Goal: Information Seeking & Learning: Compare options

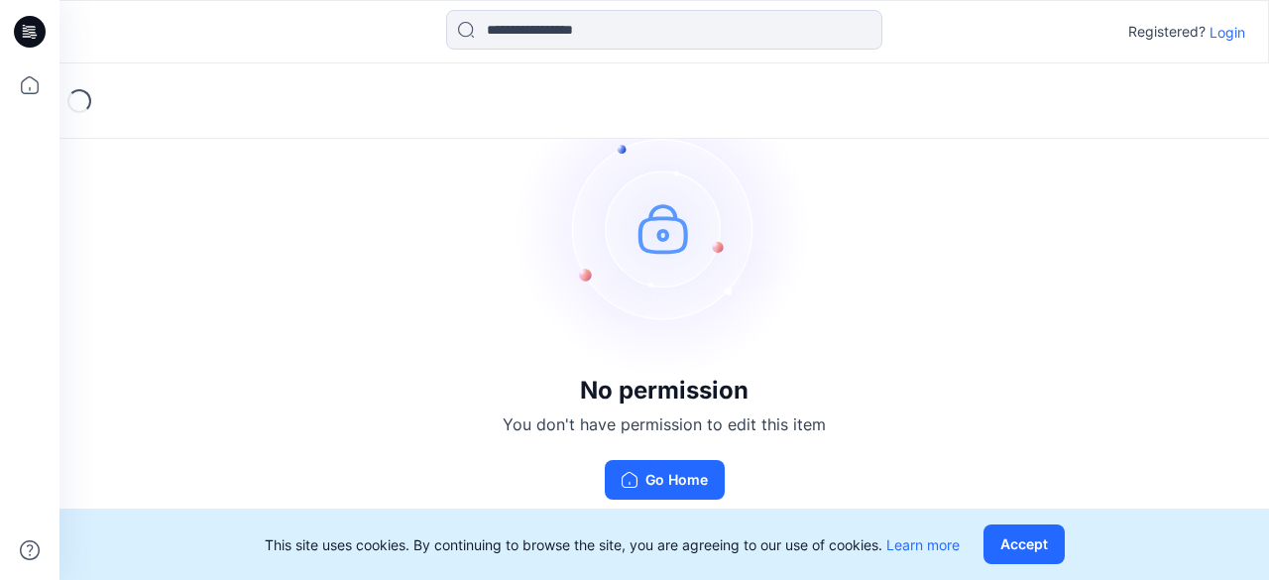
click at [1223, 37] on p "Login" at bounding box center [1228, 32] width 36 height 21
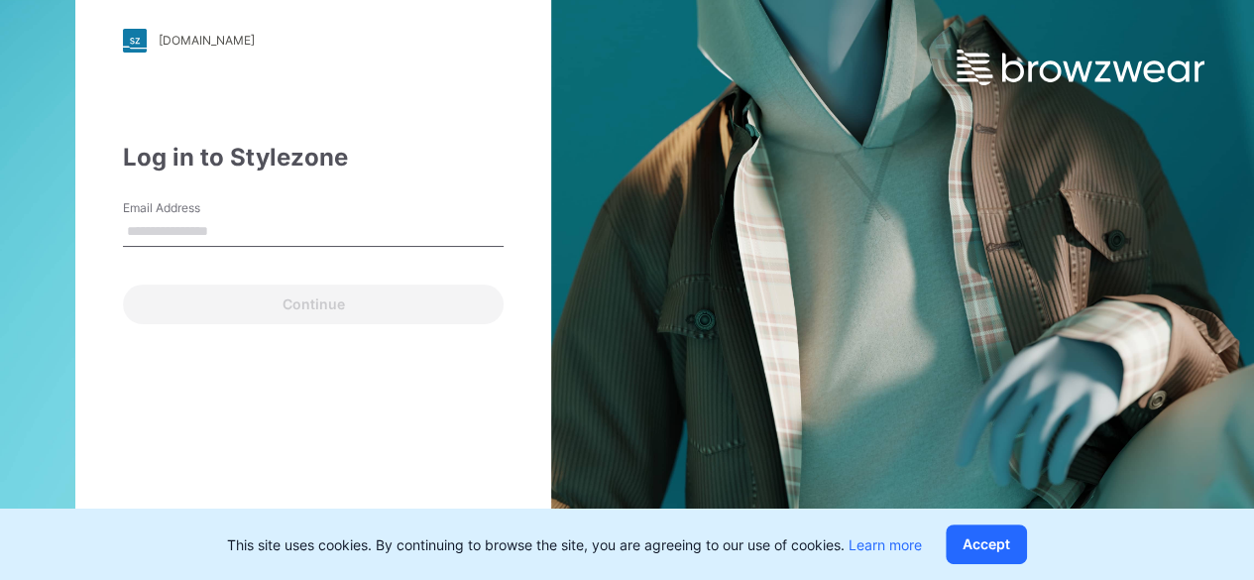
type input "**********"
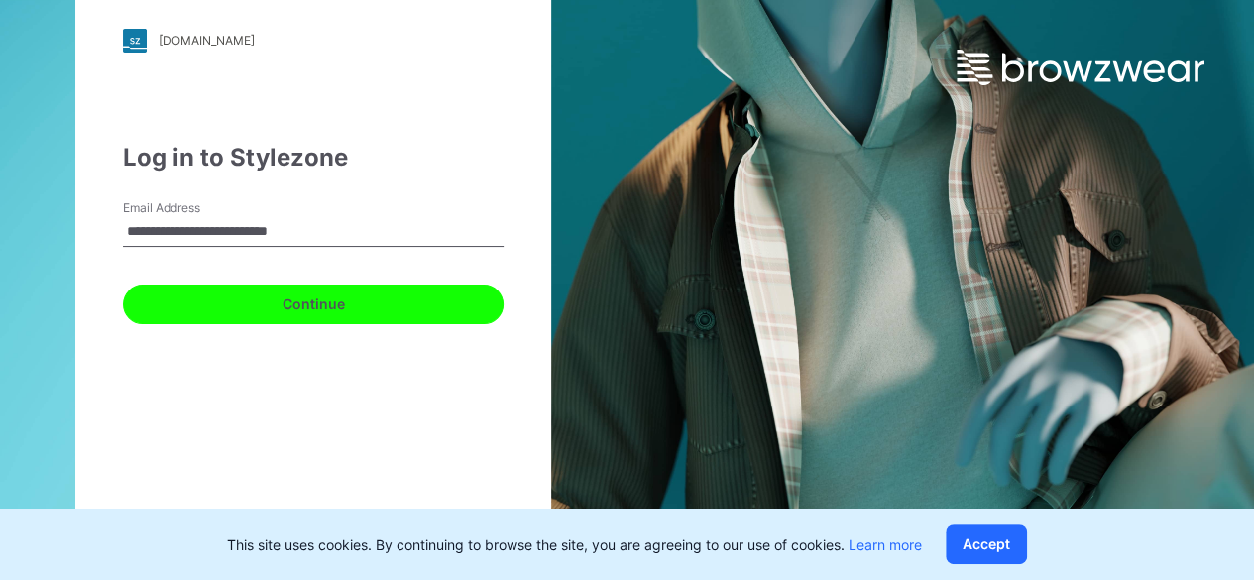
click at [317, 318] on button "Continue" at bounding box center [313, 305] width 381 height 40
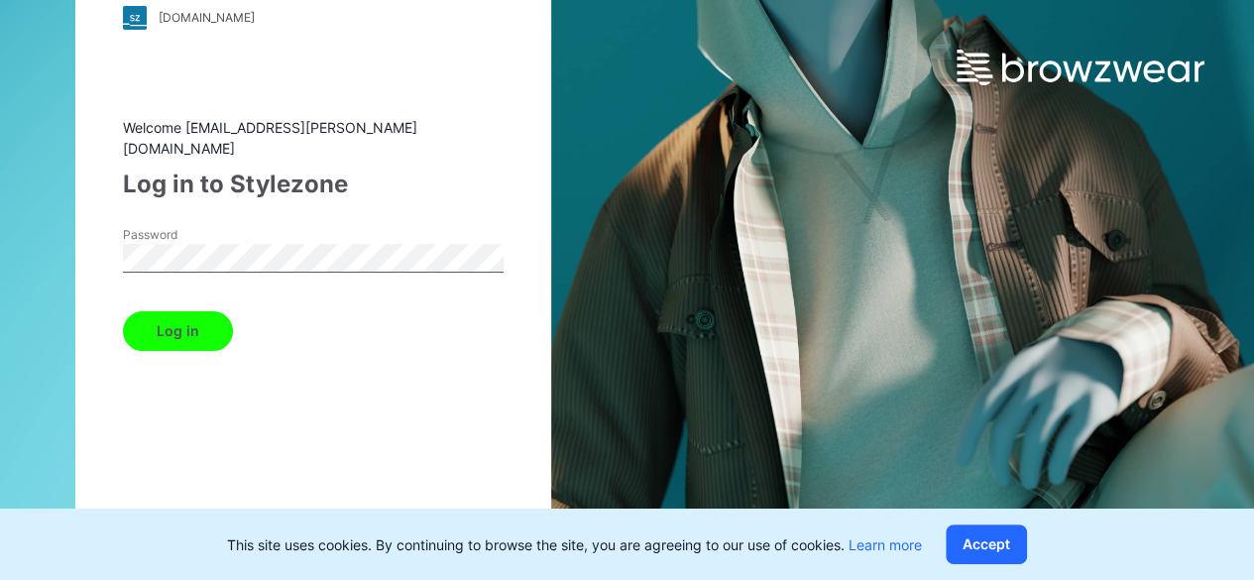
click at [210, 324] on button "Log in" at bounding box center [178, 331] width 110 height 40
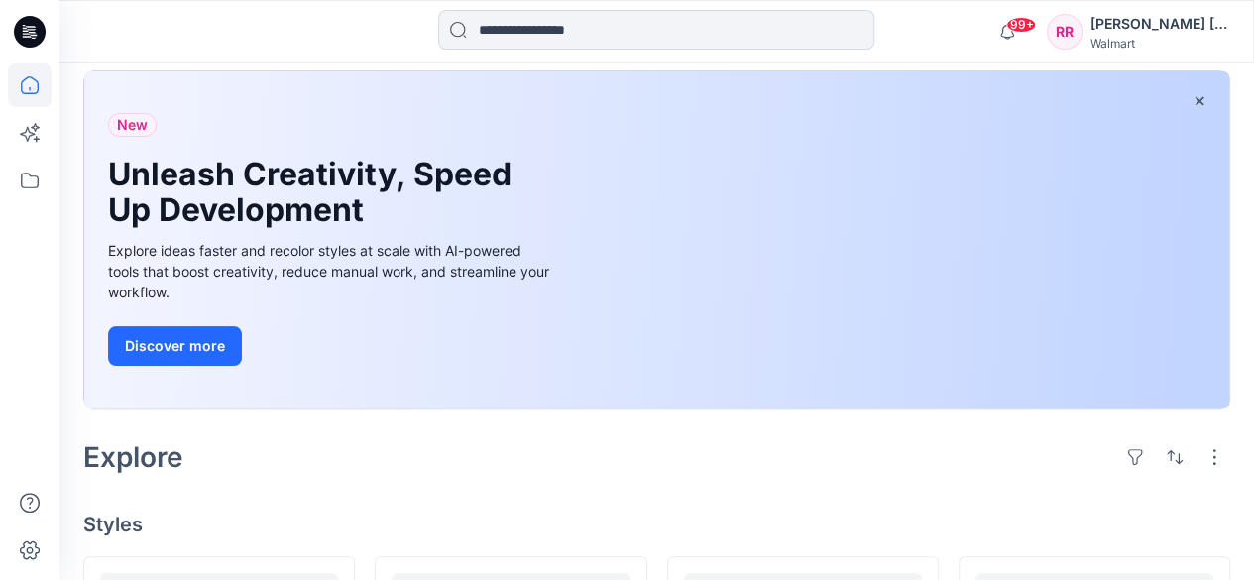
scroll to position [198, 0]
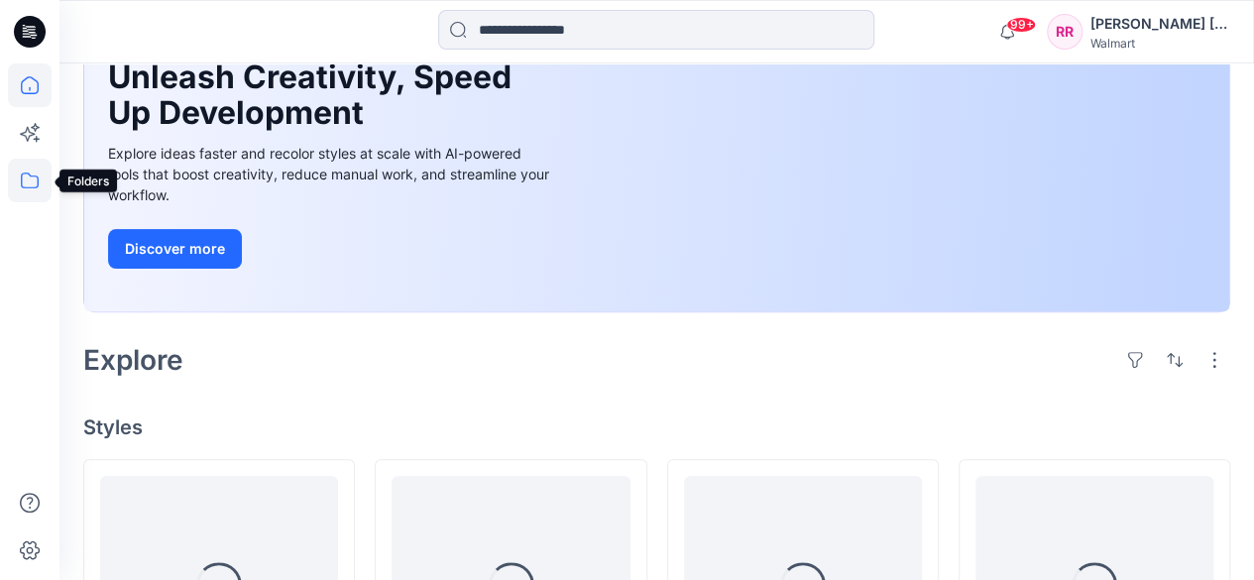
click at [28, 184] on icon at bounding box center [30, 181] width 44 height 44
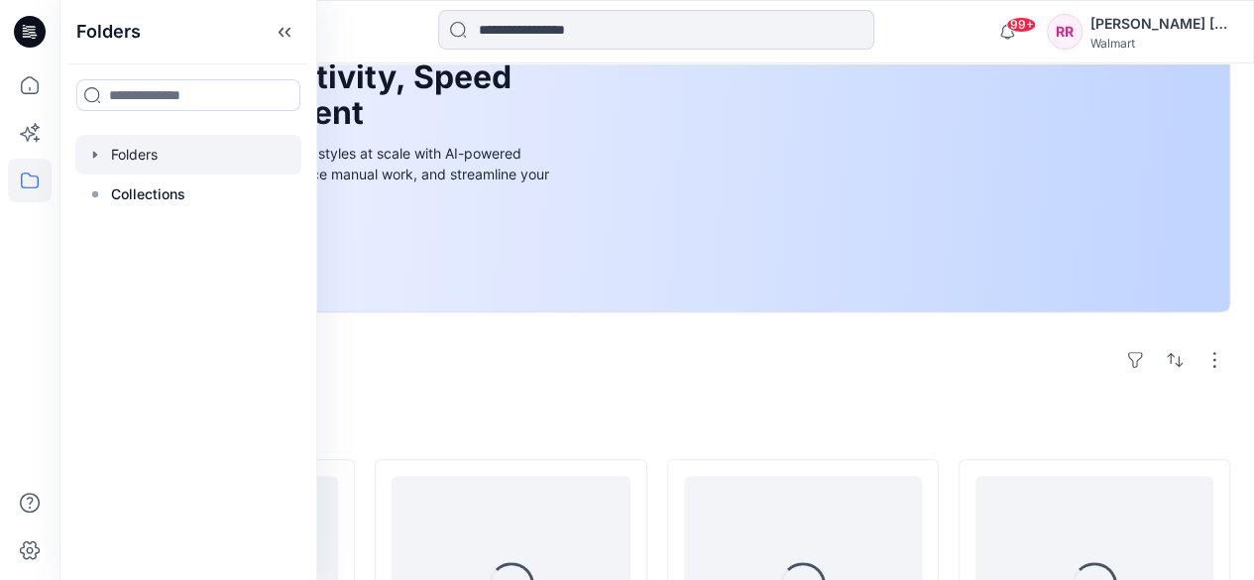
click at [163, 155] on div at bounding box center [188, 155] width 226 height 40
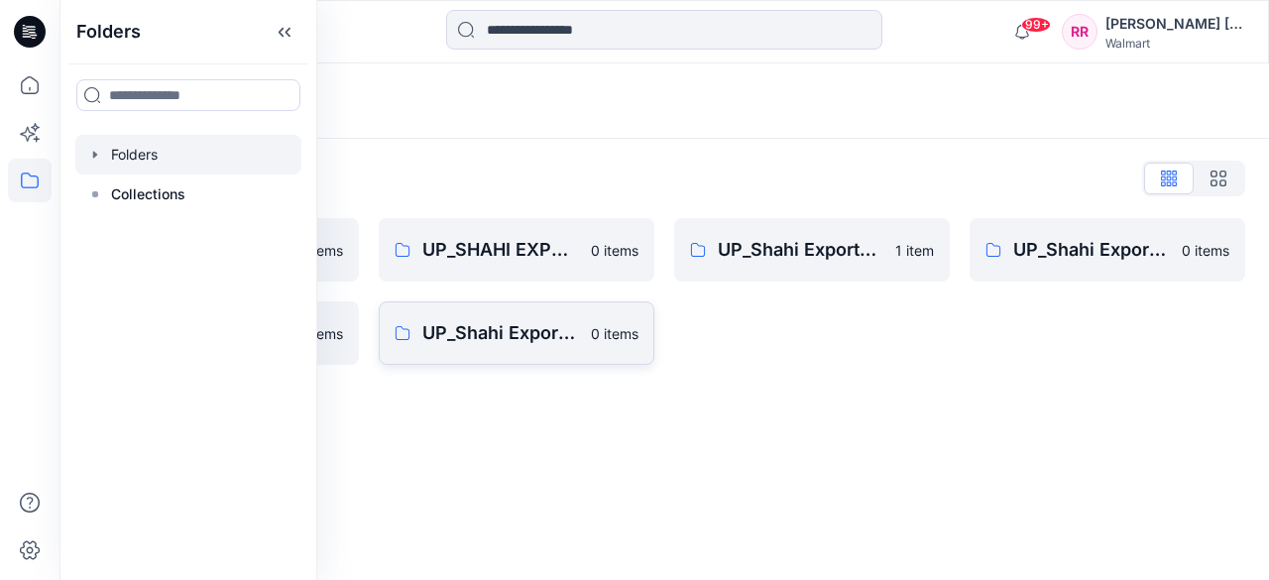
click at [589, 321] on link "UP_Shahi Exports_D34_Dresses 0 items" at bounding box center [517, 332] width 276 height 63
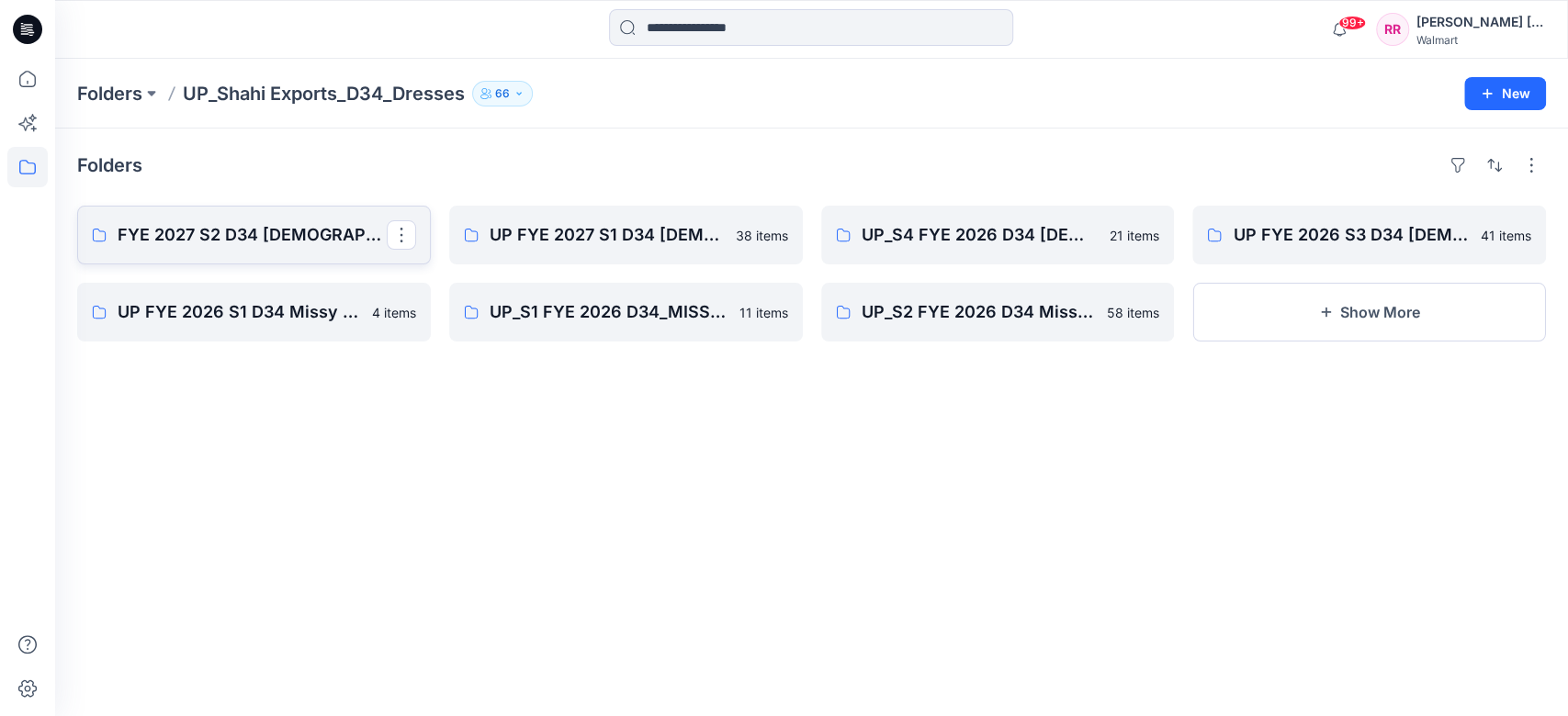
click at [257, 245] on p "FYE 2027 S2 D34 [DEMOGRAPHIC_DATA] Dresses - Shahi" at bounding box center [252, 235] width 270 height 26
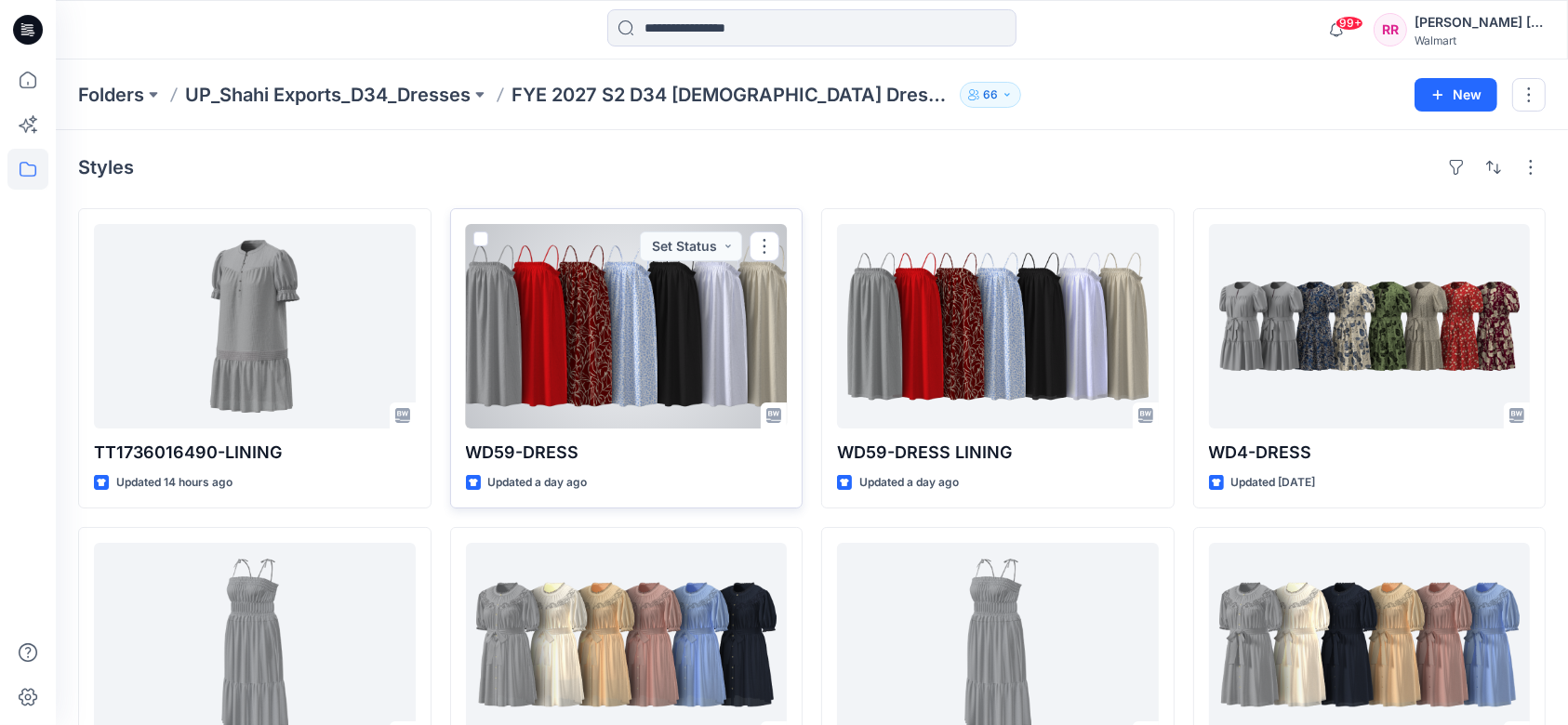
click at [695, 337] on div at bounding box center [626, 326] width 322 height 204
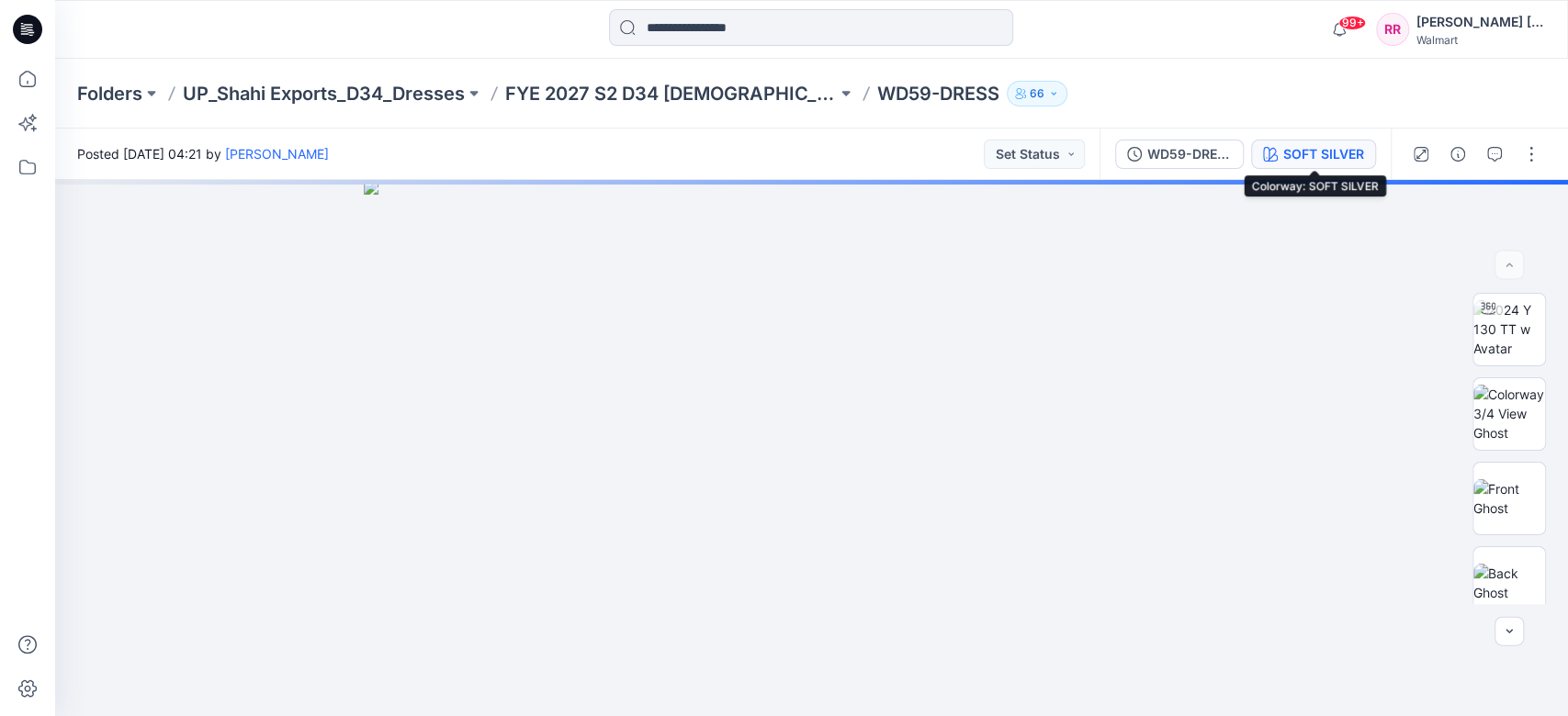
click at [1174, 151] on div "SOFT SILVER" at bounding box center [1323, 155] width 81 height 20
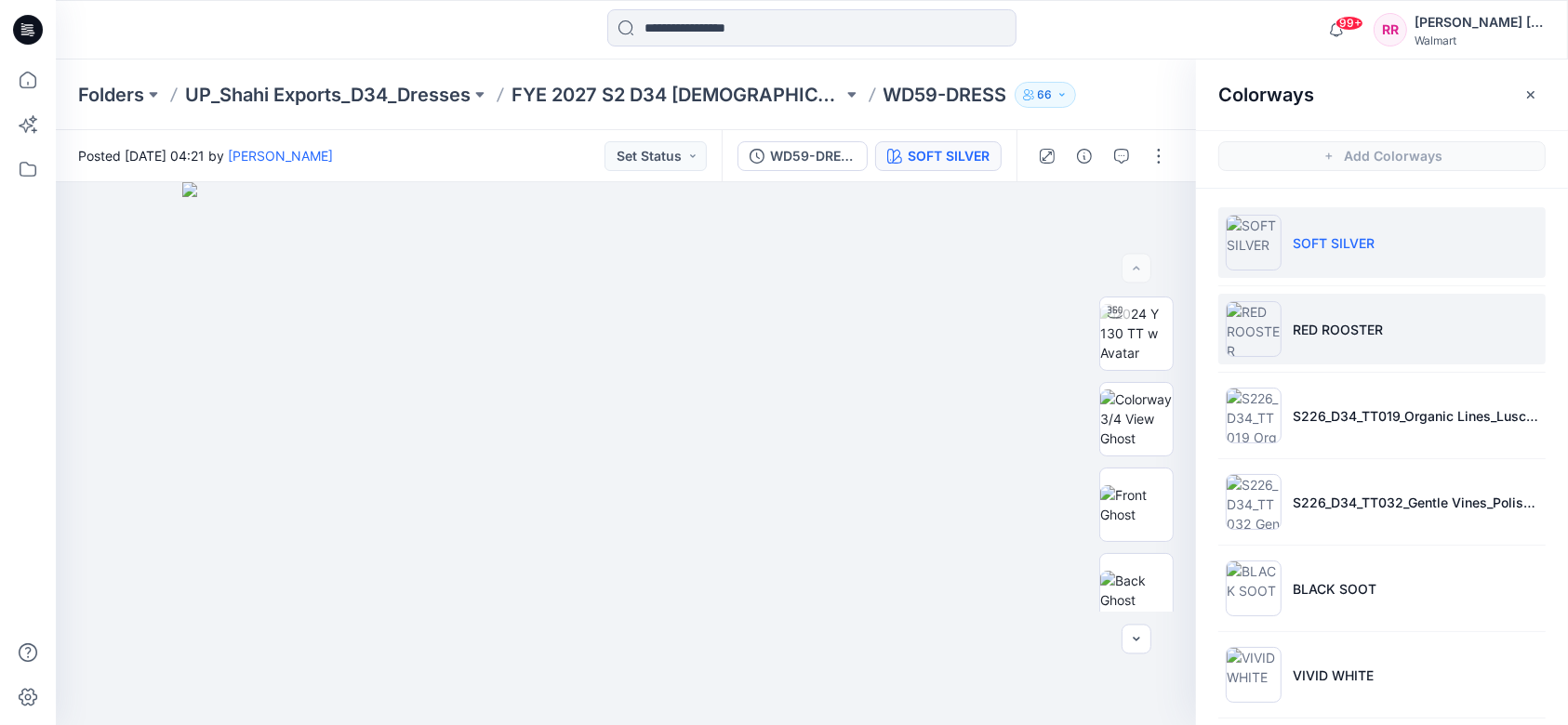
click at [1189, 337] on li "RED ROOSTER" at bounding box center [1381, 328] width 327 height 70
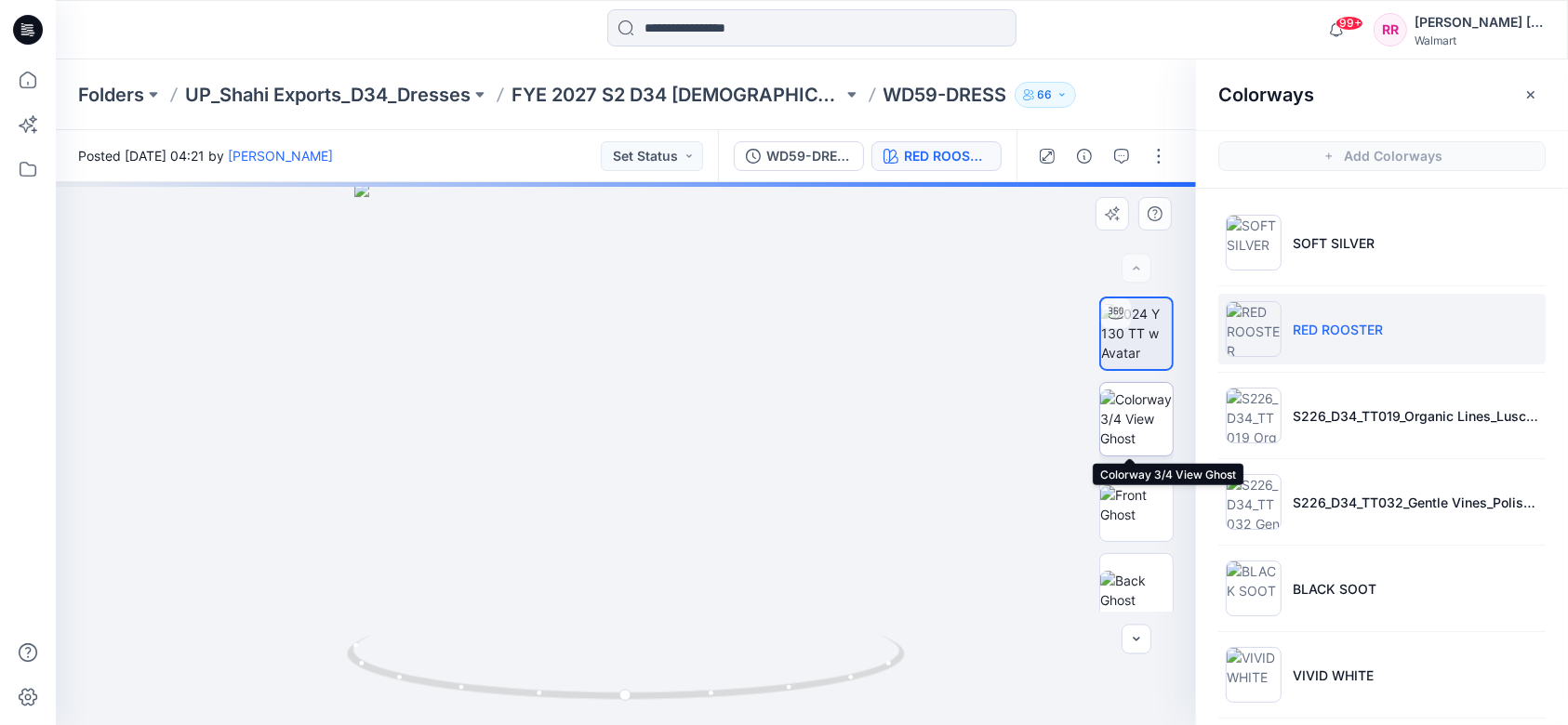
click at [1141, 435] on img at bounding box center [1136, 418] width 72 height 58
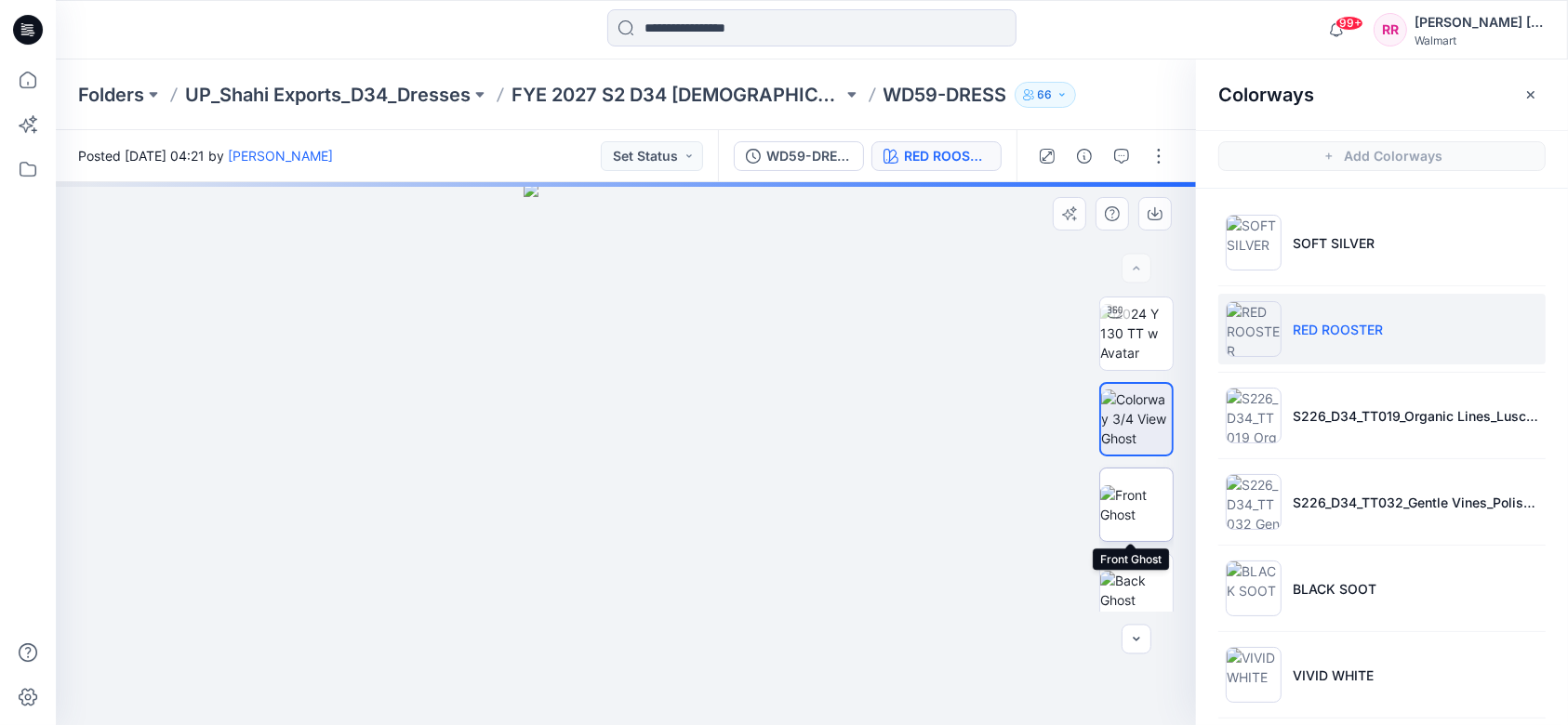
click at [1137, 494] on img at bounding box center [1136, 506] width 72 height 39
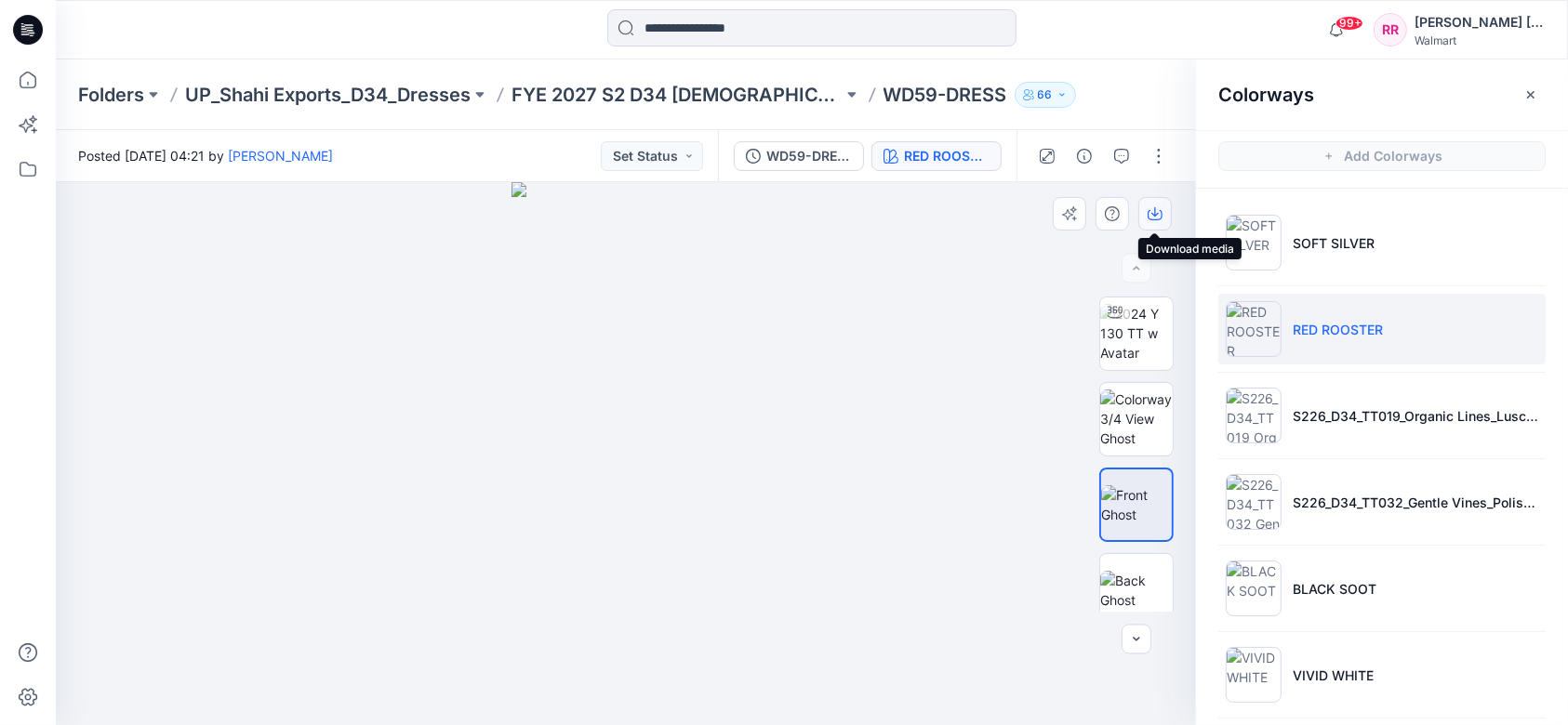
click at [1156, 209] on icon "button" at bounding box center [1155, 214] width 15 height 15
click at [933, 436] on div at bounding box center [626, 453] width 1140 height 543
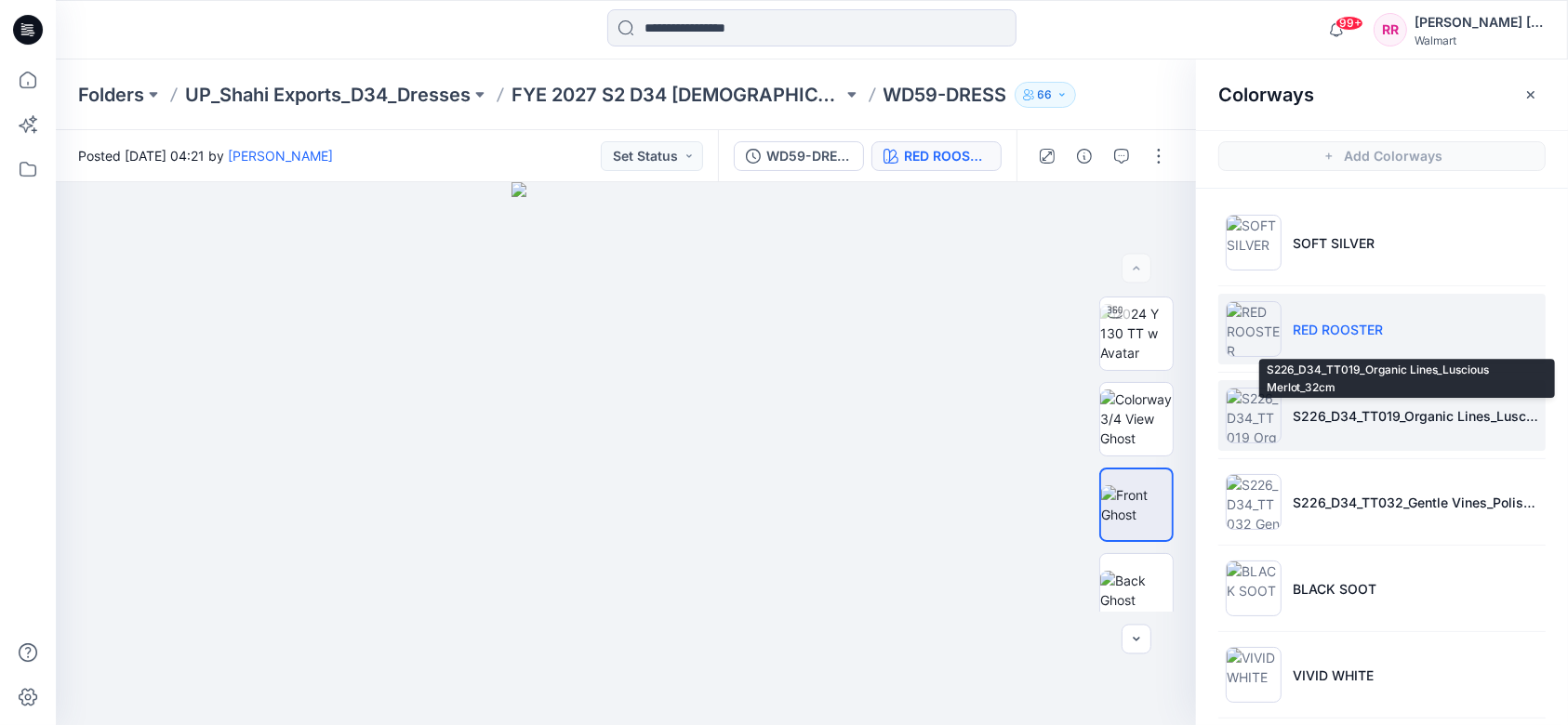
click at [1189, 404] on li "S226_D34_TT019_Organic Lines_Luscious Merlot_32cm" at bounding box center [1381, 415] width 327 height 70
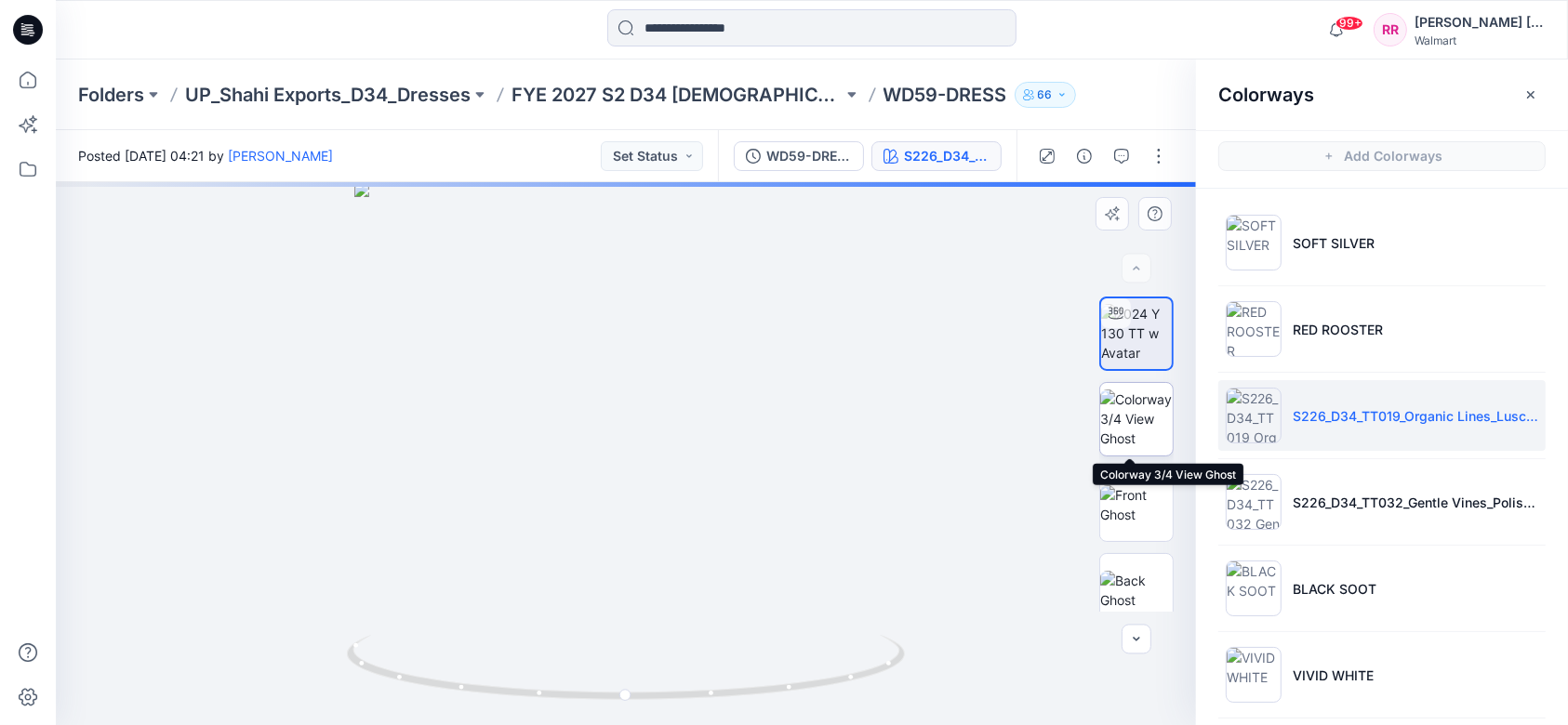
click at [1131, 428] on img at bounding box center [1136, 418] width 72 height 58
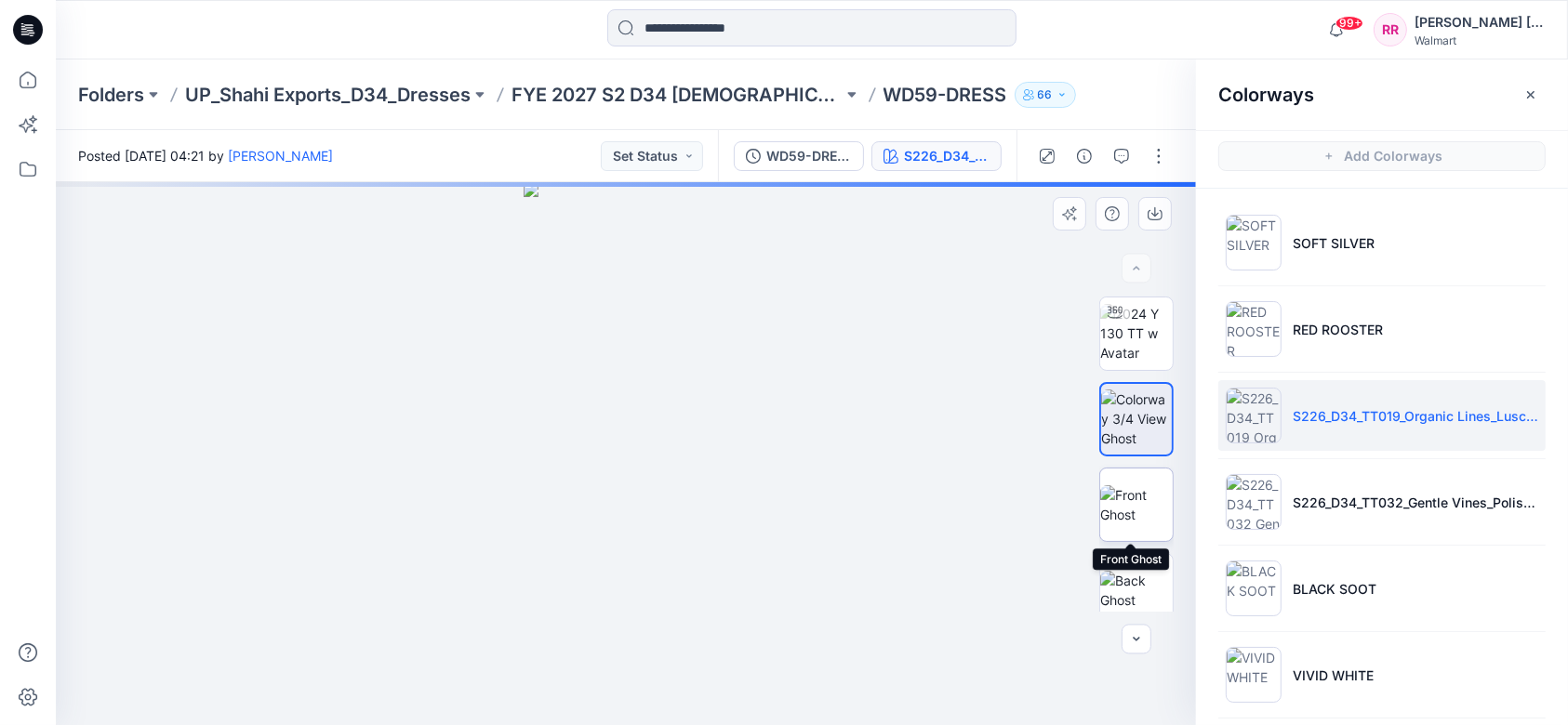
click at [1139, 503] on img at bounding box center [1136, 506] width 72 height 39
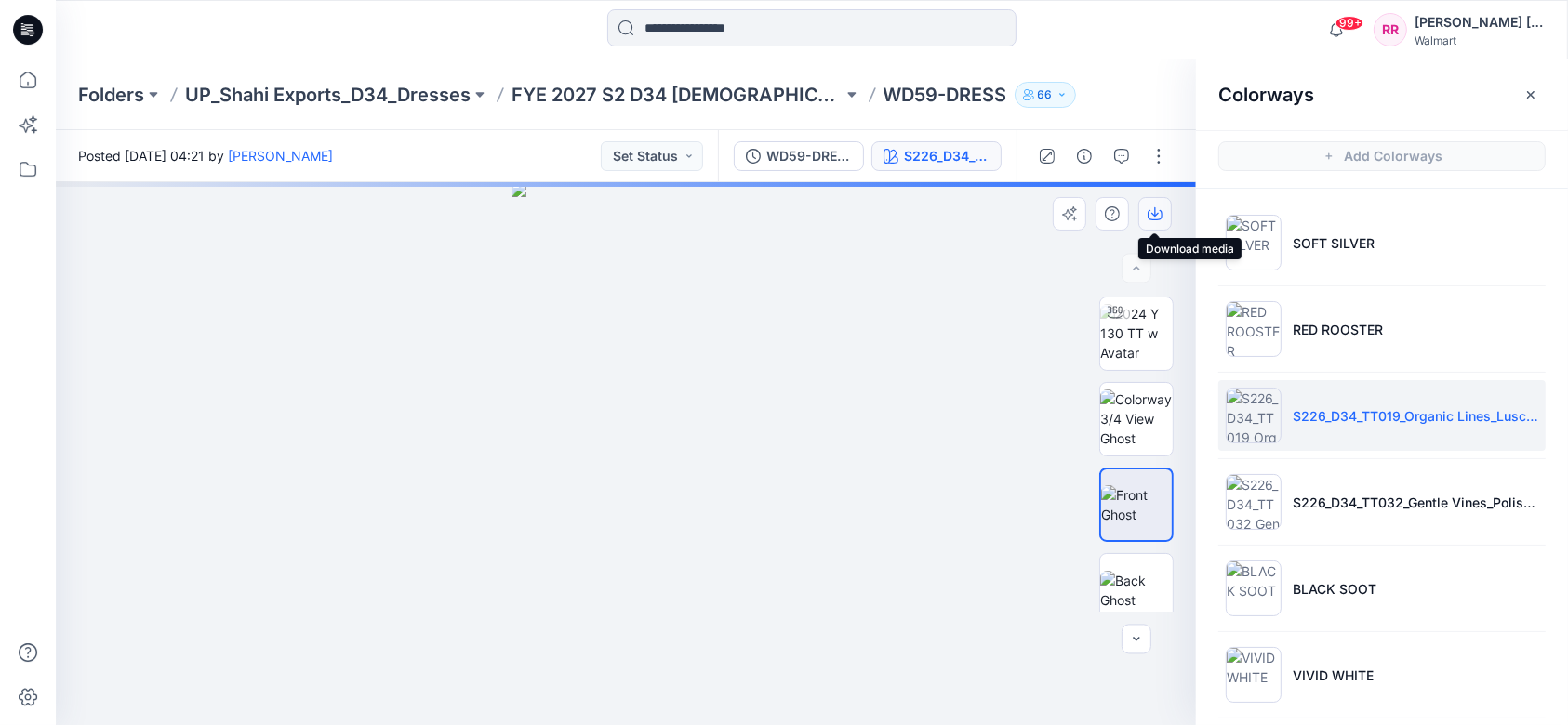
click at [1157, 214] on icon "button" at bounding box center [1155, 212] width 8 height 9
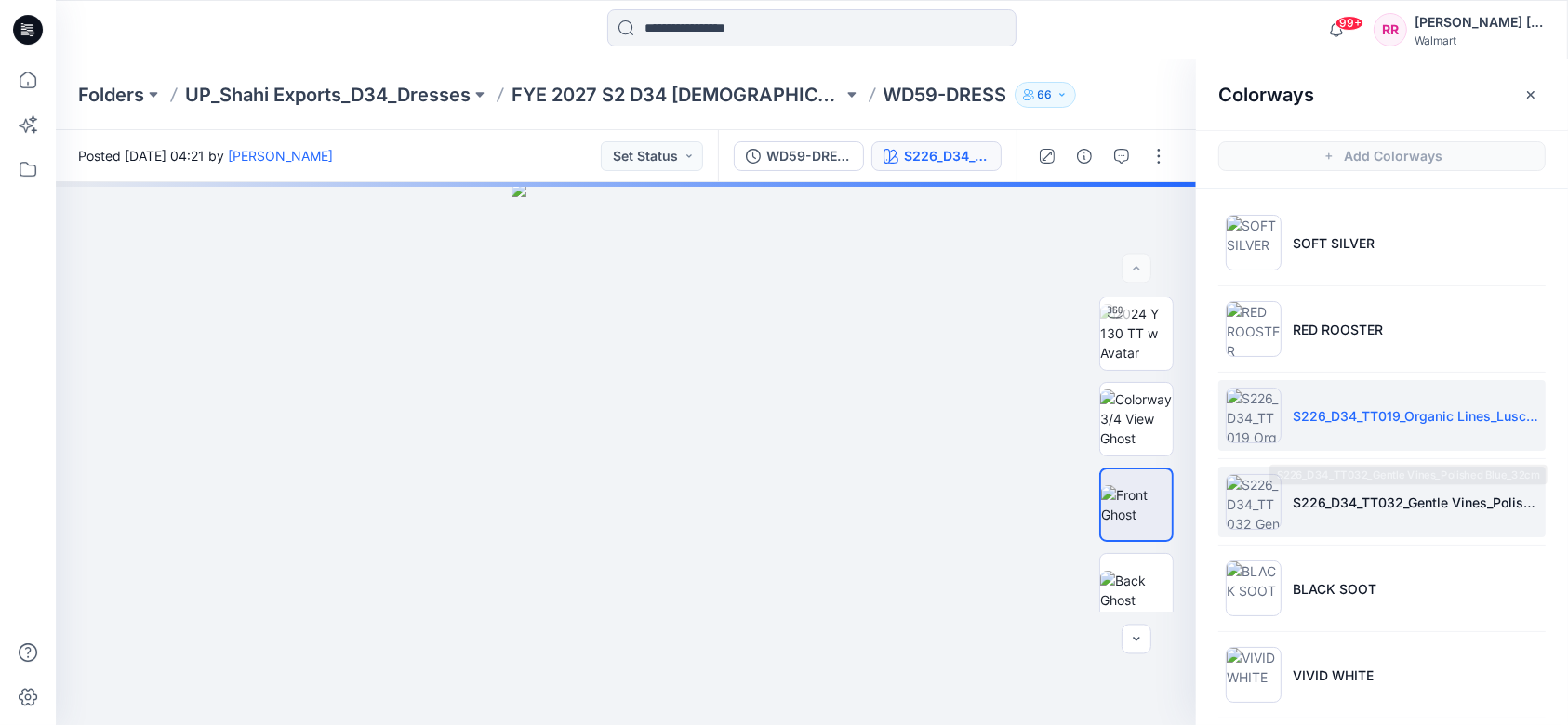
click at [1189, 494] on p "S226_D34_TT032_Gentle Vines_Polished Blue_32cm" at bounding box center [1415, 503] width 246 height 20
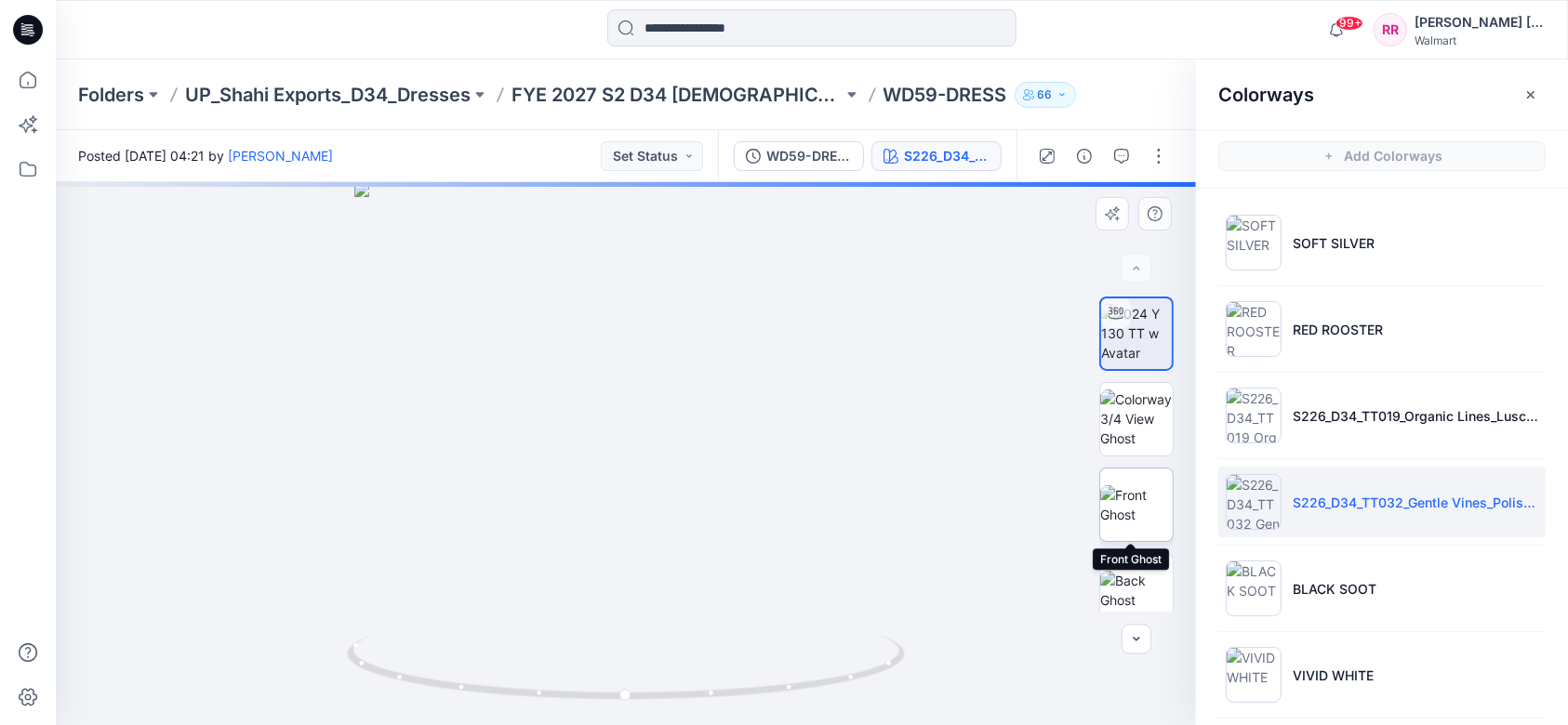
click at [1139, 506] on img at bounding box center [1136, 506] width 72 height 39
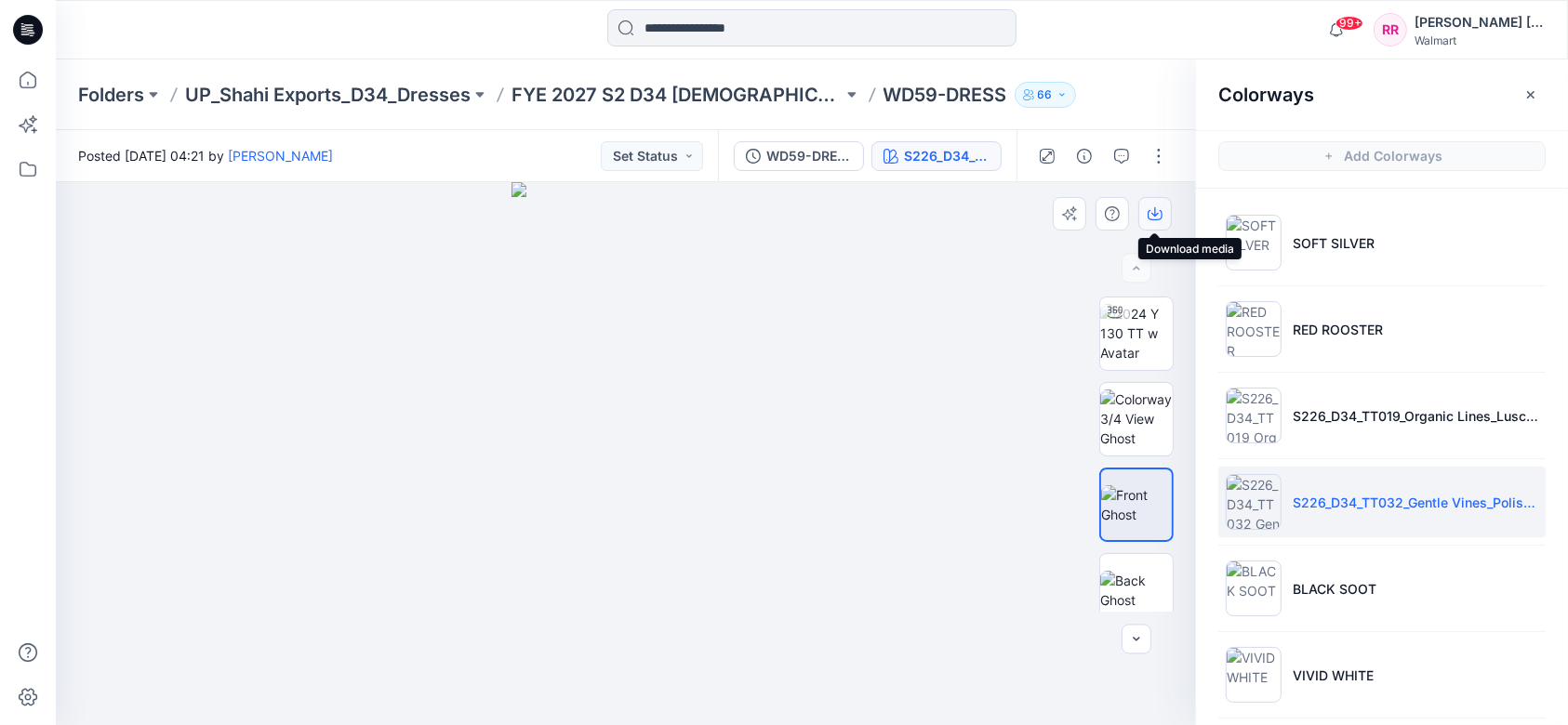
click at [1159, 212] on icon "button" at bounding box center [1155, 214] width 15 height 15
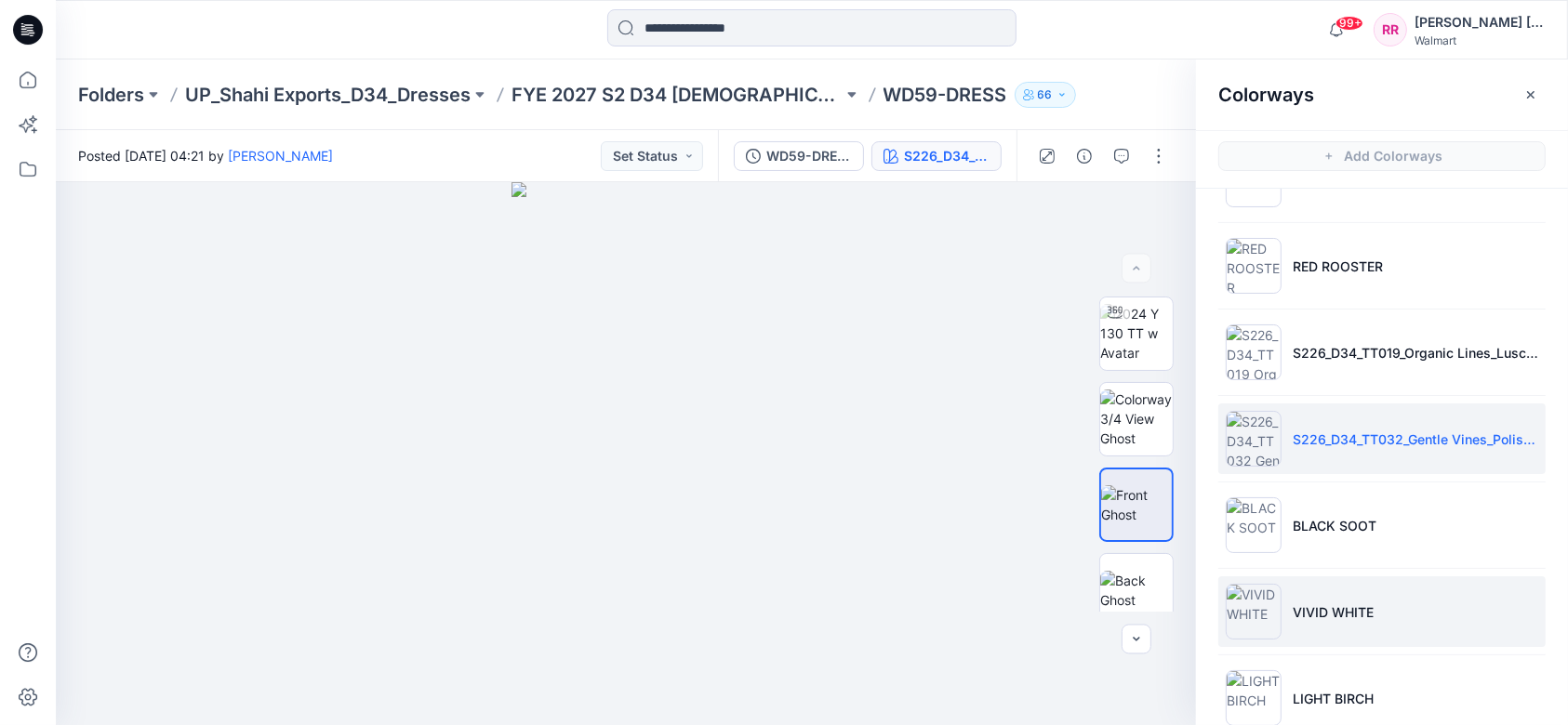
scroll to position [98, 0]
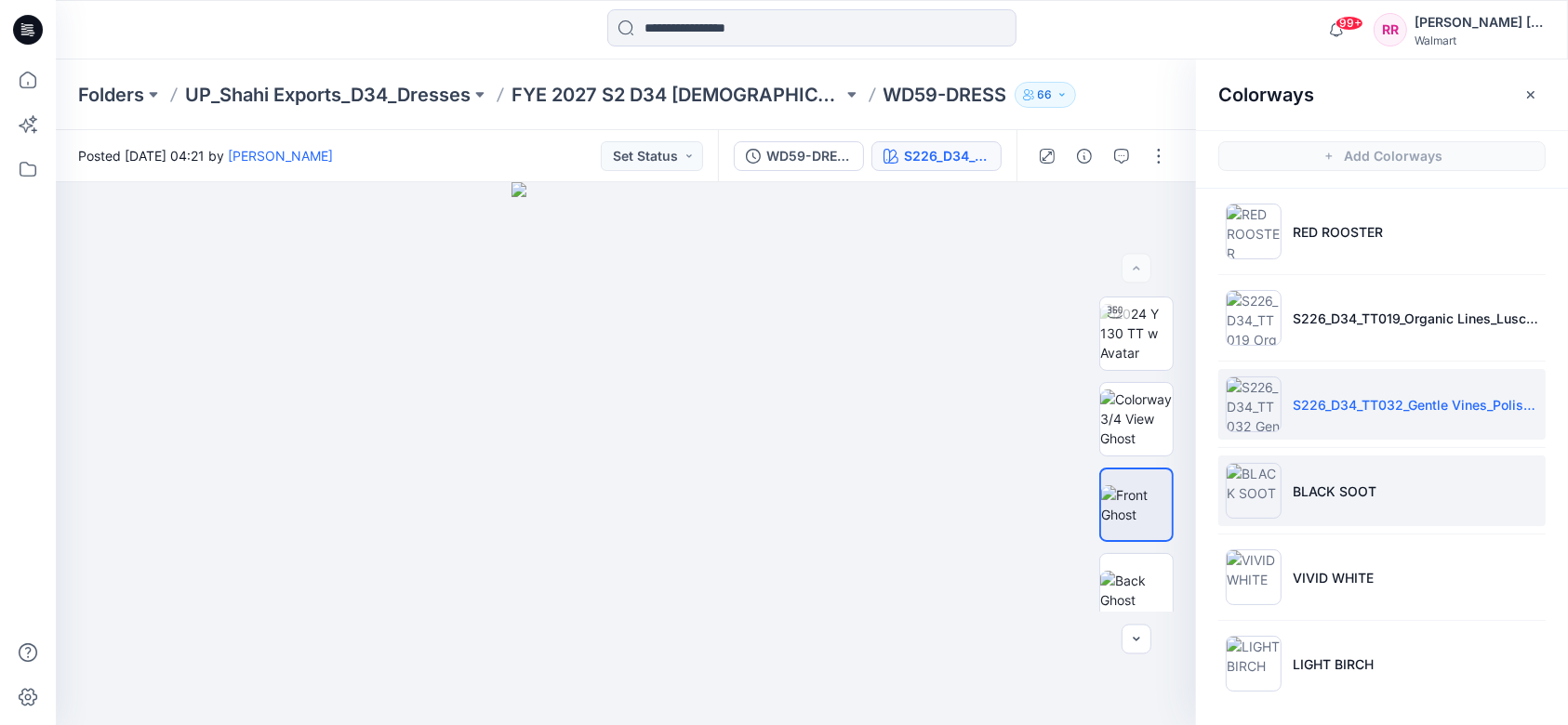
click at [1189, 487] on p "BLACK SOOT" at bounding box center [1334, 491] width 83 height 20
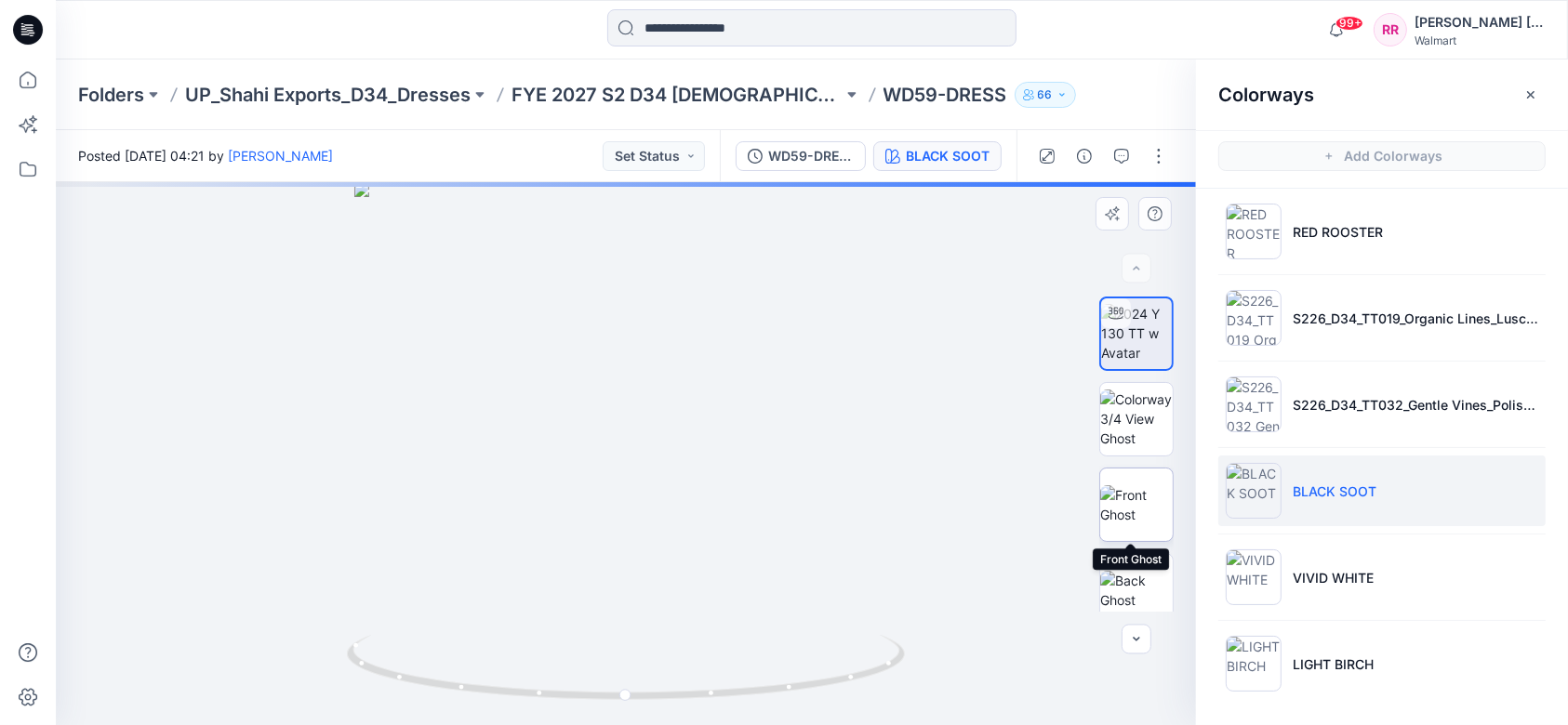
click at [1135, 511] on img at bounding box center [1136, 506] width 72 height 39
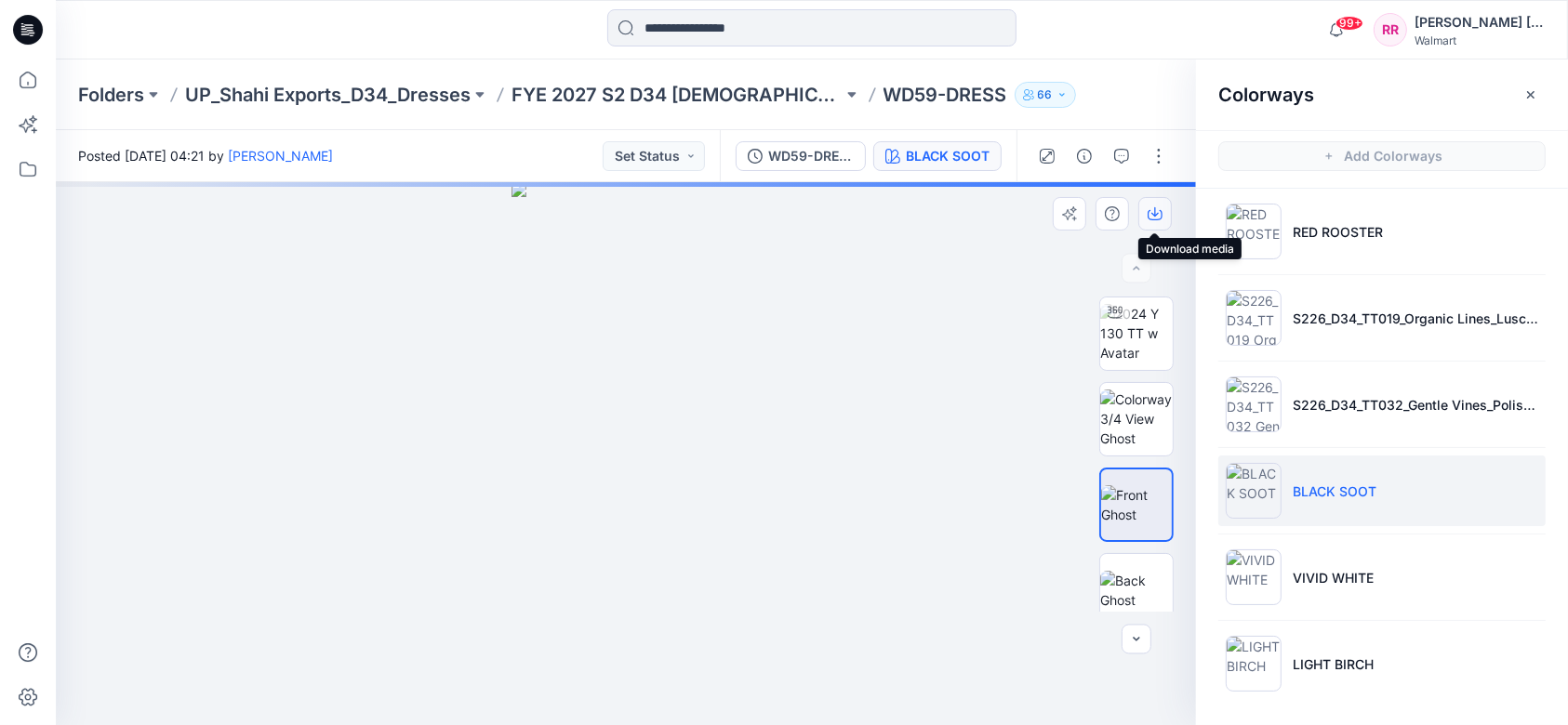
click at [1160, 218] on icon "button" at bounding box center [1155, 214] width 15 height 15
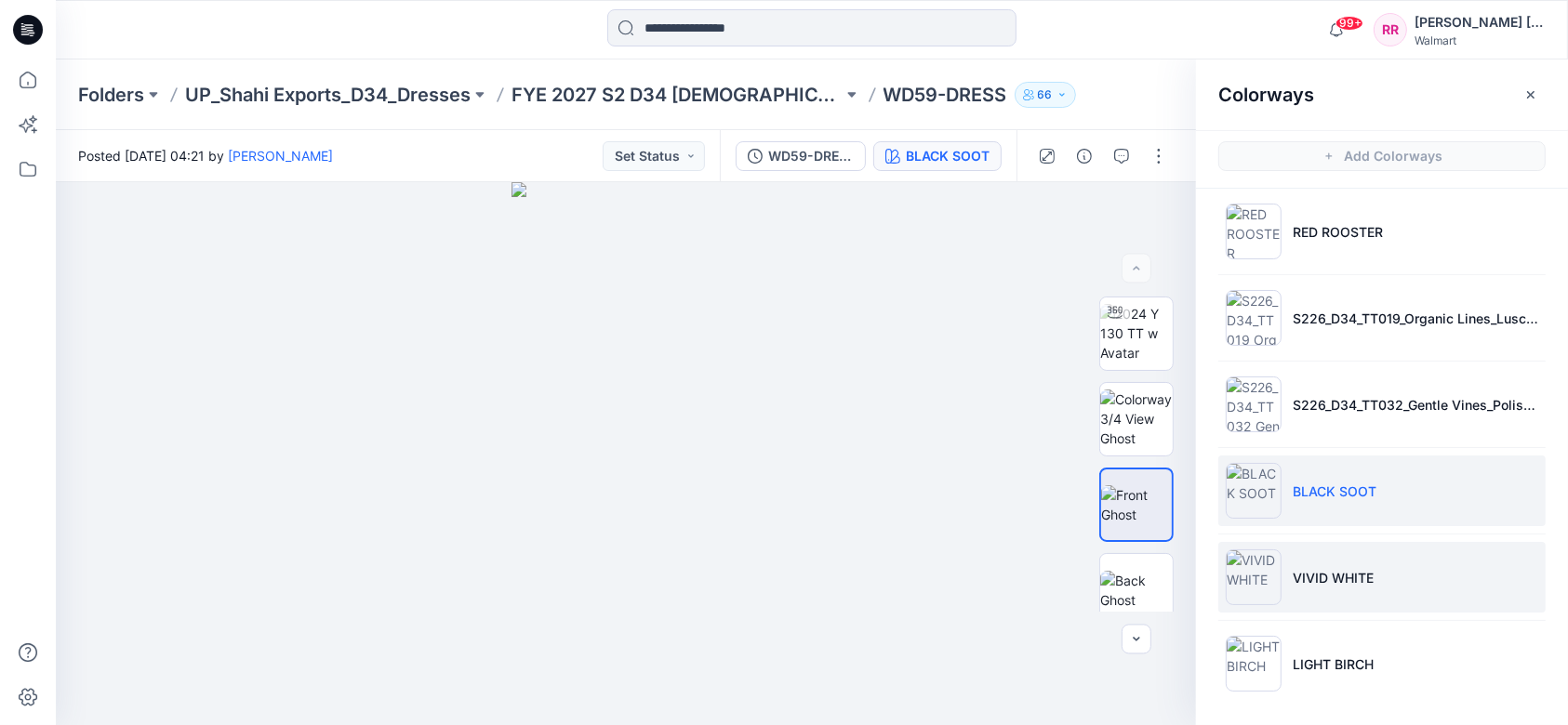
click at [1189, 543] on p "VIVID WHITE" at bounding box center [1333, 578] width 81 height 20
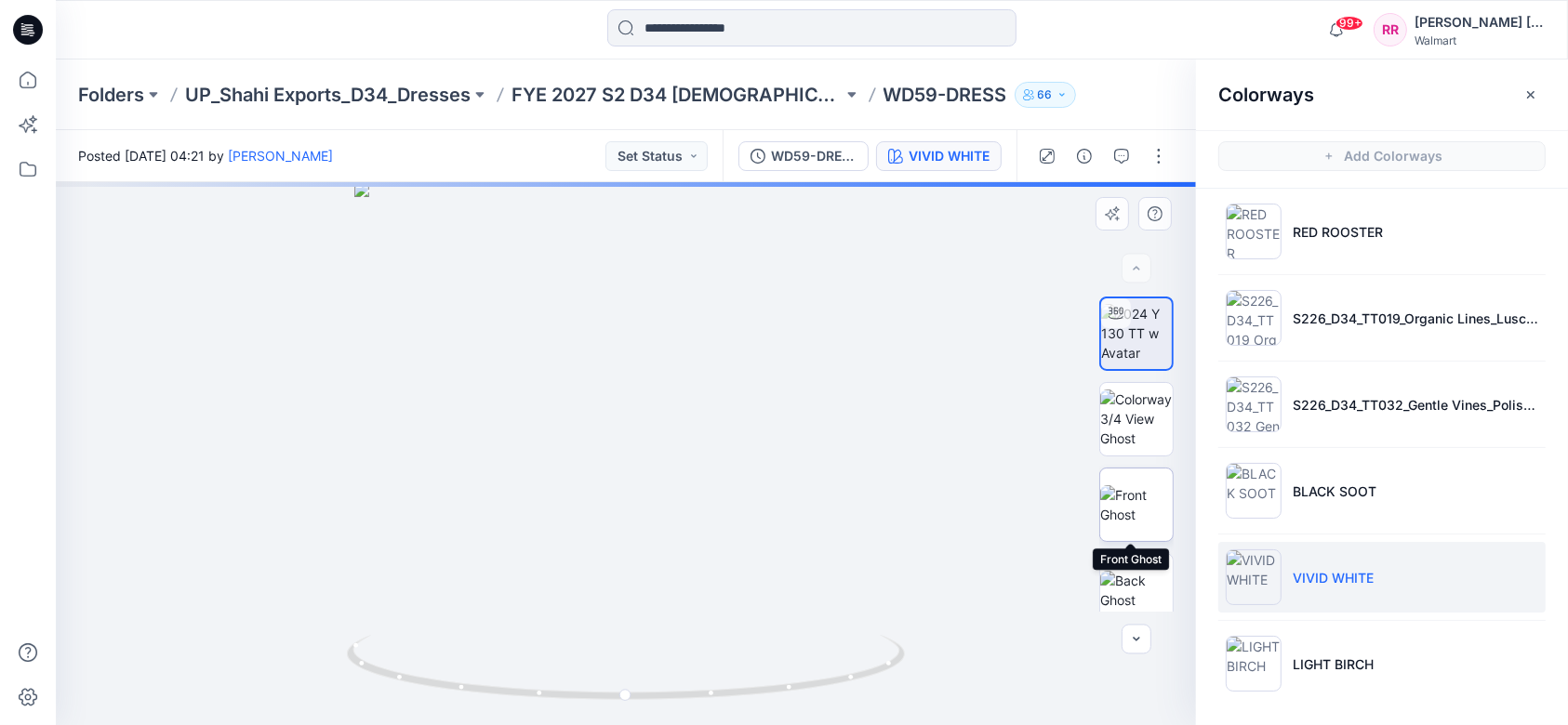
click at [1139, 487] on img at bounding box center [1136, 506] width 72 height 39
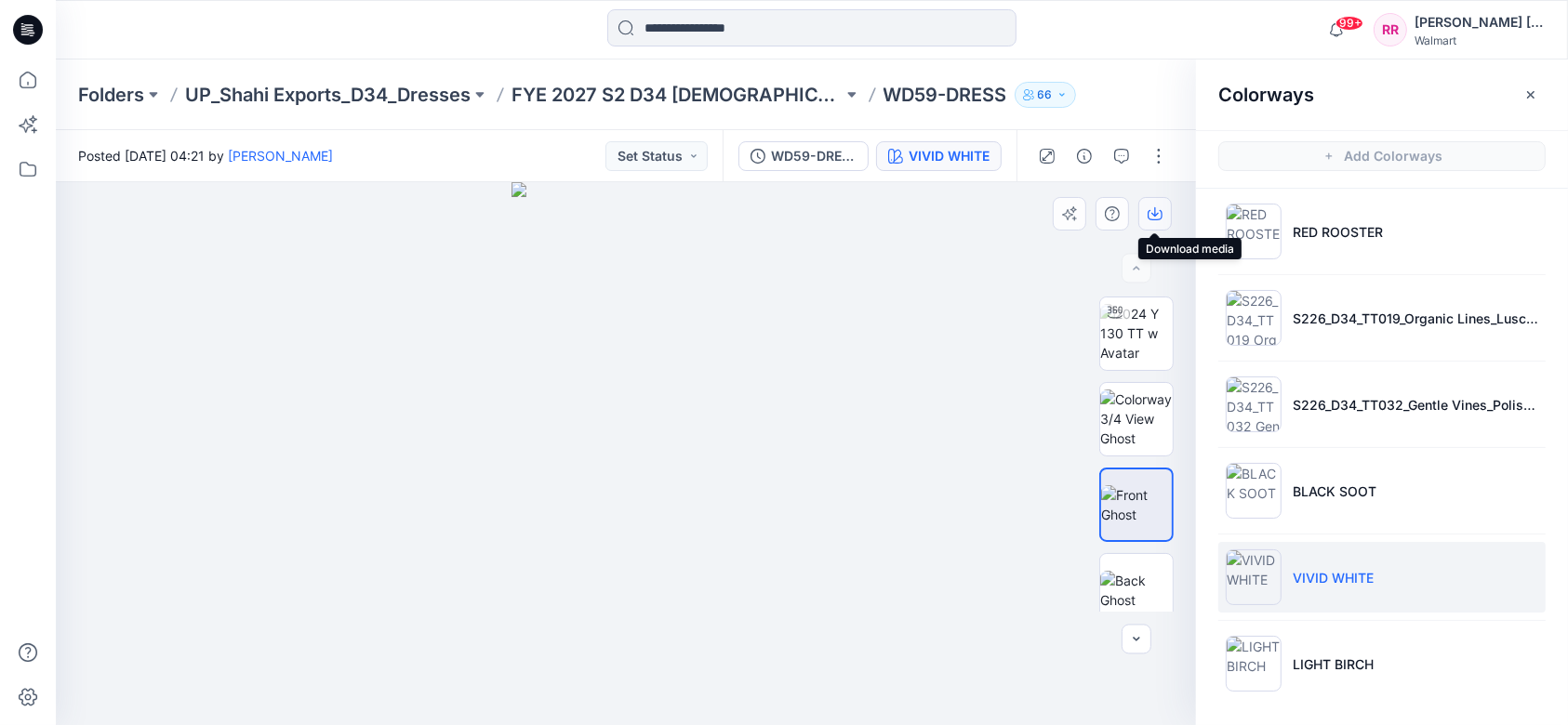
click at [1154, 204] on button "button" at bounding box center [1155, 214] width 34 height 34
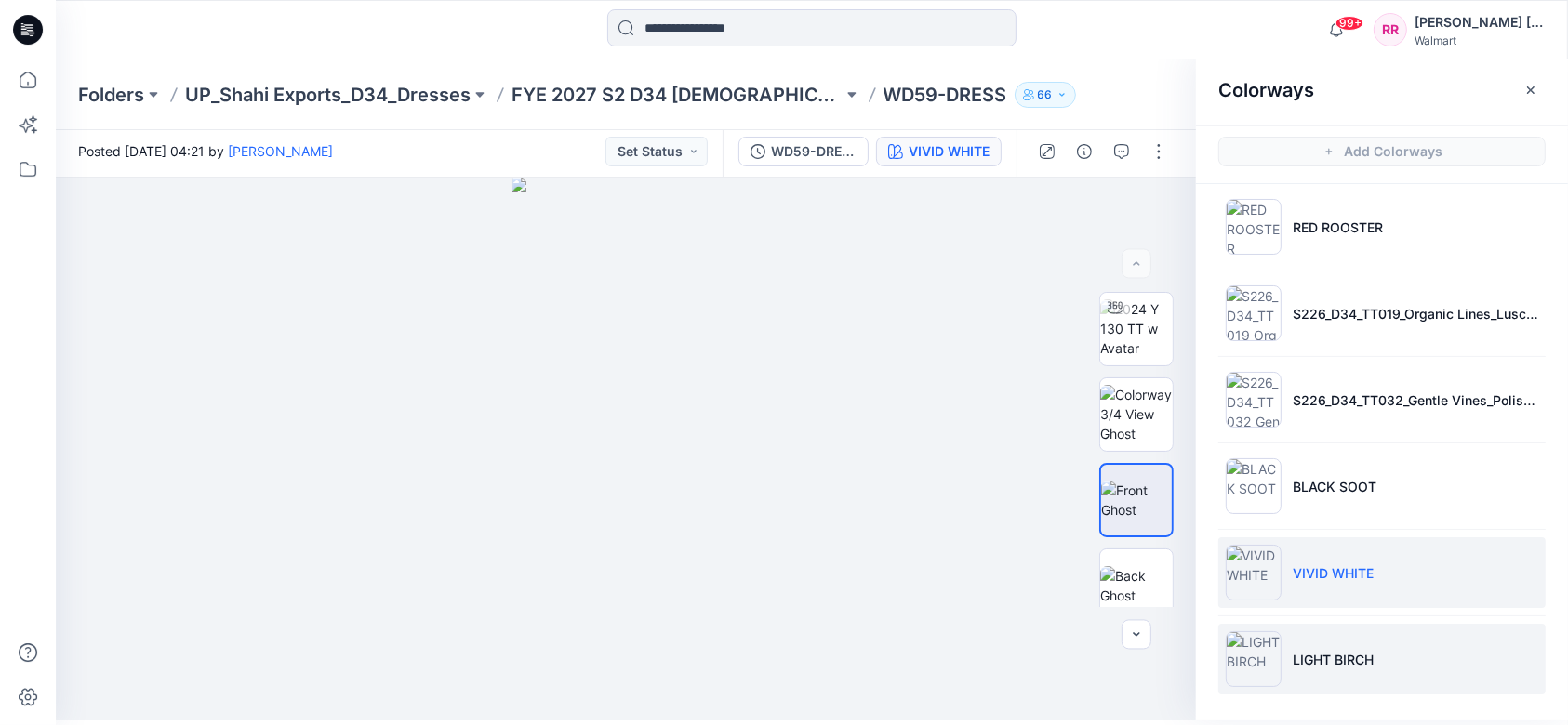
scroll to position [6, 0]
click at [1189, 543] on li "LIGHT BIRCH" at bounding box center [1381, 657] width 327 height 70
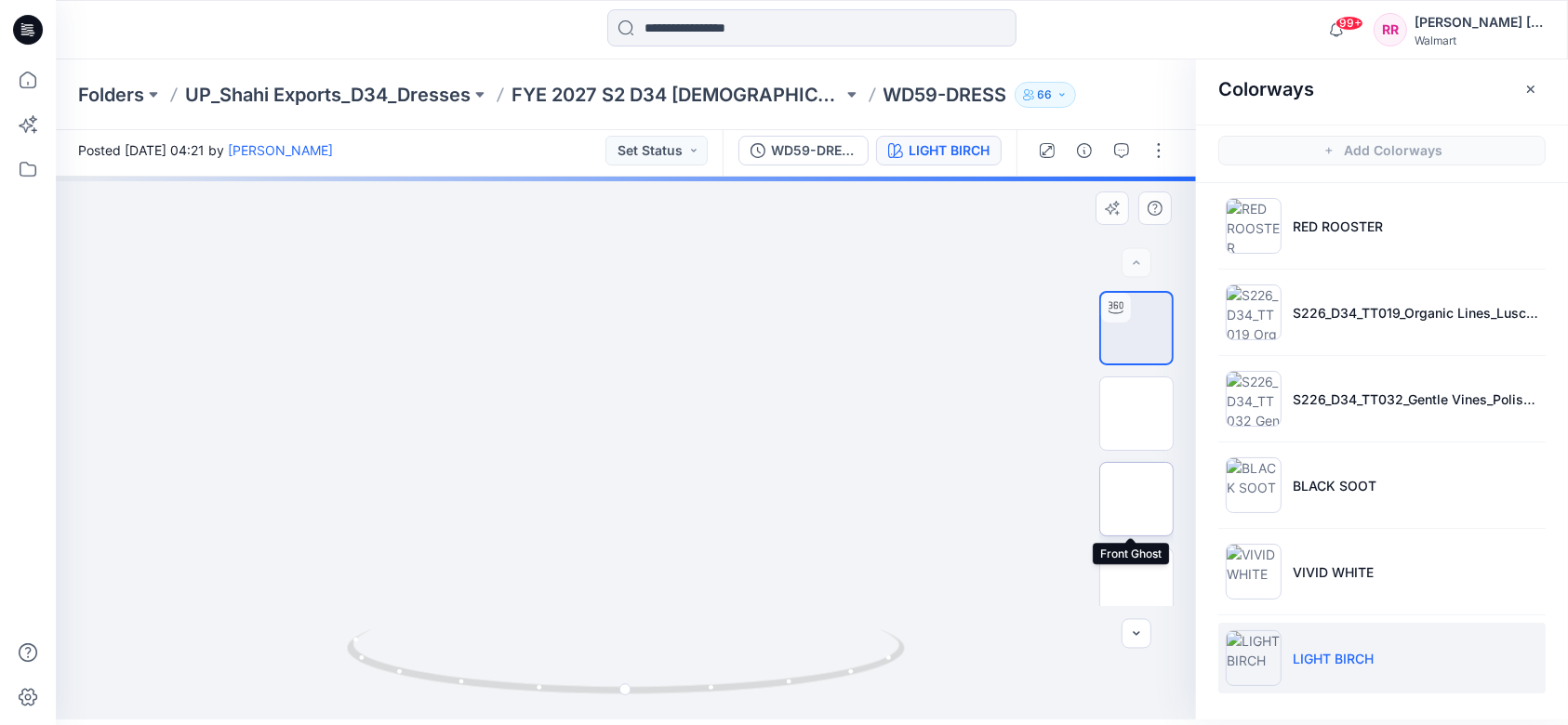
click at [1137, 500] on img at bounding box center [1137, 500] width 0 height 0
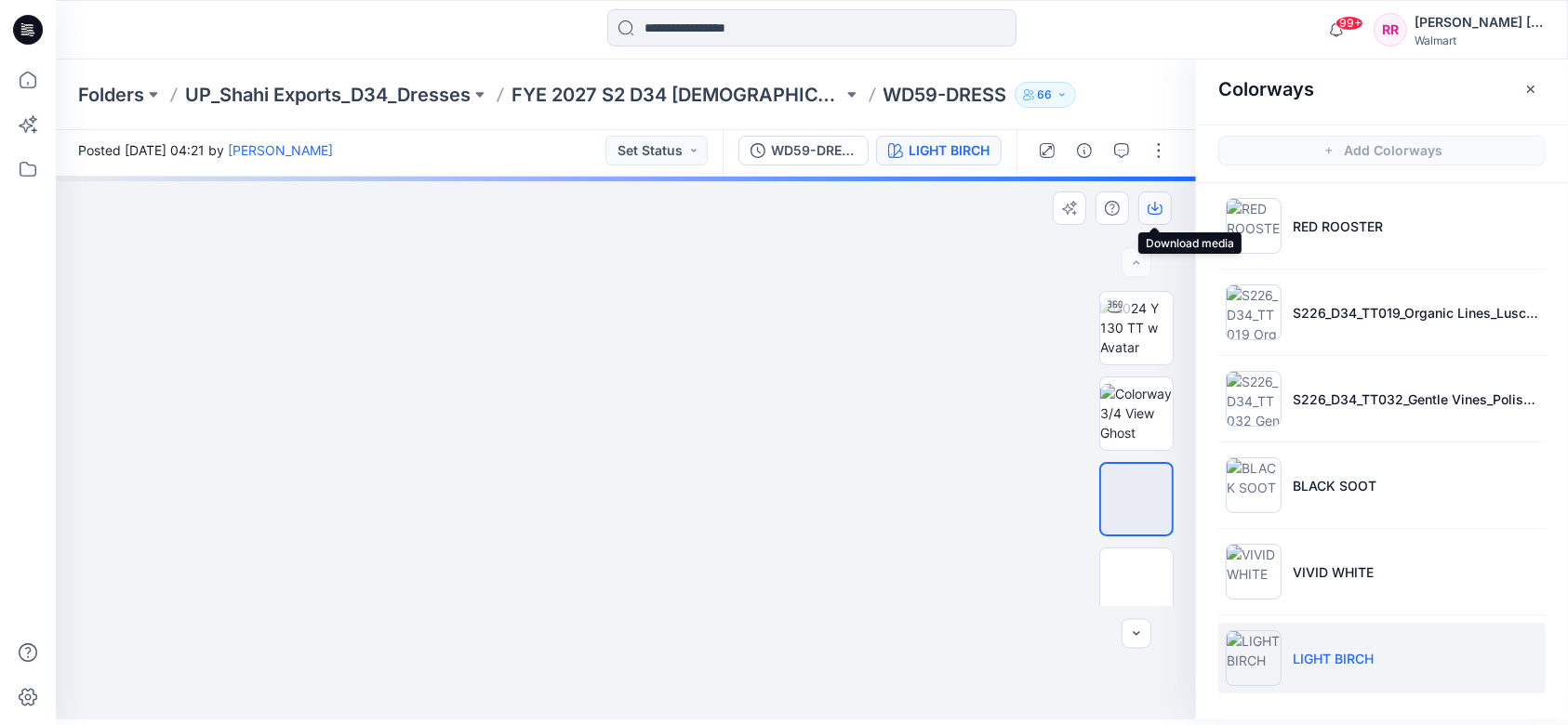
click at [1152, 212] on icon "button" at bounding box center [1155, 208] width 15 height 15
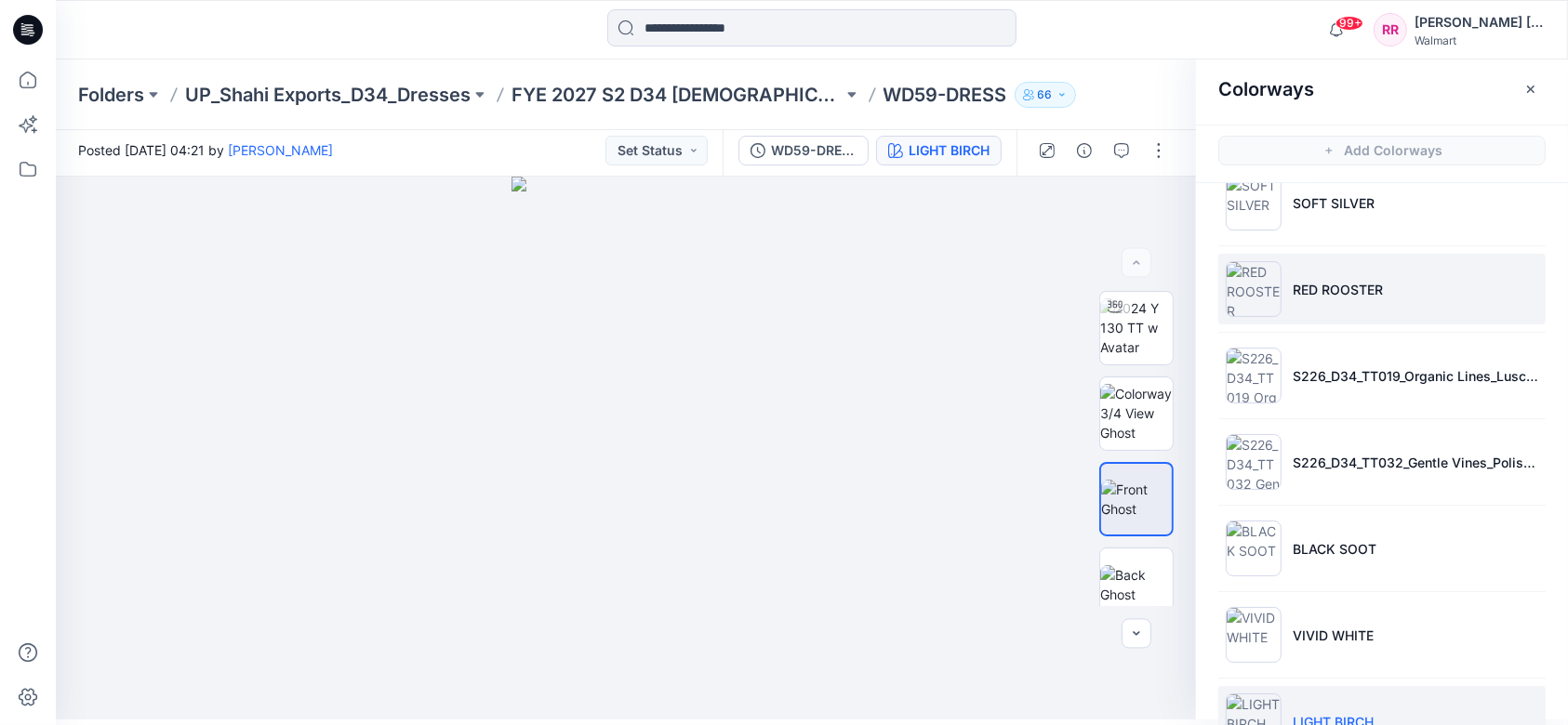
scroll to position [0, 0]
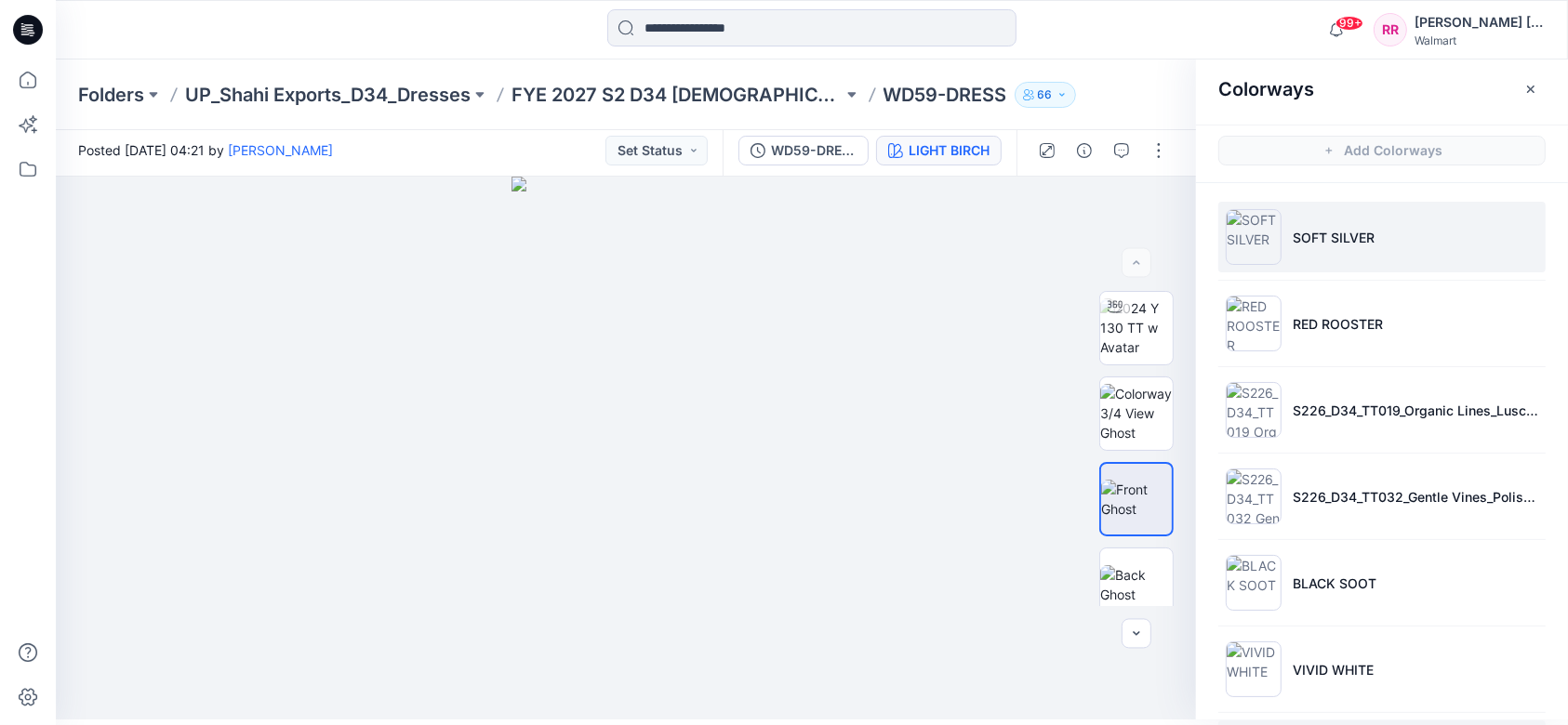
click at [1189, 250] on li "SOFT SILVER" at bounding box center [1381, 236] width 327 height 70
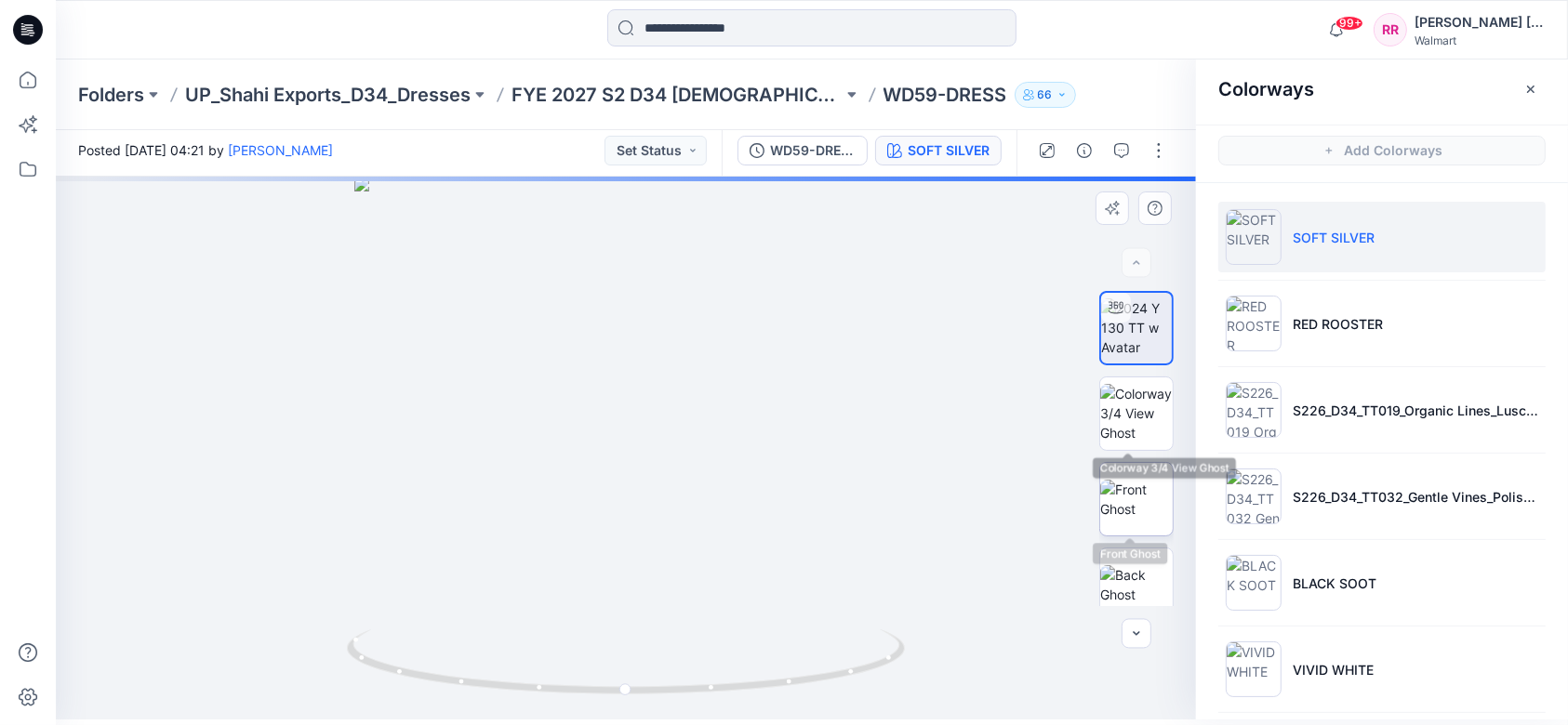
click at [1141, 493] on img at bounding box center [1136, 500] width 72 height 39
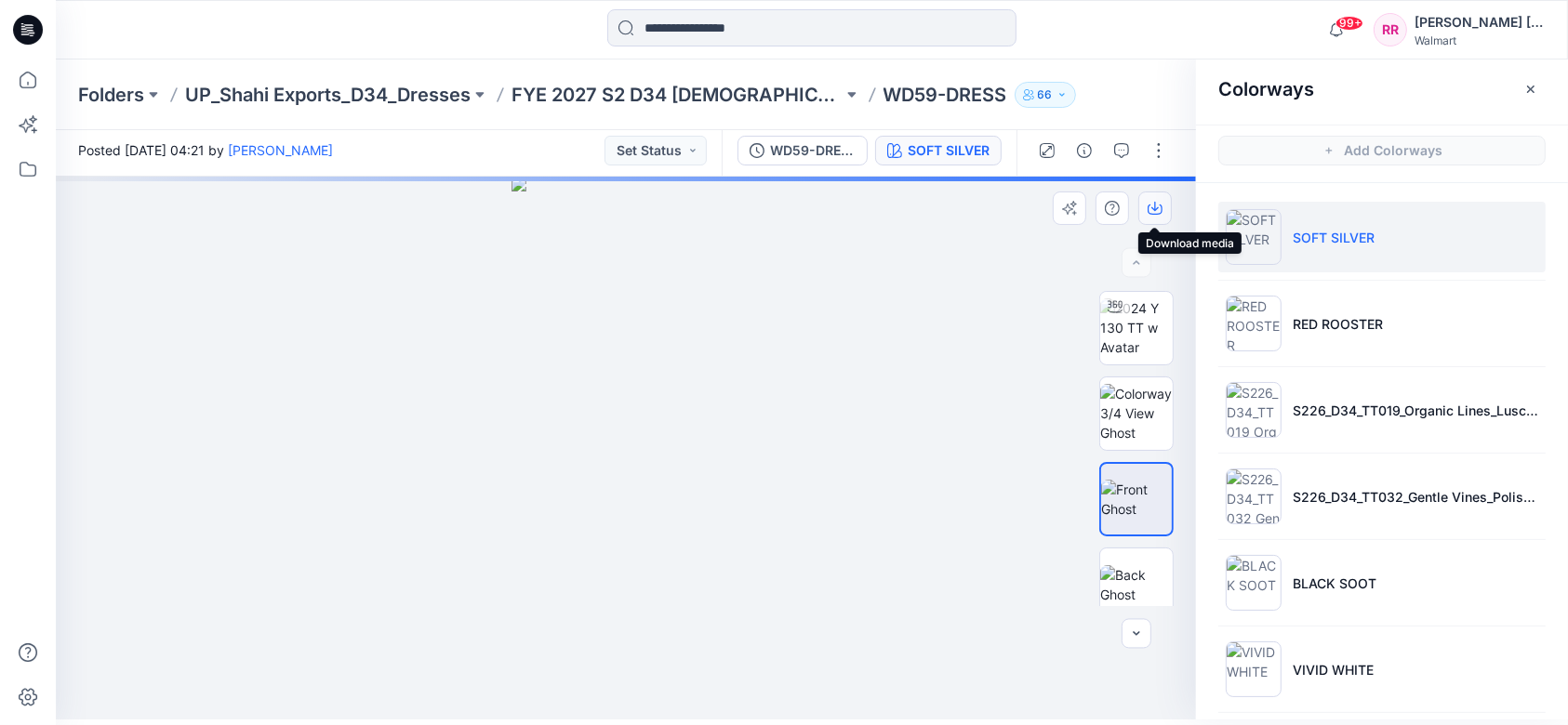
click at [1155, 215] on icon "button" at bounding box center [1155, 208] width 15 height 15
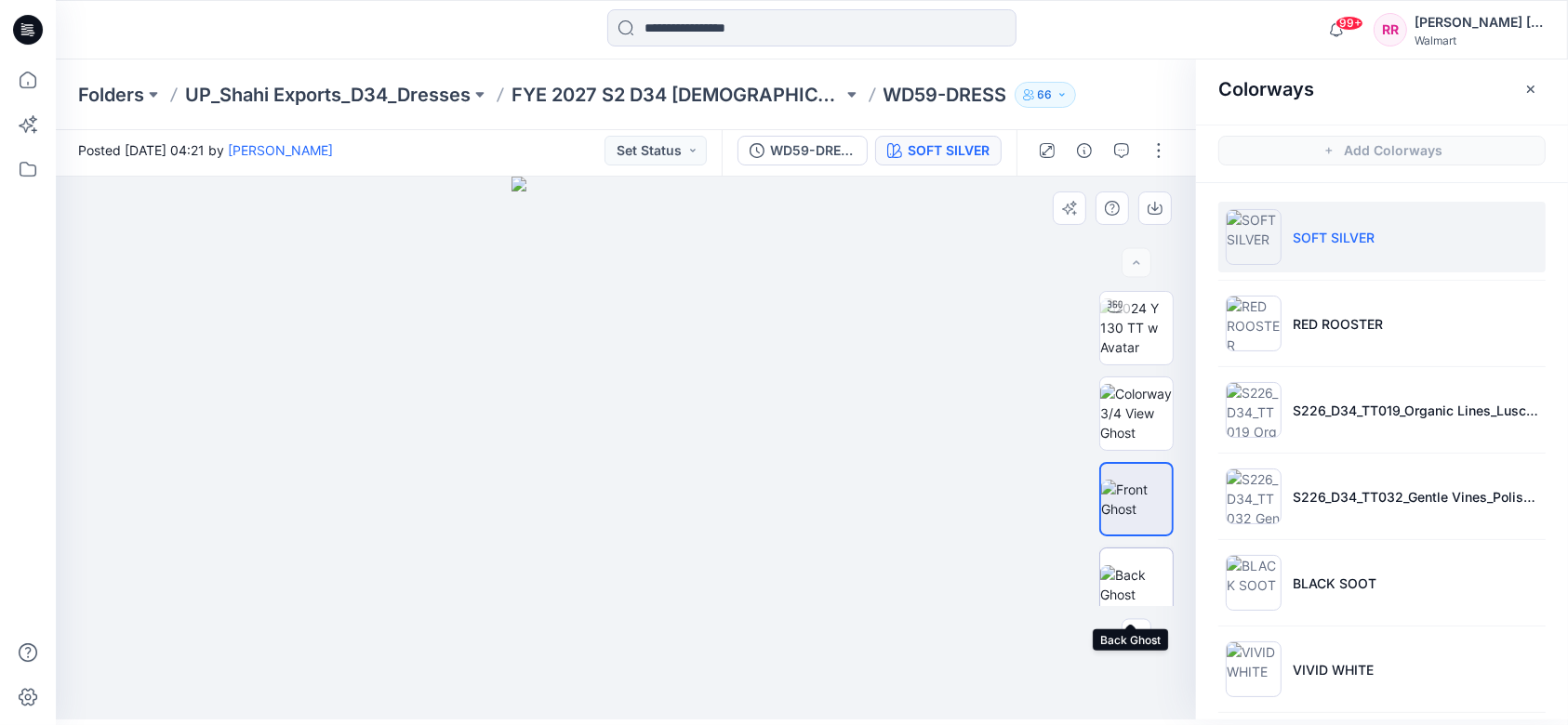
click at [1134, 543] on img at bounding box center [1136, 585] width 72 height 39
drag, startPoint x: 899, startPoint y: 287, endPoint x: 918, endPoint y: 287, distance: 19.0
click at [899, 287] on div at bounding box center [626, 447] width 1140 height 543
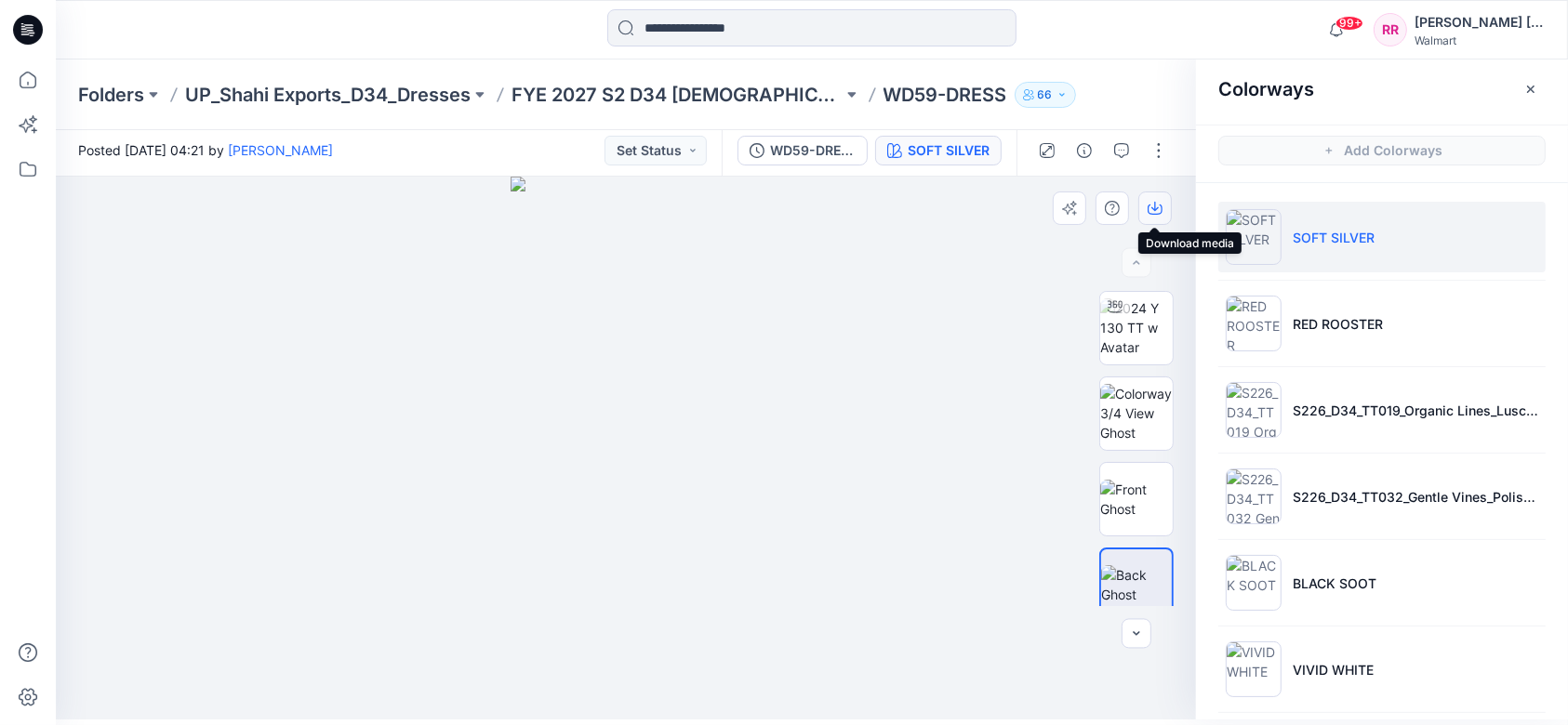
click at [1165, 207] on button "button" at bounding box center [1155, 208] width 34 height 34
click at [1168, 185] on div at bounding box center [626, 447] width 1140 height 543
drag, startPoint x: 1160, startPoint y: 199, endPoint x: 1112, endPoint y: 351, distance: 159.4
click at [1159, 204] on icon "button" at bounding box center [1155, 208] width 15 height 15
click at [1132, 334] on img at bounding box center [1136, 327] width 72 height 58
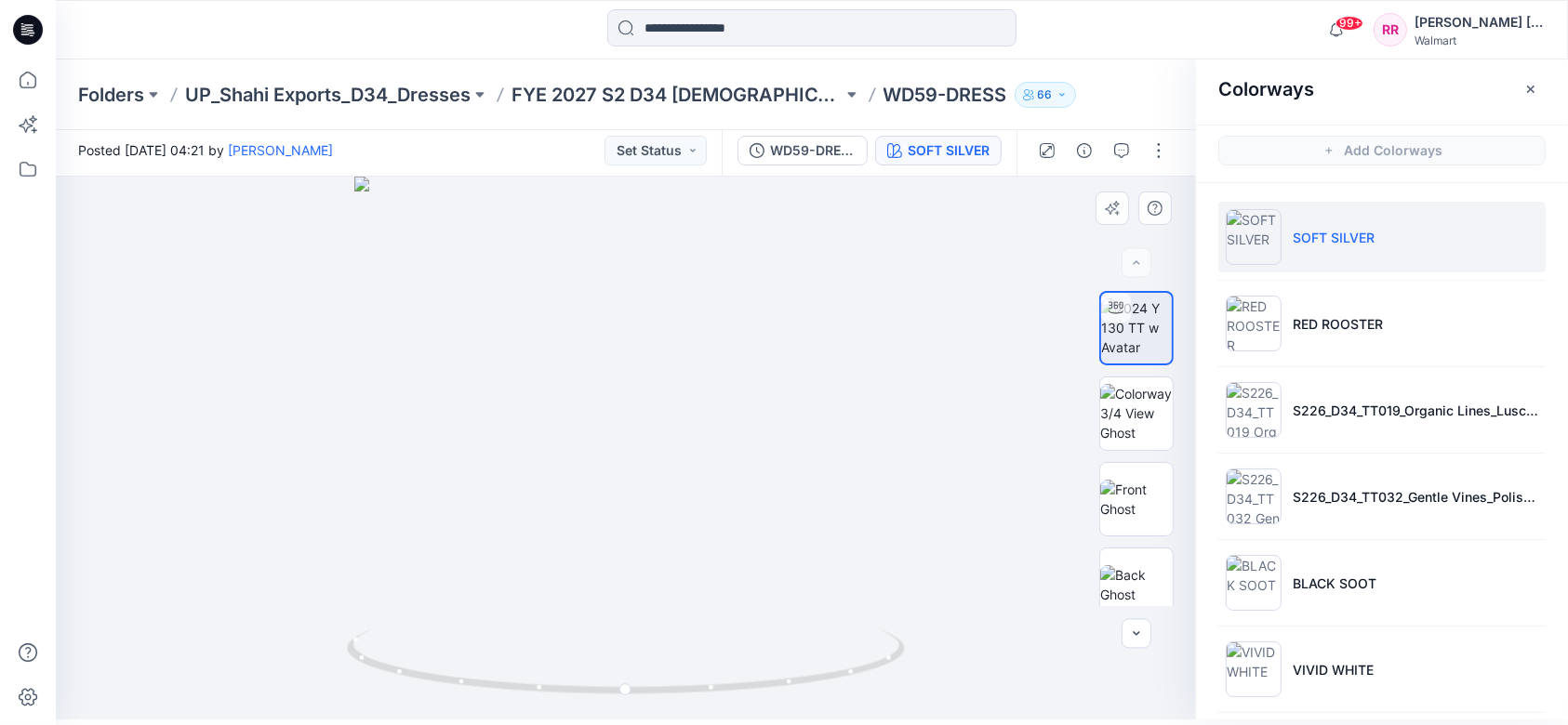
click at [980, 283] on div at bounding box center [626, 447] width 1140 height 543
click at [1053, 158] on button "button" at bounding box center [1048, 151] width 30 height 30
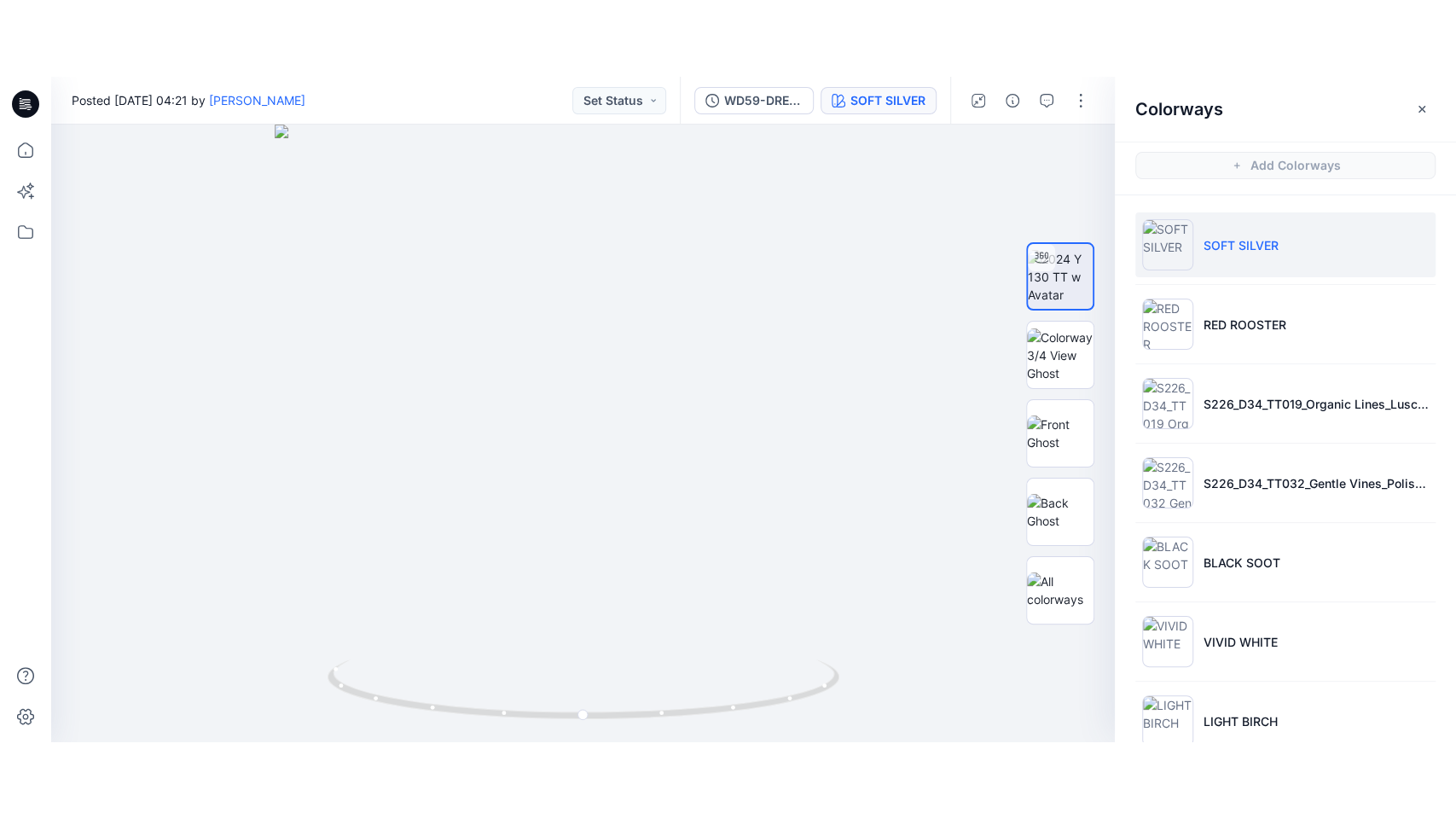
scroll to position [35, 0]
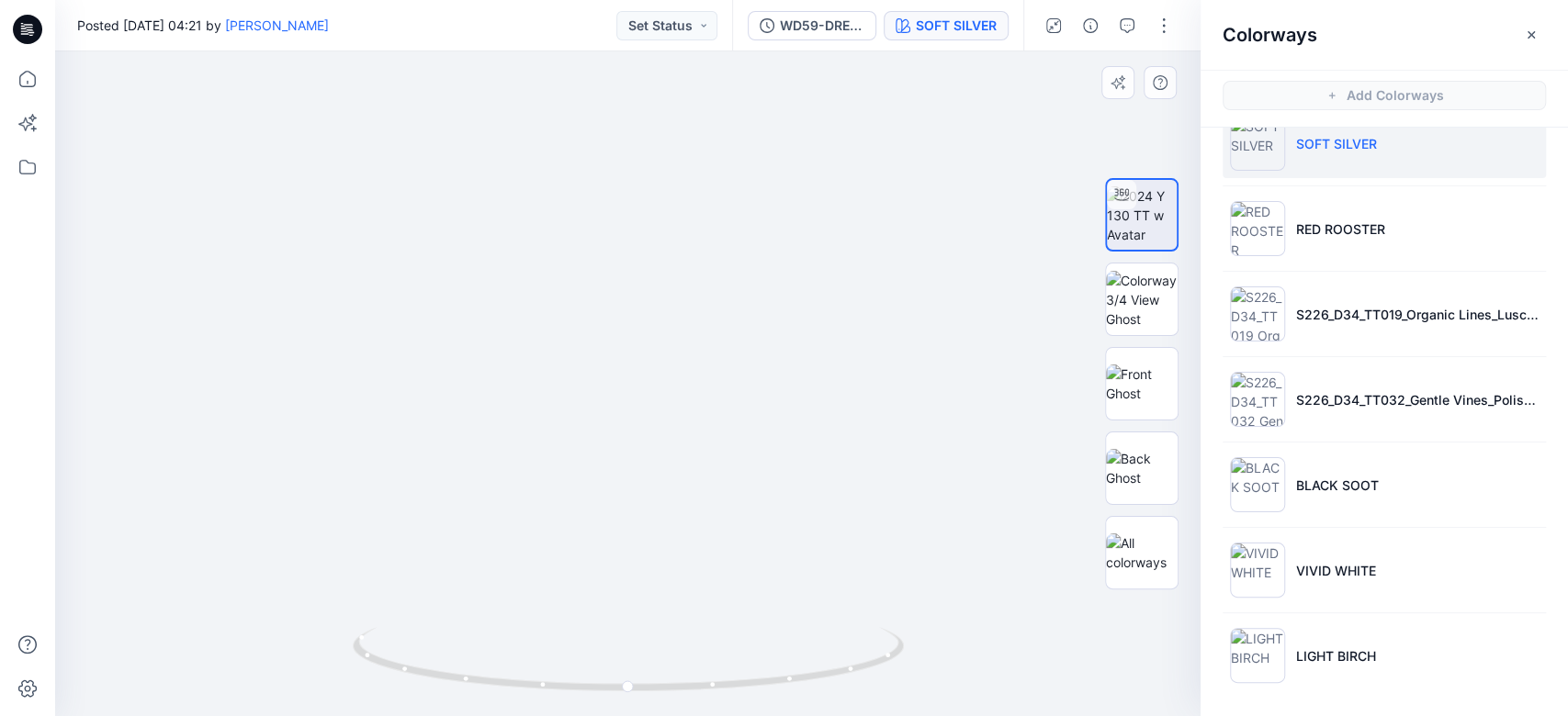
drag, startPoint x: 687, startPoint y: 445, endPoint x: 713, endPoint y: 280, distance: 167.0
click at [713, 280] on img at bounding box center [627, 258] width 918 height 918
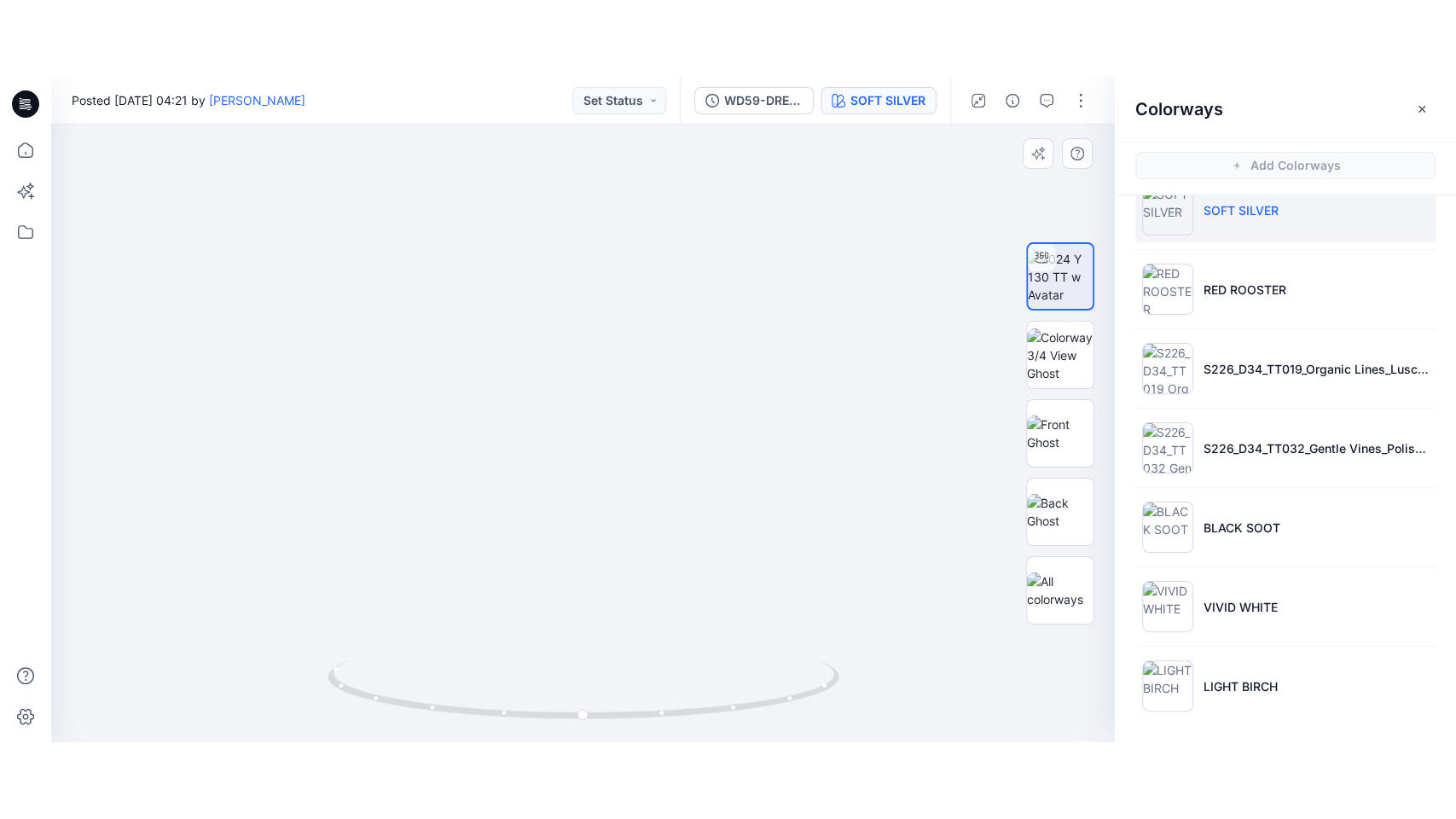
scroll to position [0, 0]
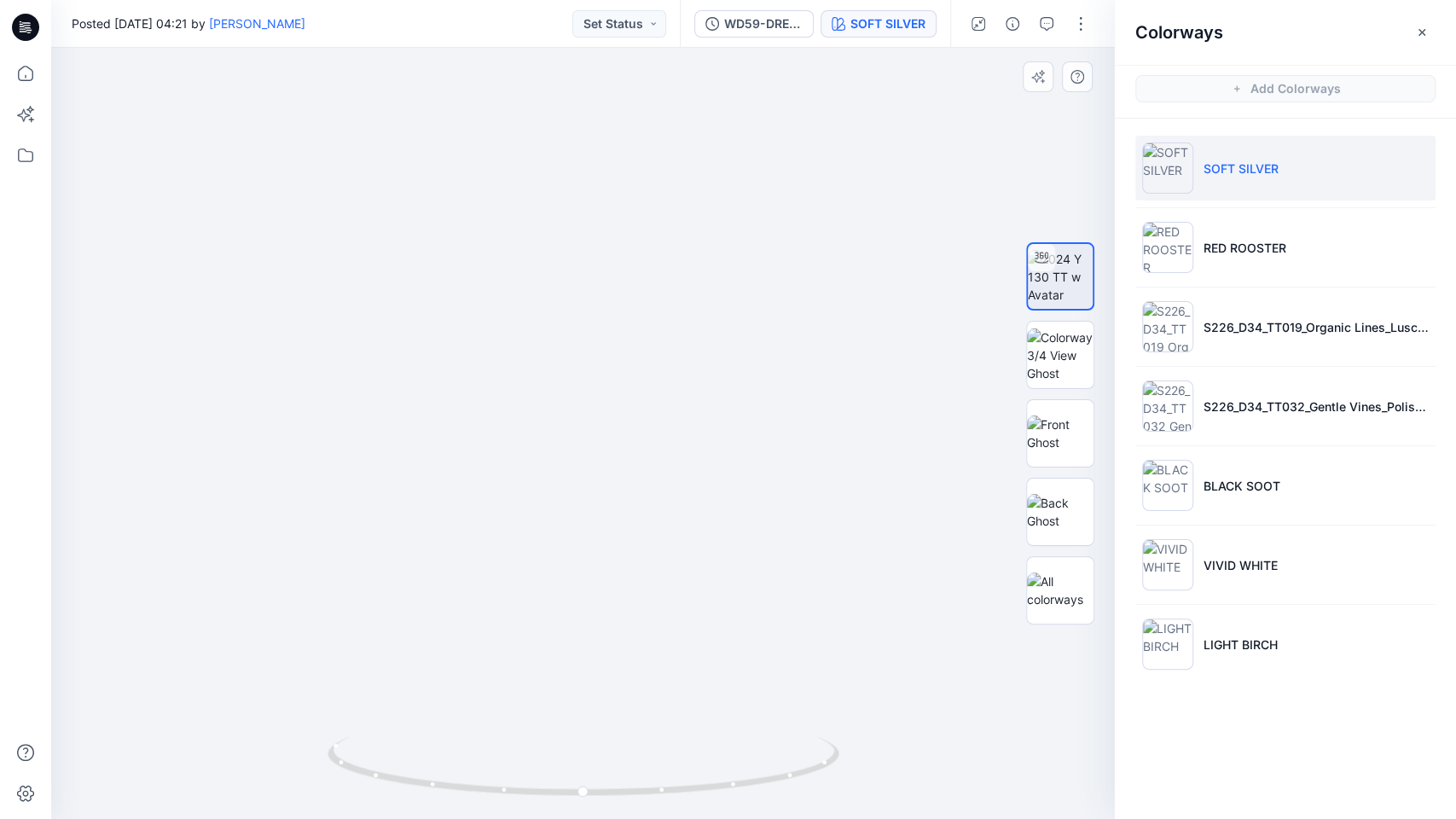
drag, startPoint x: 663, startPoint y: 458, endPoint x: 677, endPoint y: 403, distance: 56.8
click at [677, 403] on img at bounding box center [582, 322] width 993 height 994
drag, startPoint x: 660, startPoint y: 410, endPoint x: 668, endPoint y: 370, distance: 40.8
click at [668, 370] on img at bounding box center [582, 322] width 993 height 994
click at [949, 498] on img at bounding box center [582, 322] width 993 height 994
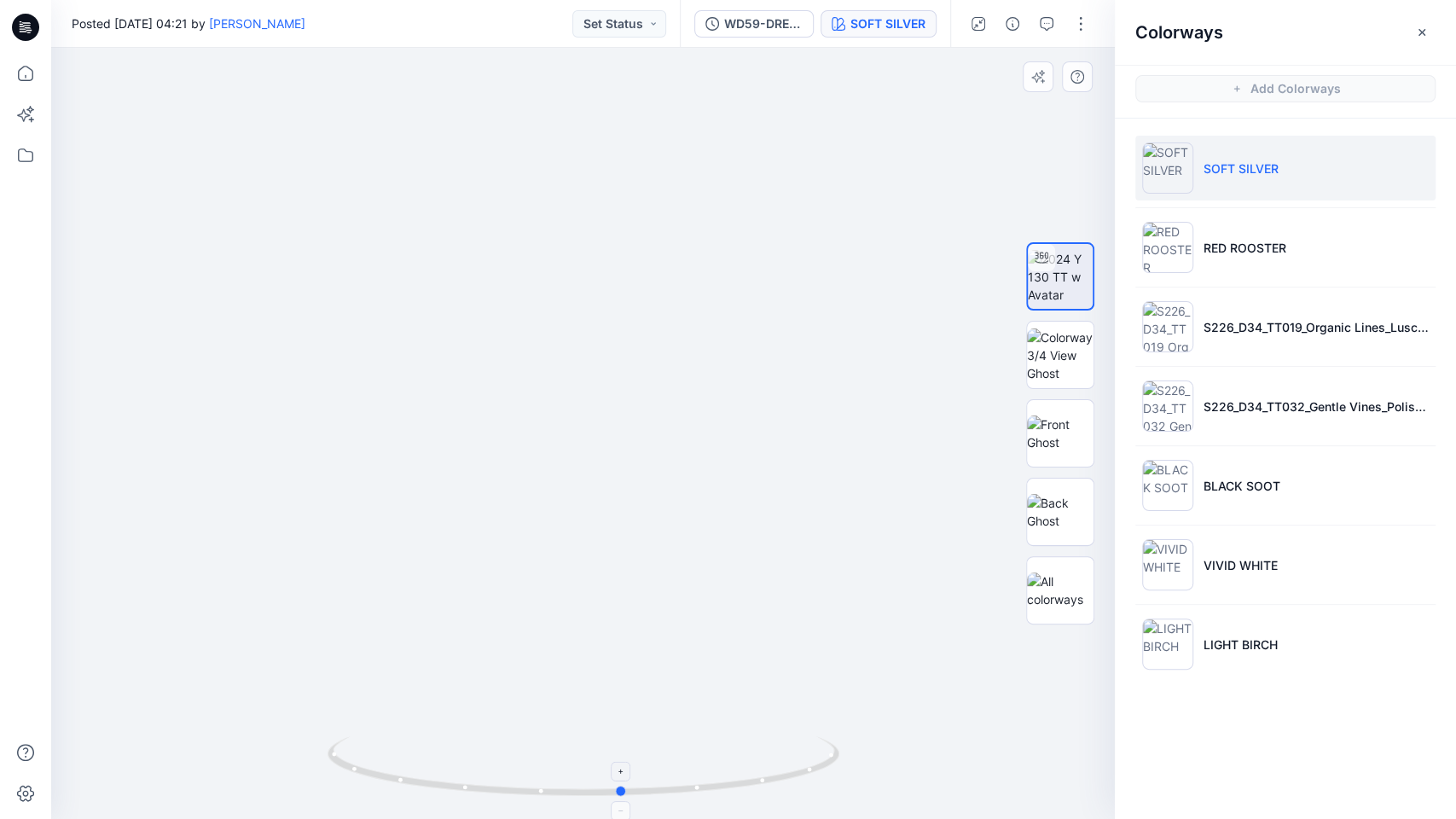
drag, startPoint x: 819, startPoint y: 772, endPoint x: 347, endPoint y: 746, distance: 472.7
click at [347, 498] on icon at bounding box center [586, 768] width 516 height 64
click at [772, 498] on img at bounding box center [582, 322] width 993 height 994
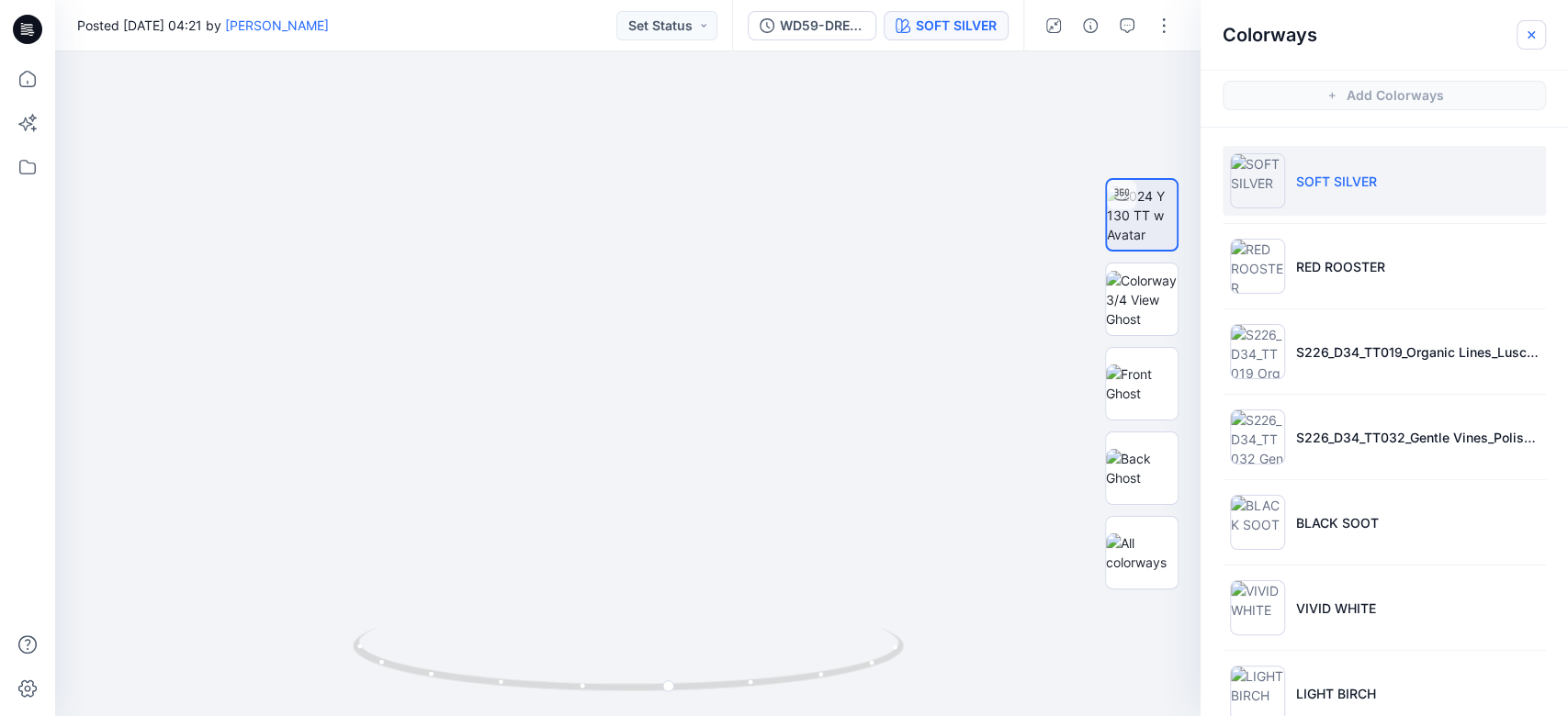
click at [1174, 24] on button "button" at bounding box center [1531, 35] width 30 height 30
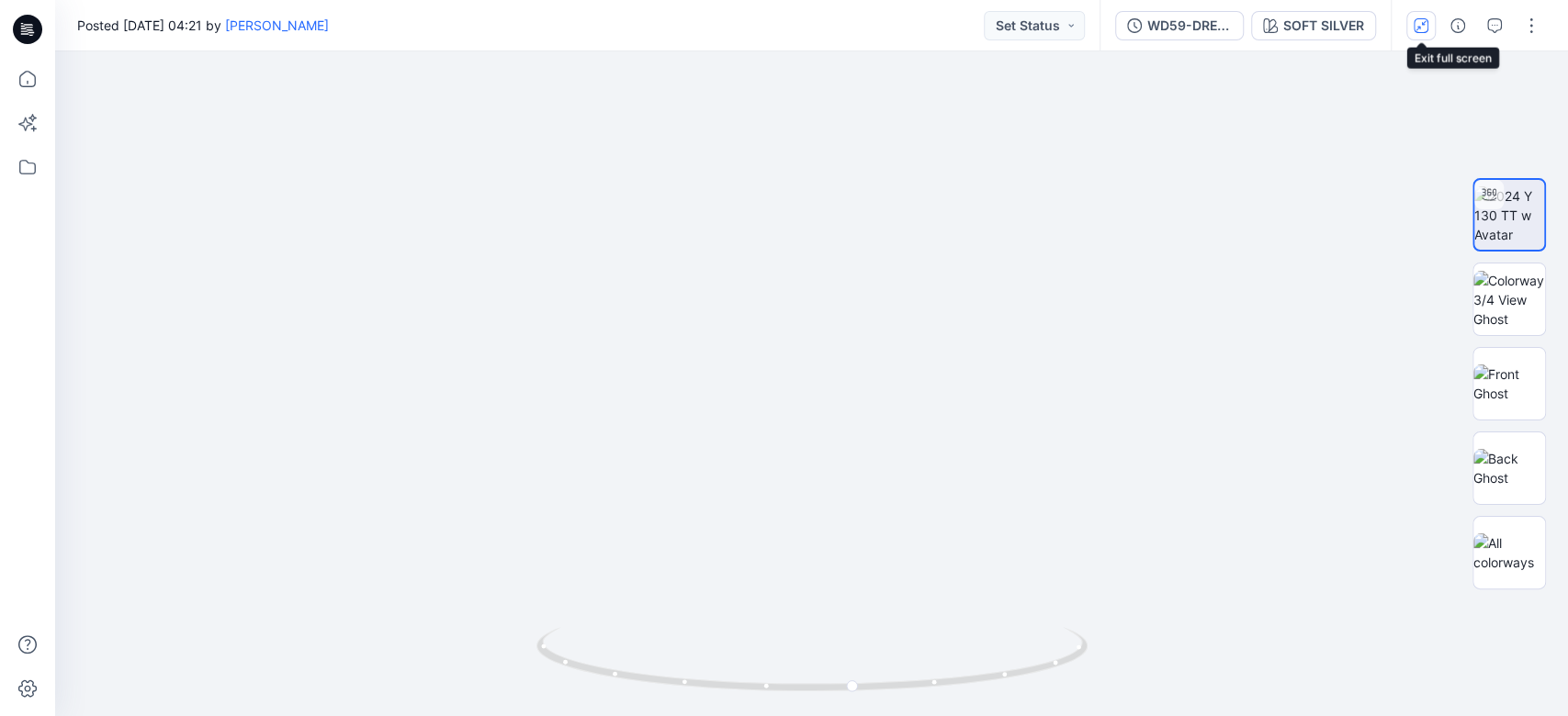
click at [1174, 26] on icon "button" at bounding box center [1421, 26] width 15 height 15
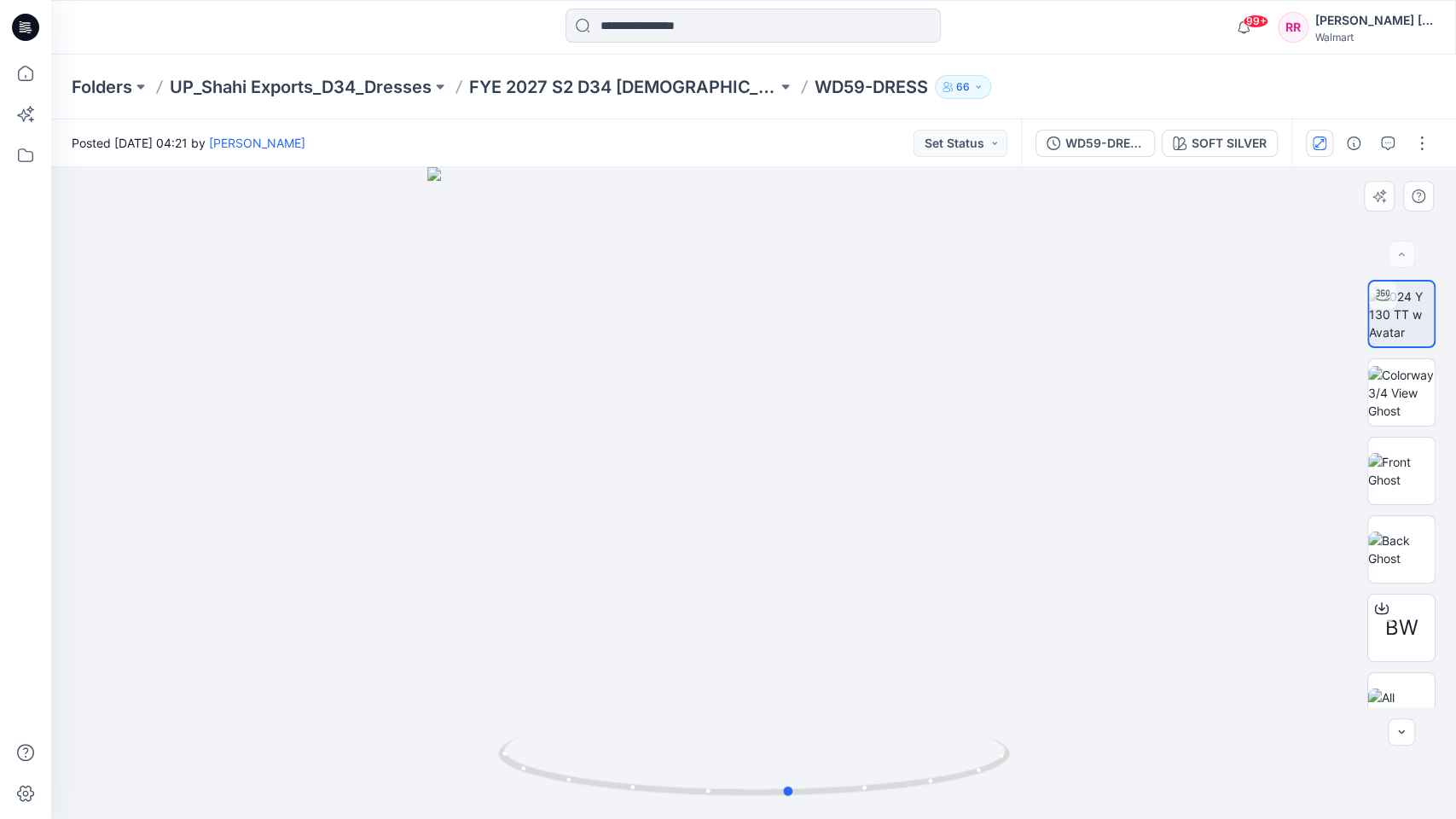
drag, startPoint x: 790, startPoint y: 621, endPoint x: 817, endPoint y: 528, distance: 96.8
click at [785, 498] on div at bounding box center [753, 493] width 1404 height 652
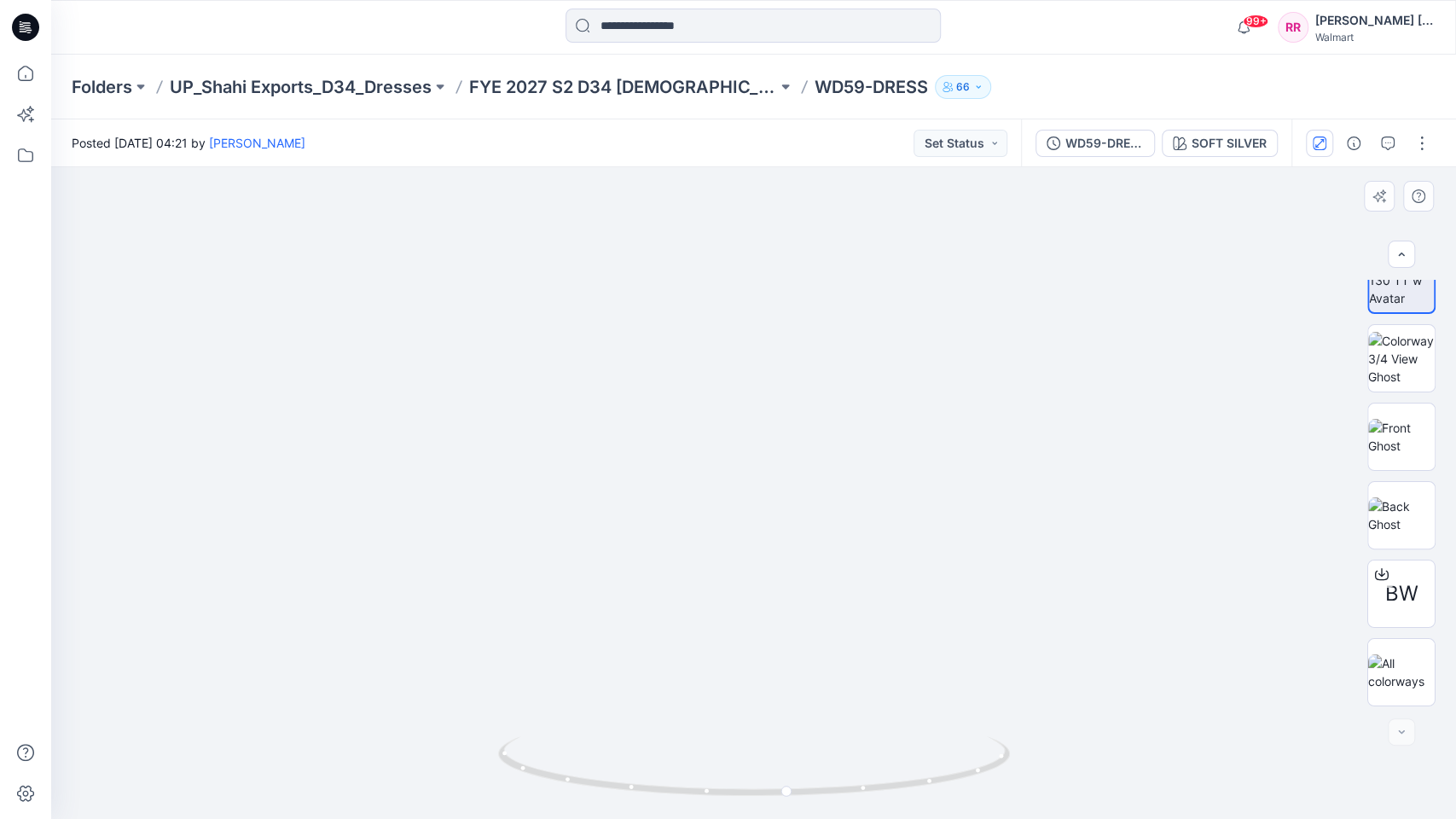
drag, startPoint x: 791, startPoint y: 555, endPoint x: 791, endPoint y: 527, distance: 28.0
click at [791, 498] on img at bounding box center [753, 377] width 883 height 884
click at [1061, 498] on img at bounding box center [753, 377] width 883 height 884
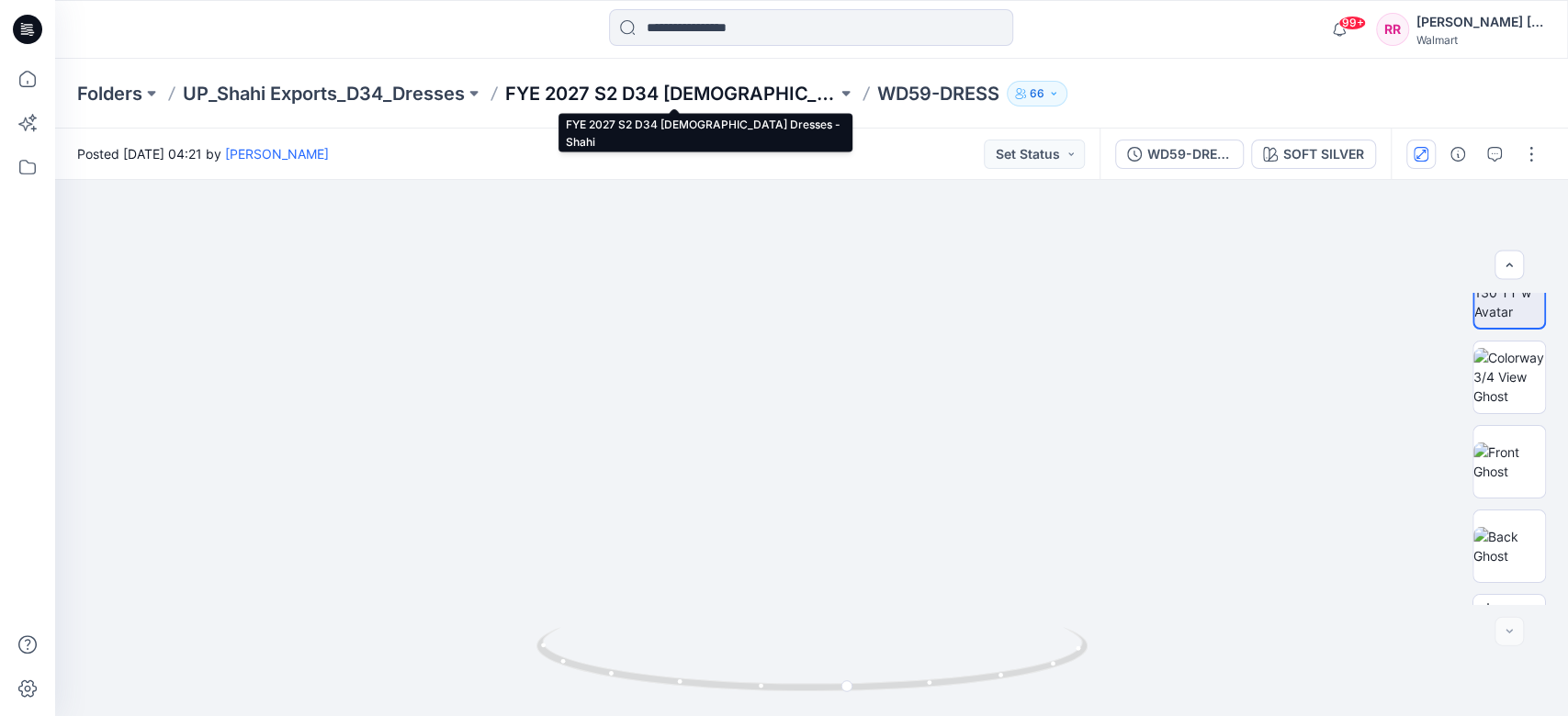
click at [613, 96] on p "FYE 2027 S2 D34 [DEMOGRAPHIC_DATA] Dresses - Shahi" at bounding box center [671, 94] width 332 height 26
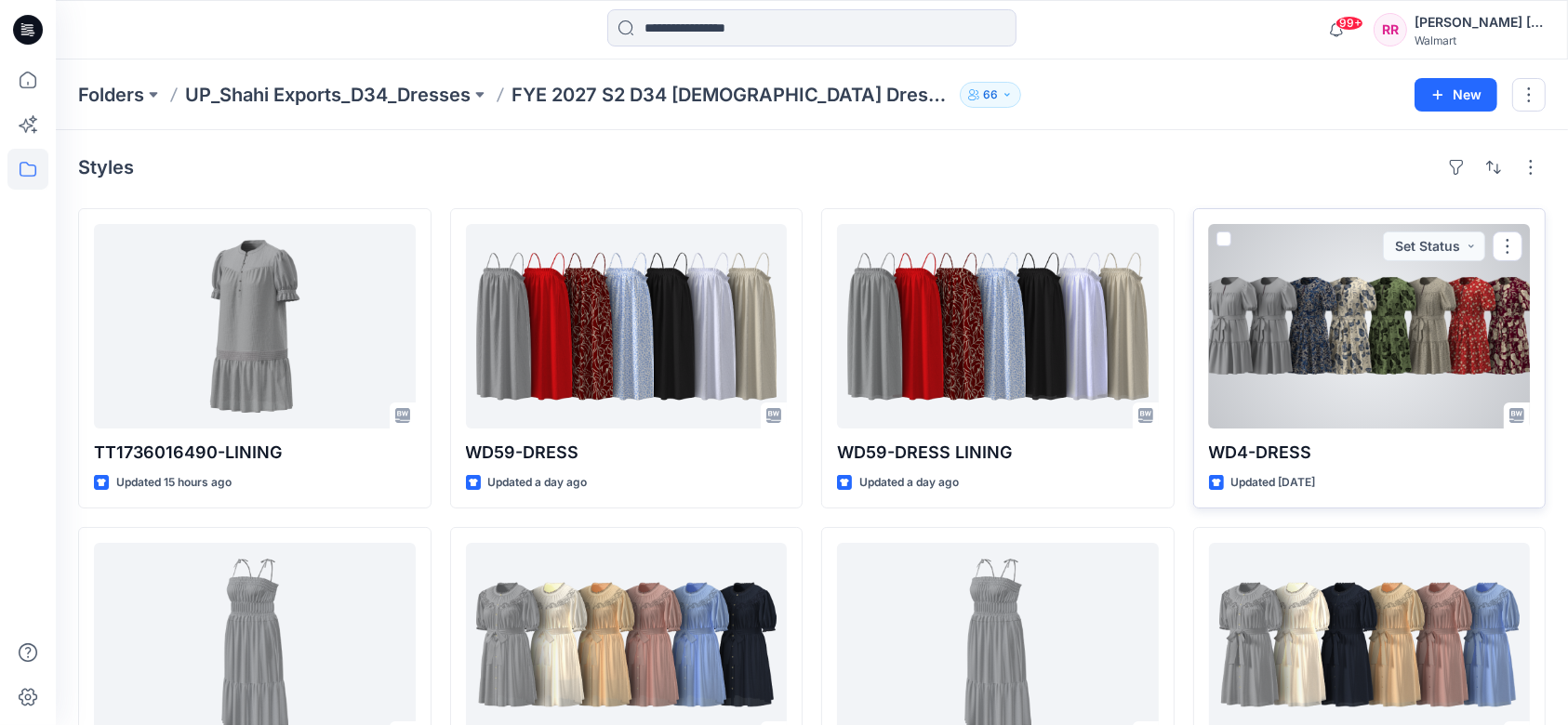
click at [1189, 339] on div at bounding box center [1369, 326] width 322 height 204
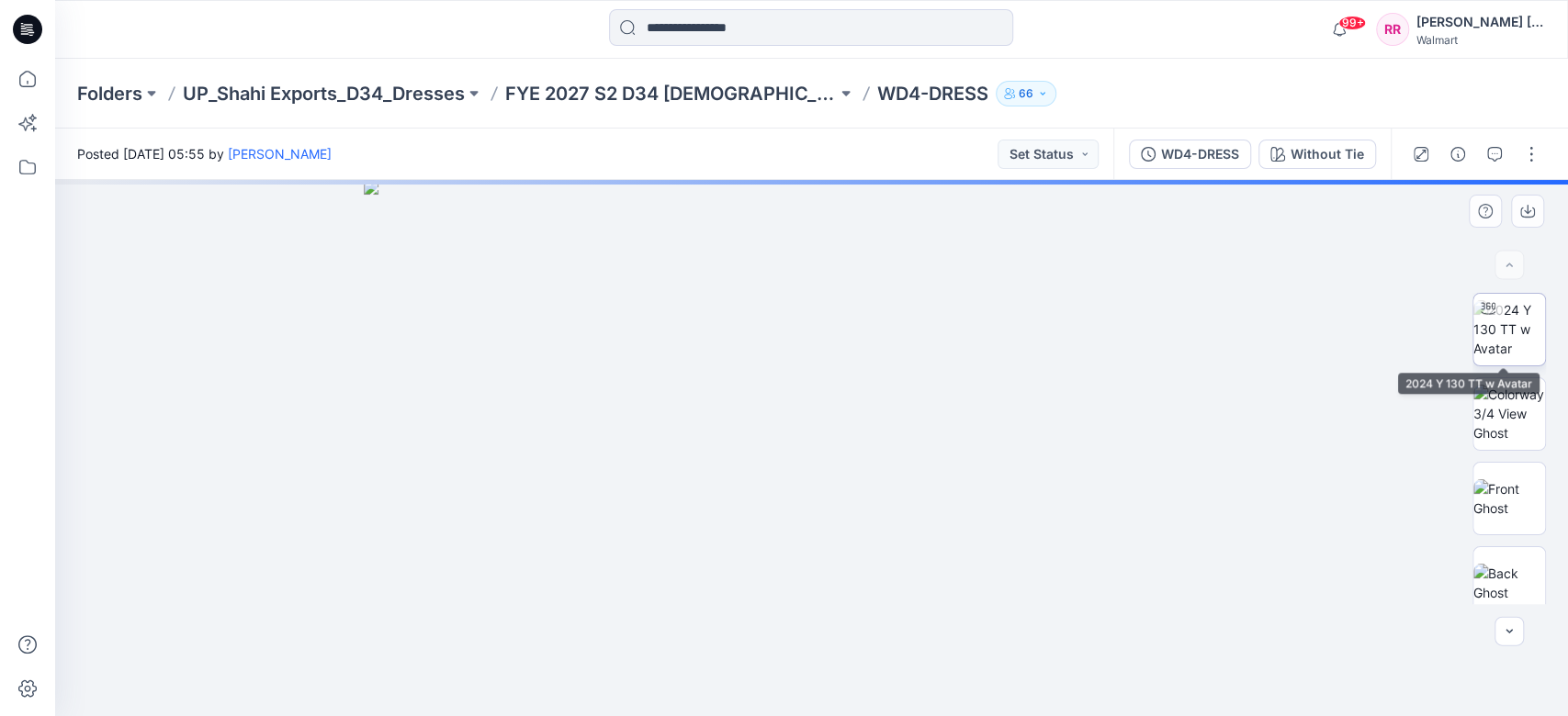
click at [1174, 339] on img at bounding box center [1509, 329] width 71 height 57
drag, startPoint x: 963, startPoint y: 514, endPoint x: 963, endPoint y: 430, distance: 84.0
click at [963, 430] on img at bounding box center [810, 274] width 1063 height 885
click at [1174, 163] on button "button" at bounding box center [1421, 155] width 30 height 30
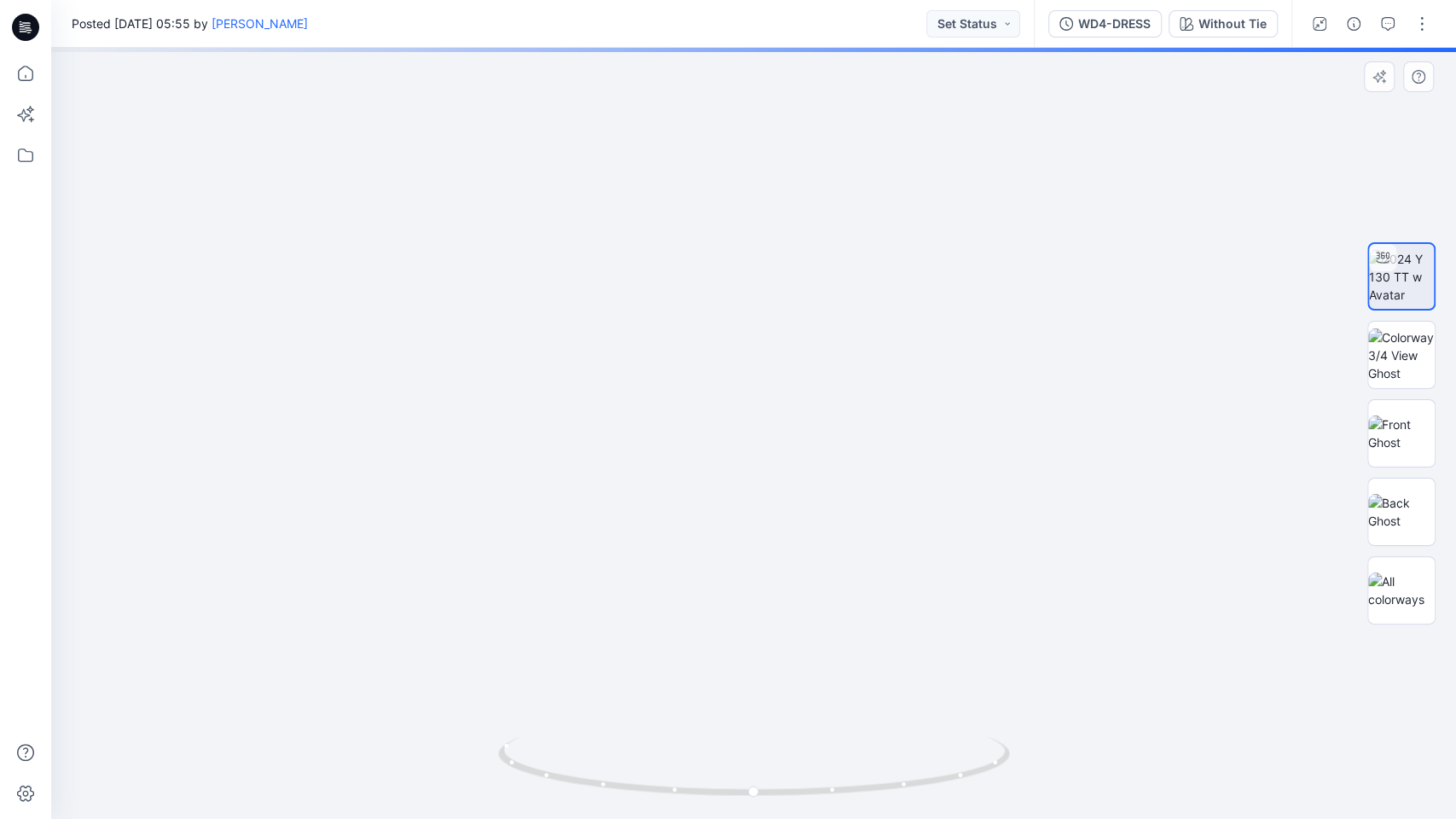
drag, startPoint x: 863, startPoint y: 498, endPoint x: 855, endPoint y: 385, distance: 113.3
click at [855, 385] on img at bounding box center [753, 322] width 993 height 994
drag, startPoint x: 851, startPoint y: 474, endPoint x: 849, endPoint y: 435, distance: 39.1
click at [850, 436] on img at bounding box center [753, 322] width 993 height 994
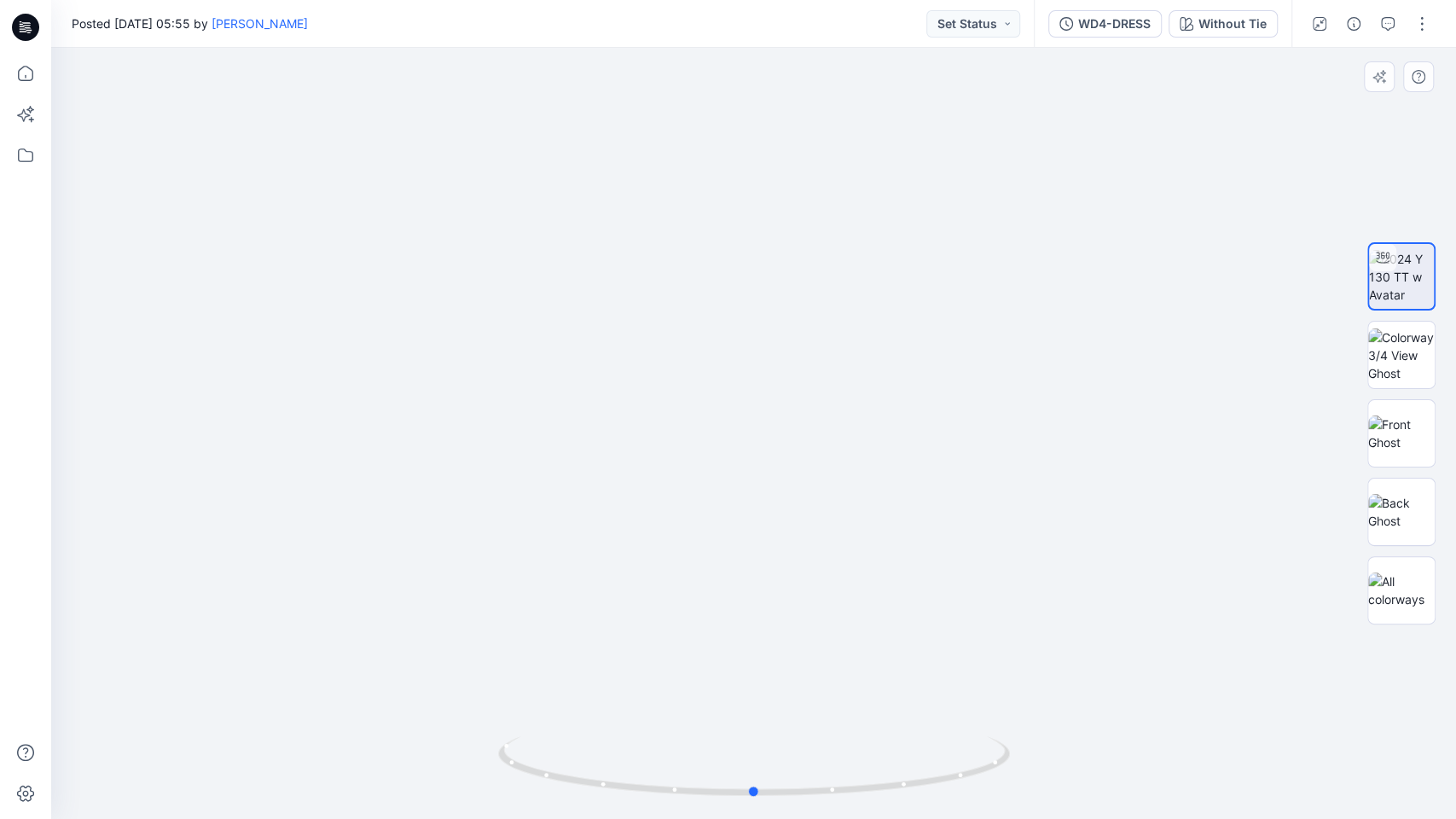
click at [928, 498] on img at bounding box center [753, 778] width 512 height 83
click at [883, 498] on div at bounding box center [753, 434] width 1404 height 771
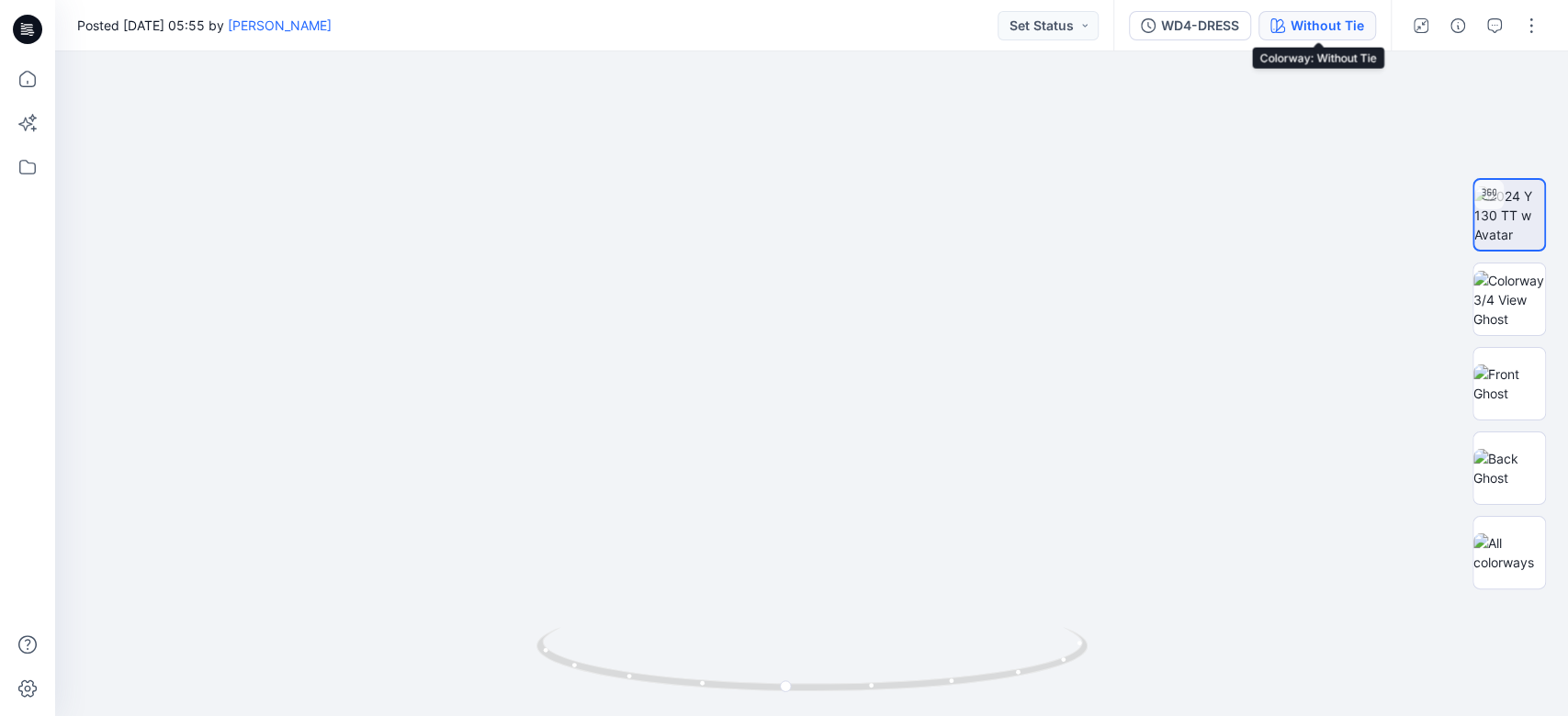
click at [1174, 16] on div "Without Tie" at bounding box center [1326, 26] width 73 height 20
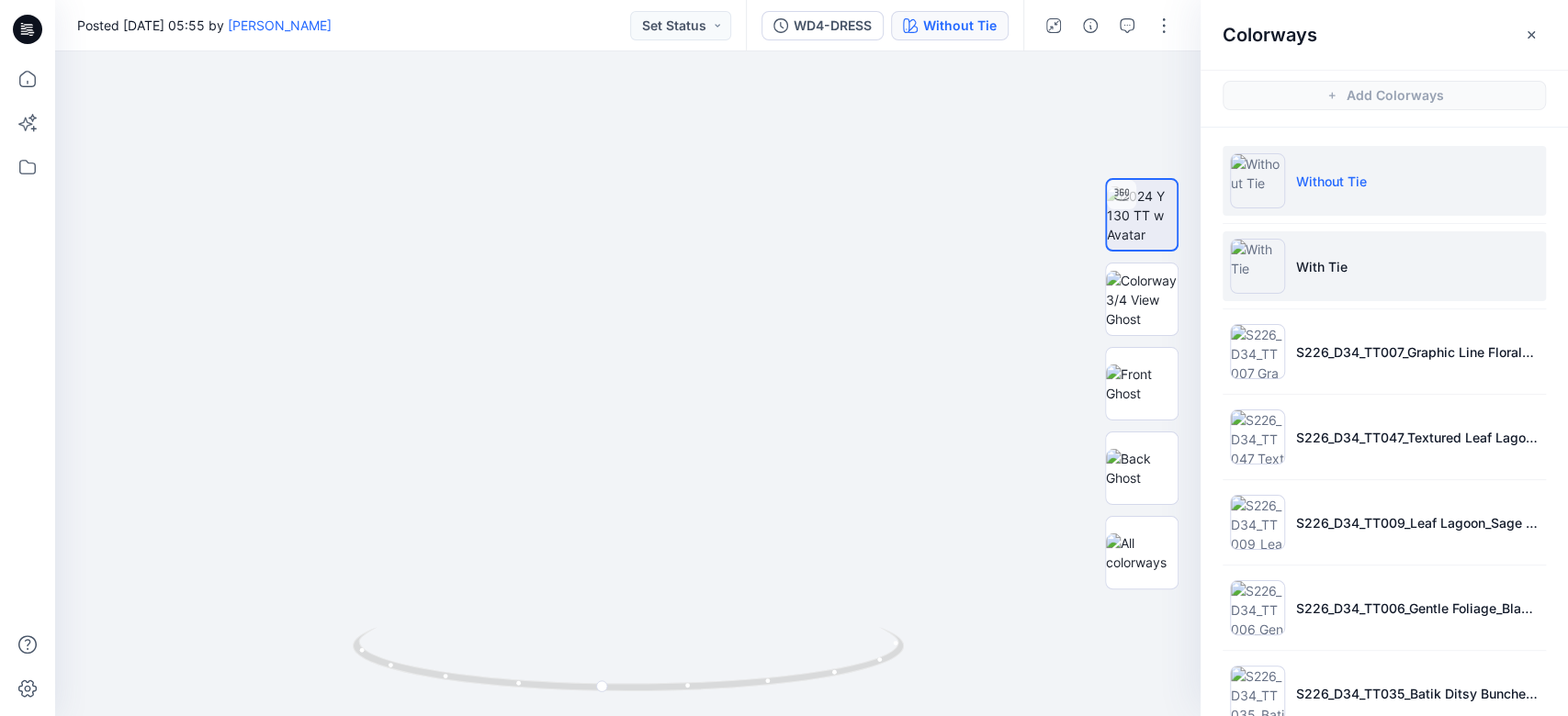
click at [1174, 275] on li "With Tie" at bounding box center [1384, 266] width 323 height 69
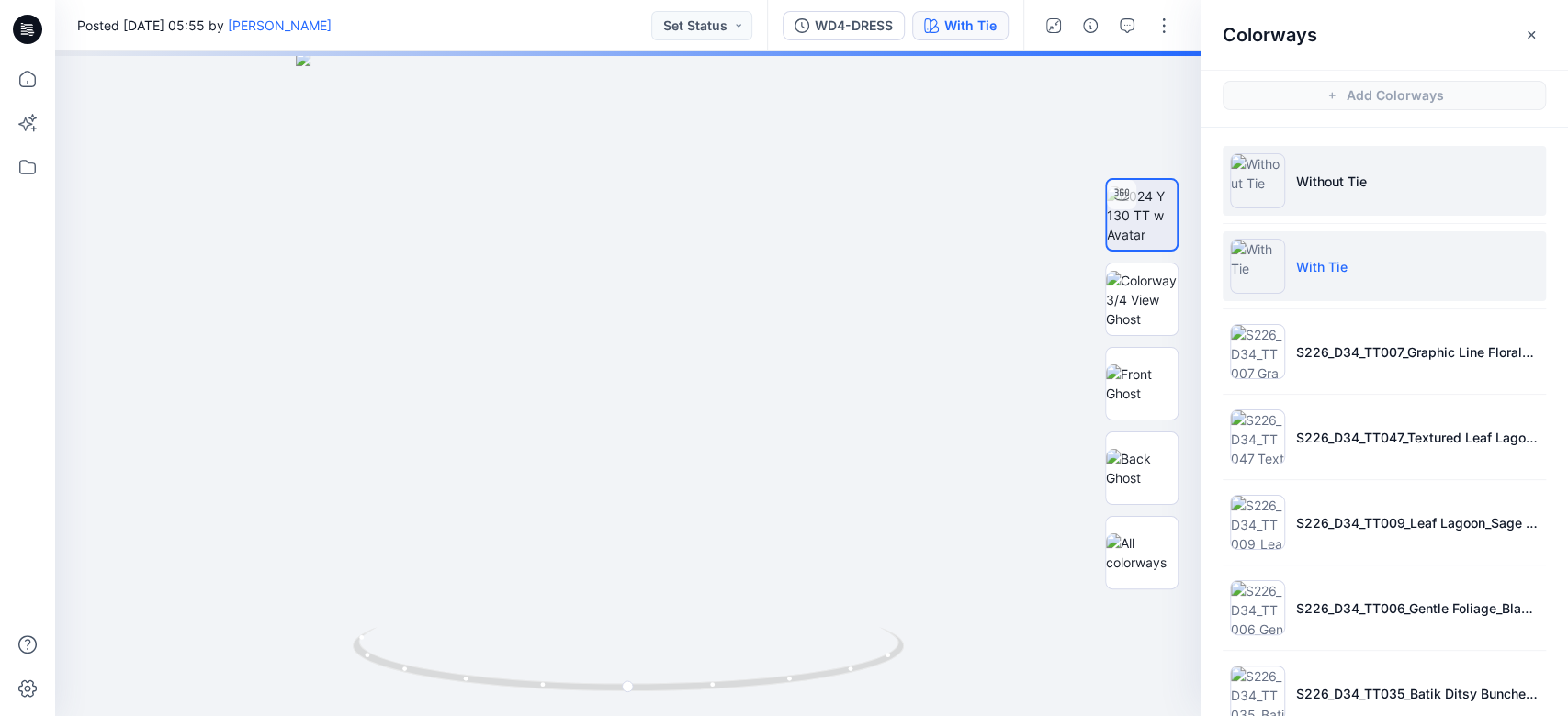
click at [1174, 195] on li "Without Tie" at bounding box center [1384, 181] width 323 height 69
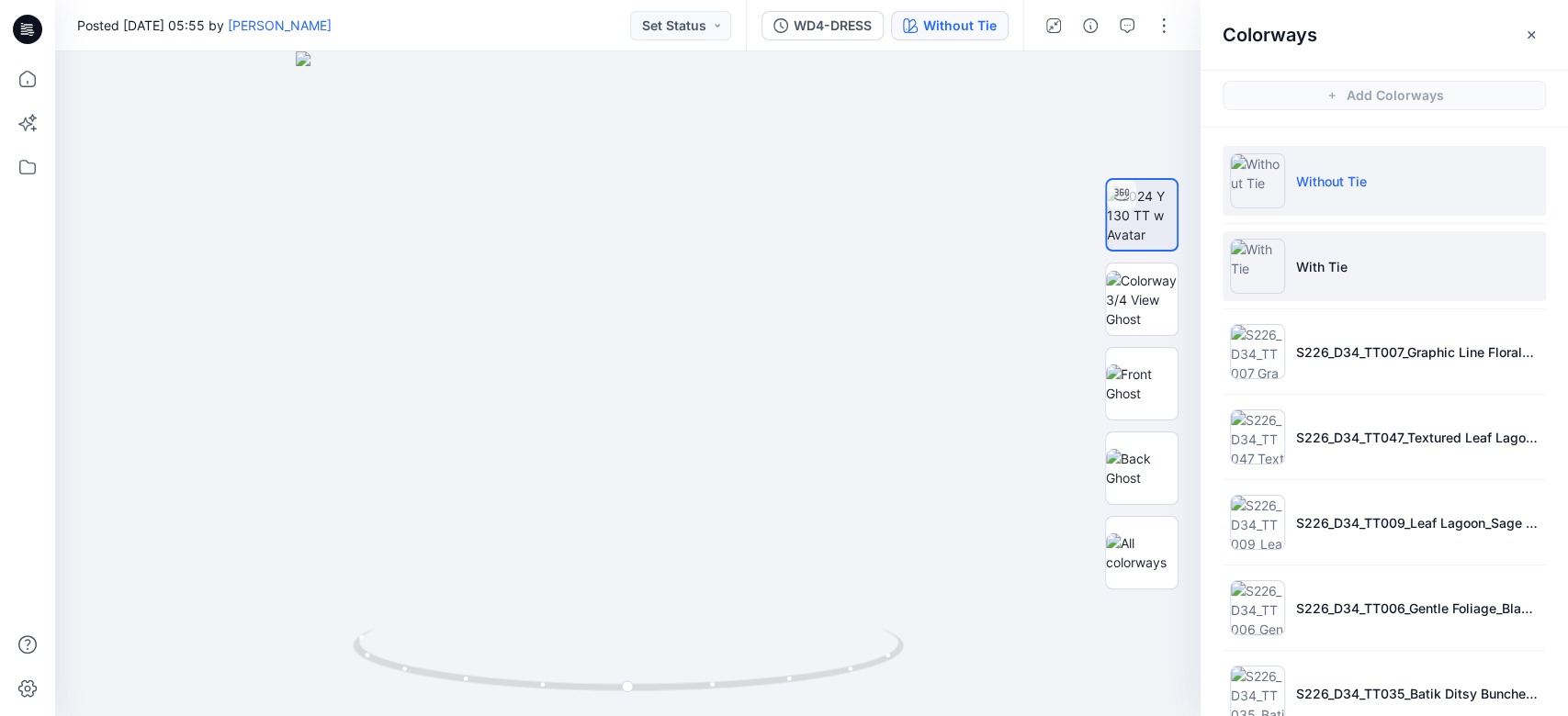
click at [1174, 290] on li "With Tie" at bounding box center [1384, 266] width 323 height 69
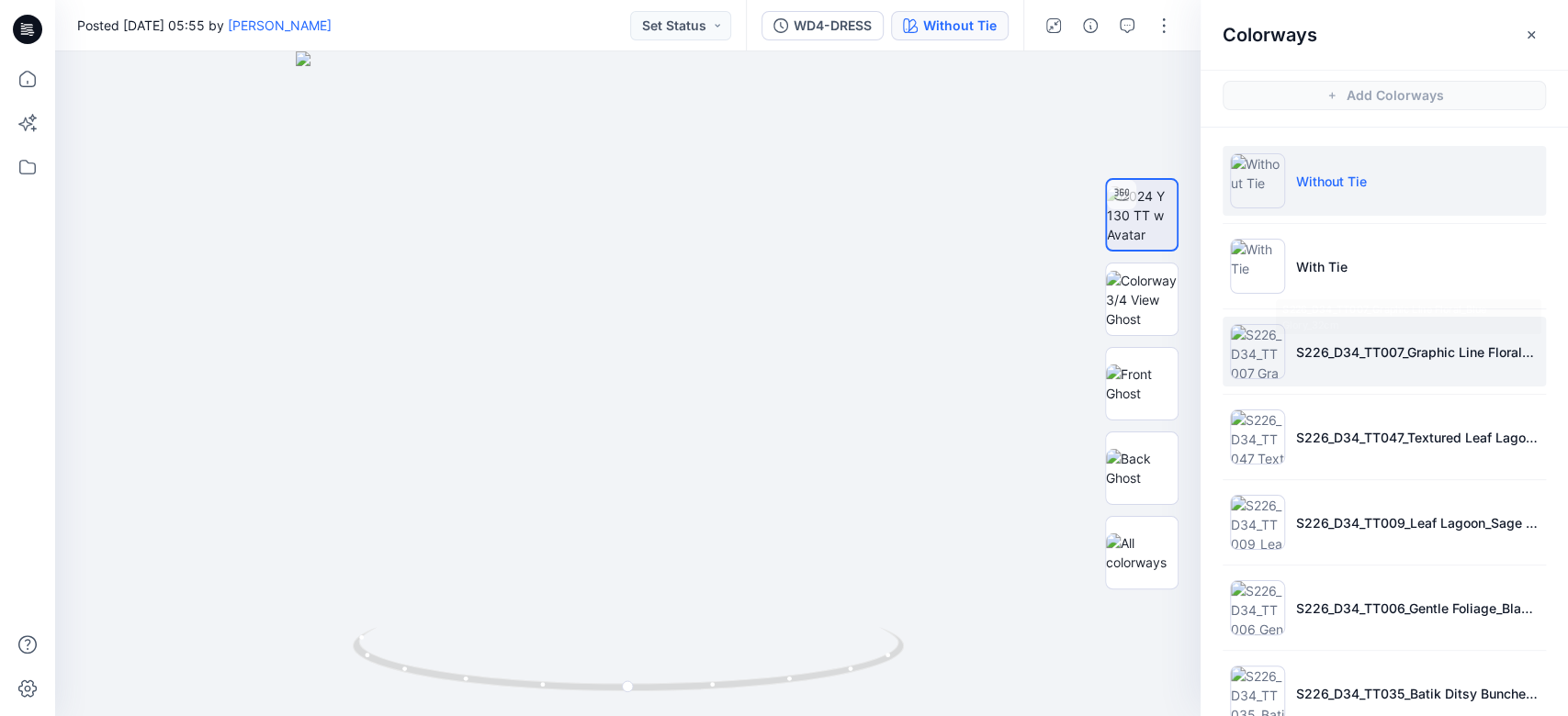
click at [1174, 350] on p "S226_D34_TT007_Graphic Line Floral_Blue Glory_32cm" at bounding box center [1417, 352] width 243 height 19
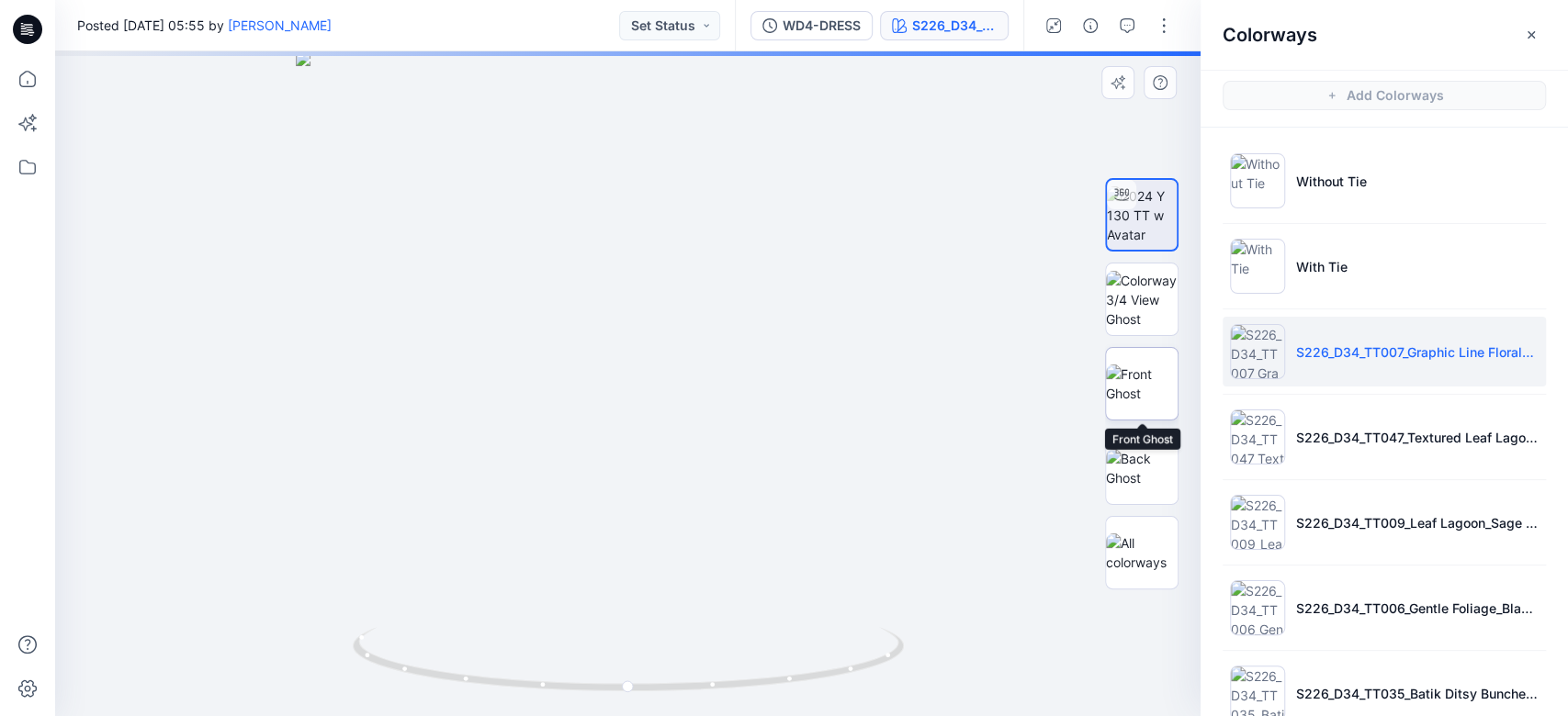
click at [1148, 384] on img at bounding box center [1141, 384] width 71 height 39
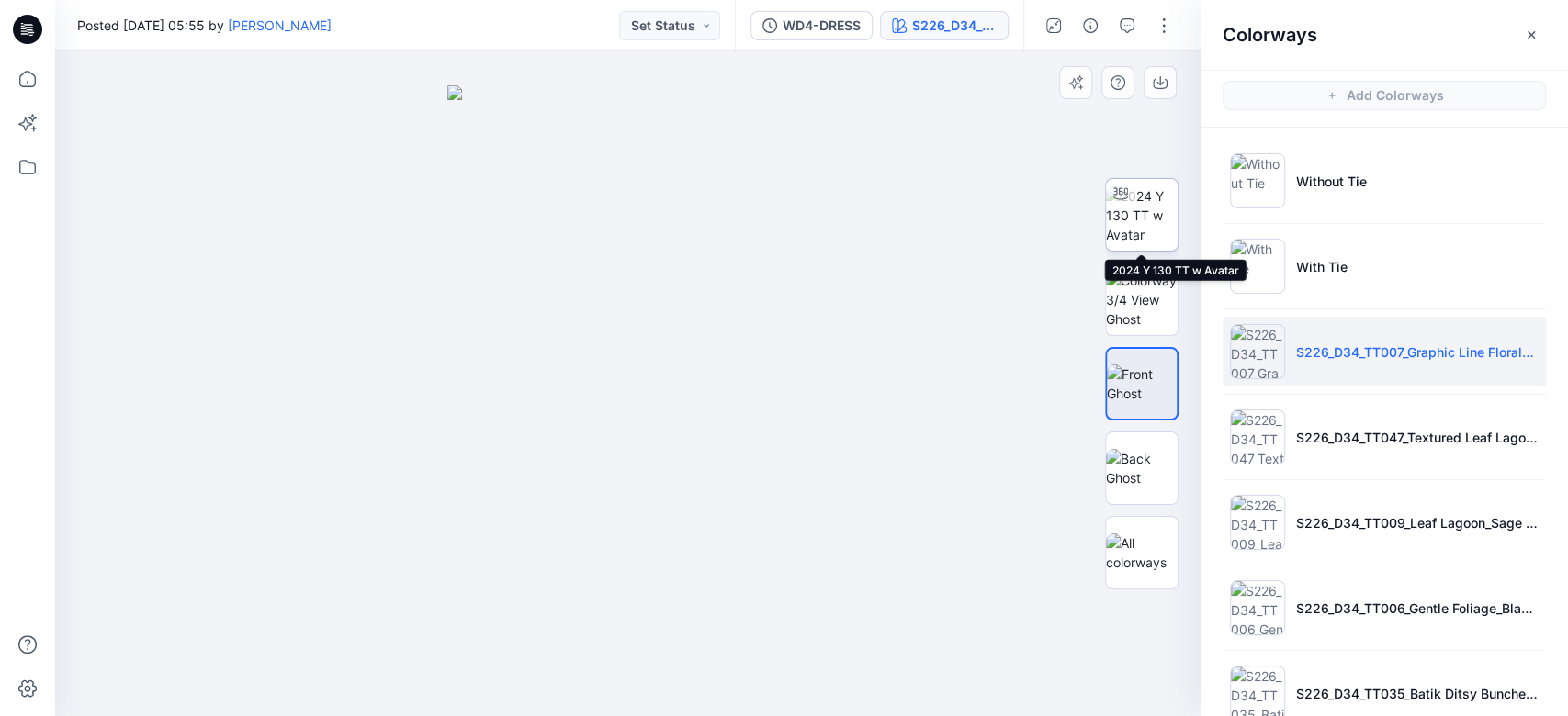
click at [1164, 222] on img at bounding box center [1141, 215] width 71 height 57
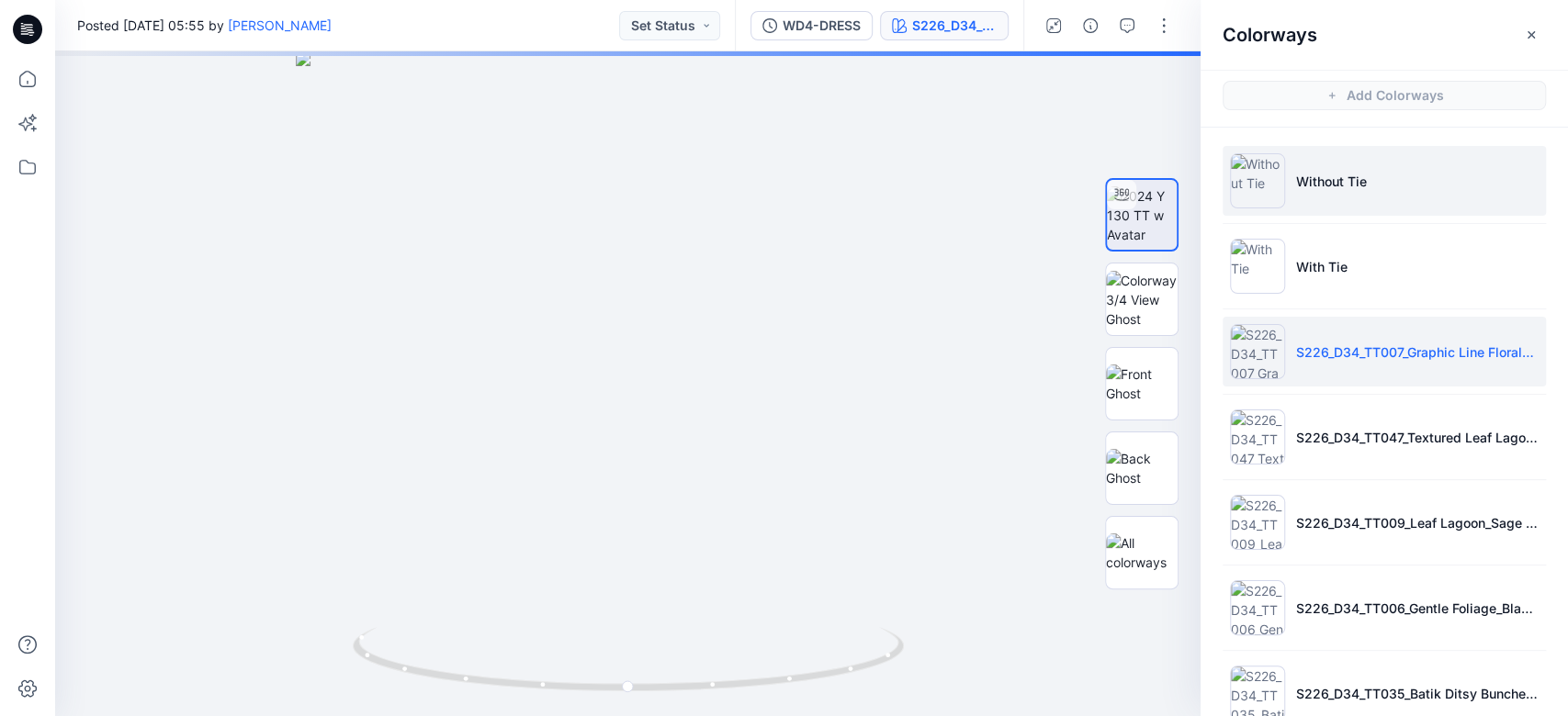
click at [1174, 197] on li "Without Tie" at bounding box center [1384, 181] width 323 height 69
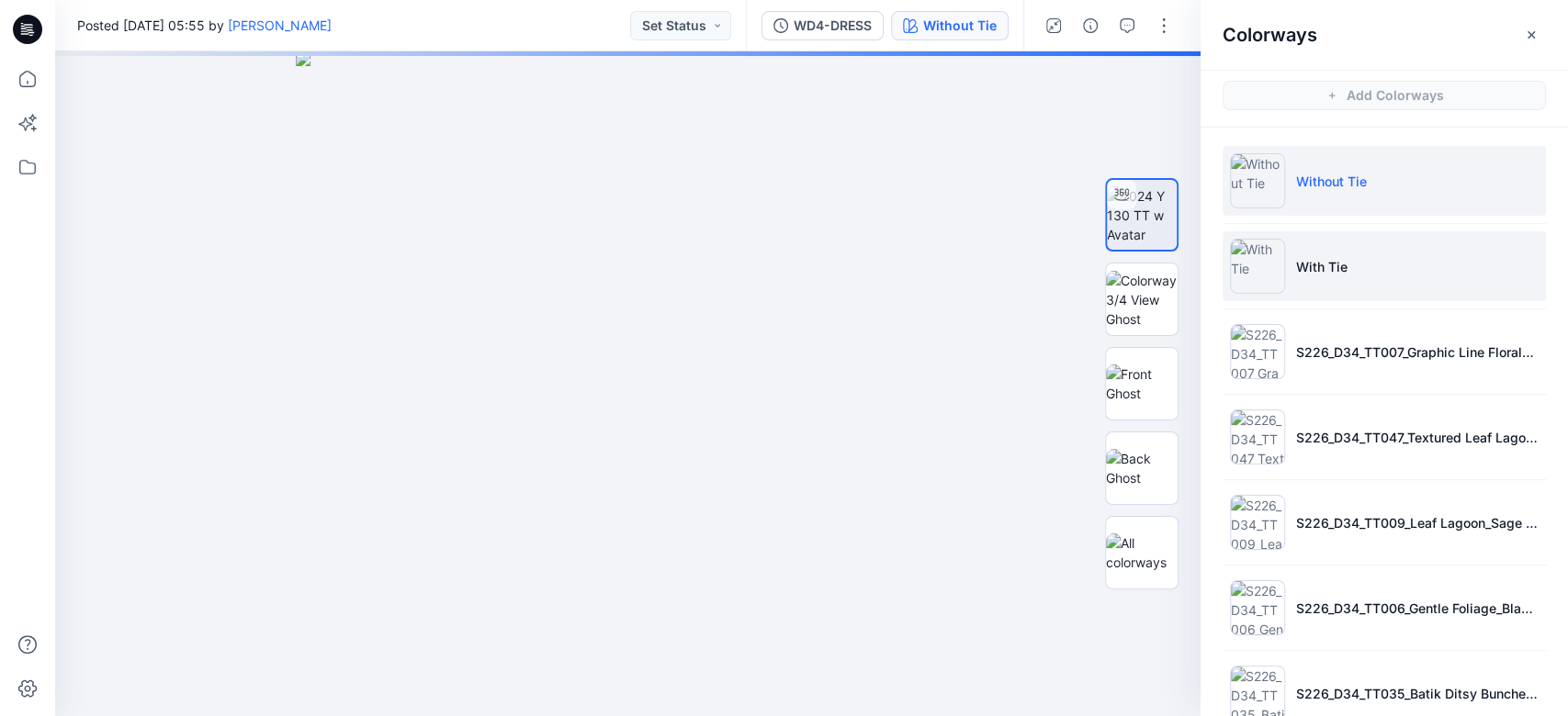
click at [1174, 271] on p "With Tie" at bounding box center [1322, 267] width 52 height 19
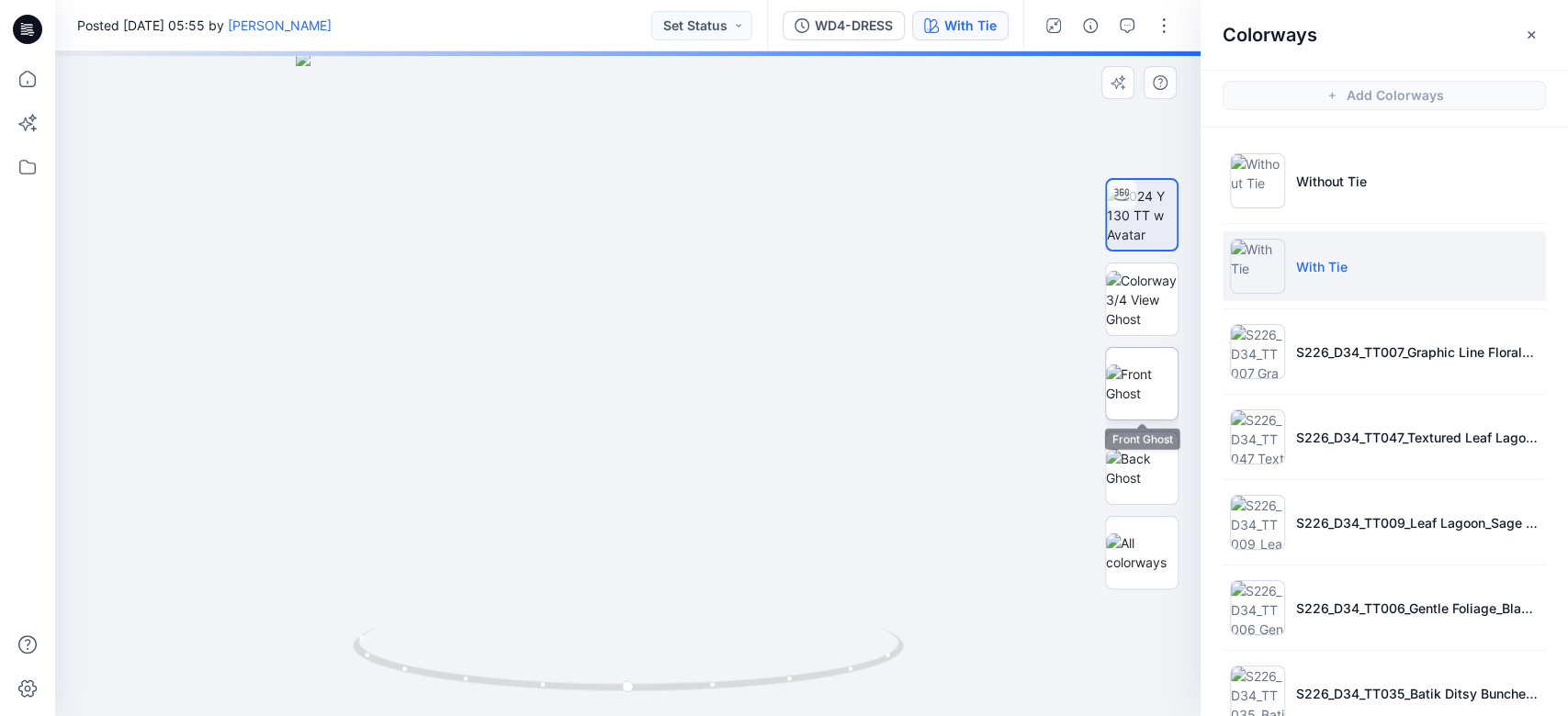
click at [1159, 382] on img at bounding box center [1141, 384] width 71 height 39
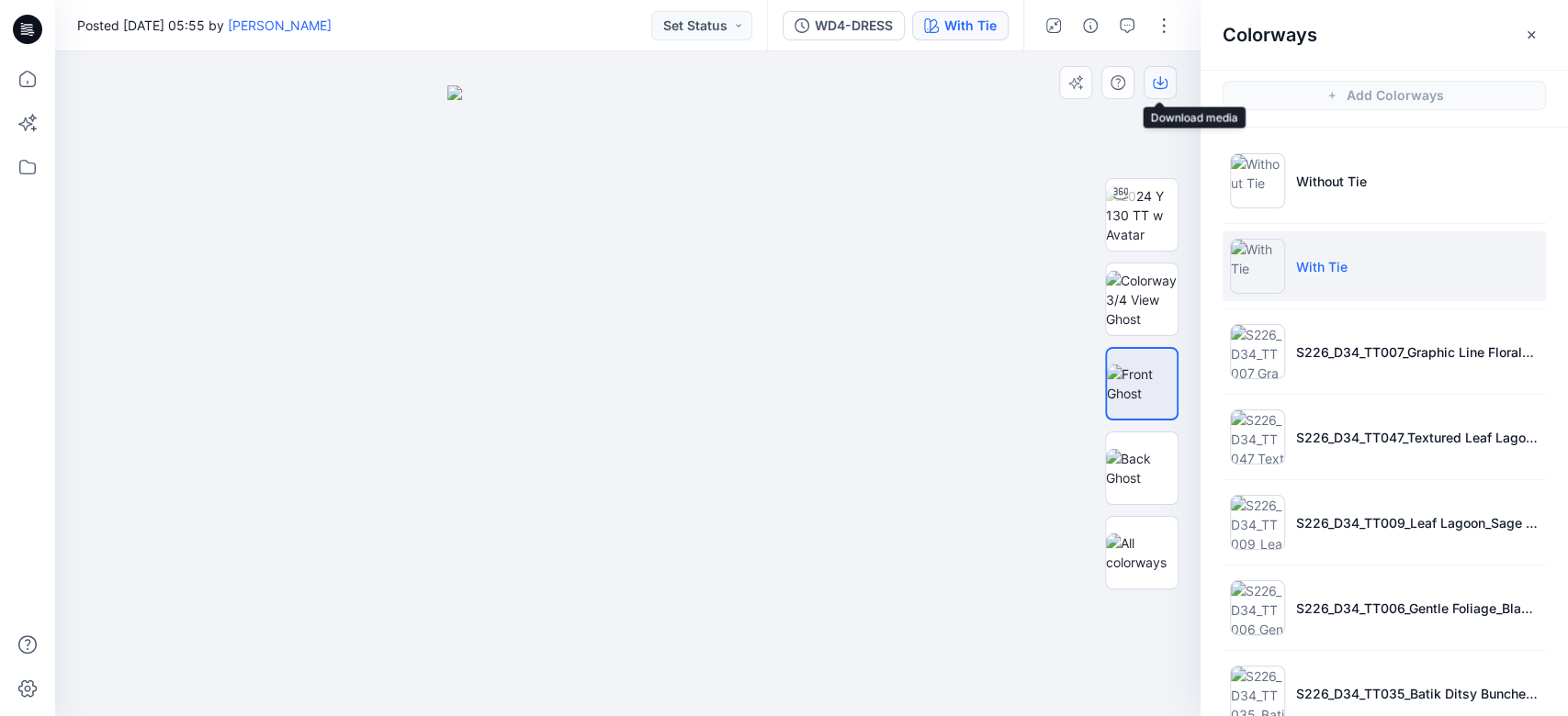
click at [1160, 88] on icon "button" at bounding box center [1160, 83] width 15 height 10
click at [1147, 482] on img at bounding box center [1141, 469] width 71 height 39
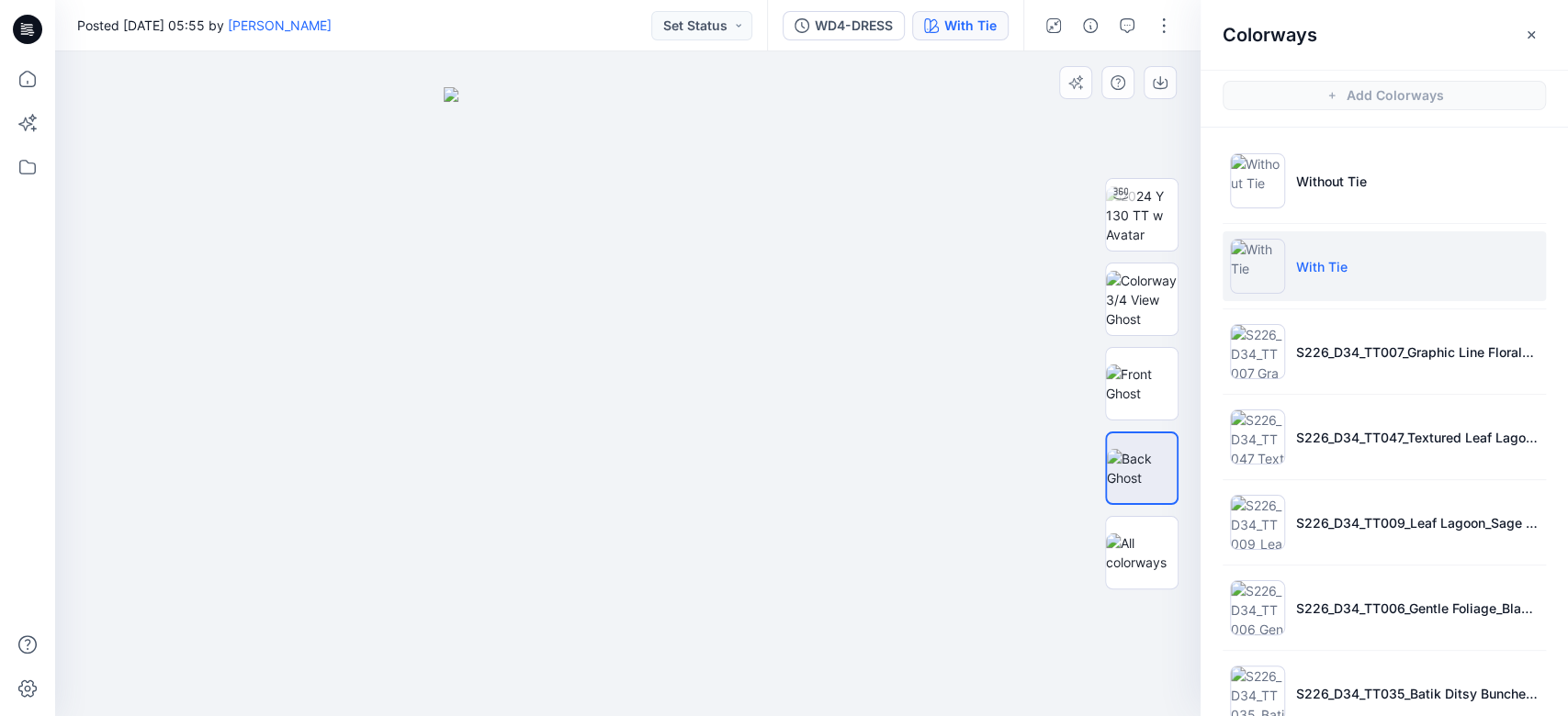
click at [918, 266] on div at bounding box center [627, 384] width 1146 height 665
click at [1171, 95] on button "button" at bounding box center [1160, 82] width 33 height 33
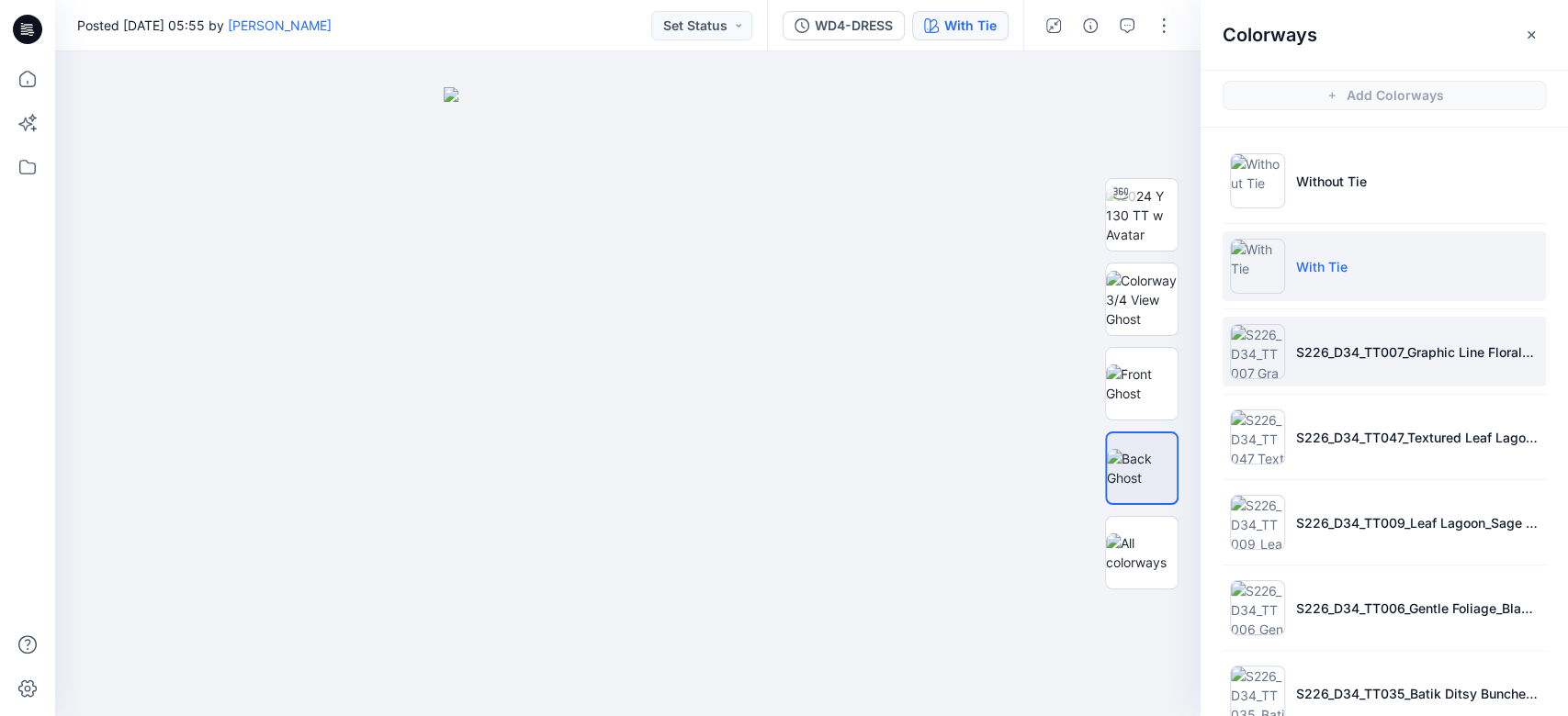
click at [1174, 381] on li "S226_D34_TT007_Graphic Line Floral_Blue Glory_32cm" at bounding box center [1384, 351] width 323 height 69
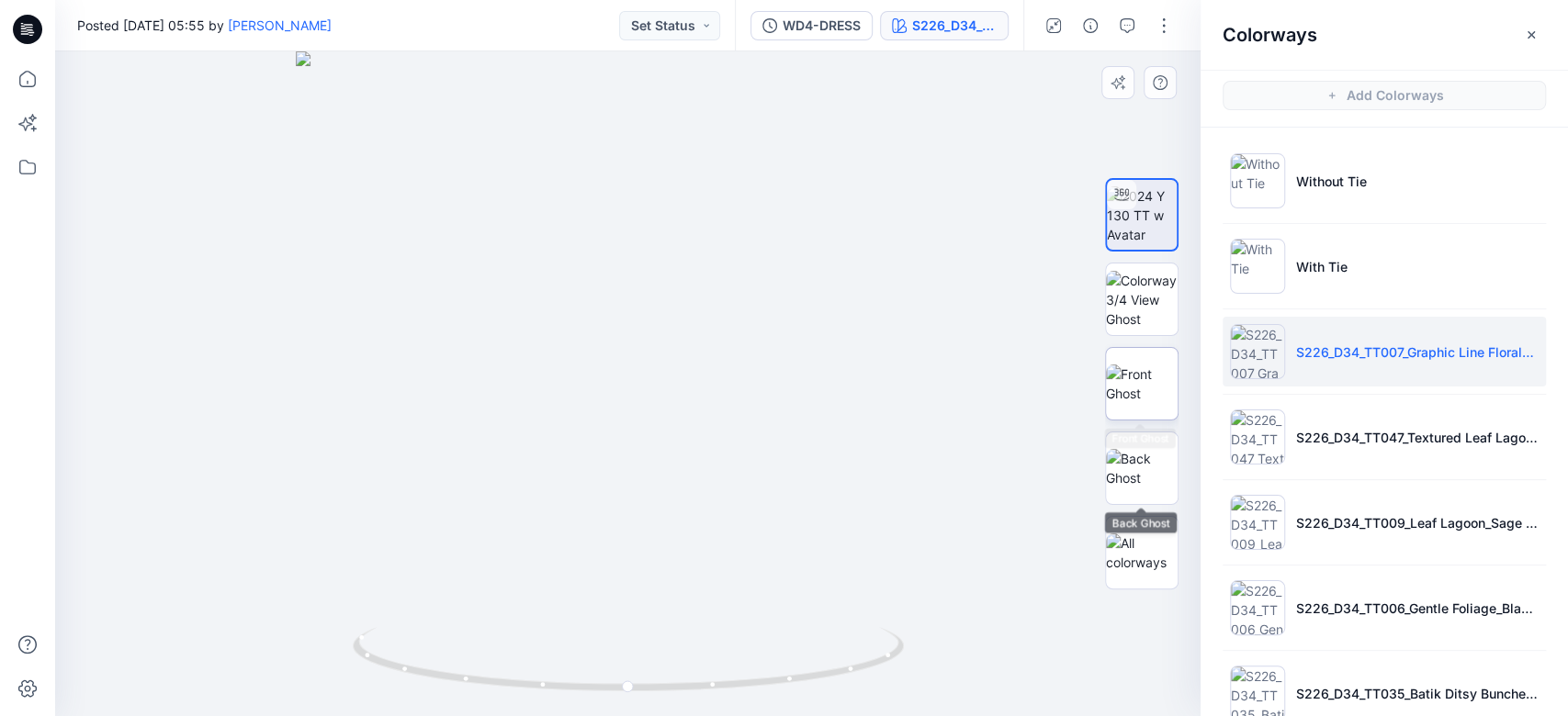
click at [1149, 403] on img at bounding box center [1141, 384] width 71 height 39
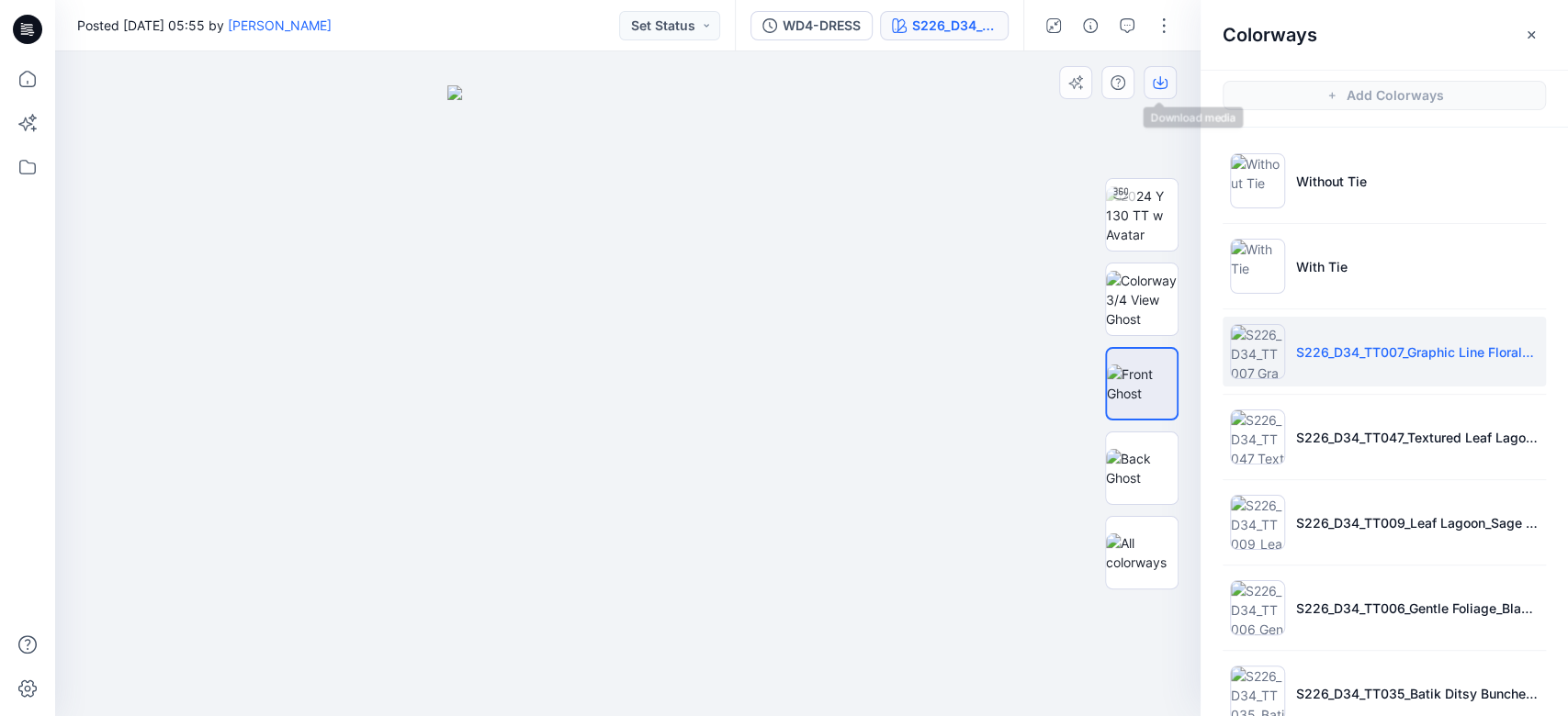
click at [1153, 89] on icon "button" at bounding box center [1160, 82] width 15 height 15
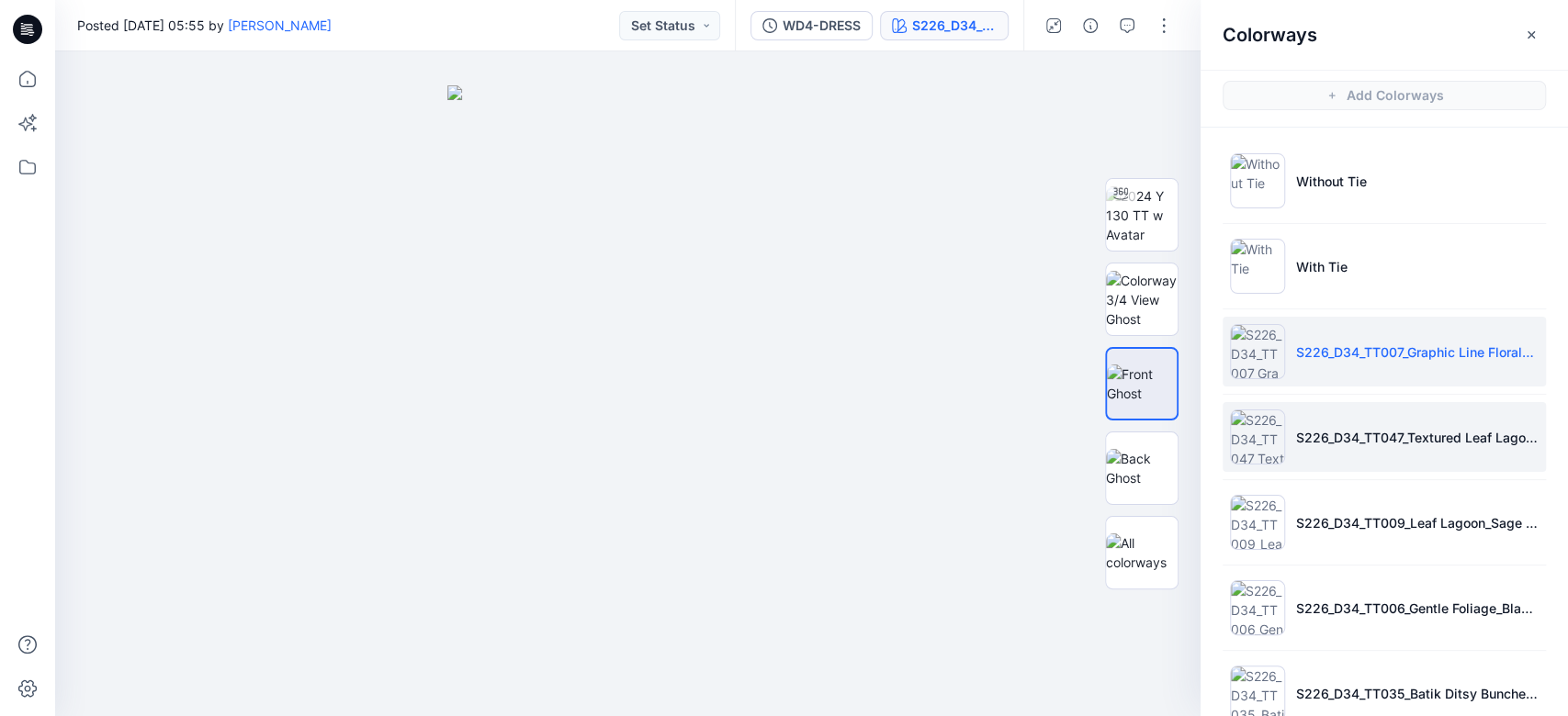
click at [1174, 413] on li "S226_D34_TT047_Textured Leaf Lagoon_Porcelain Beige_Blue Glory_32cm" at bounding box center [1384, 436] width 323 height 69
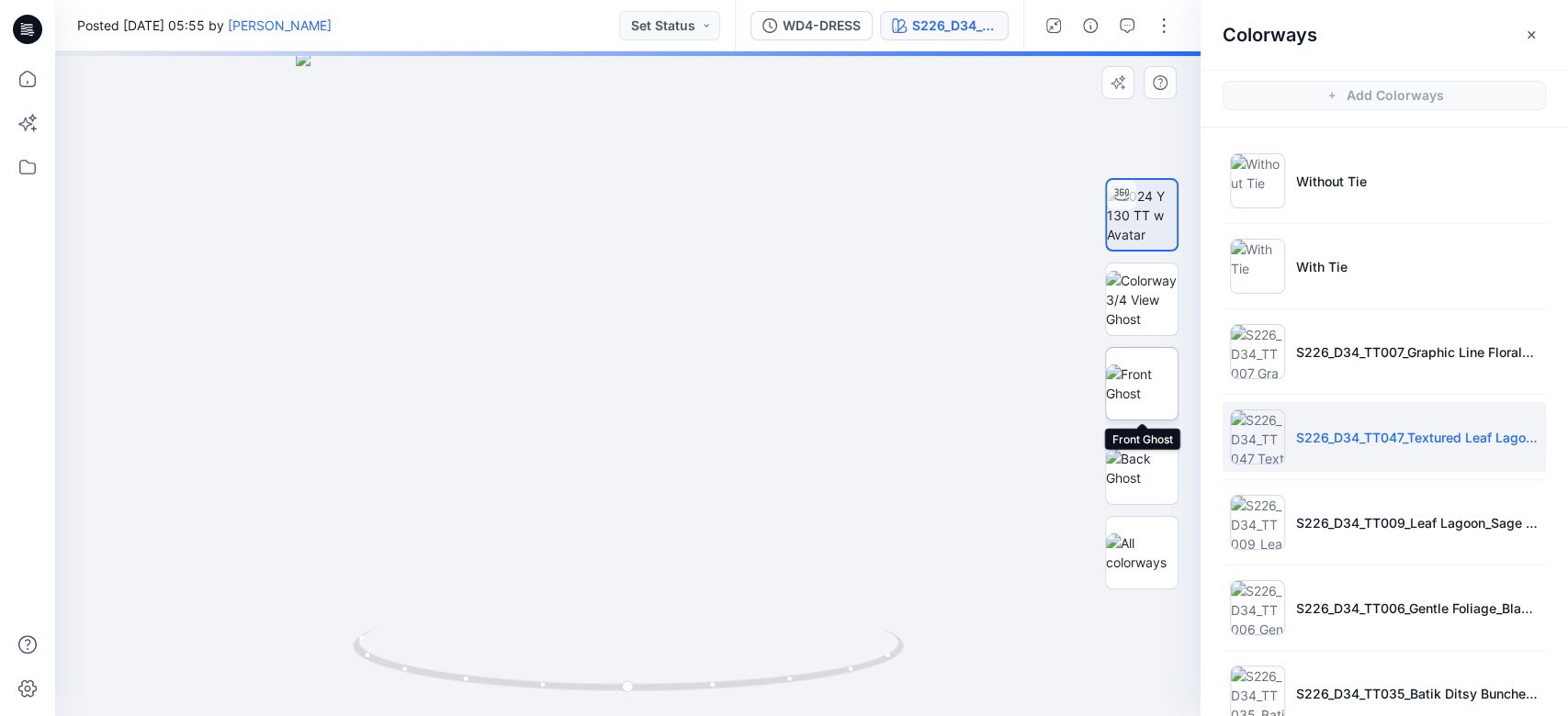
click at [1147, 392] on img at bounding box center [1141, 384] width 71 height 39
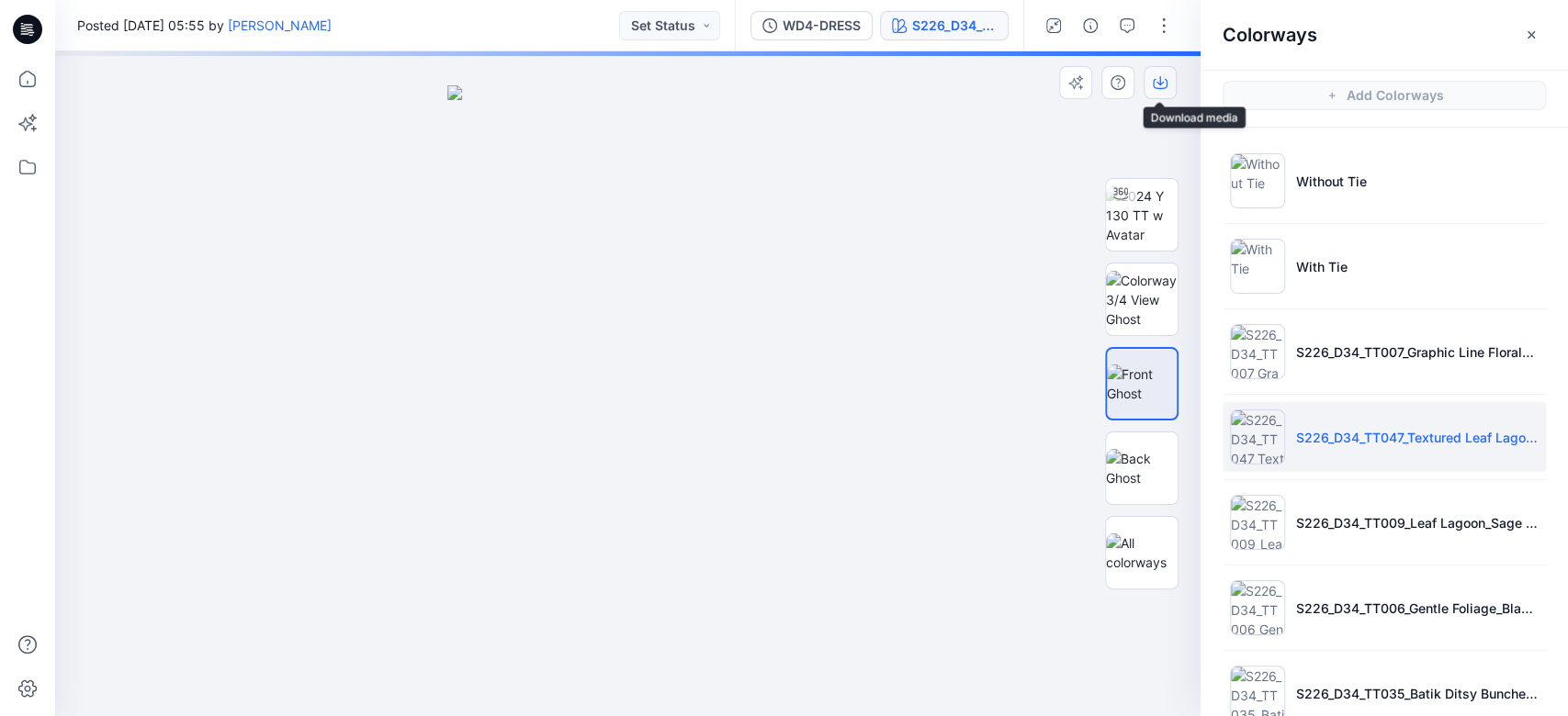
click at [1160, 94] on button "button" at bounding box center [1160, 82] width 33 height 33
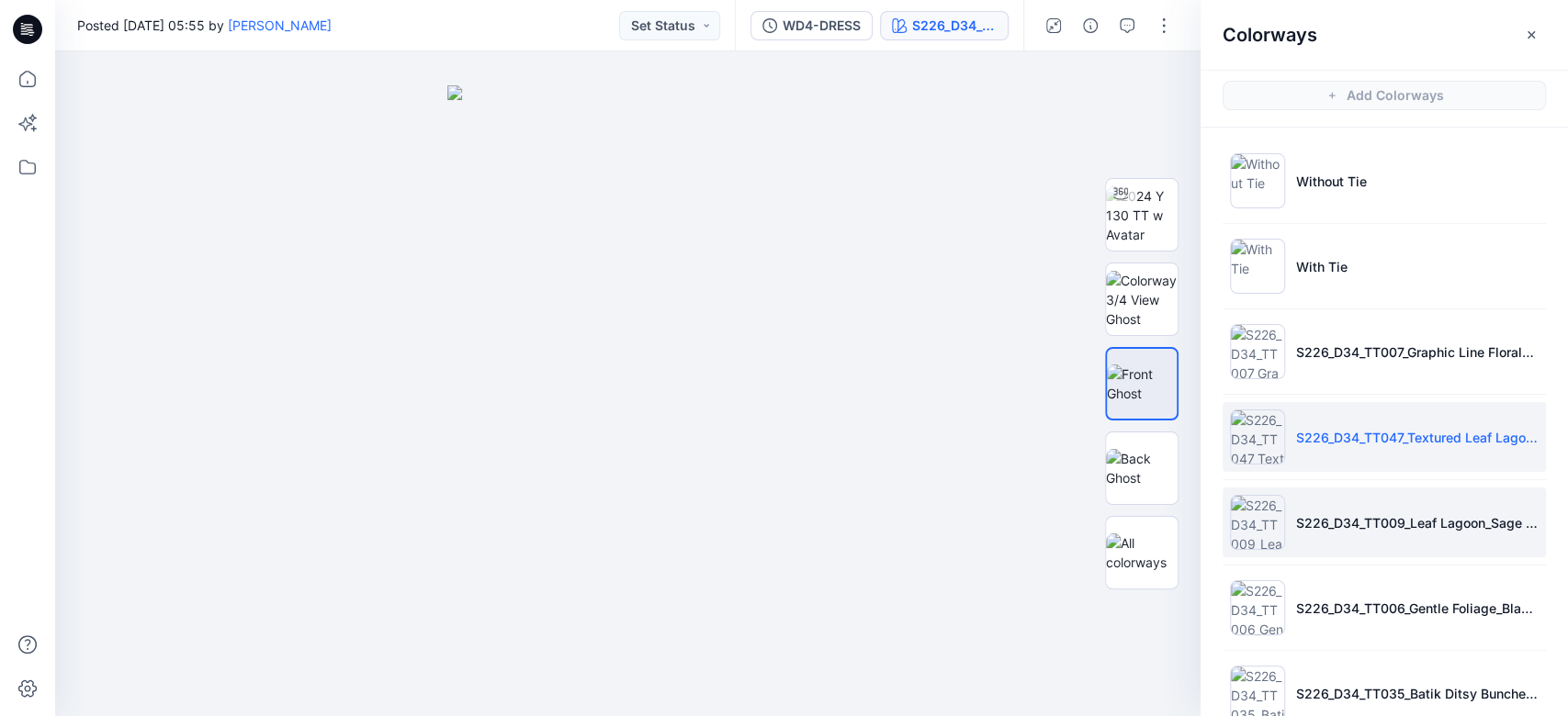
click at [1174, 499] on li "S226_D34_TT009_Leaf Lagoon_Sage Lagume_32cm" at bounding box center [1384, 522] width 323 height 69
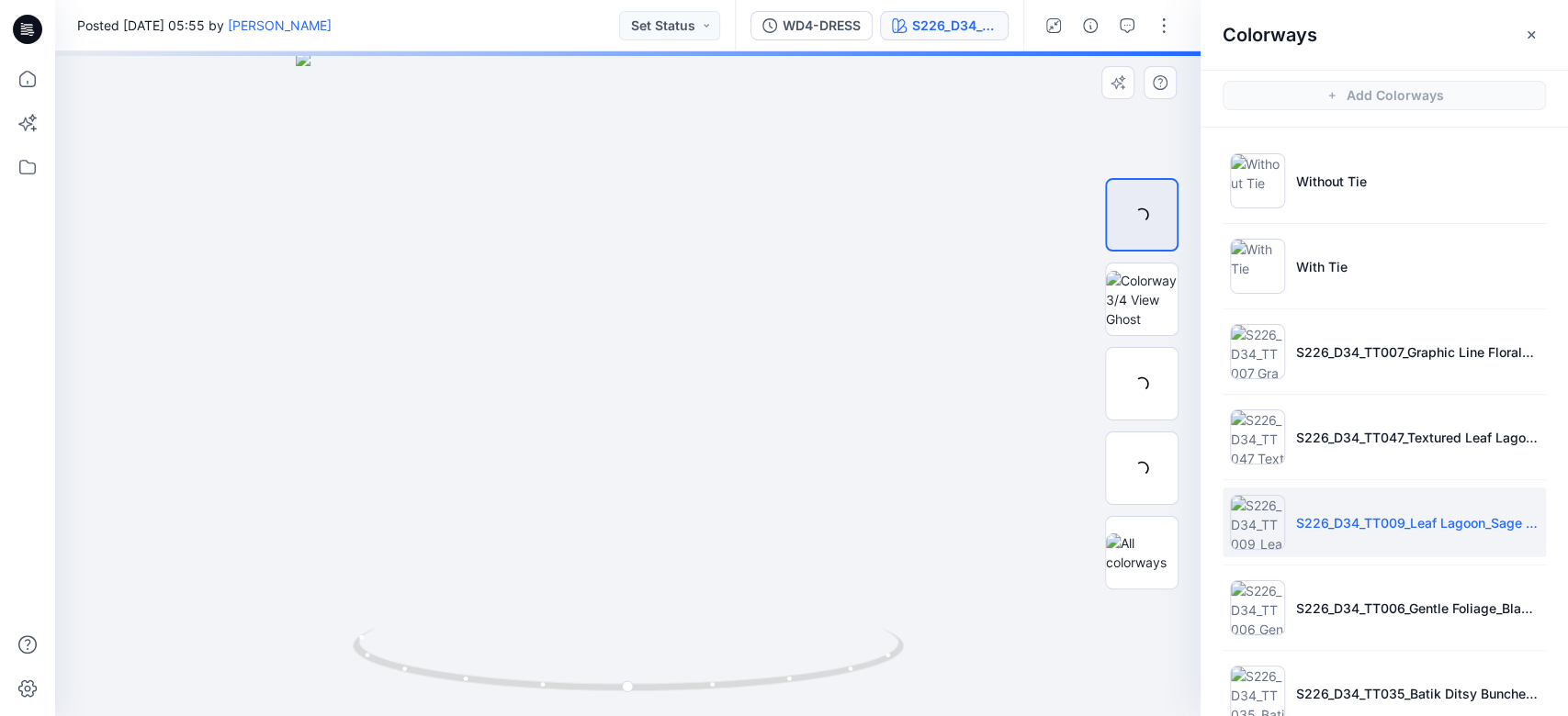
click at [954, 384] on div at bounding box center [627, 384] width 1146 height 665
click at [1148, 386] on img at bounding box center [1141, 384] width 71 height 39
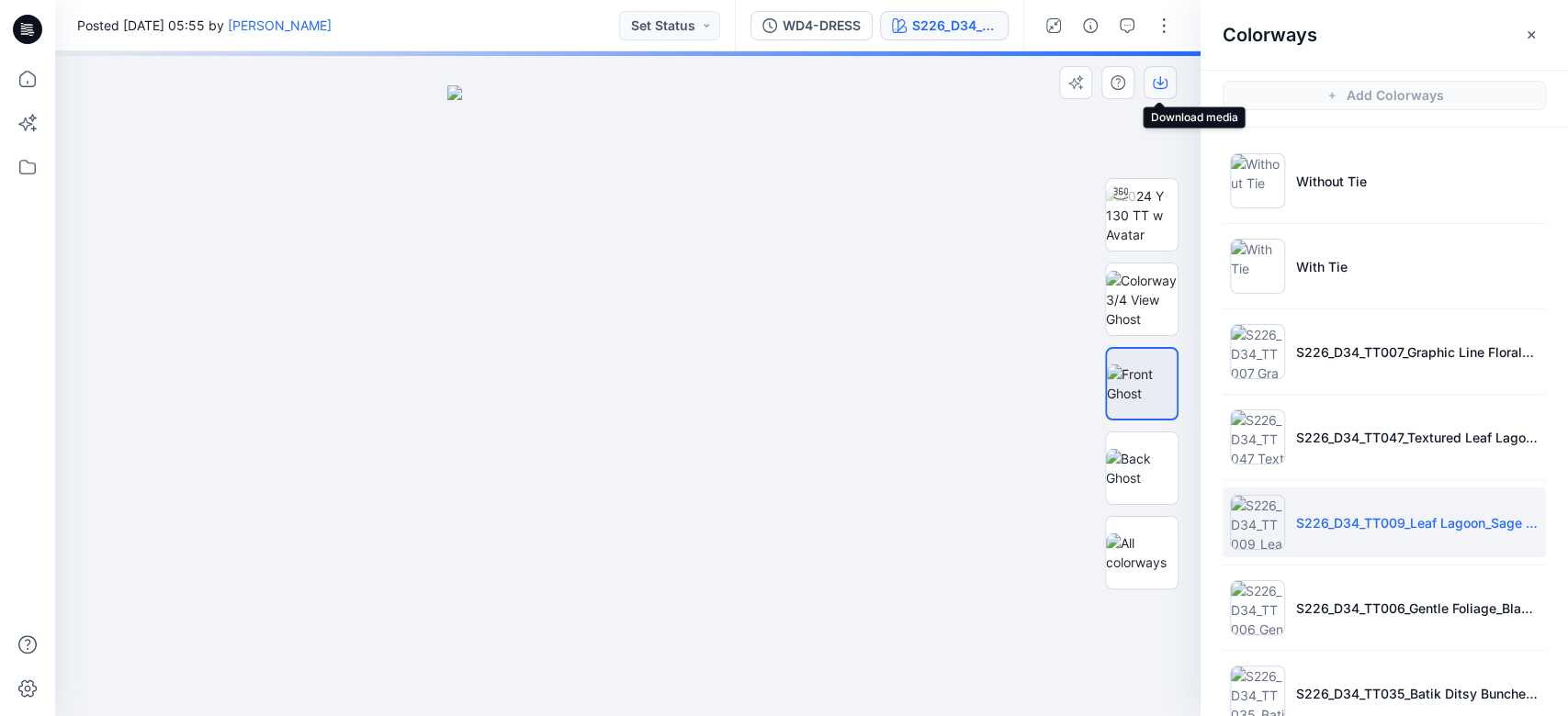
click at [1172, 87] on button "button" at bounding box center [1160, 82] width 33 height 33
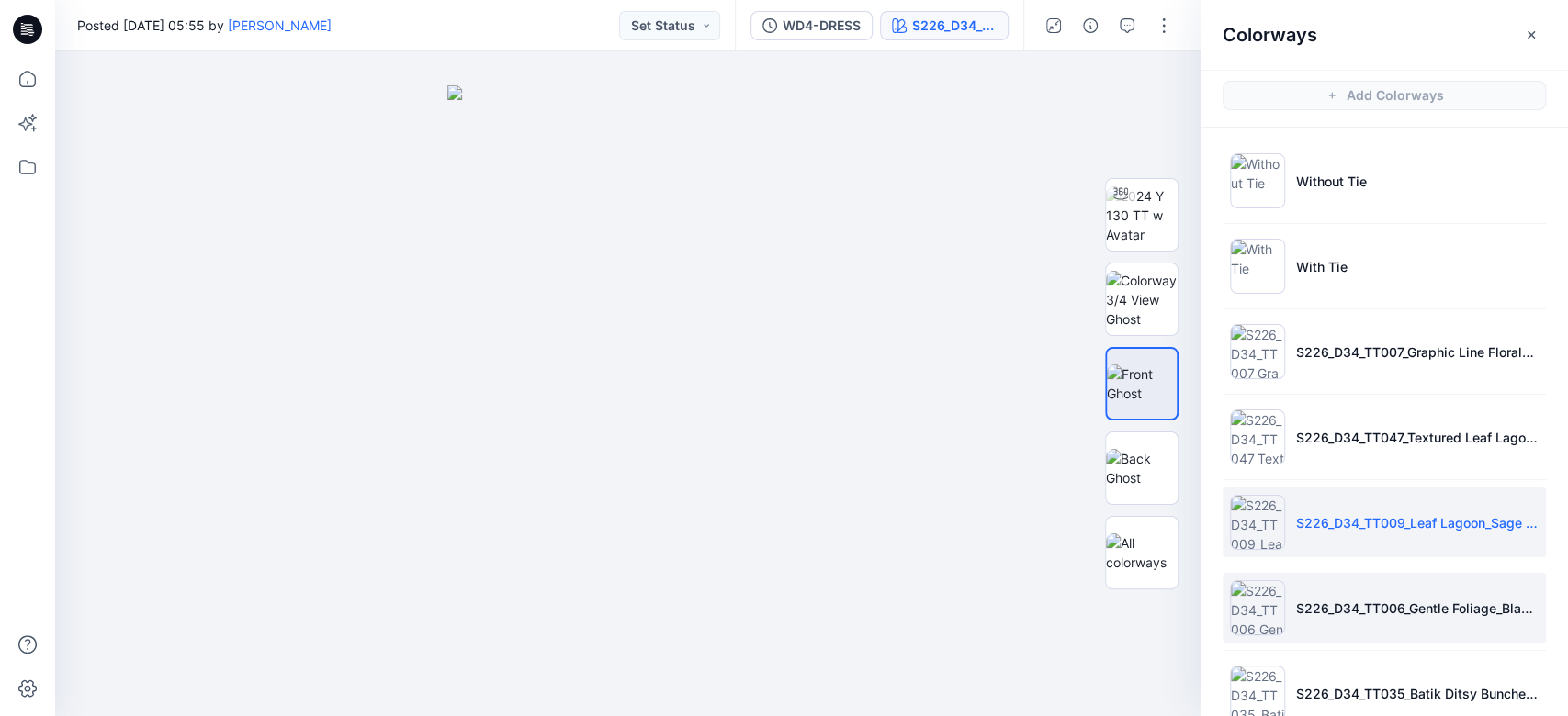
click at [1174, 536] on li "S226_D34_TT006_Gentle Foliage_Black Soot_9.14cm" at bounding box center [1384, 608] width 323 height 69
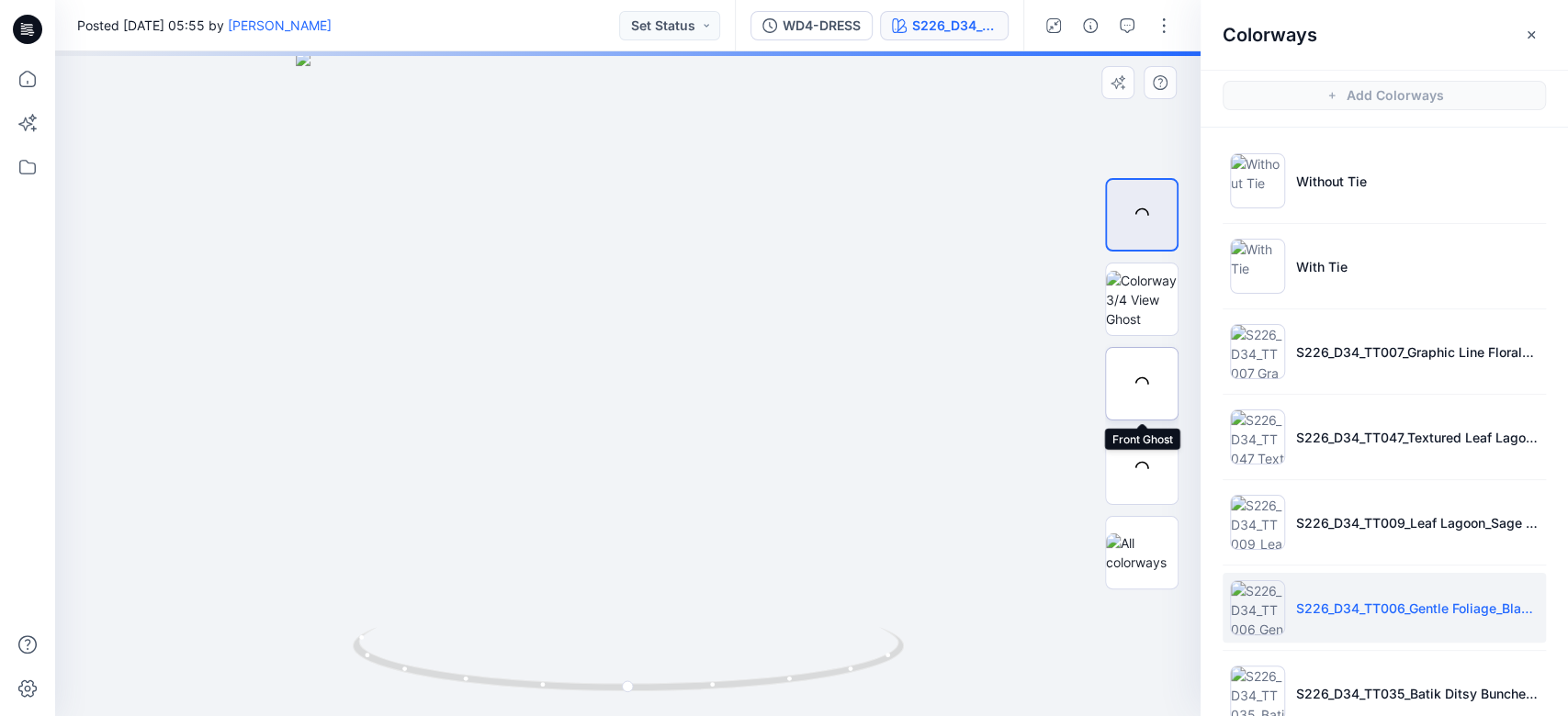
click at [1160, 391] on div at bounding box center [1141, 383] width 73 height 73
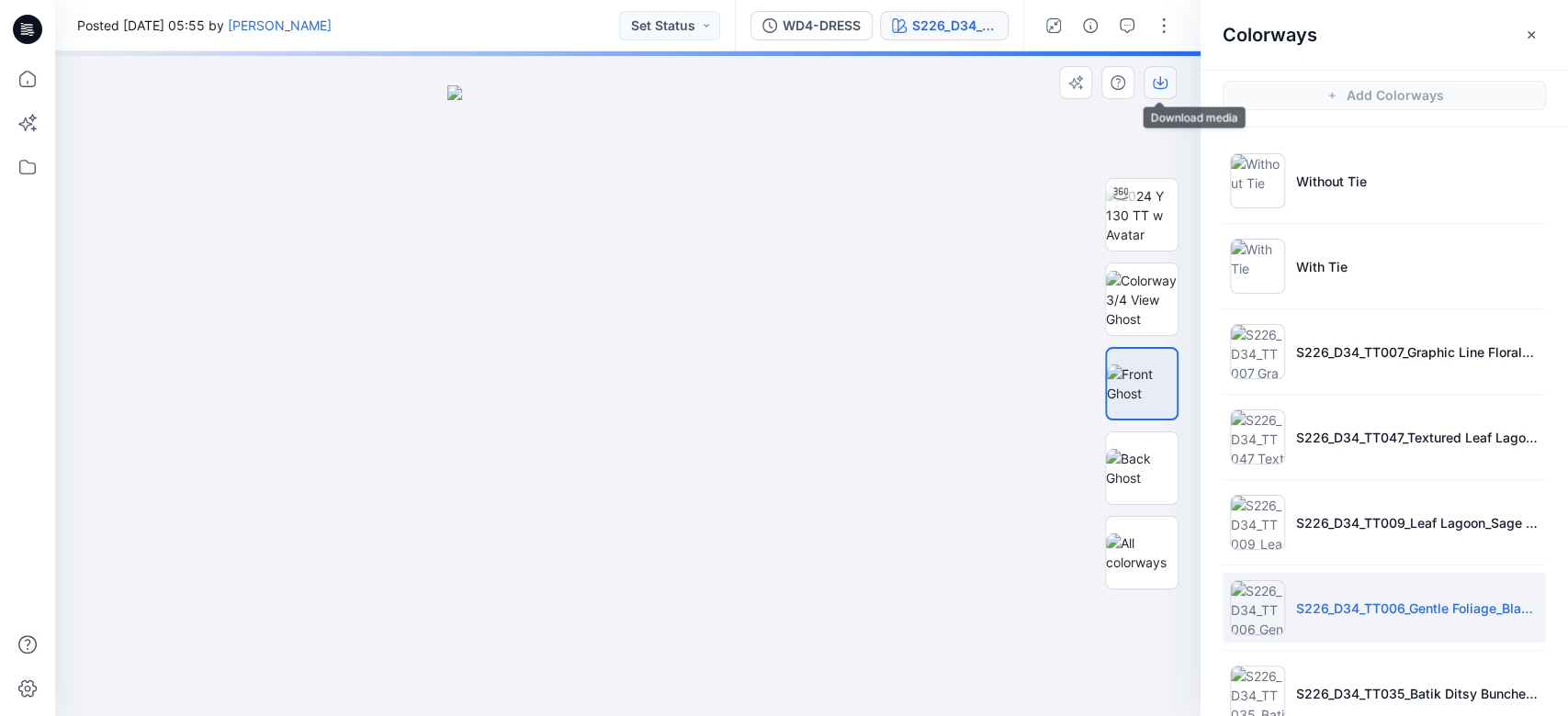
click at [1161, 86] on icon "button" at bounding box center [1160, 82] width 15 height 15
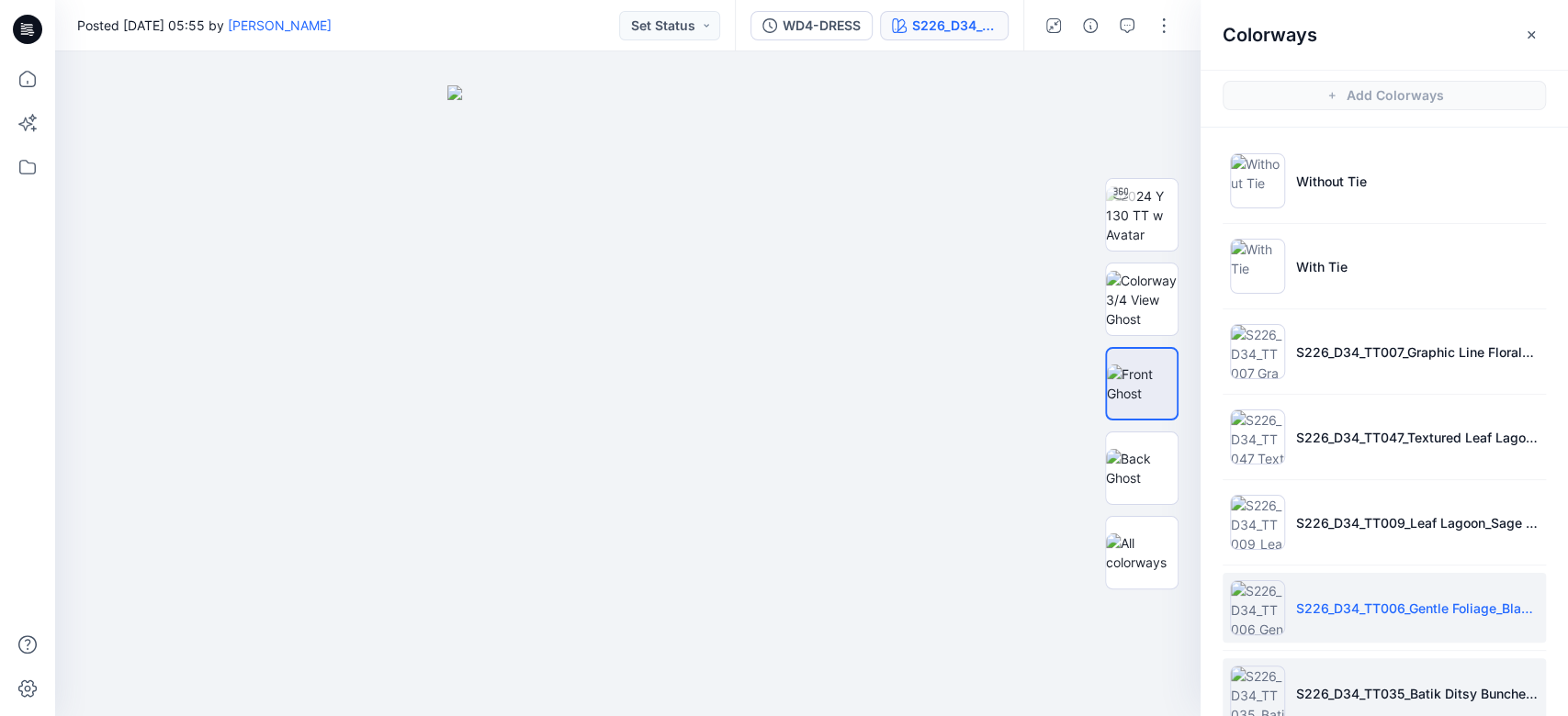
click at [1174, 536] on li "S226_D34_TT035_Batik Ditsy Bunches_Rustic Red_16cm" at bounding box center [1384, 693] width 323 height 69
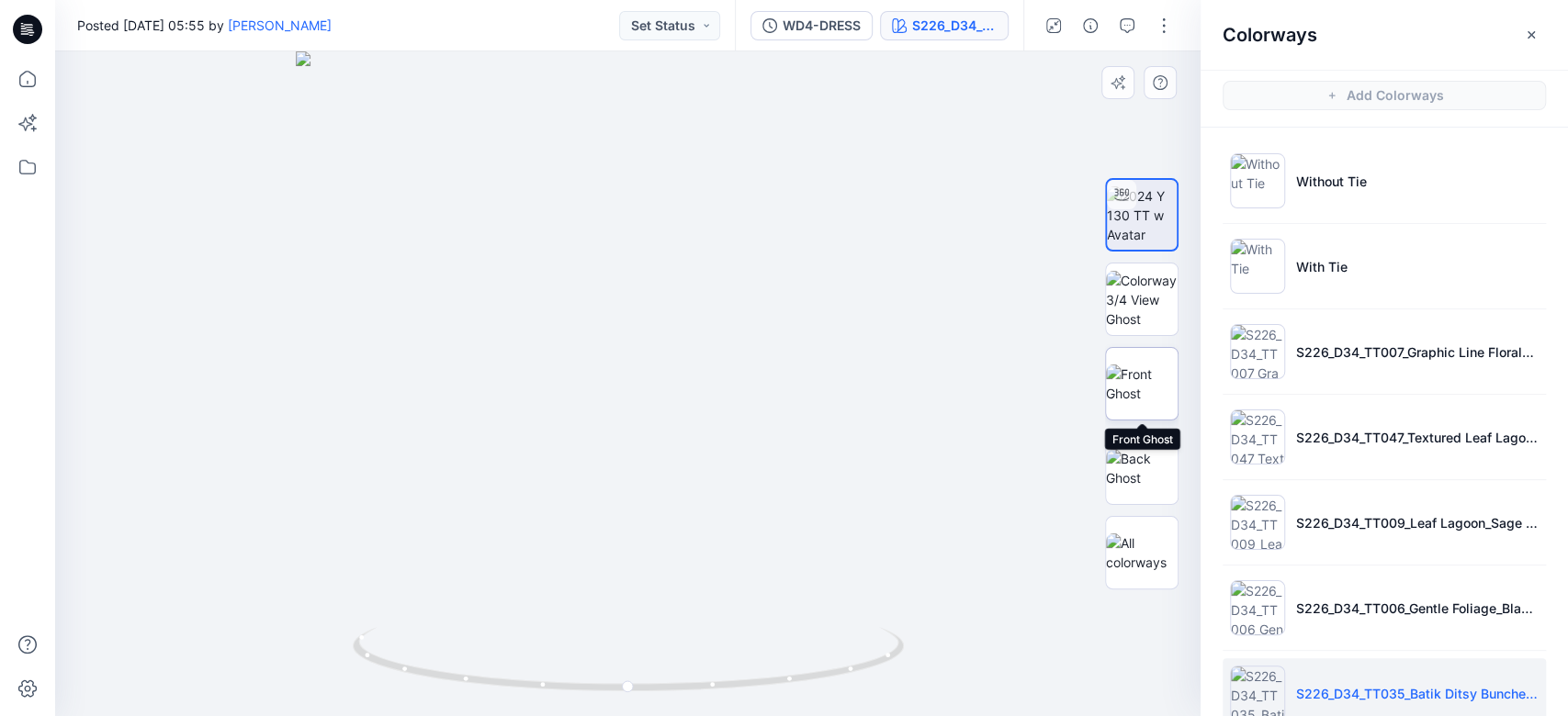
click at [1148, 383] on img at bounding box center [1141, 384] width 71 height 39
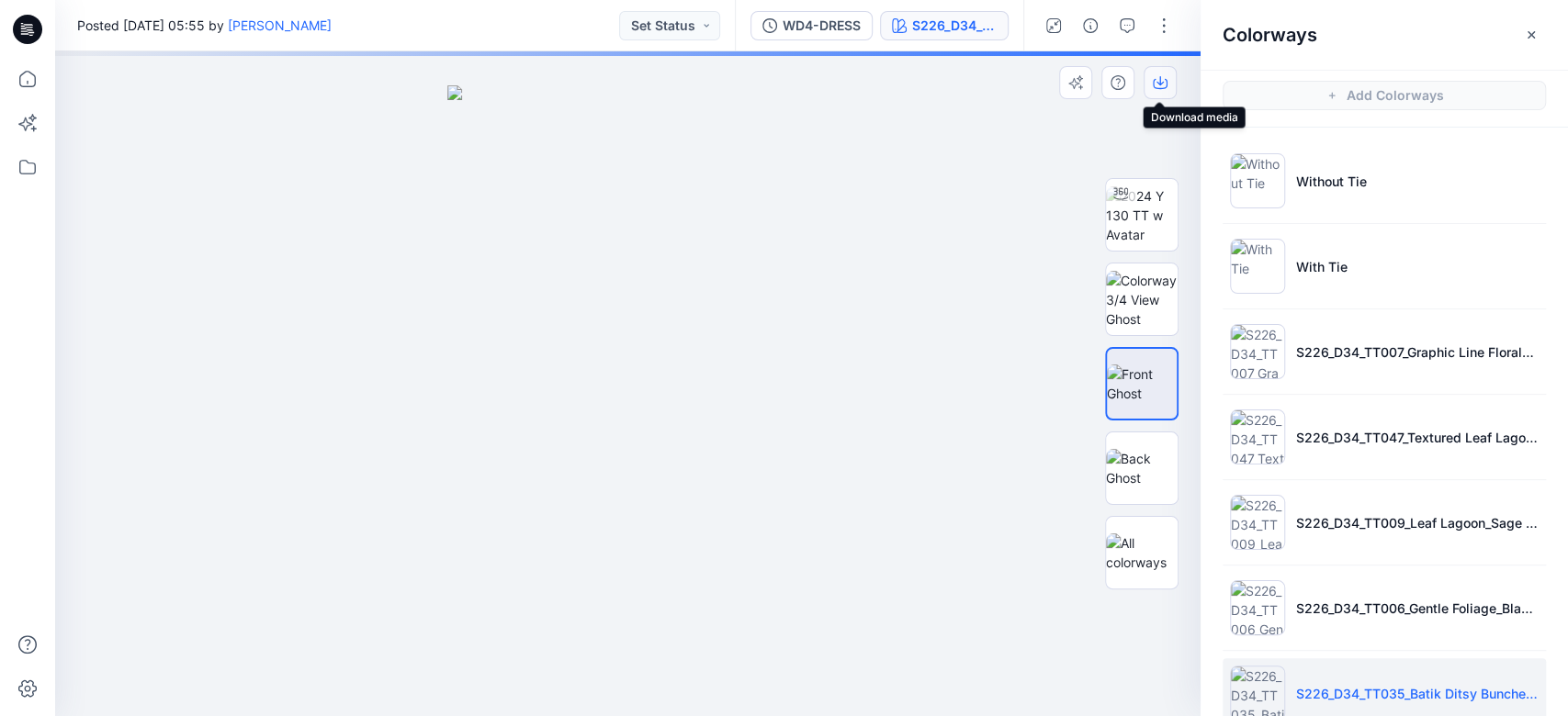
click at [1173, 73] on button "button" at bounding box center [1160, 82] width 33 height 33
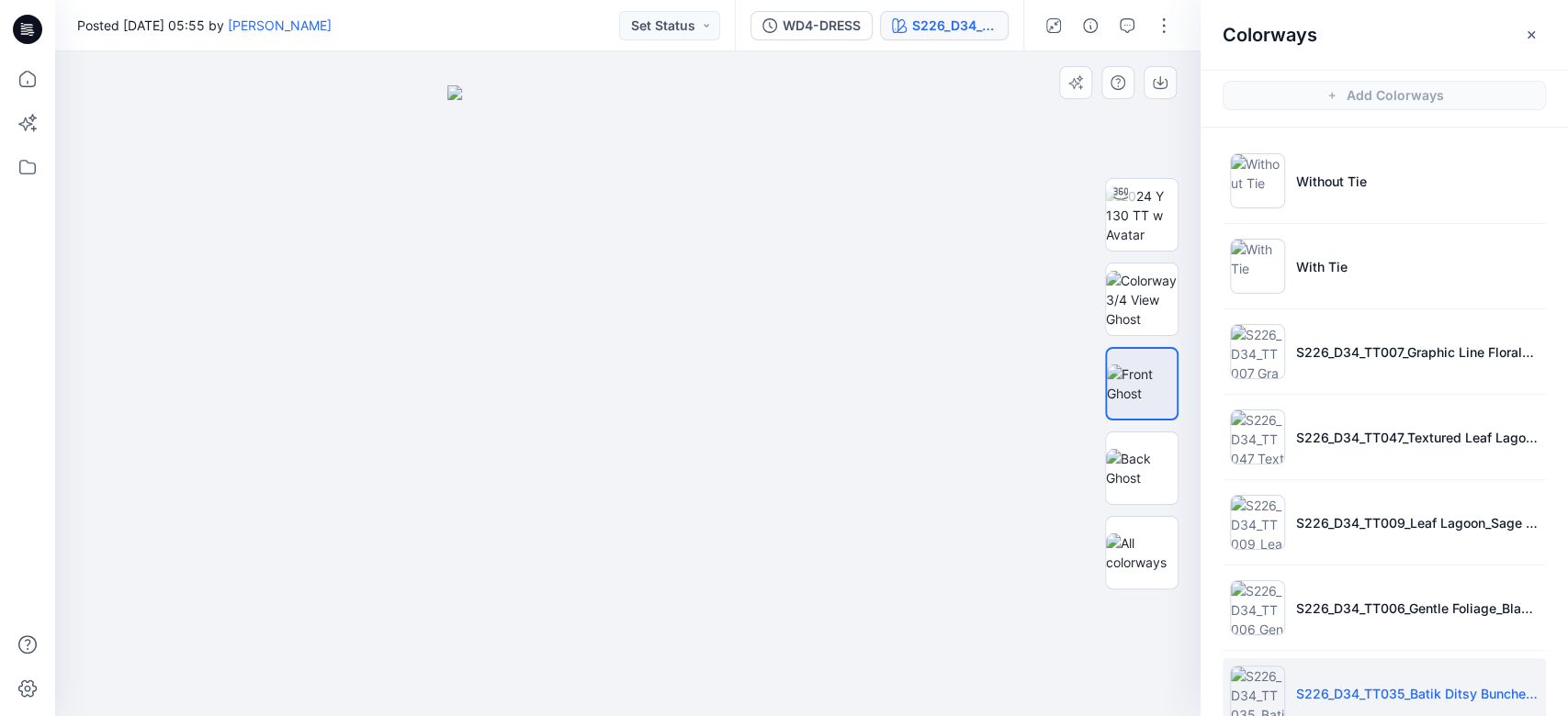
click at [853, 459] on div at bounding box center [627, 384] width 1146 height 665
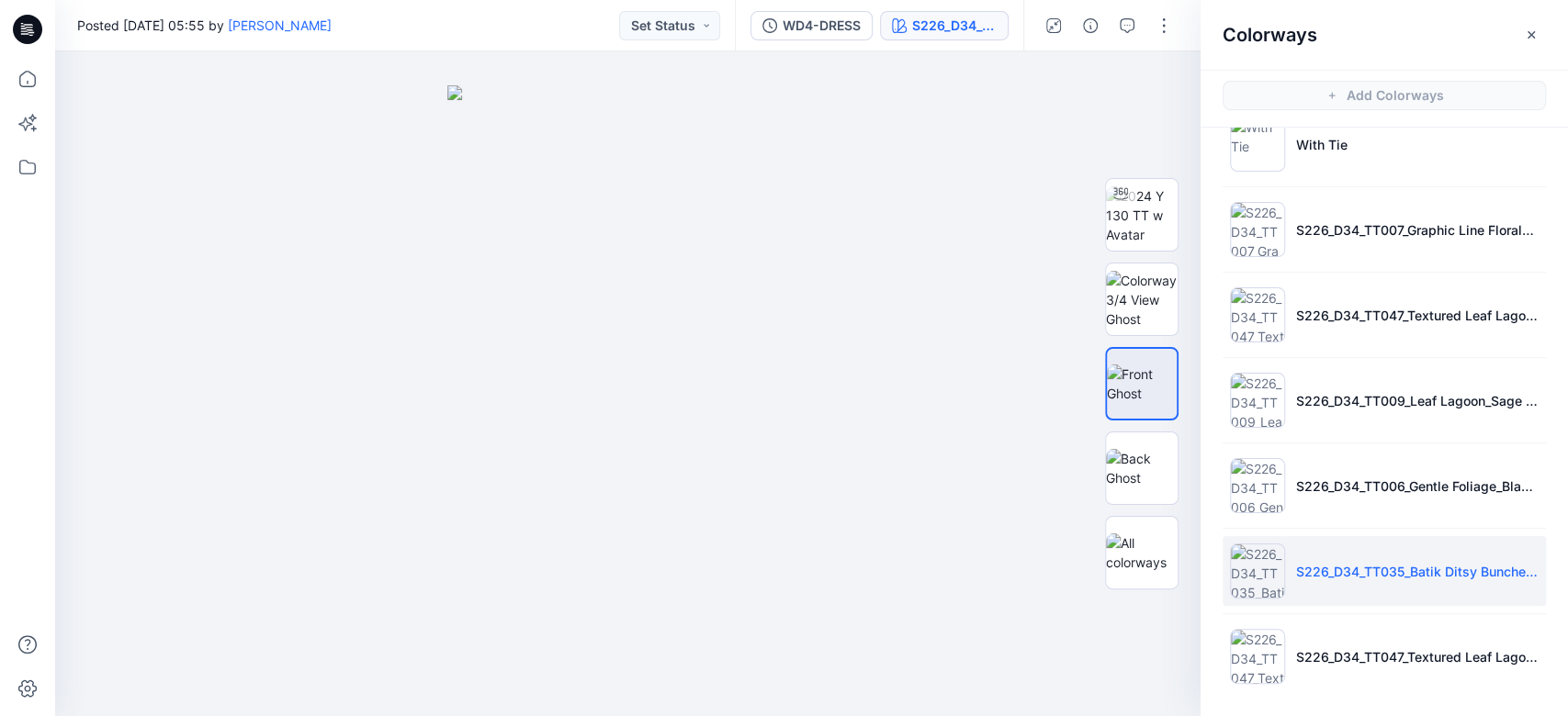
scroll to position [123, 0]
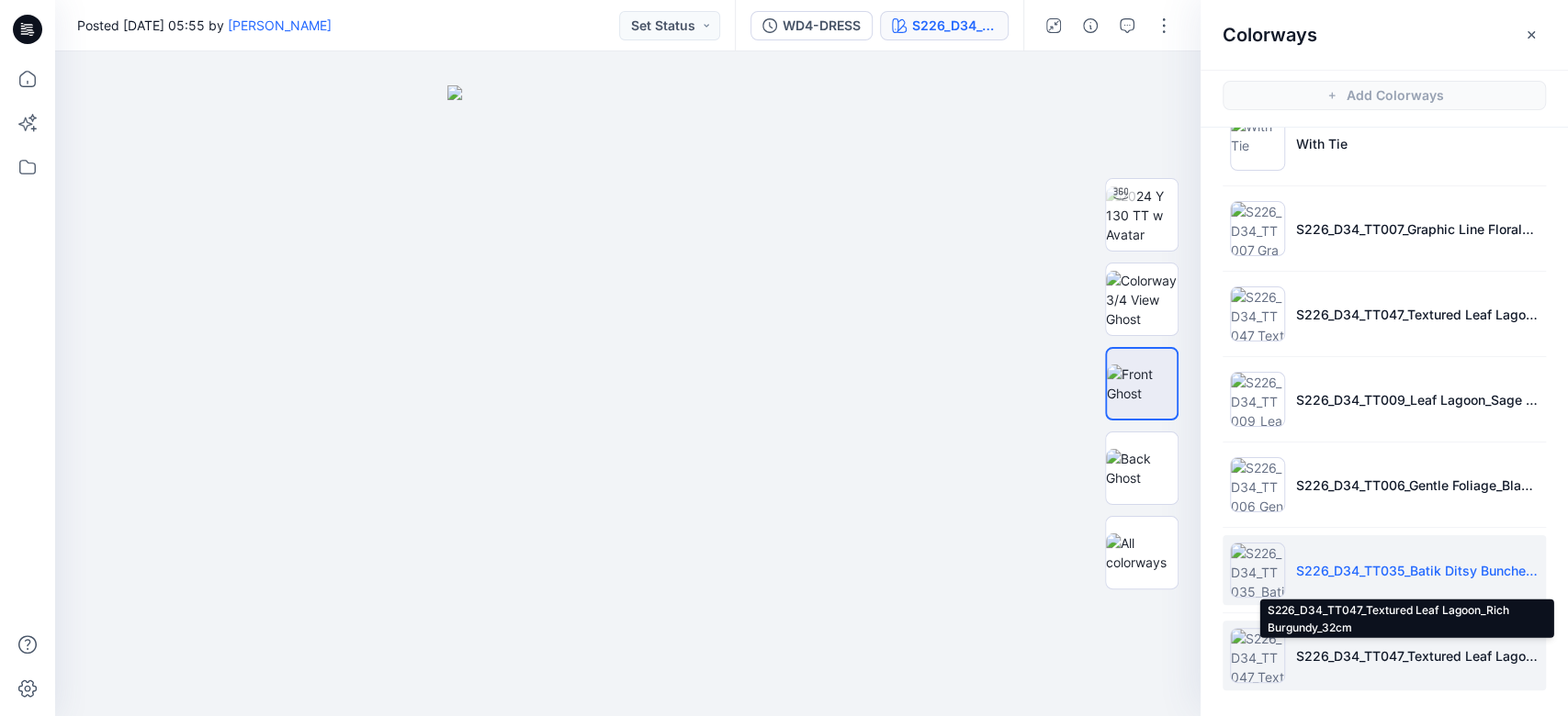
click at [1174, 536] on p "S226_D34_TT047_Textured Leaf Lagoon_Rich Burgundy_32cm" at bounding box center [1417, 656] width 243 height 19
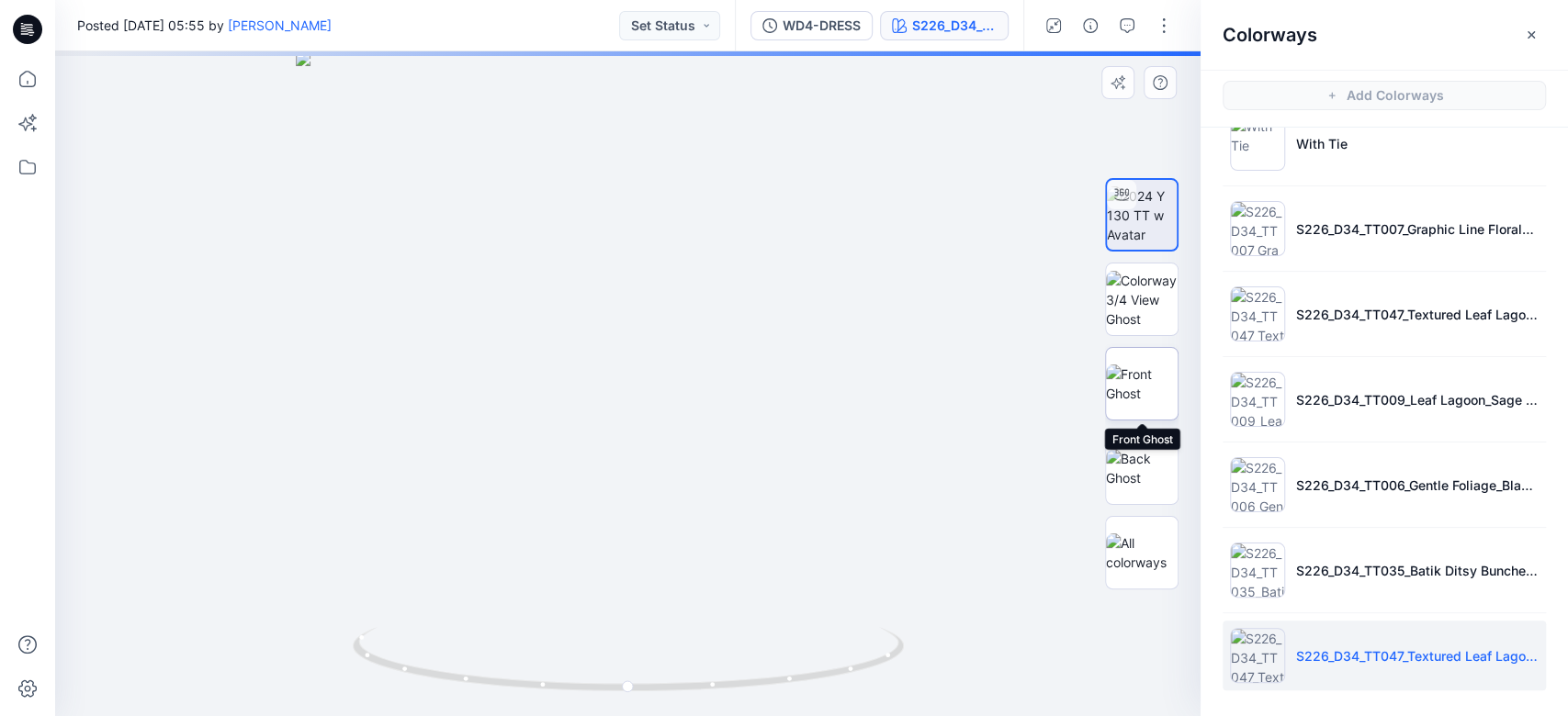
click at [1135, 402] on img at bounding box center [1141, 384] width 71 height 39
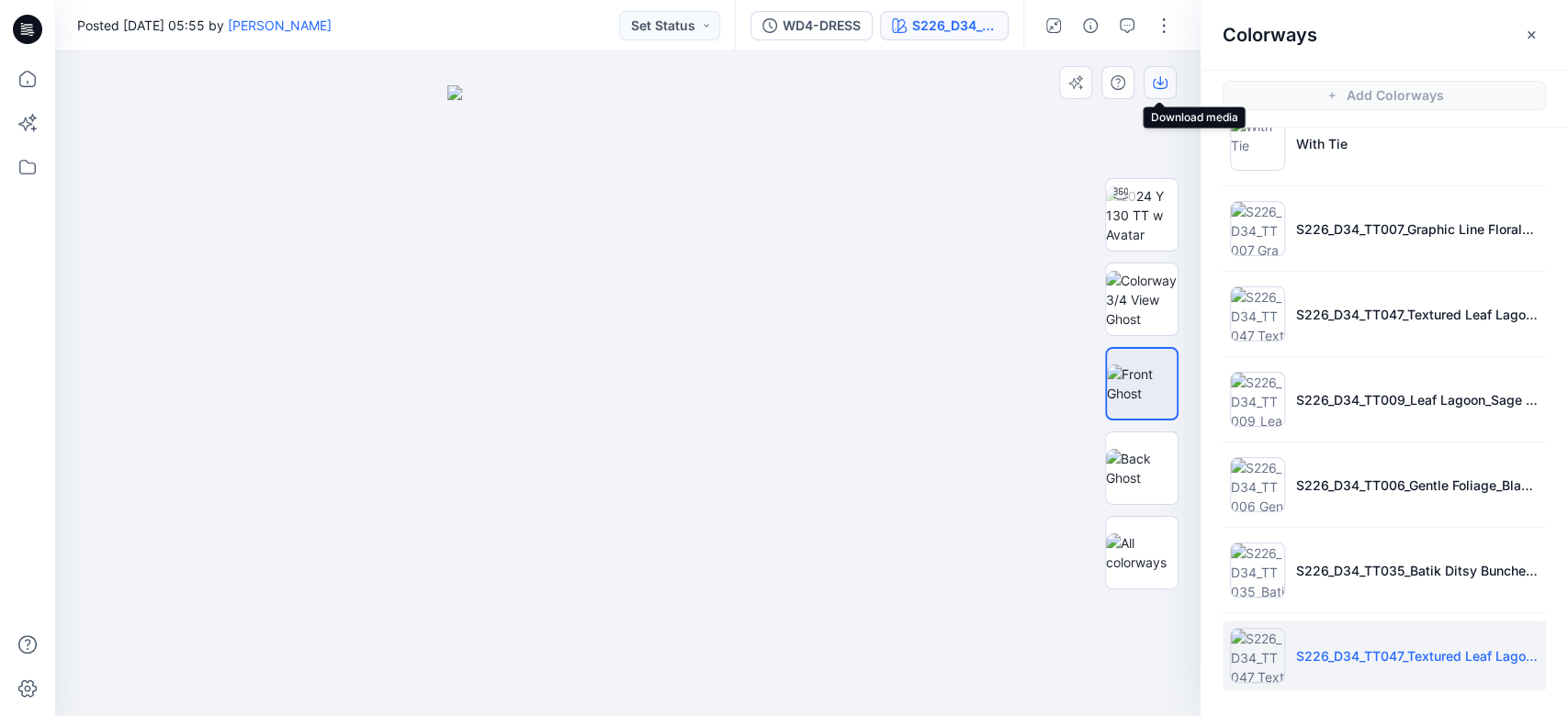
click at [1165, 85] on icon "button" at bounding box center [1160, 83] width 15 height 10
click at [1050, 20] on icon "button" at bounding box center [1053, 26] width 15 height 15
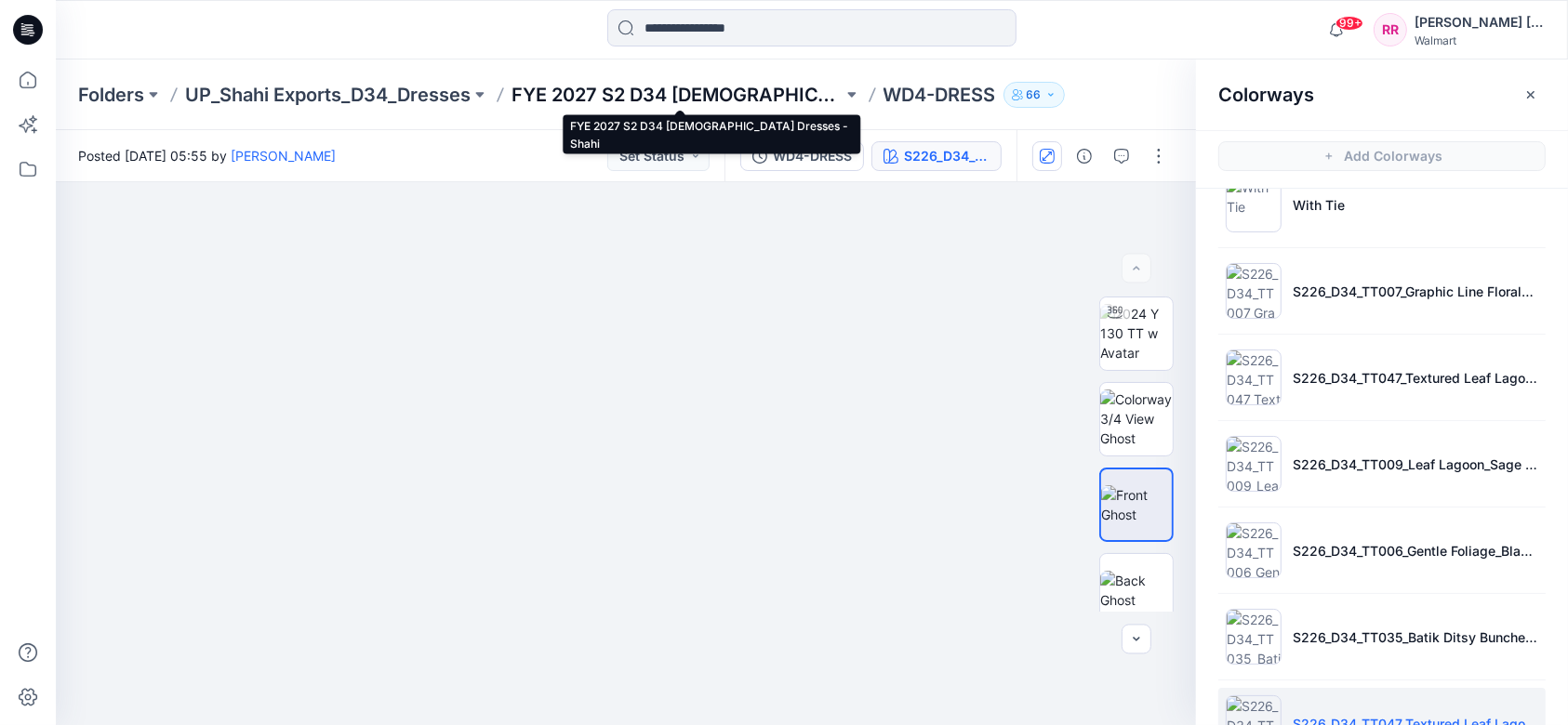
click at [762, 98] on p "FYE 2027 S2 D34 [DEMOGRAPHIC_DATA] Dresses - Shahi" at bounding box center [676, 95] width 331 height 26
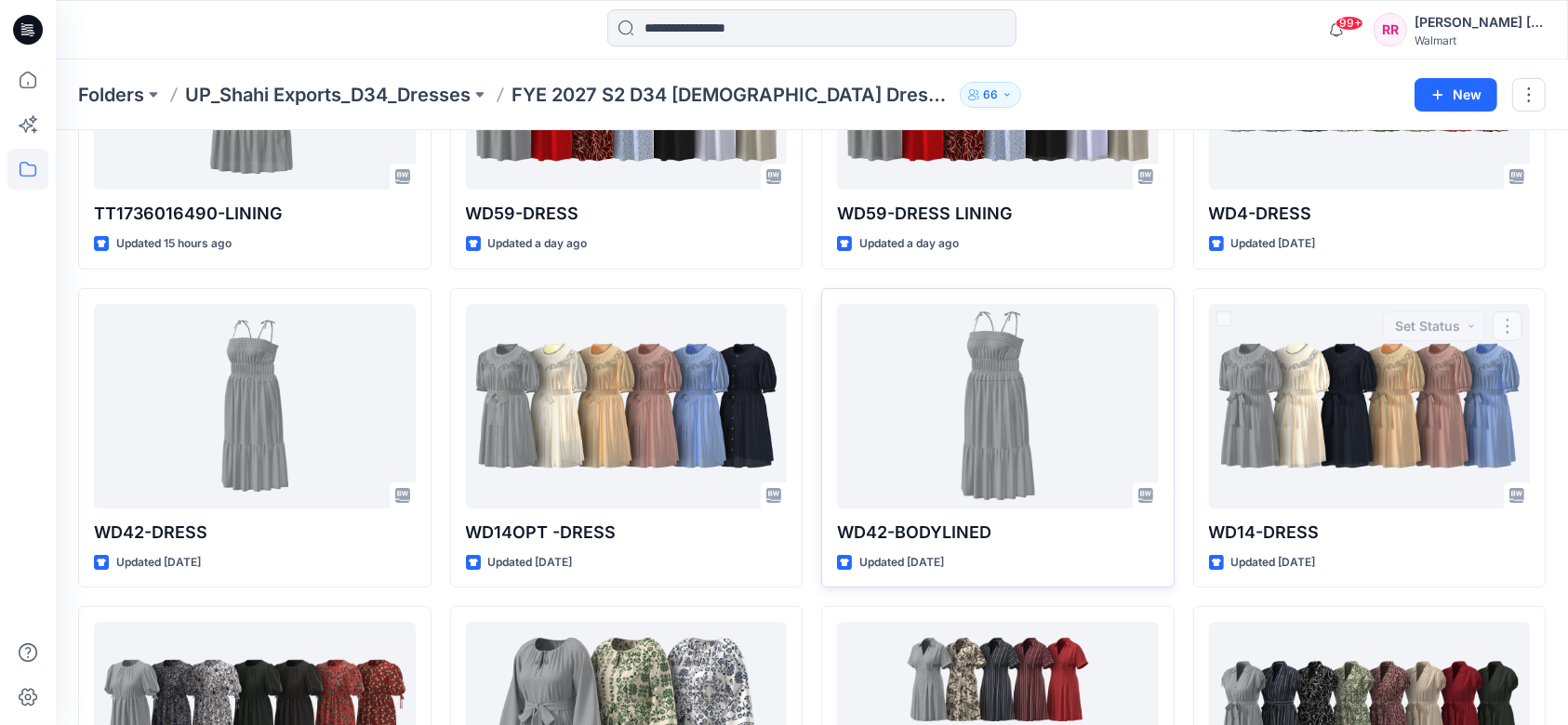
scroll to position [248, 0]
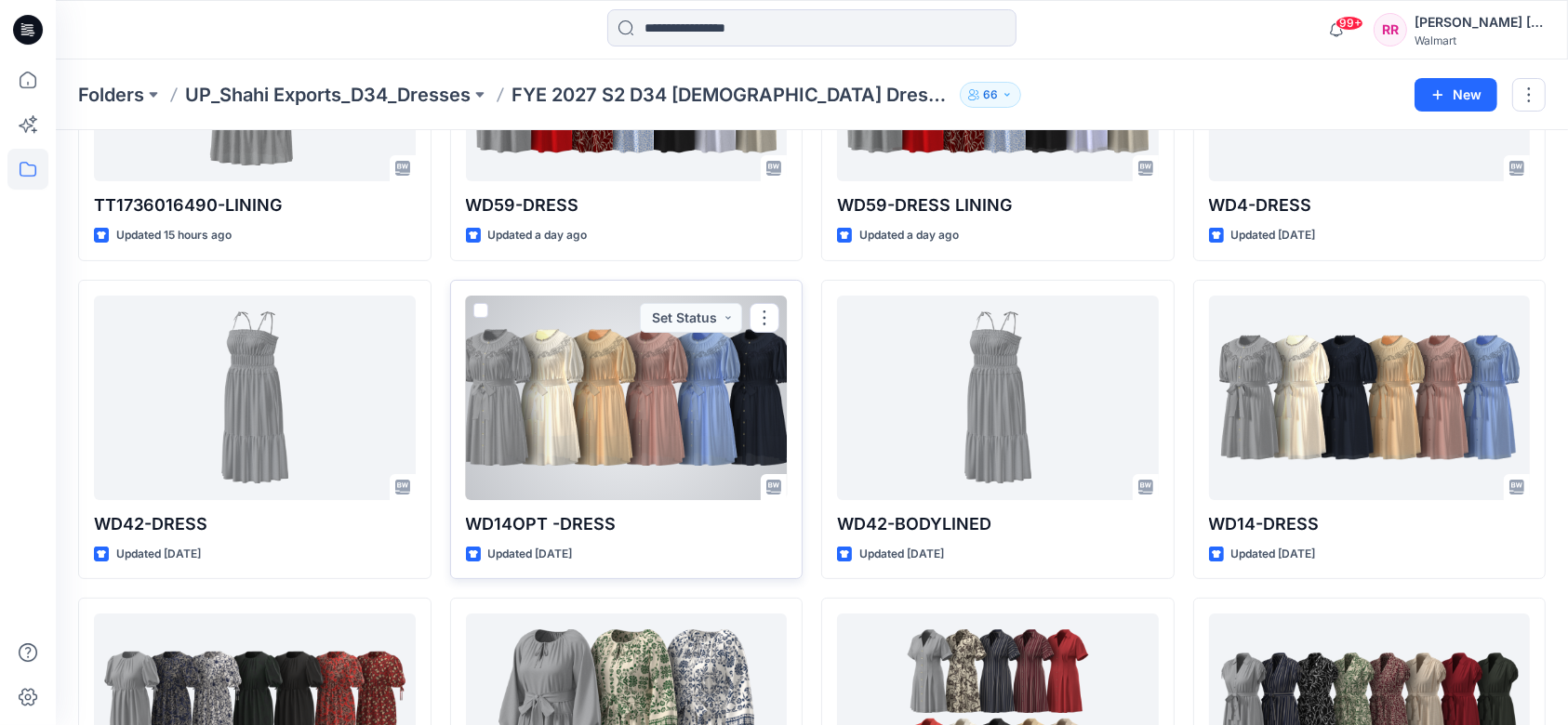
click at [611, 408] on div at bounding box center [626, 398] width 322 height 204
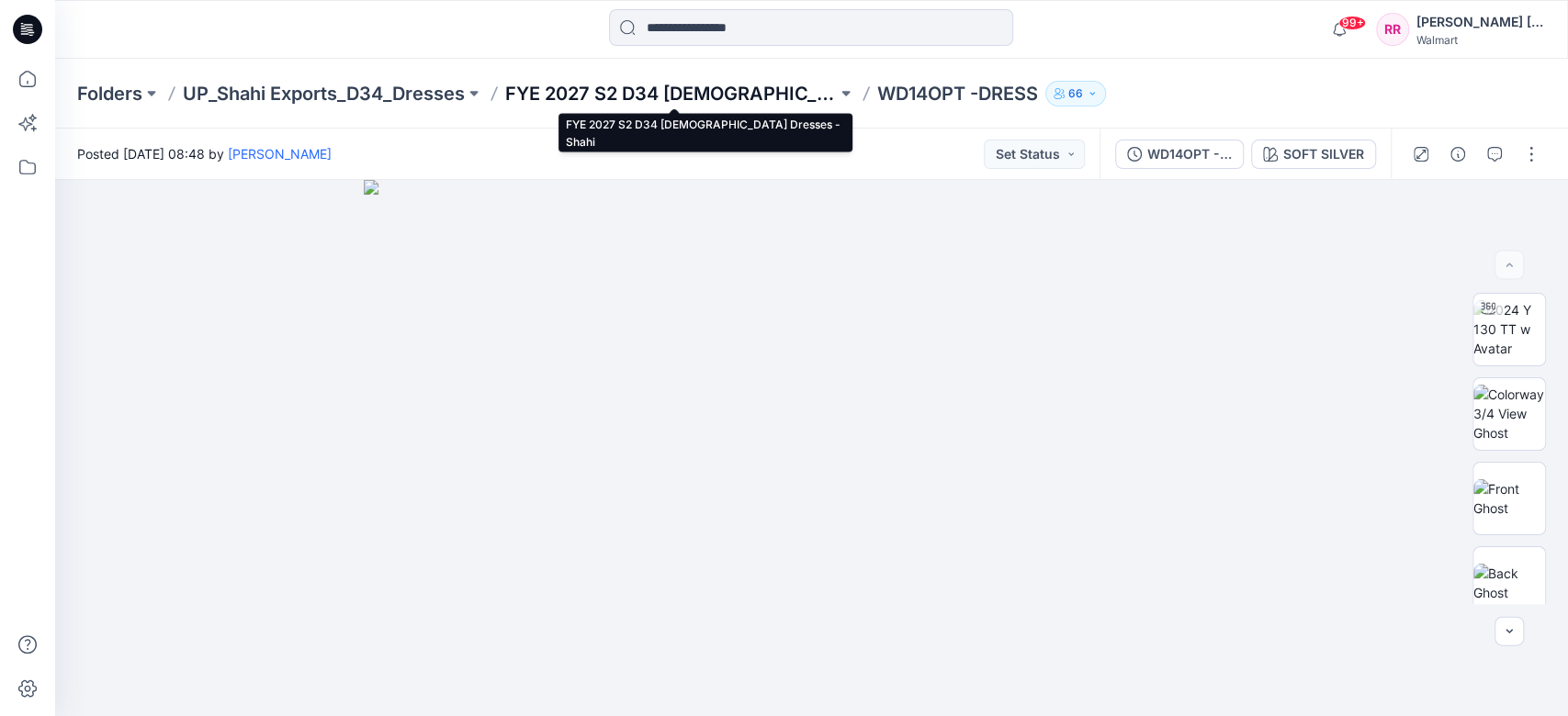
click at [659, 99] on p "FYE 2027 S2 D34 [DEMOGRAPHIC_DATA] Dresses - Shahi" at bounding box center [671, 94] width 332 height 26
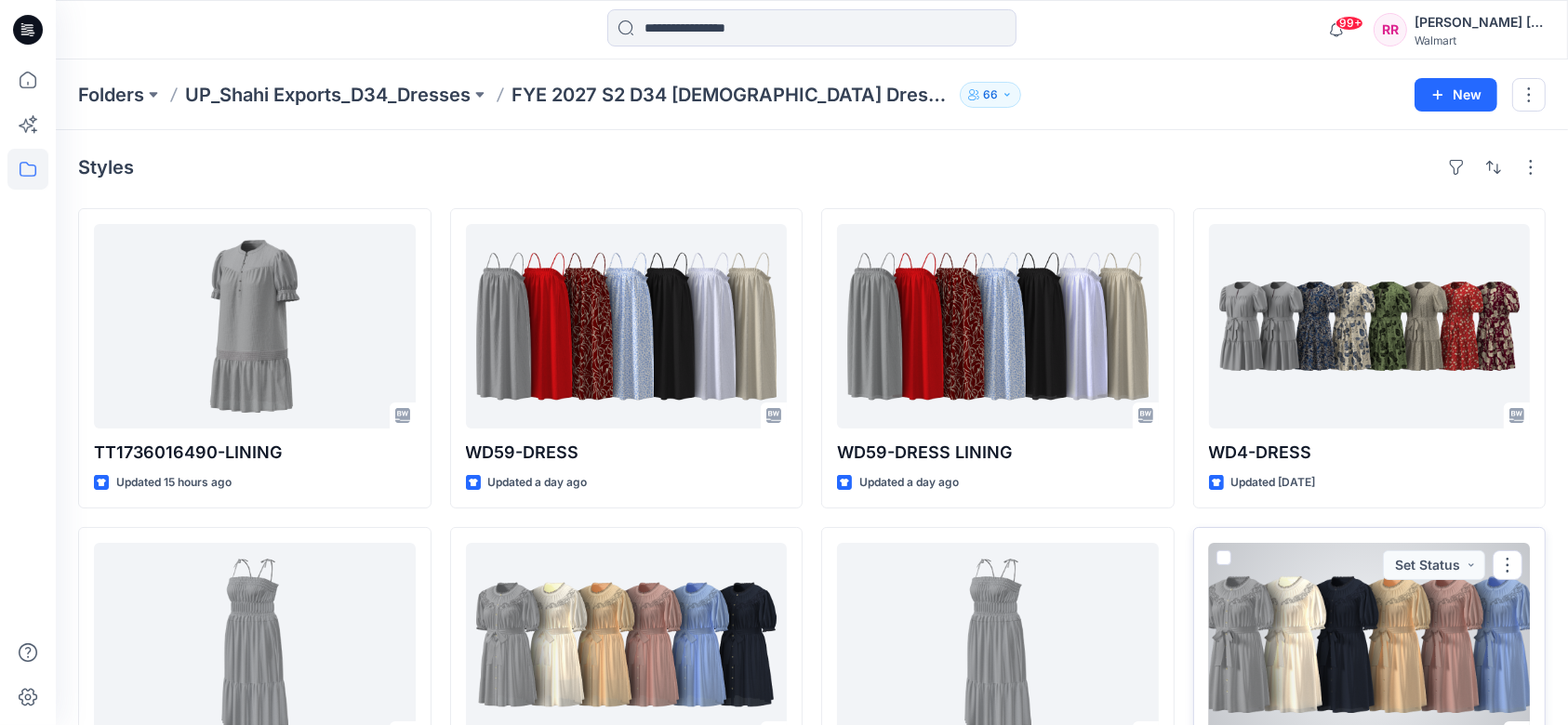
click at [1189, 543] on div at bounding box center [1369, 645] width 322 height 204
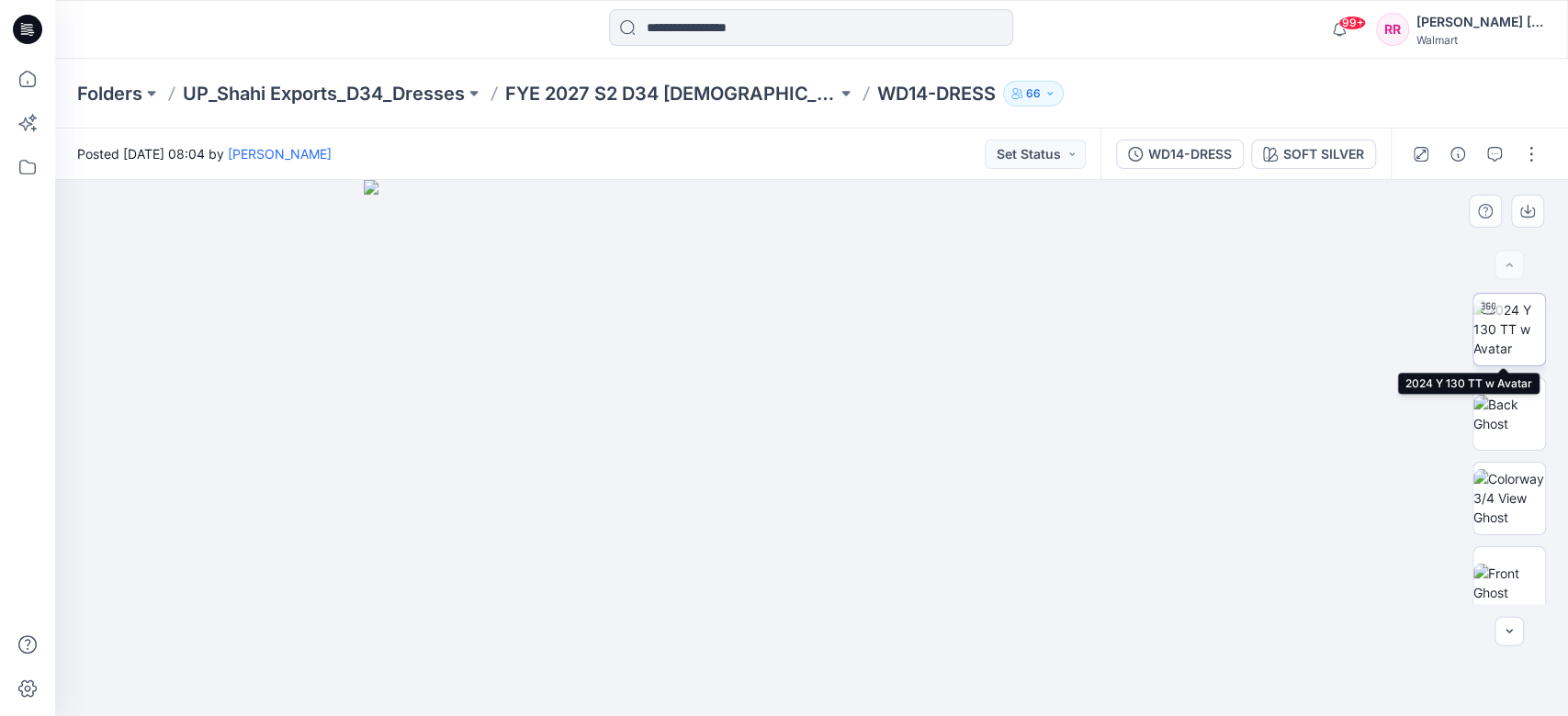
click at [1174, 333] on img at bounding box center [1509, 329] width 71 height 57
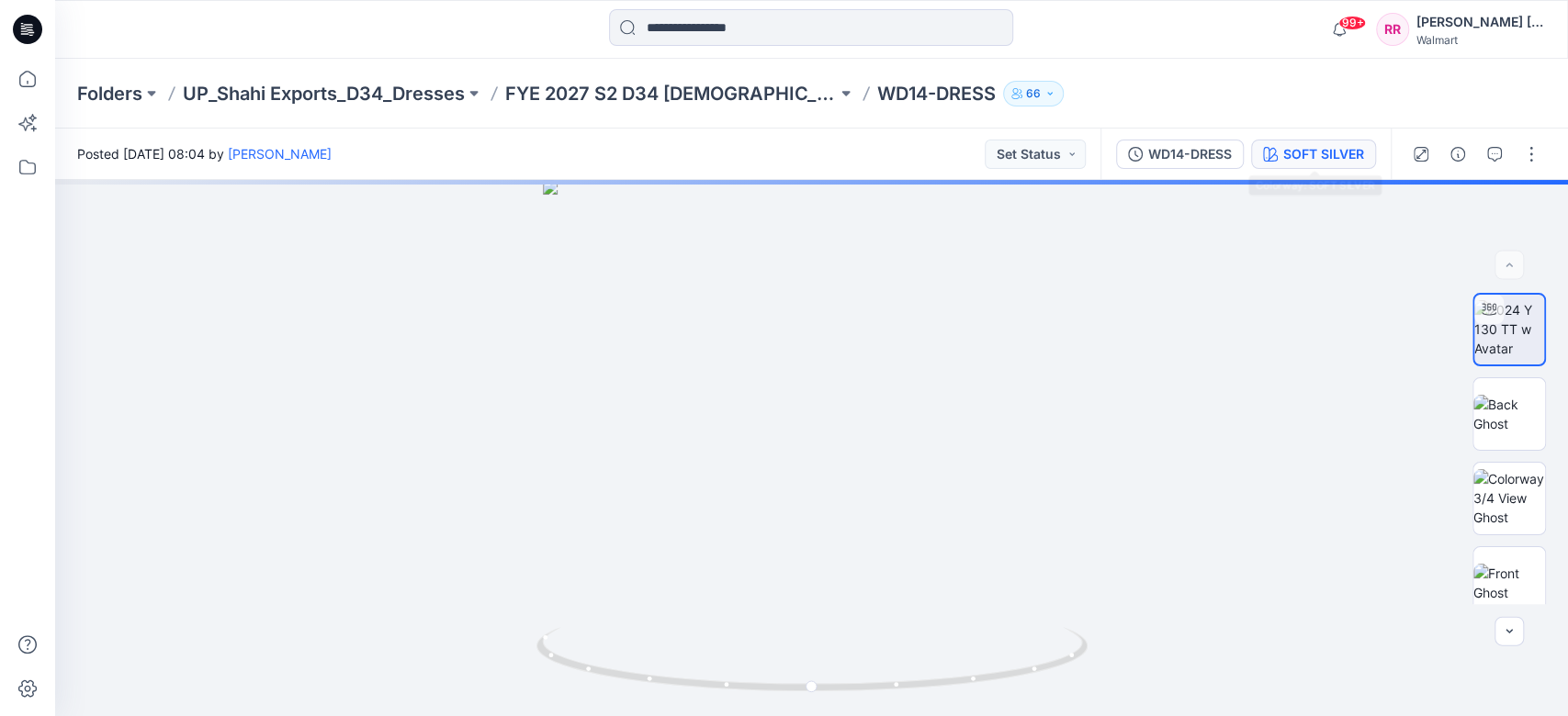
click at [1174, 163] on div "SOFT SILVER" at bounding box center [1323, 155] width 81 height 20
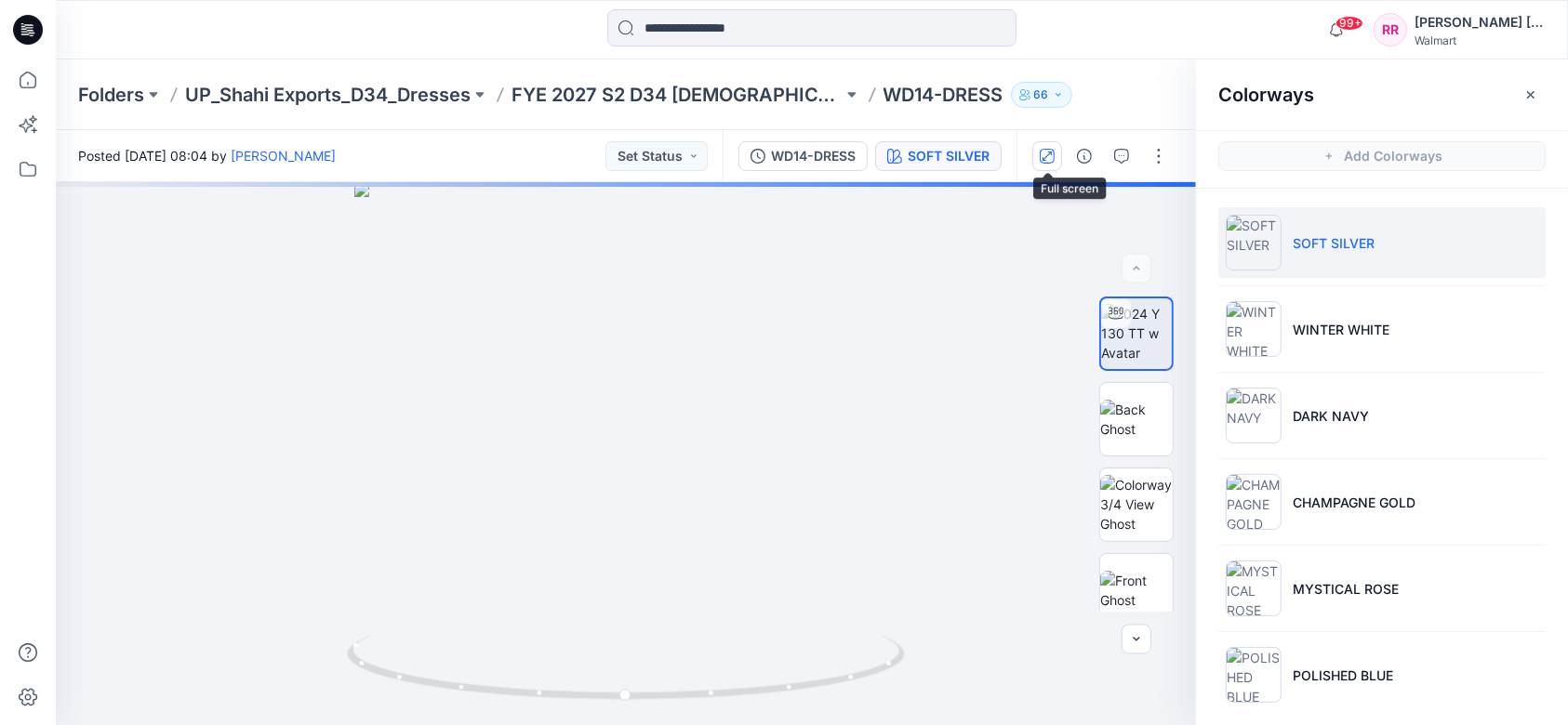
click at [1050, 161] on icon "button" at bounding box center [1048, 157] width 15 height 15
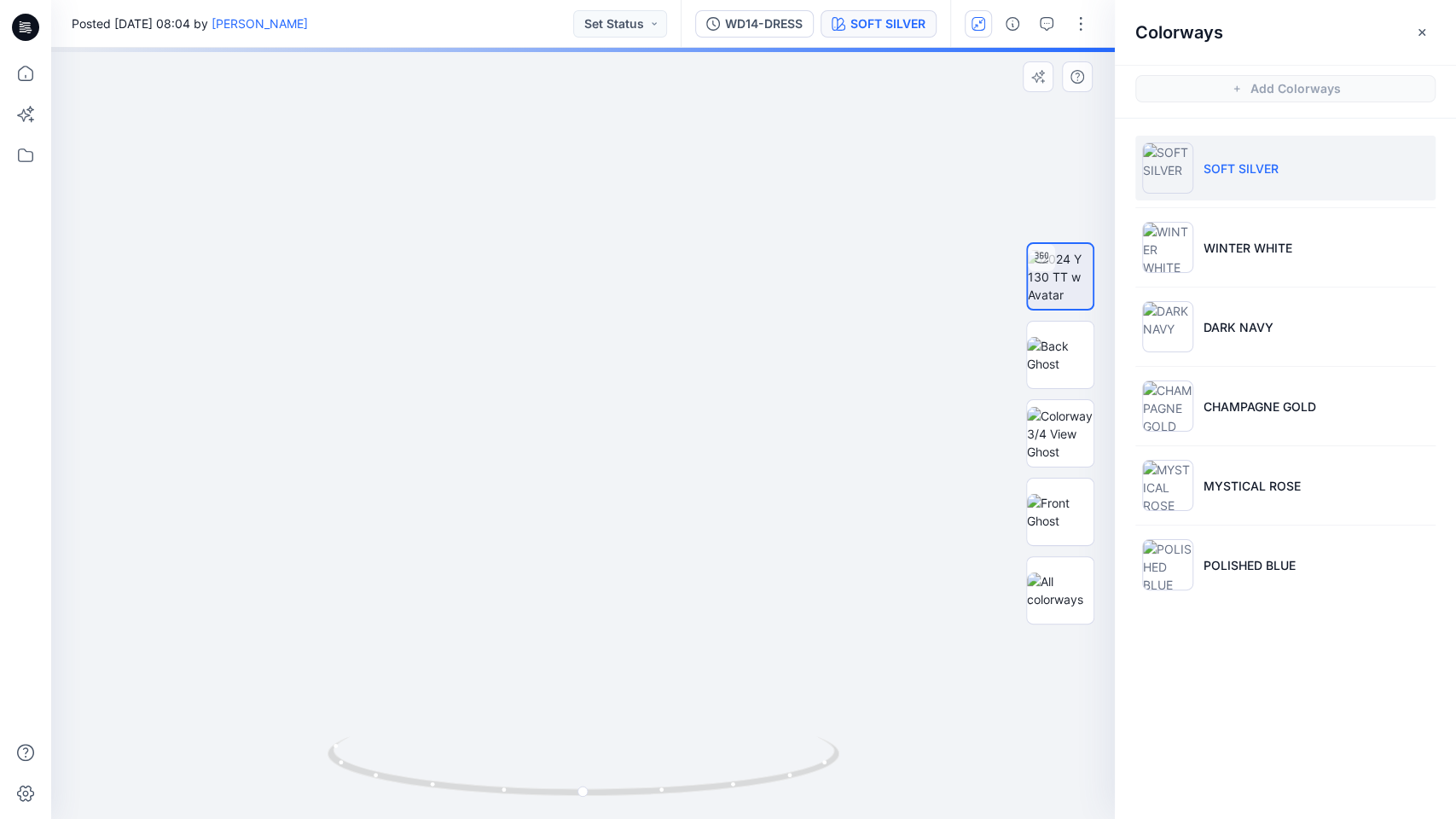
drag, startPoint x: 675, startPoint y: 566, endPoint x: 679, endPoint y: 327, distance: 239.0
click at [679, 327] on img at bounding box center [587, 211] width 1215 height 1216
drag, startPoint x: 667, startPoint y: 370, endPoint x: 672, endPoint y: 321, distance: 49.3
click at [672, 321] on img at bounding box center [582, 322] width 993 height 994
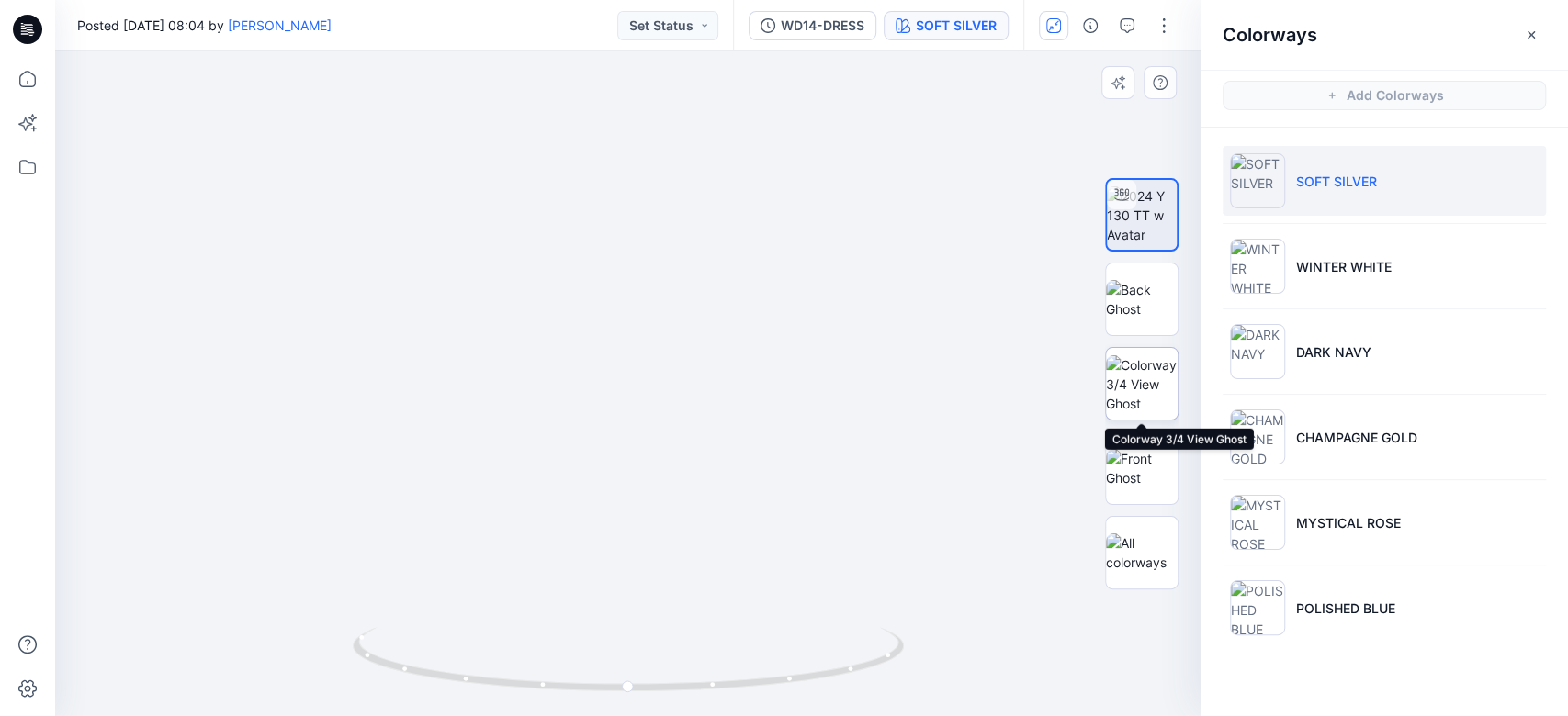
drag, startPoint x: 1139, startPoint y: 361, endPoint x: 1139, endPoint y: 378, distance: 17.0
click at [1139, 362] on img at bounding box center [1141, 384] width 71 height 57
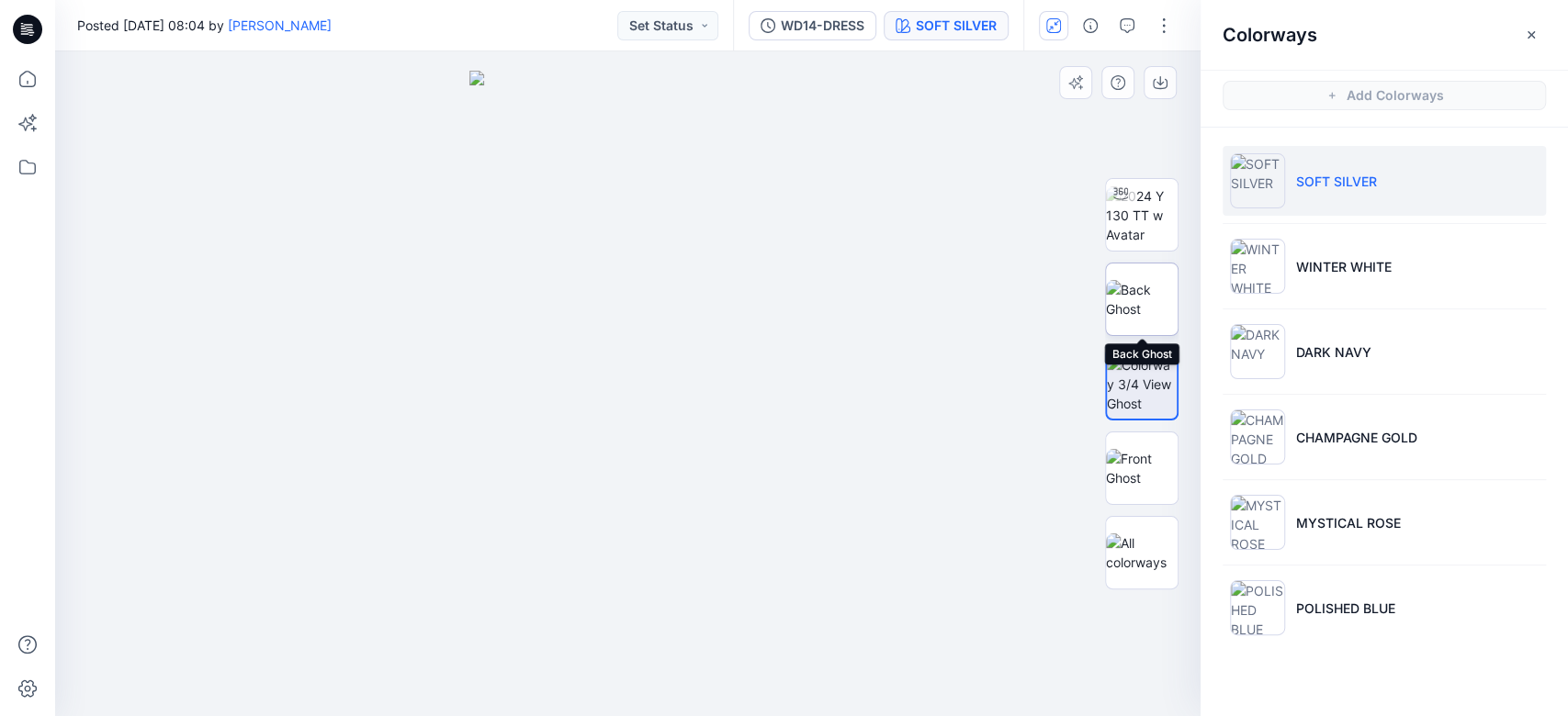
click at [1149, 308] on img at bounding box center [1141, 299] width 71 height 39
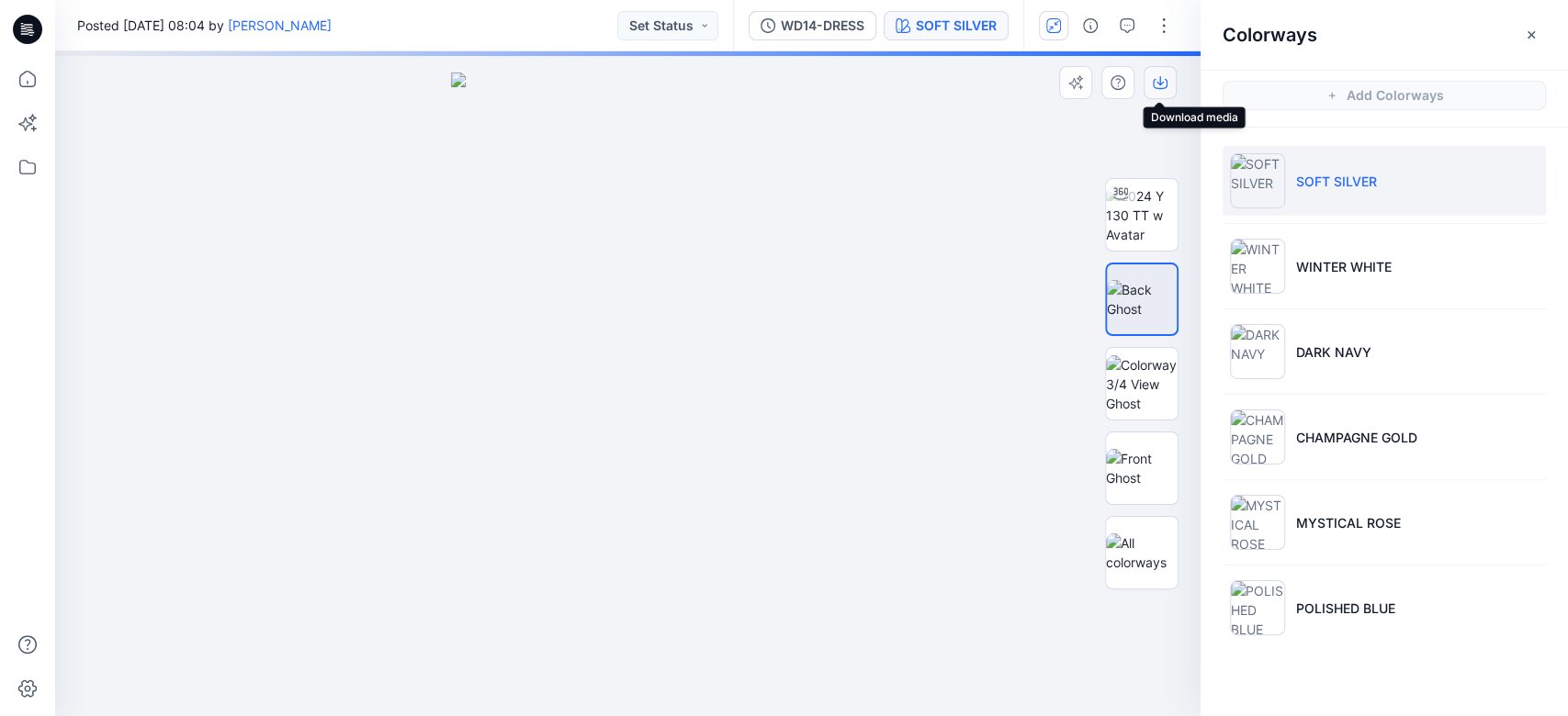
click at [1160, 71] on button "button" at bounding box center [1160, 82] width 33 height 33
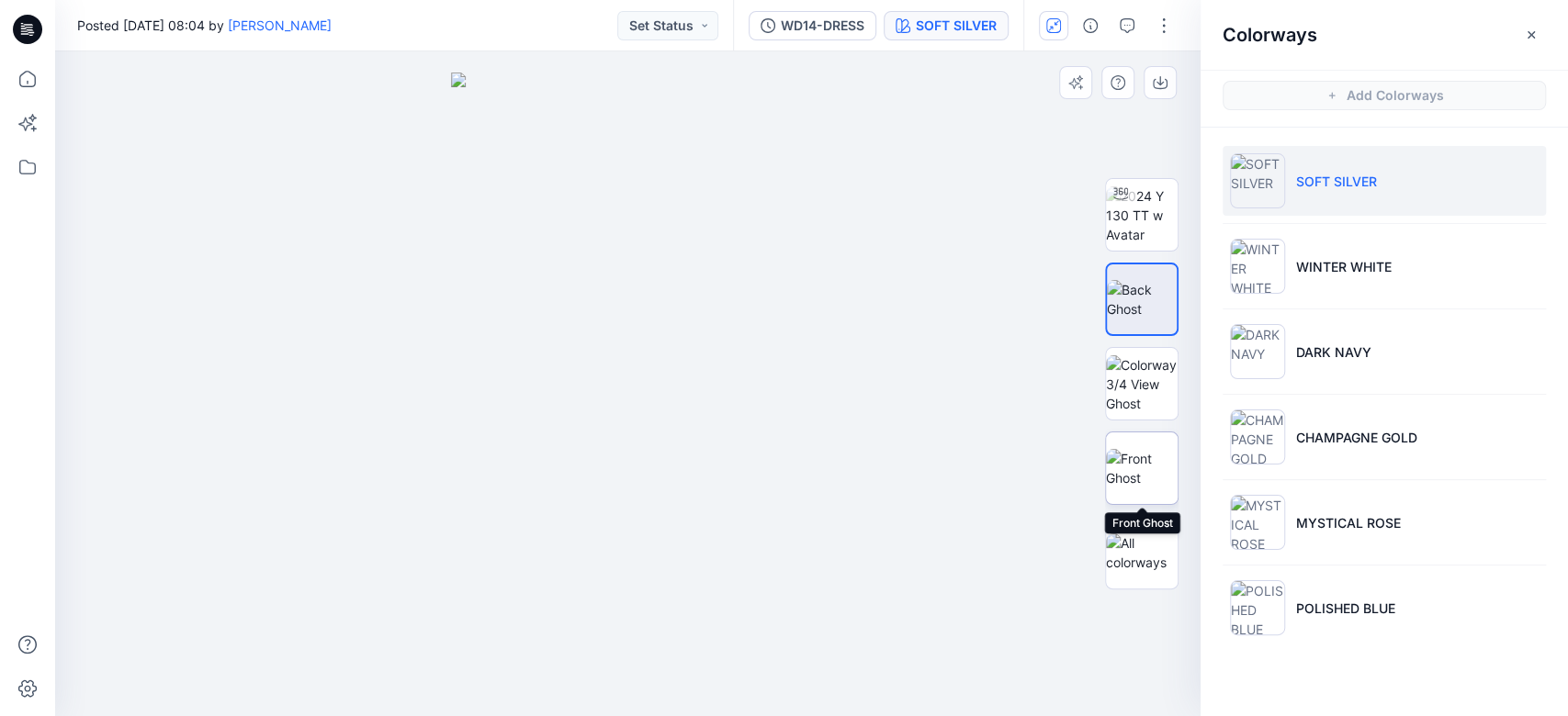
drag, startPoint x: 1126, startPoint y: 452, endPoint x: 1124, endPoint y: 441, distance: 11.2
click at [1128, 452] on img at bounding box center [1141, 469] width 71 height 39
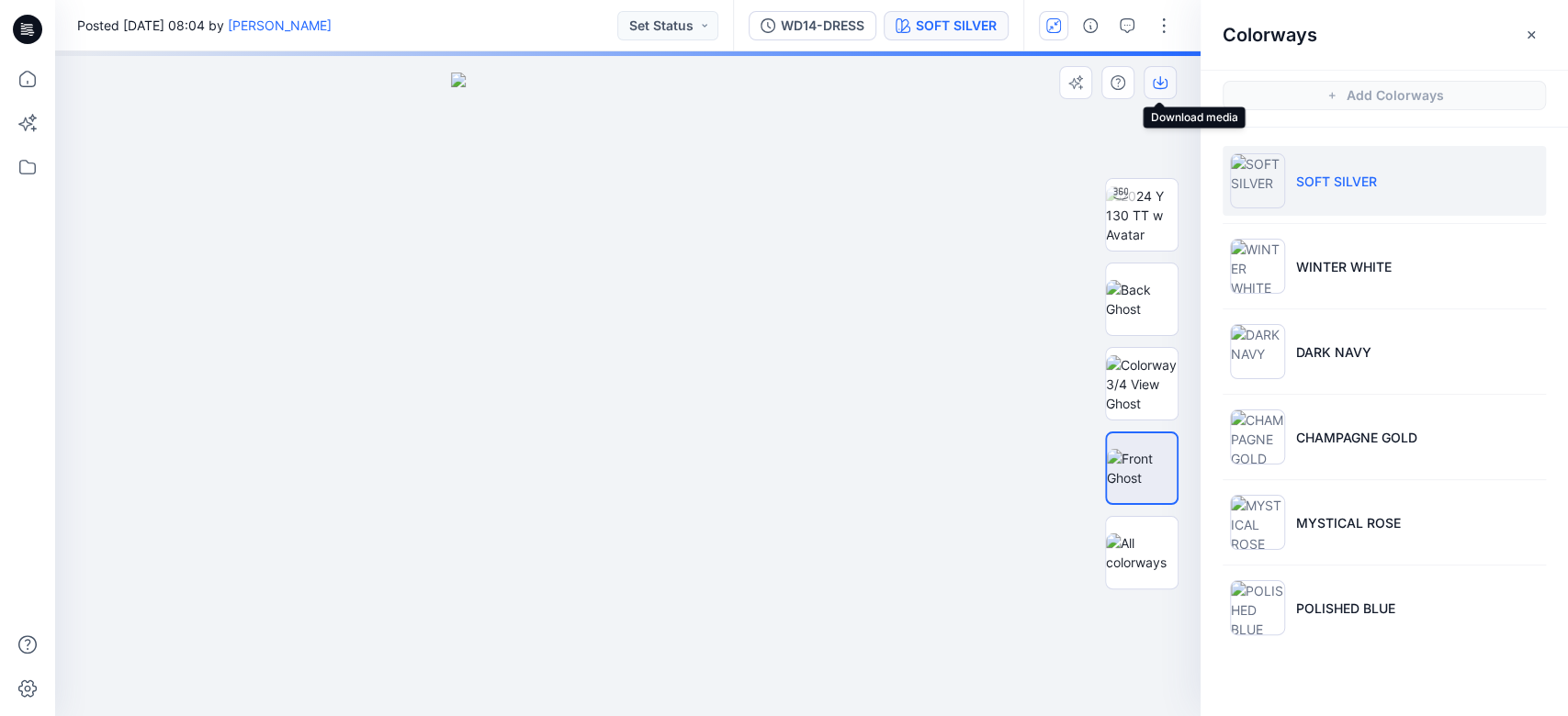
click at [1156, 86] on icon "button" at bounding box center [1160, 82] width 15 height 15
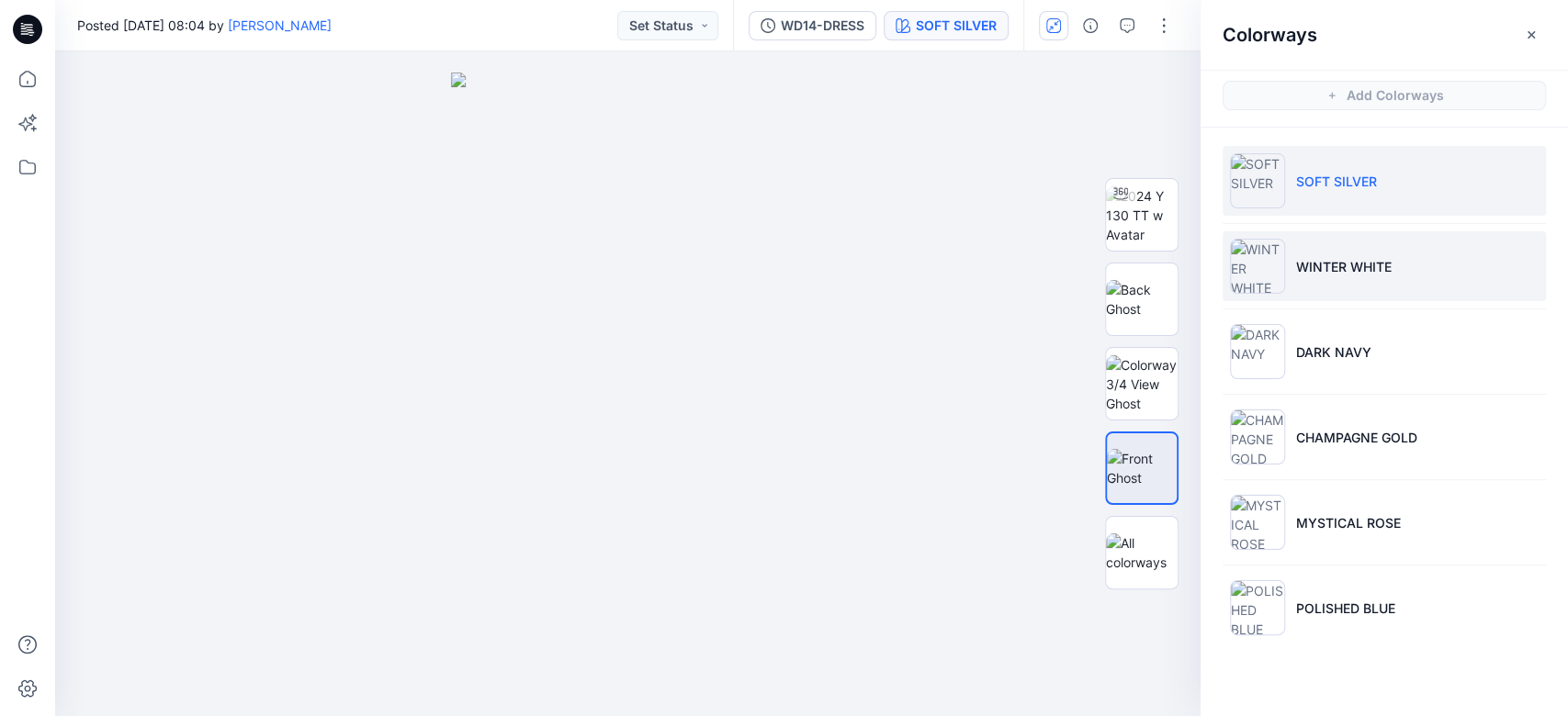
click at [1174, 284] on li "WINTER WHITE" at bounding box center [1384, 266] width 323 height 69
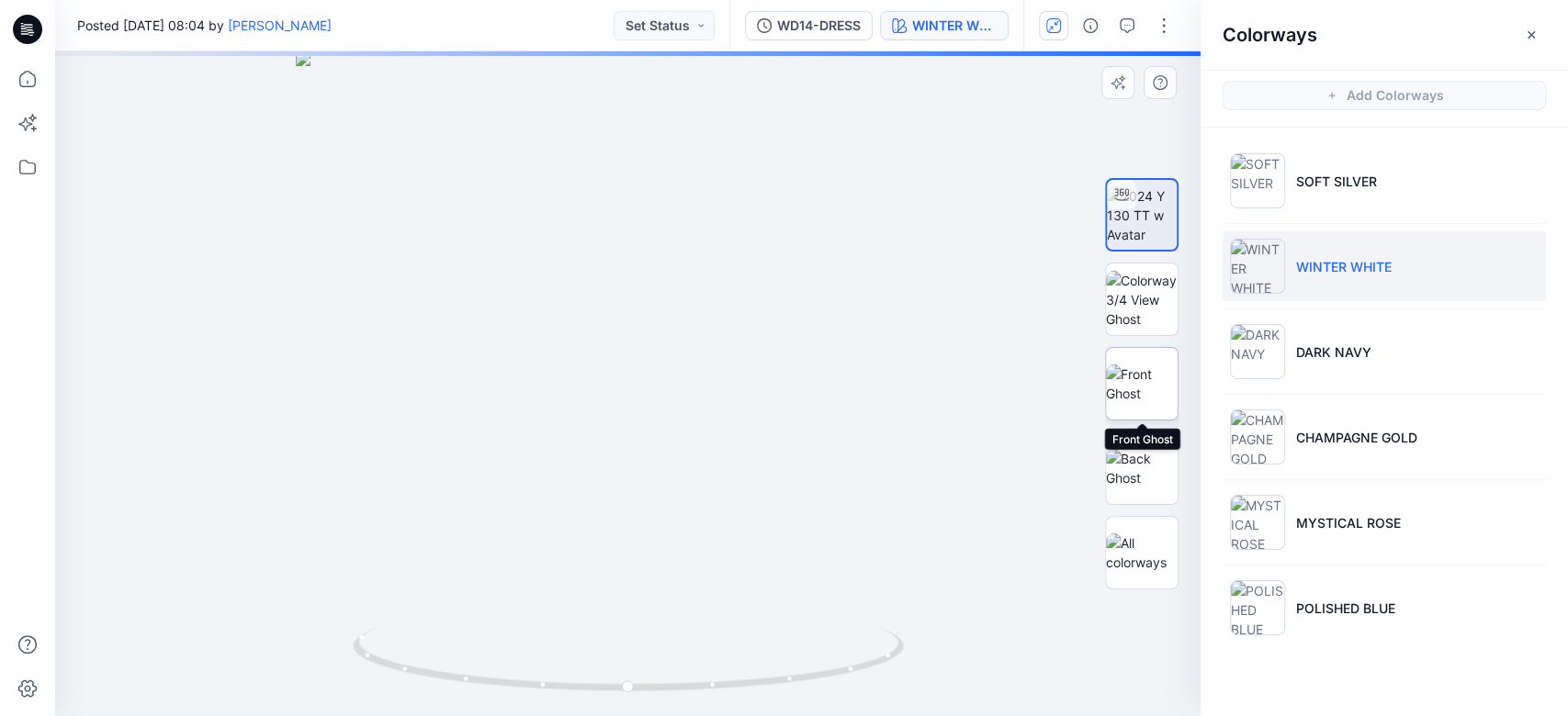
click at [1157, 380] on img at bounding box center [1141, 384] width 71 height 39
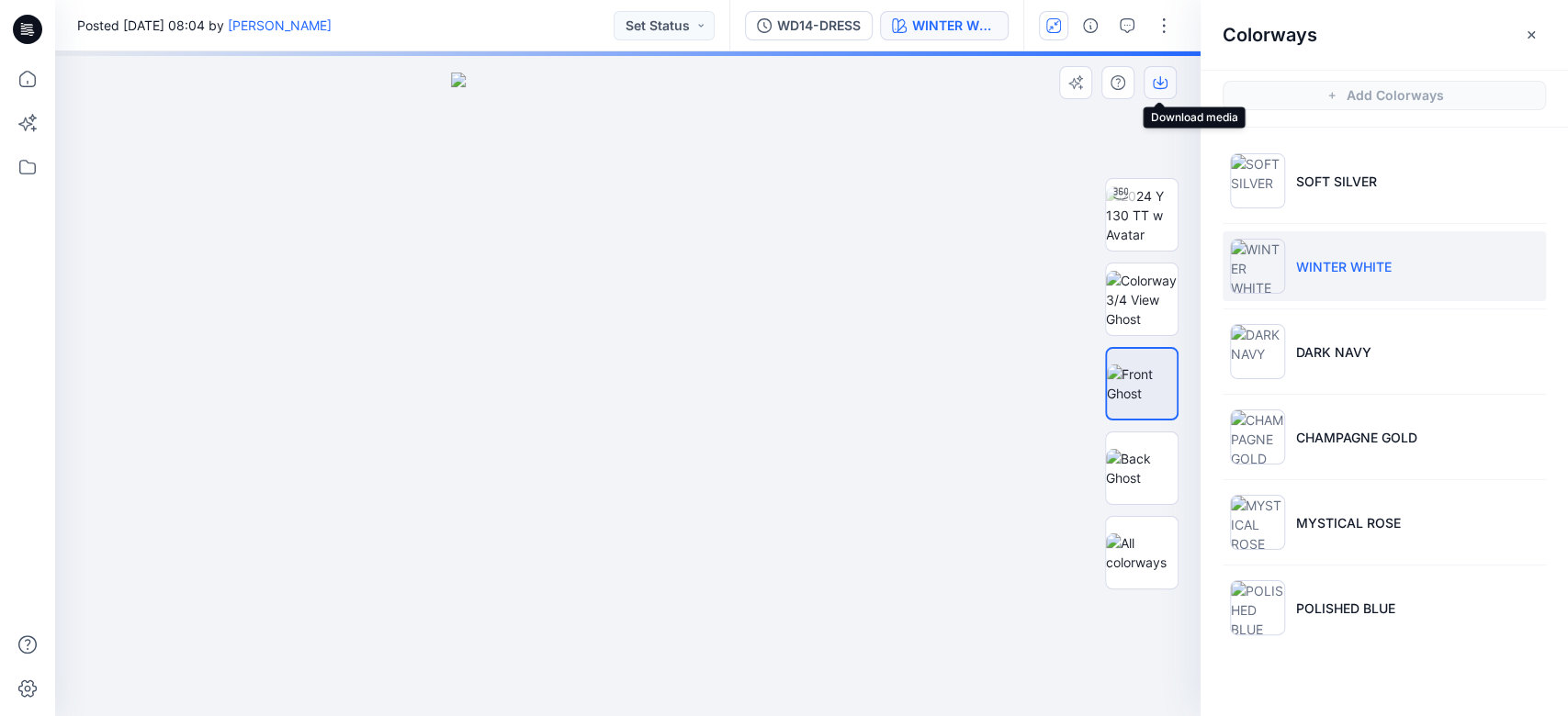
click at [1161, 84] on icon "button" at bounding box center [1160, 82] width 15 height 15
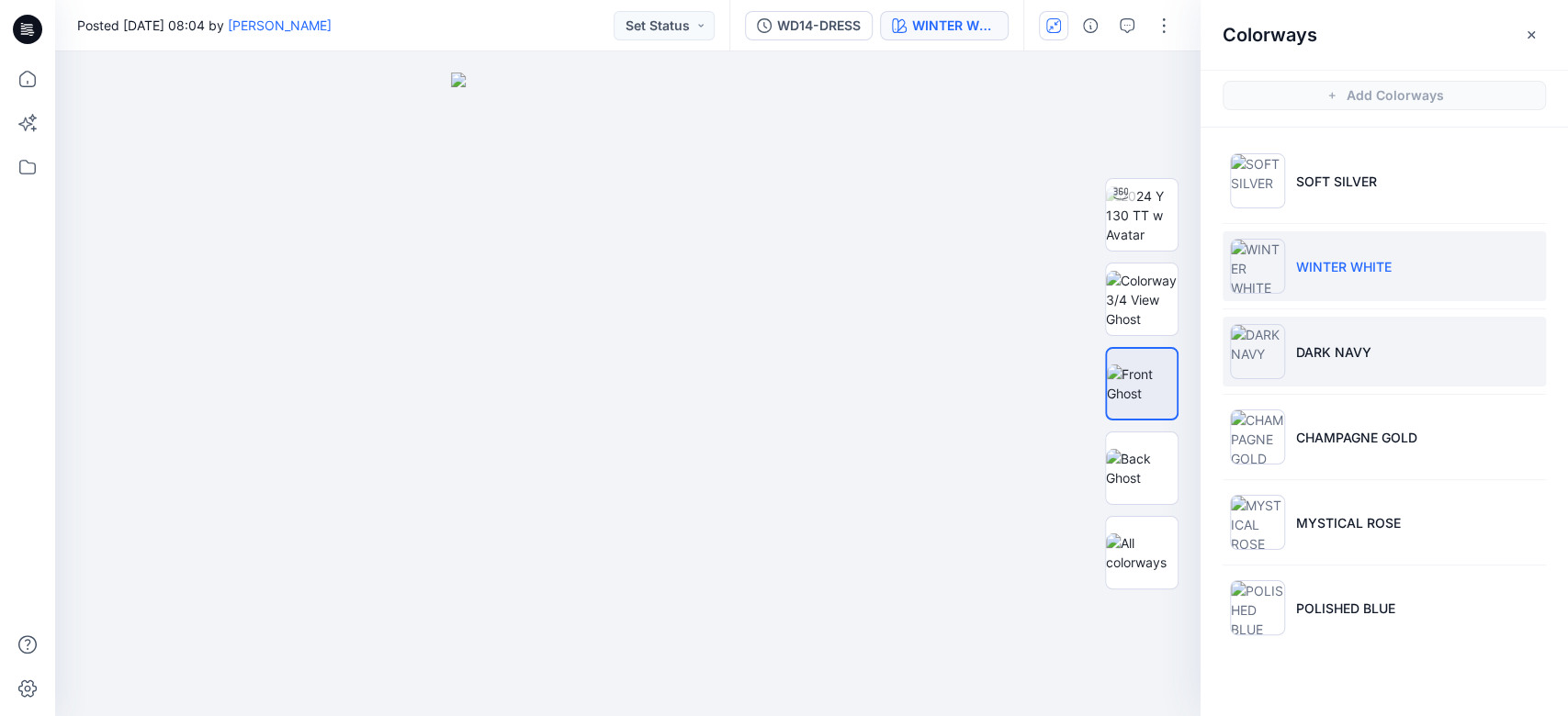
click at [1174, 357] on p "DARK NAVY" at bounding box center [1333, 352] width 75 height 19
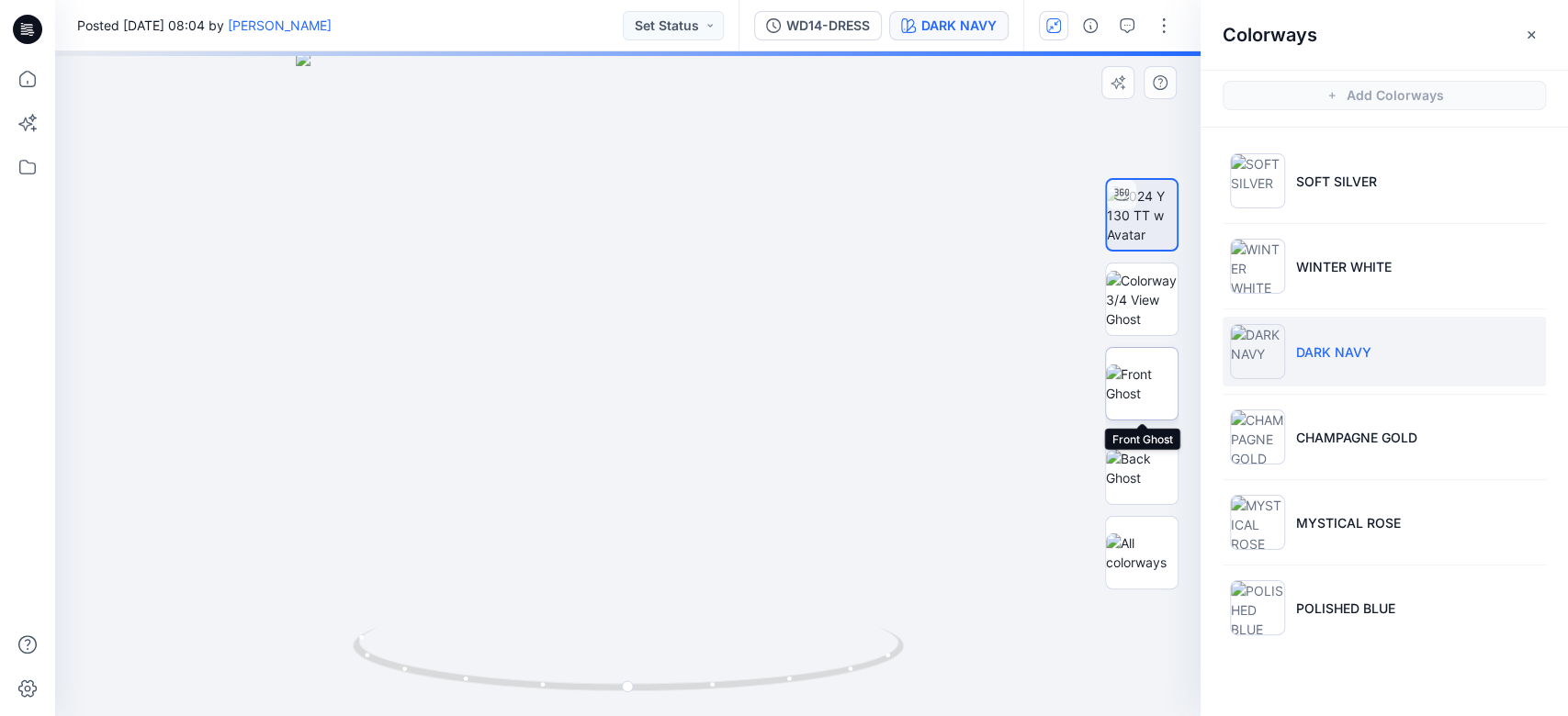
click at [1144, 373] on img at bounding box center [1141, 384] width 71 height 39
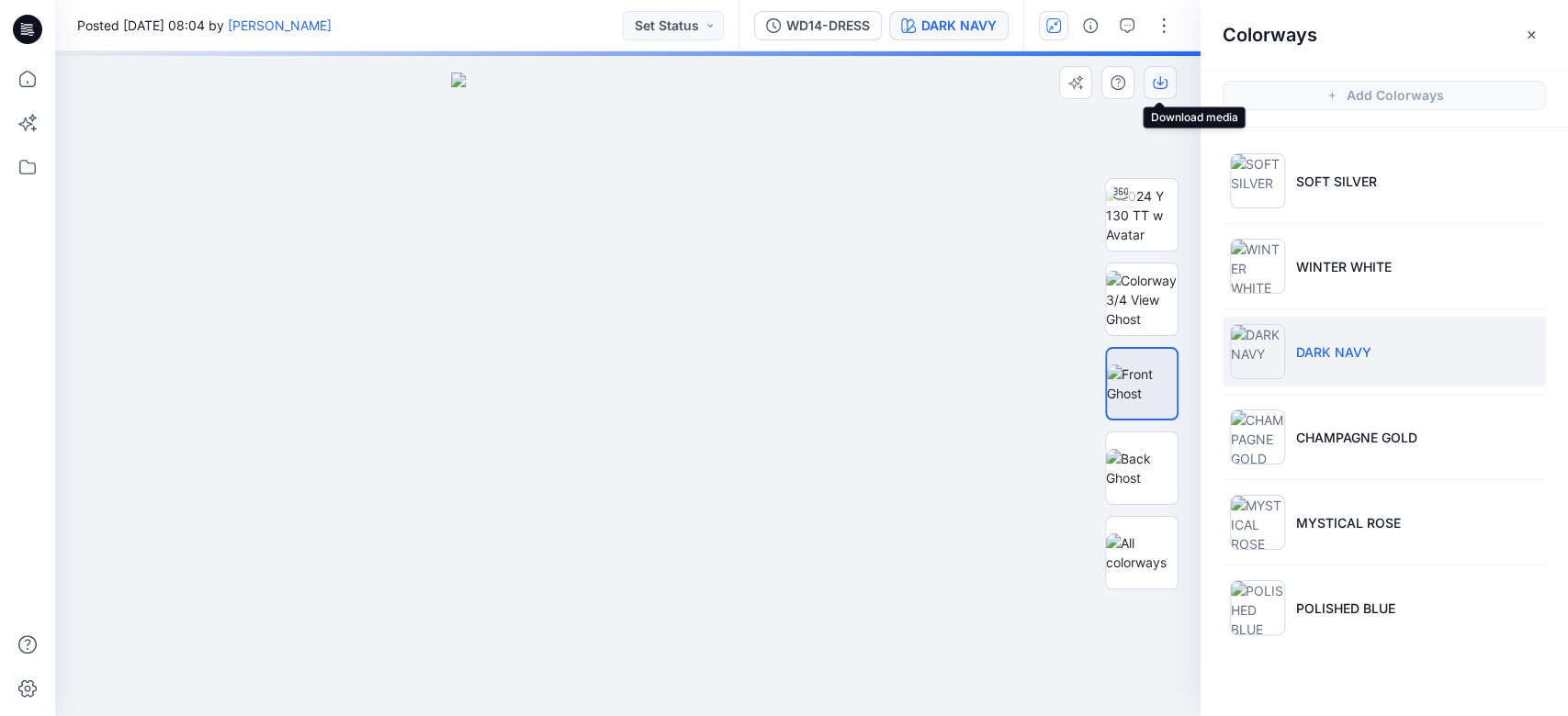
click at [1162, 82] on icon "button" at bounding box center [1160, 82] width 15 height 15
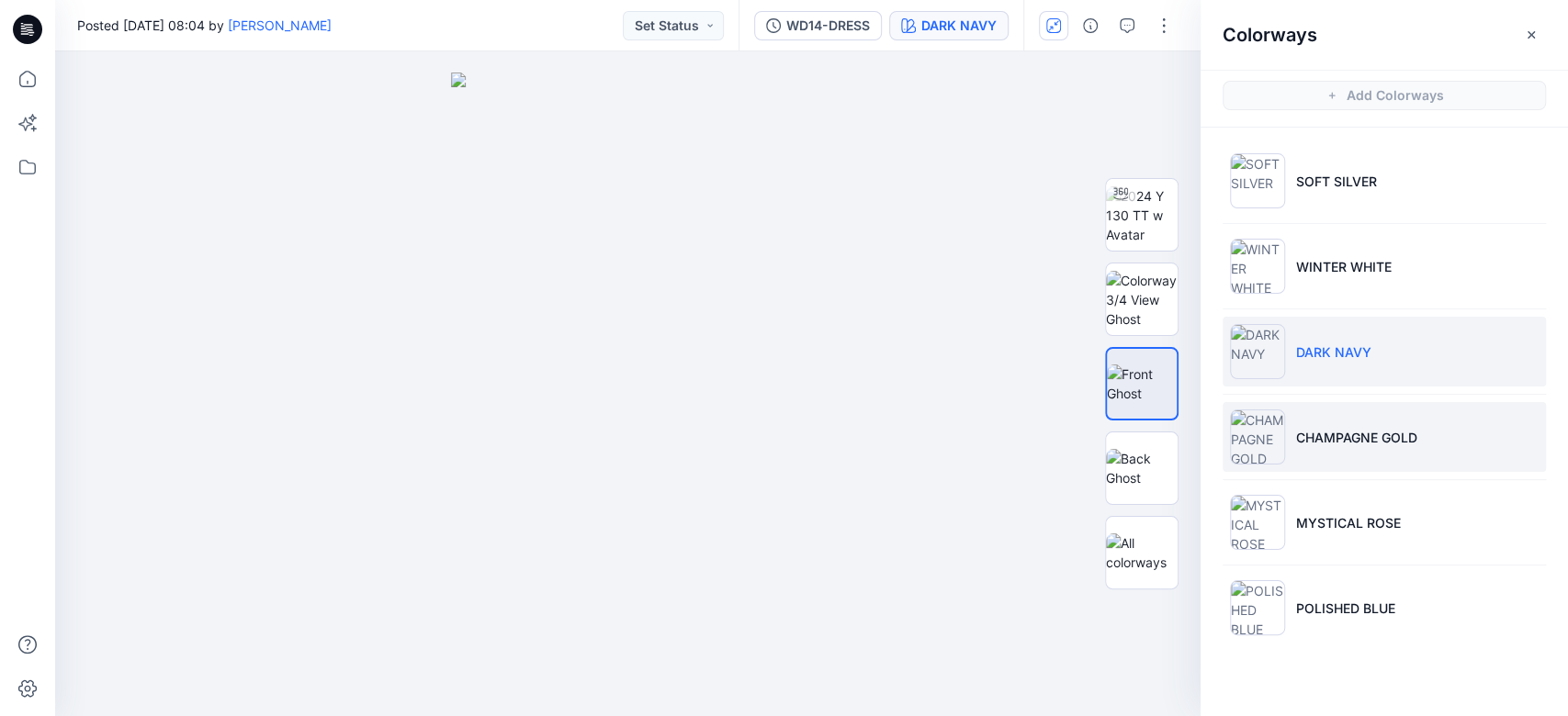
click at [1174, 424] on li "CHAMPAGNE GOLD" at bounding box center [1384, 436] width 323 height 69
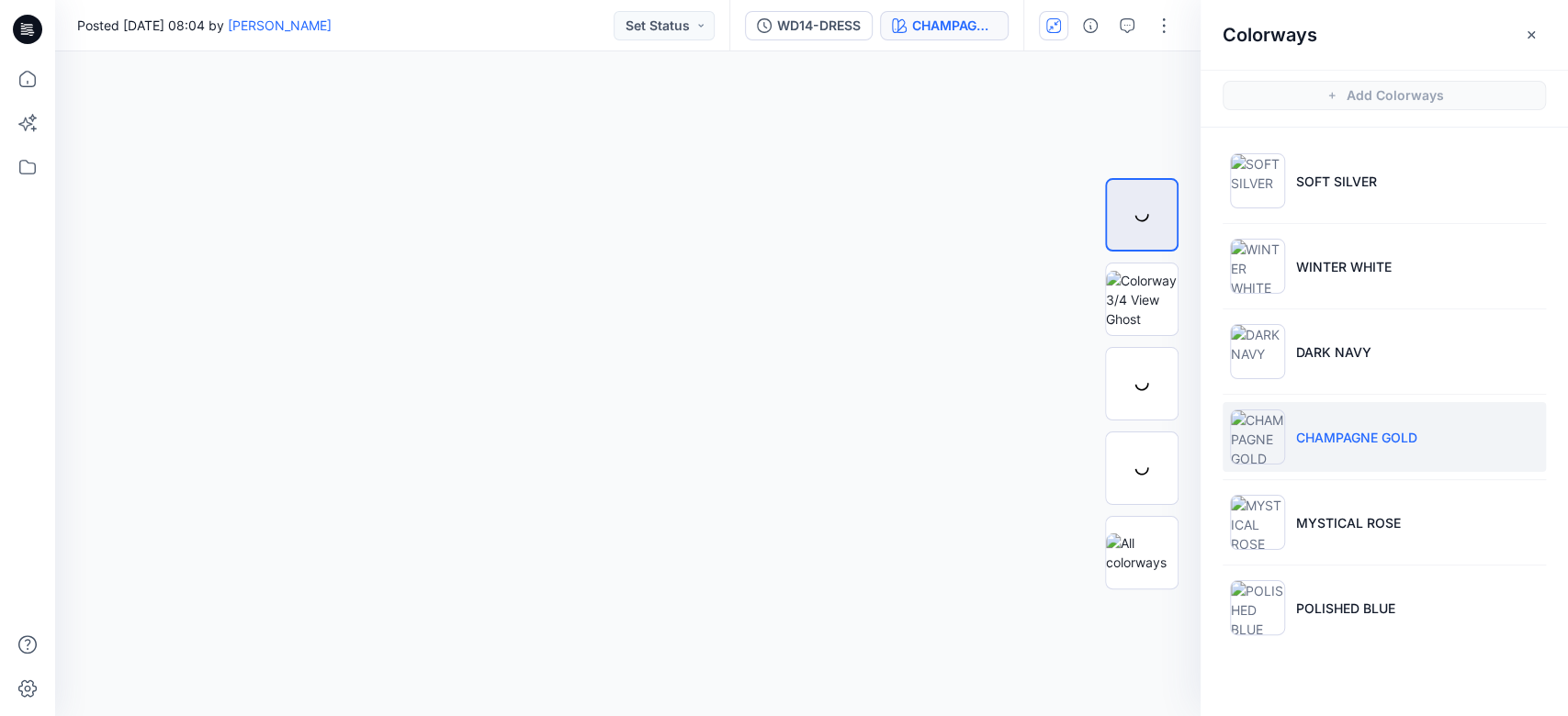
click at [1174, 423] on li "CHAMPAGNE GOLD" at bounding box center [1384, 436] width 323 height 69
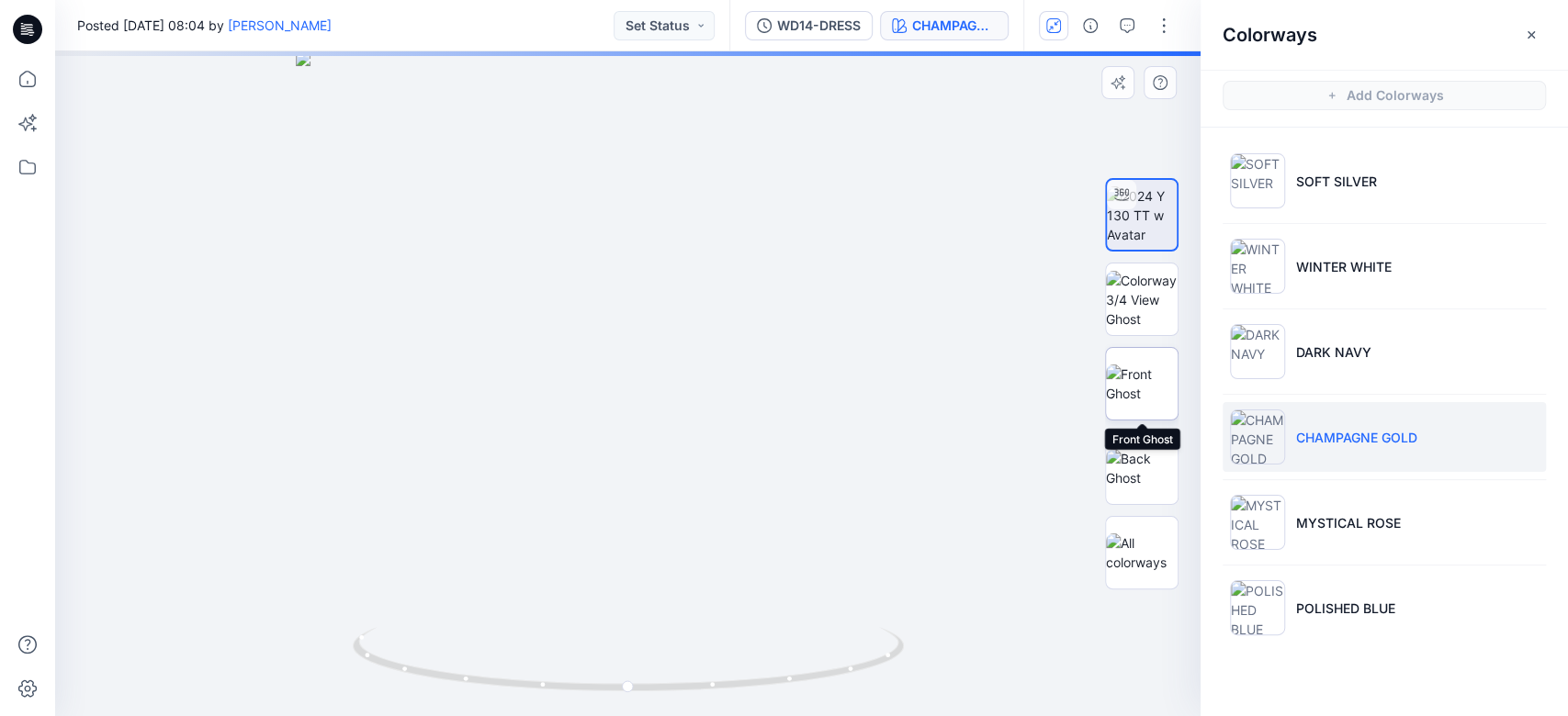
click at [1153, 385] on img at bounding box center [1141, 384] width 71 height 39
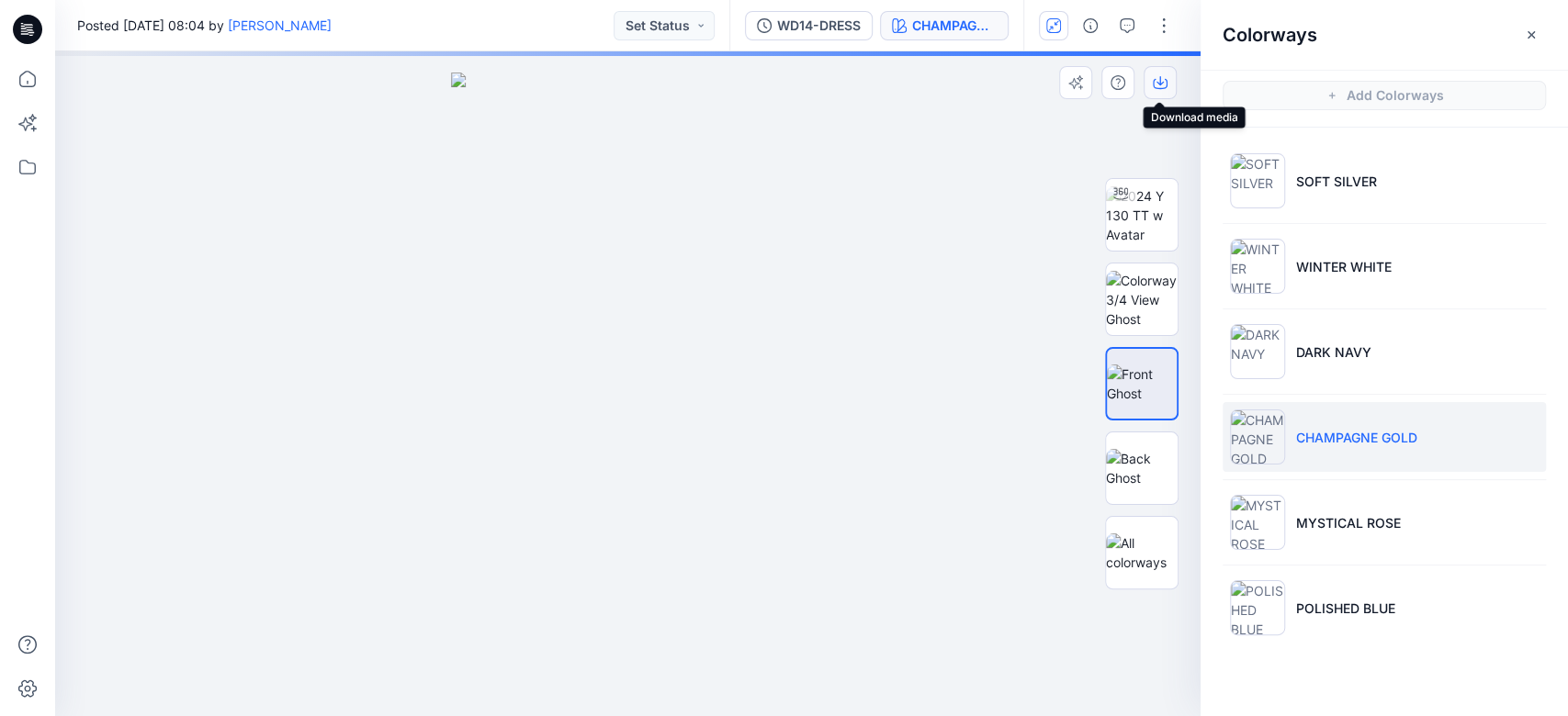
click at [1159, 86] on icon "button" at bounding box center [1160, 82] width 15 height 15
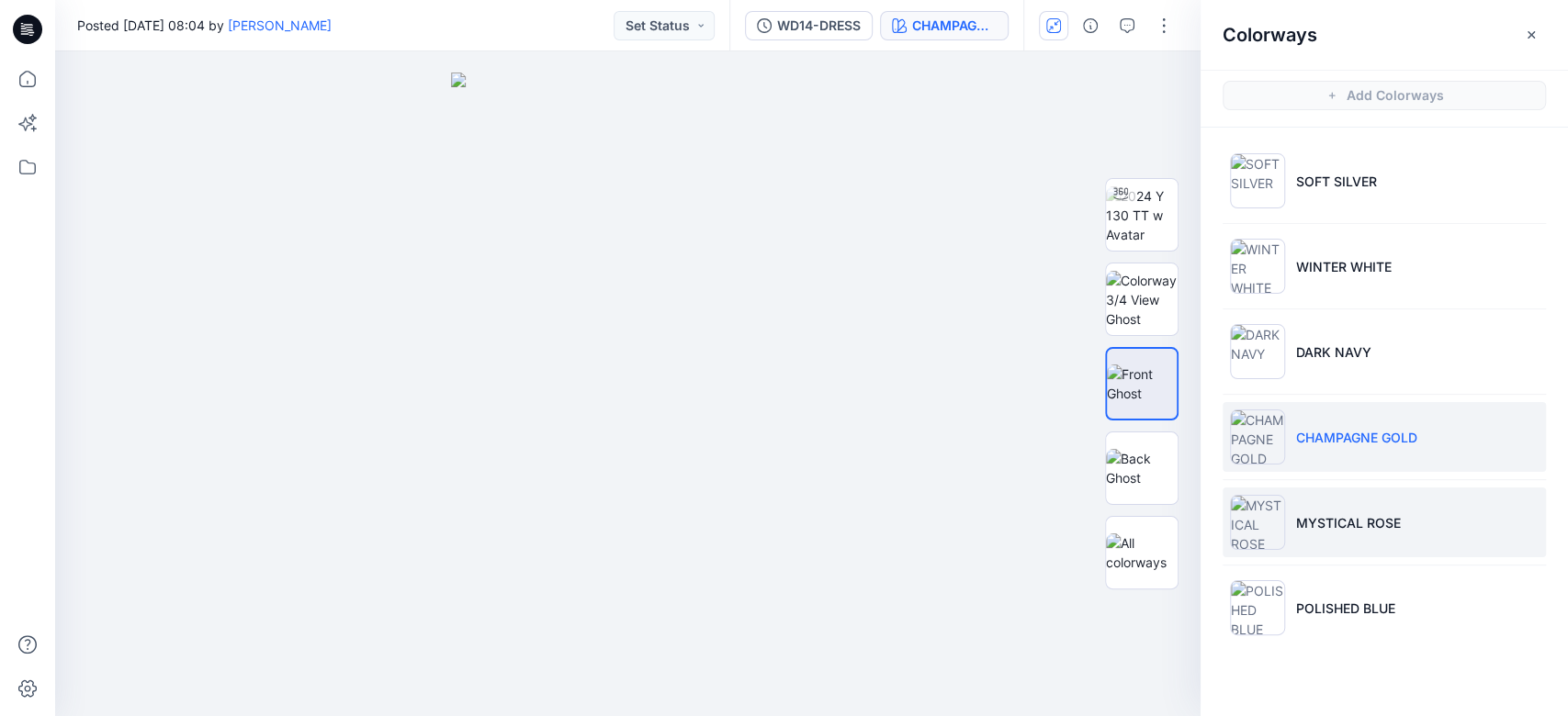
click at [1174, 513] on p "MYSTICAL ROSE" at bounding box center [1348, 522] width 105 height 19
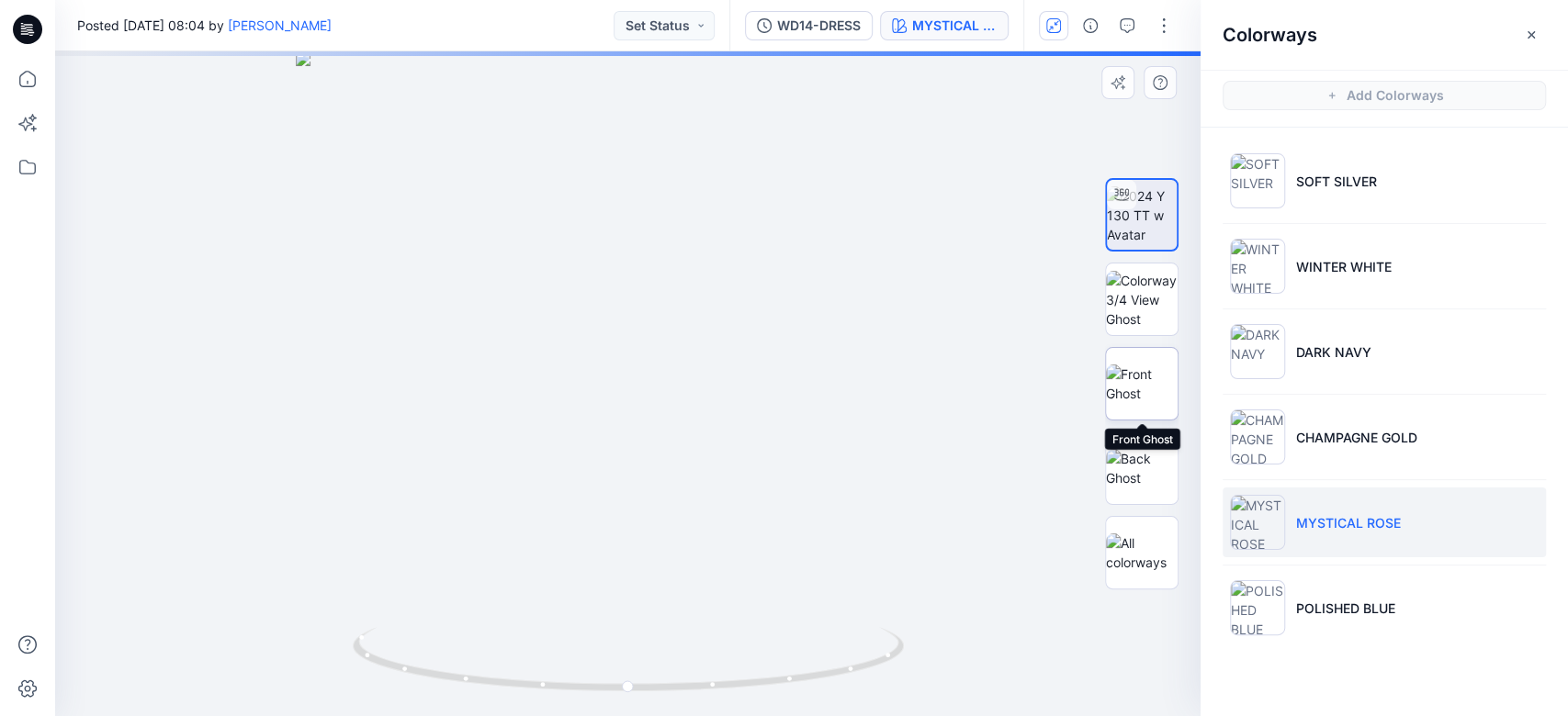
click at [1146, 393] on img at bounding box center [1141, 384] width 71 height 39
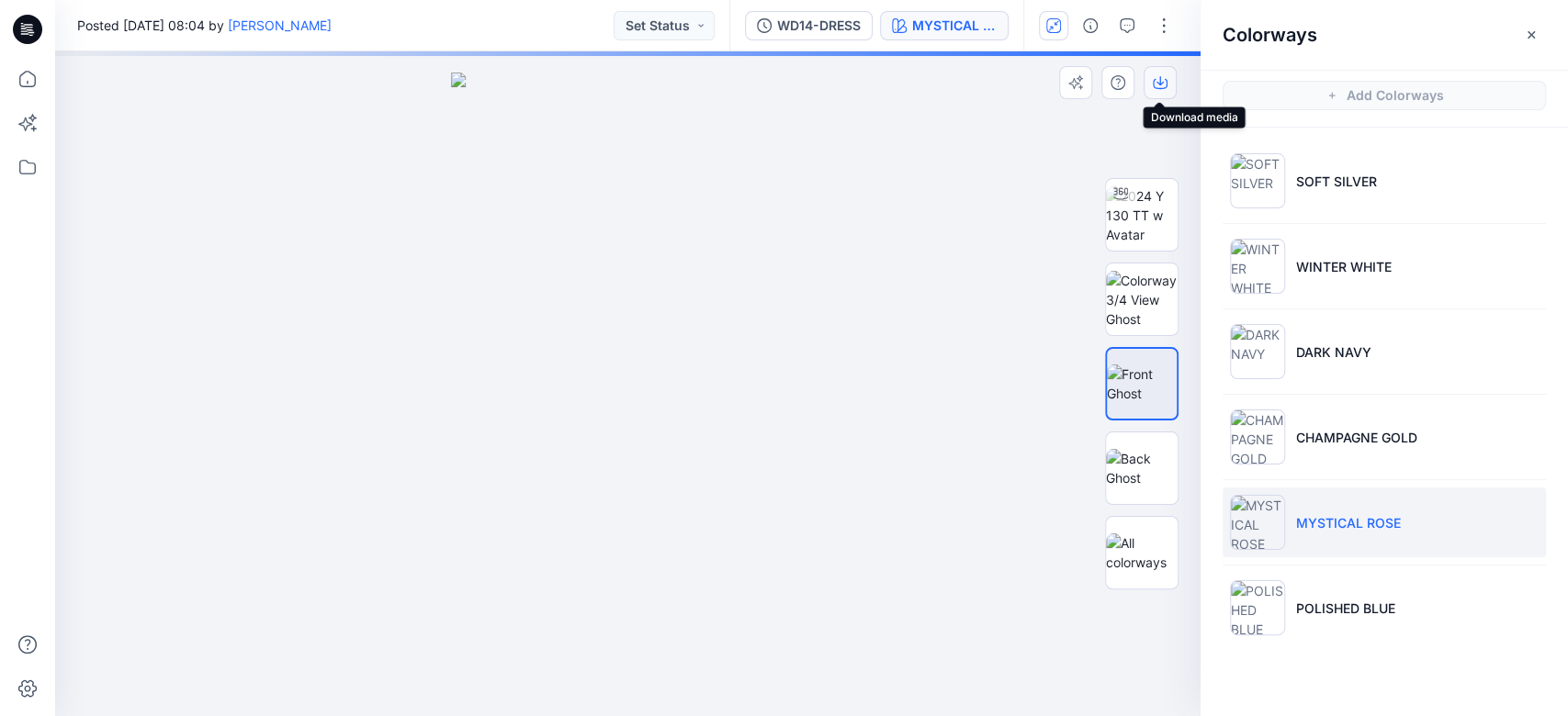
click at [1157, 86] on icon "button" at bounding box center [1160, 82] width 15 height 15
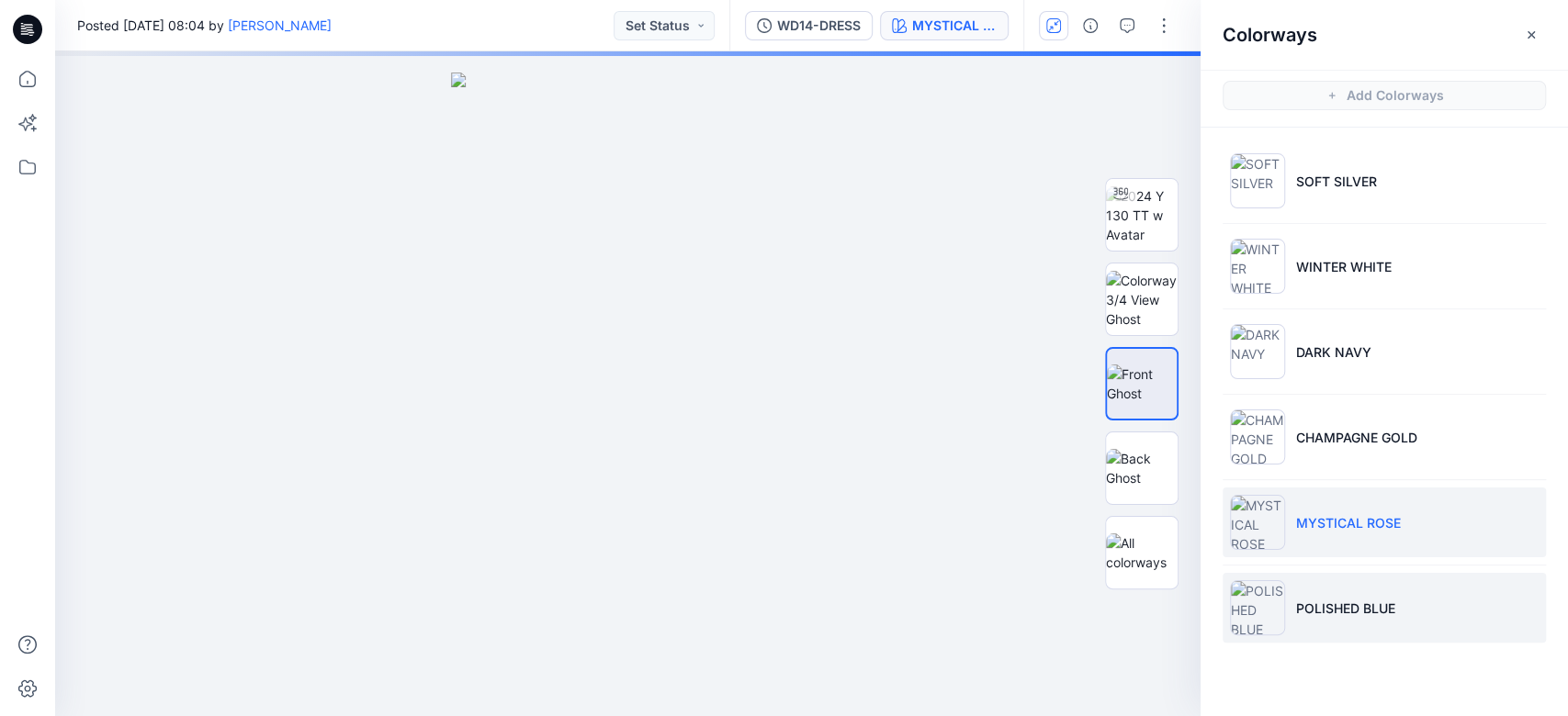
click at [1174, 536] on p "POLISHED BLUE" at bounding box center [1345, 609] width 99 height 19
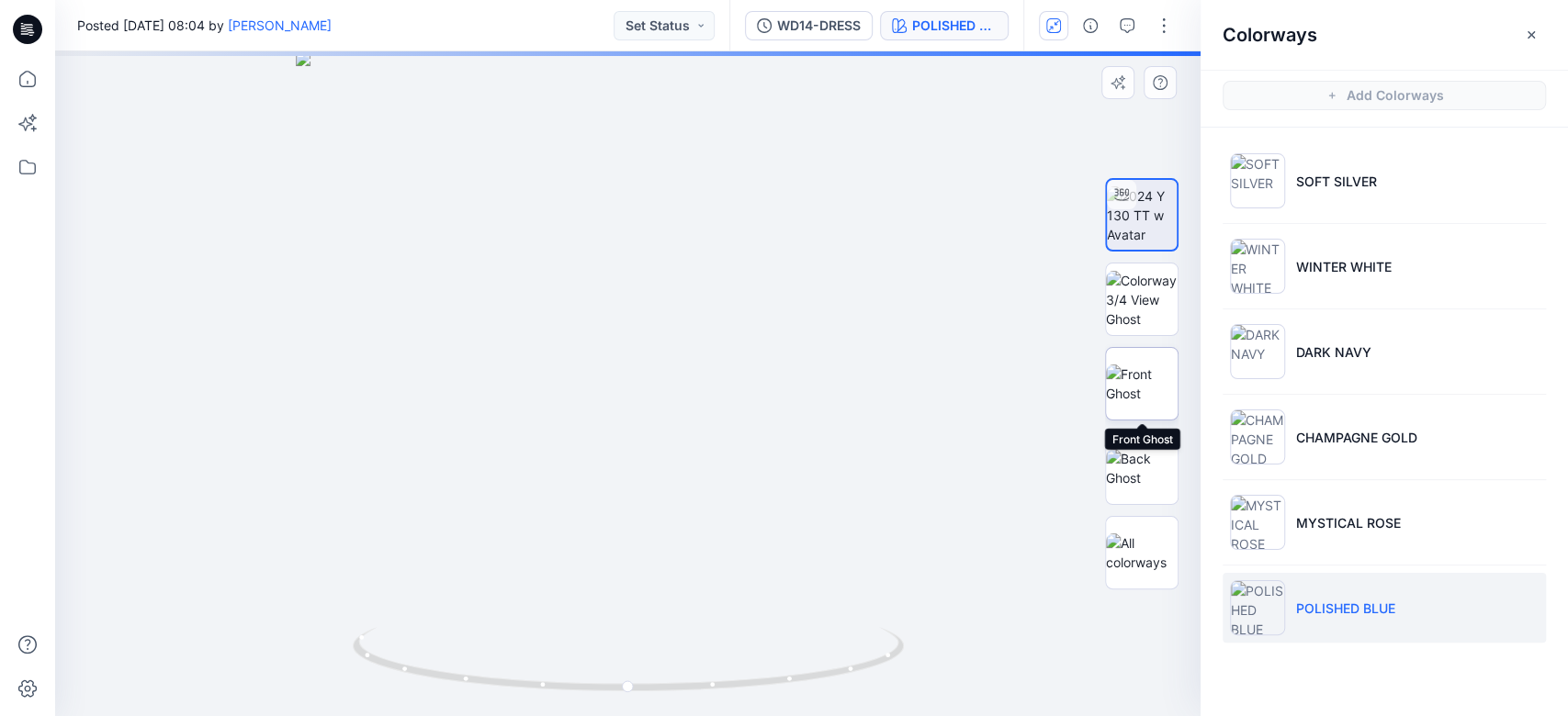
click at [1147, 383] on img at bounding box center [1141, 384] width 71 height 39
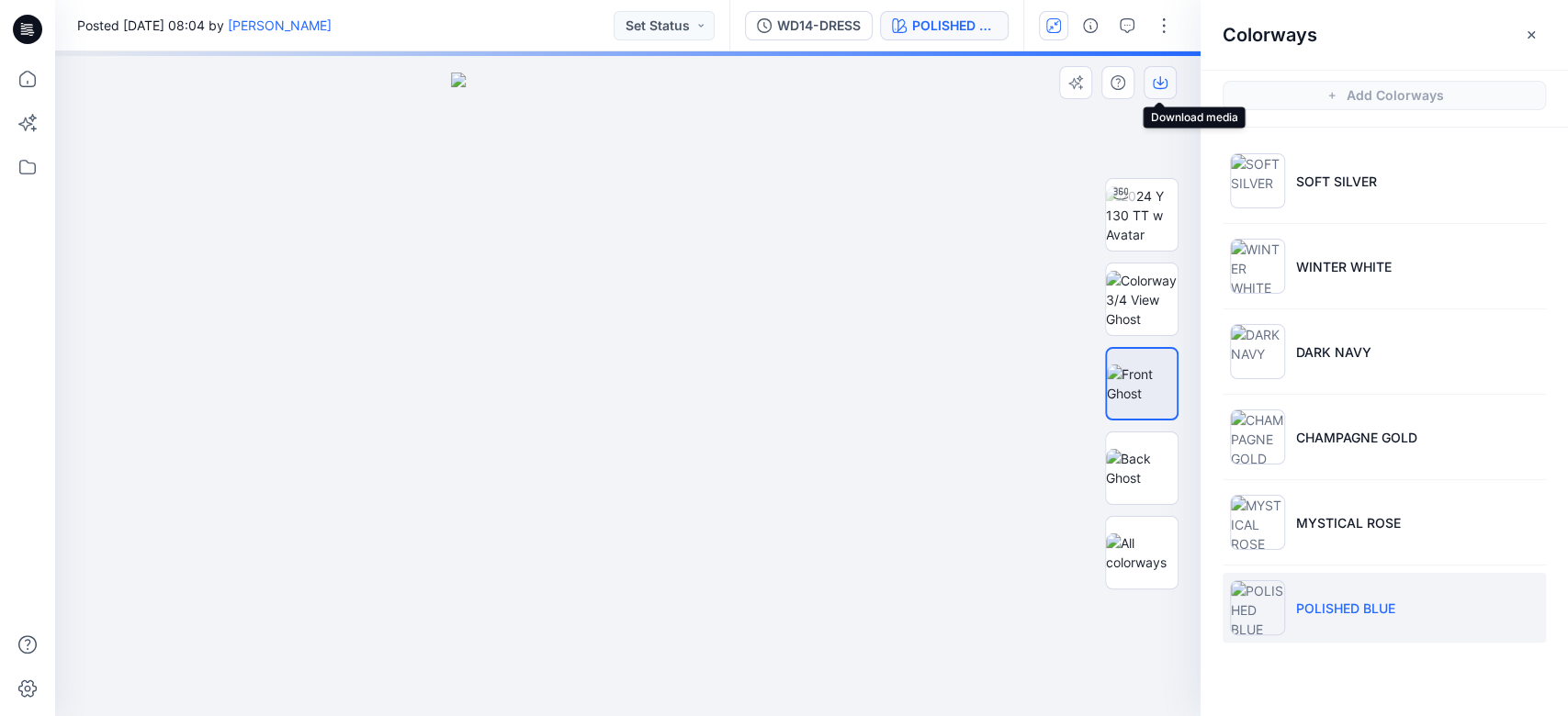
click at [1160, 90] on button "button" at bounding box center [1160, 82] width 33 height 33
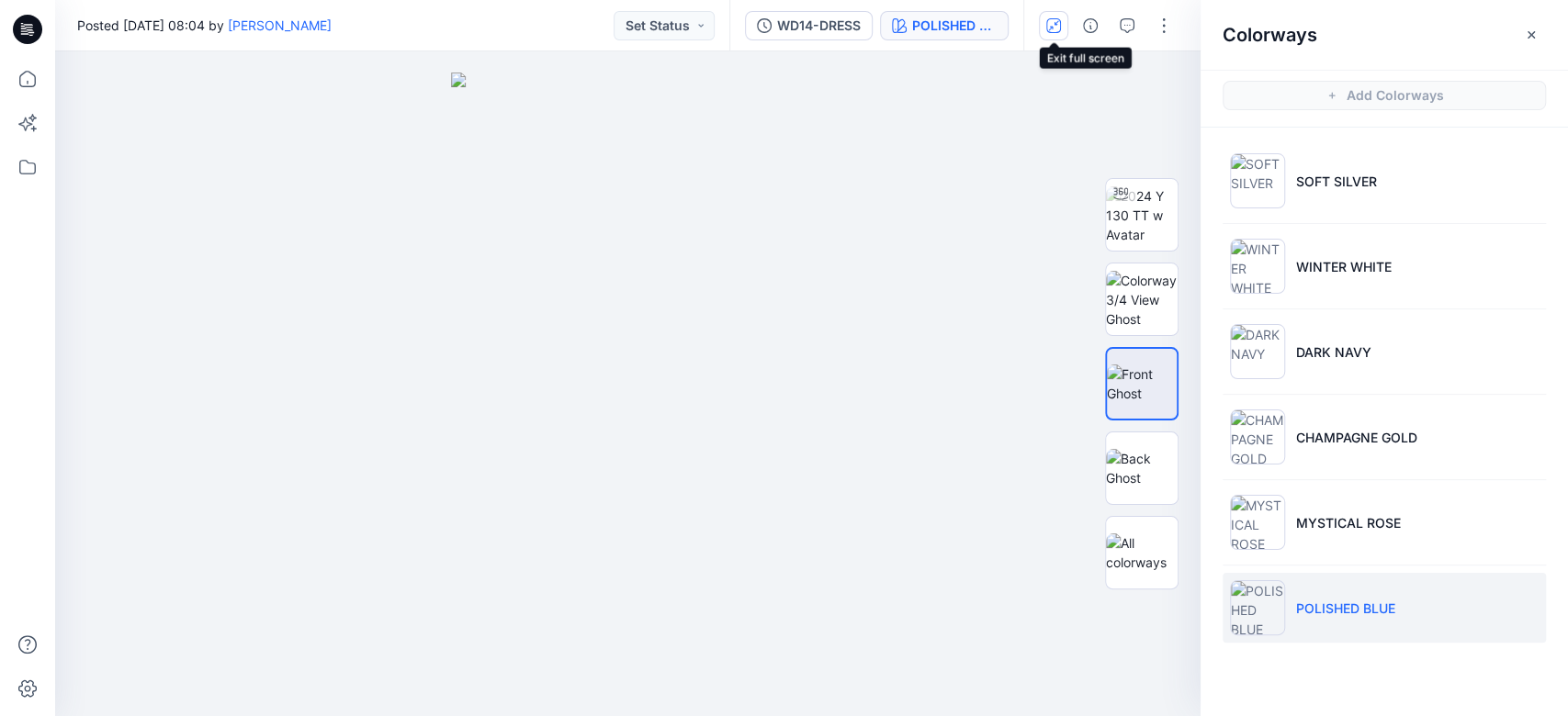
click at [1057, 25] on icon "button" at bounding box center [1053, 26] width 15 height 15
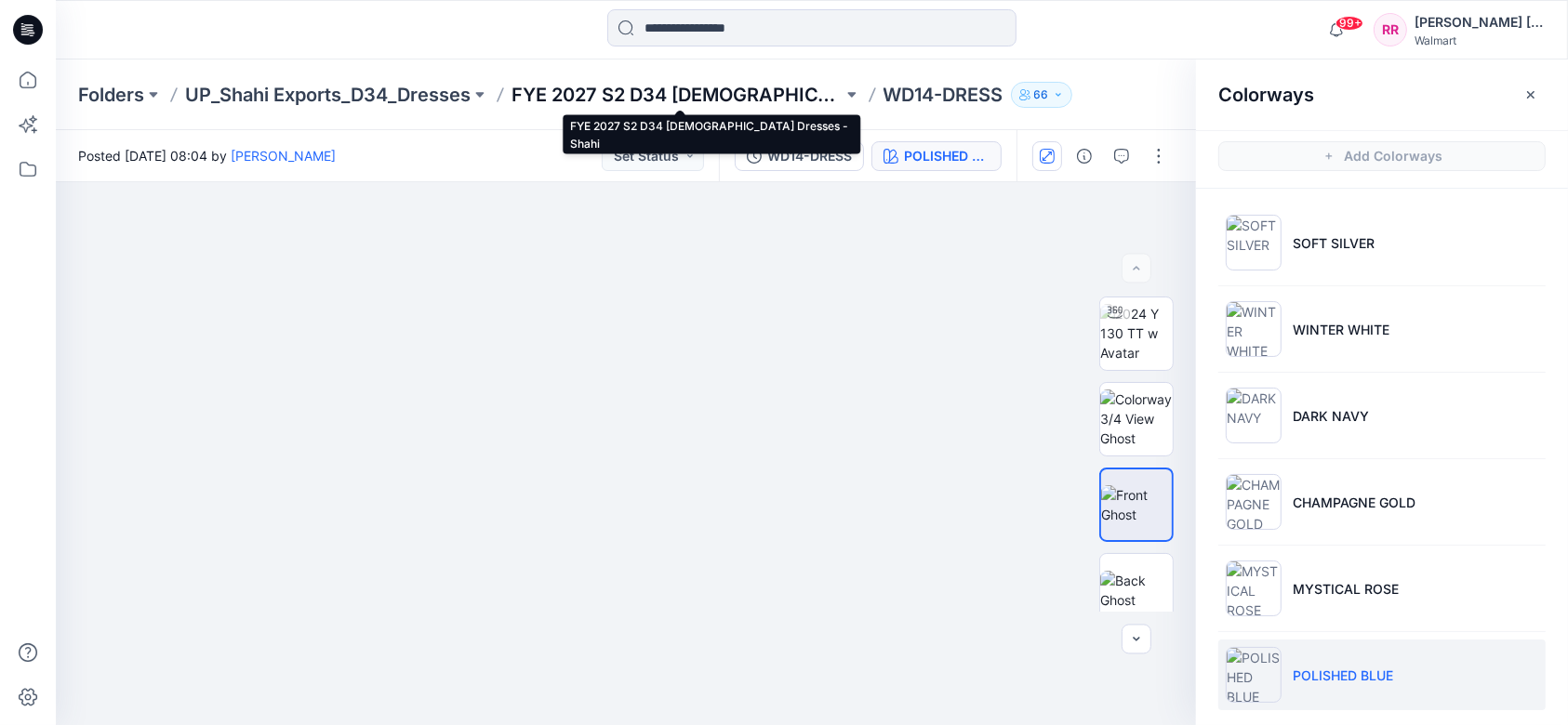
click at [588, 93] on p "FYE 2027 S2 D34 [DEMOGRAPHIC_DATA] Dresses - Shahi" at bounding box center [676, 95] width 331 height 26
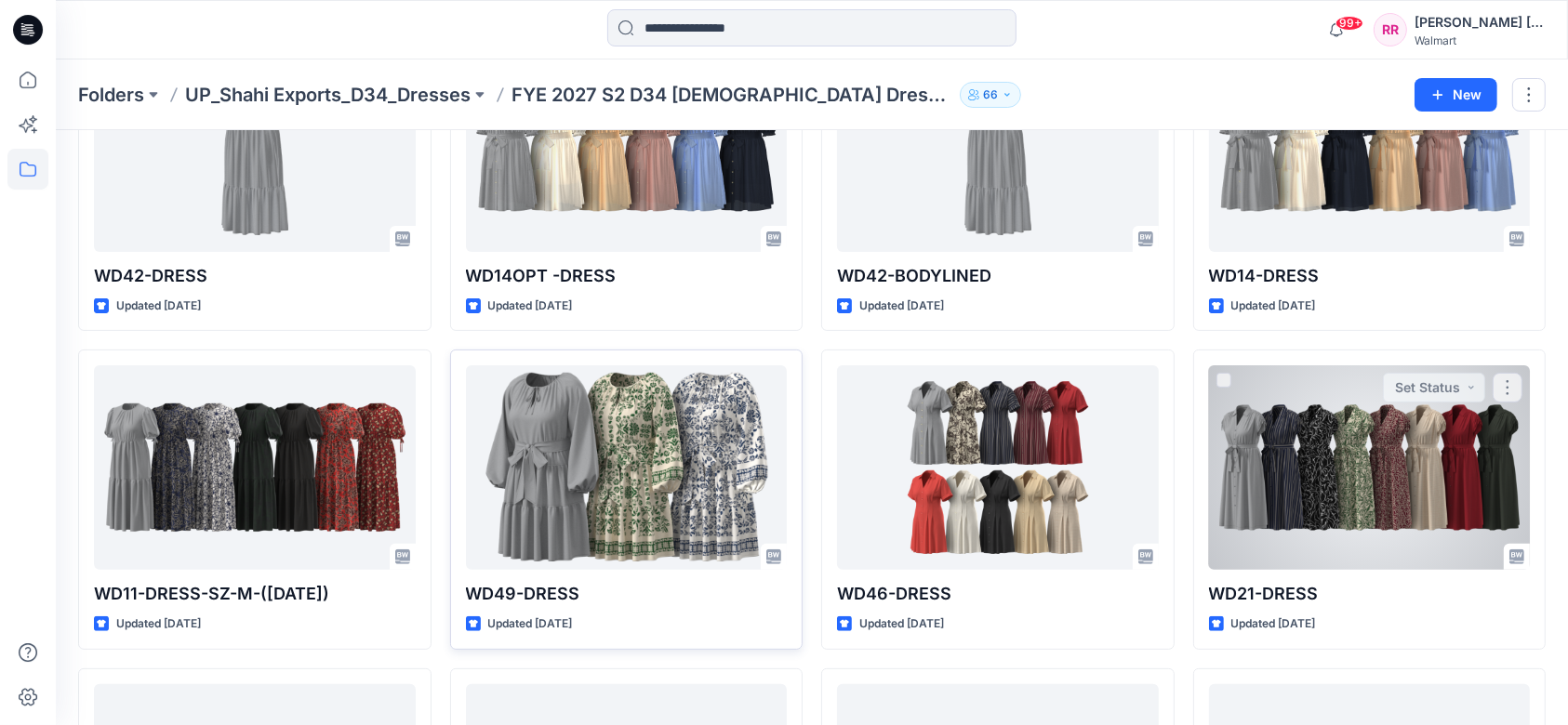
scroll to position [619, 0]
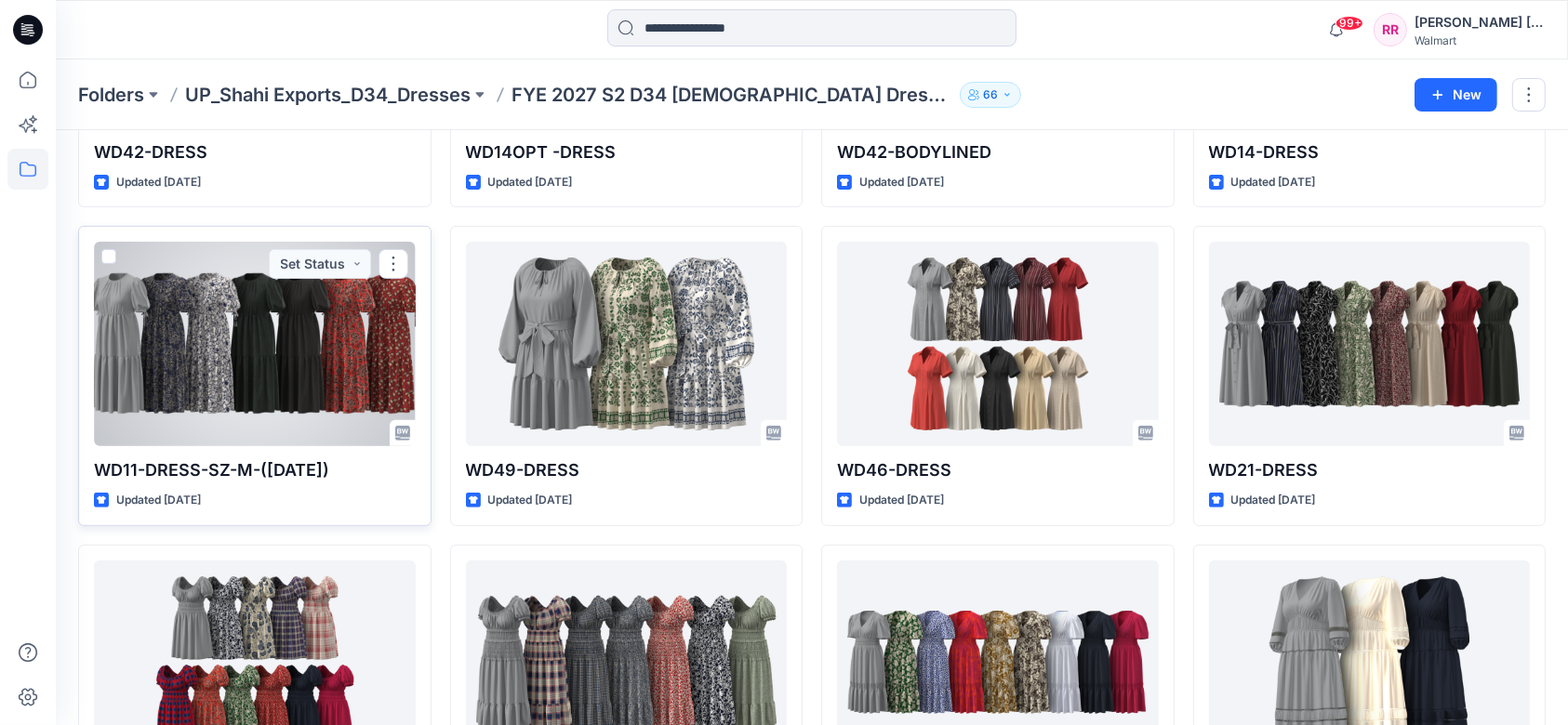
click at [306, 389] on div at bounding box center [254, 344] width 322 height 204
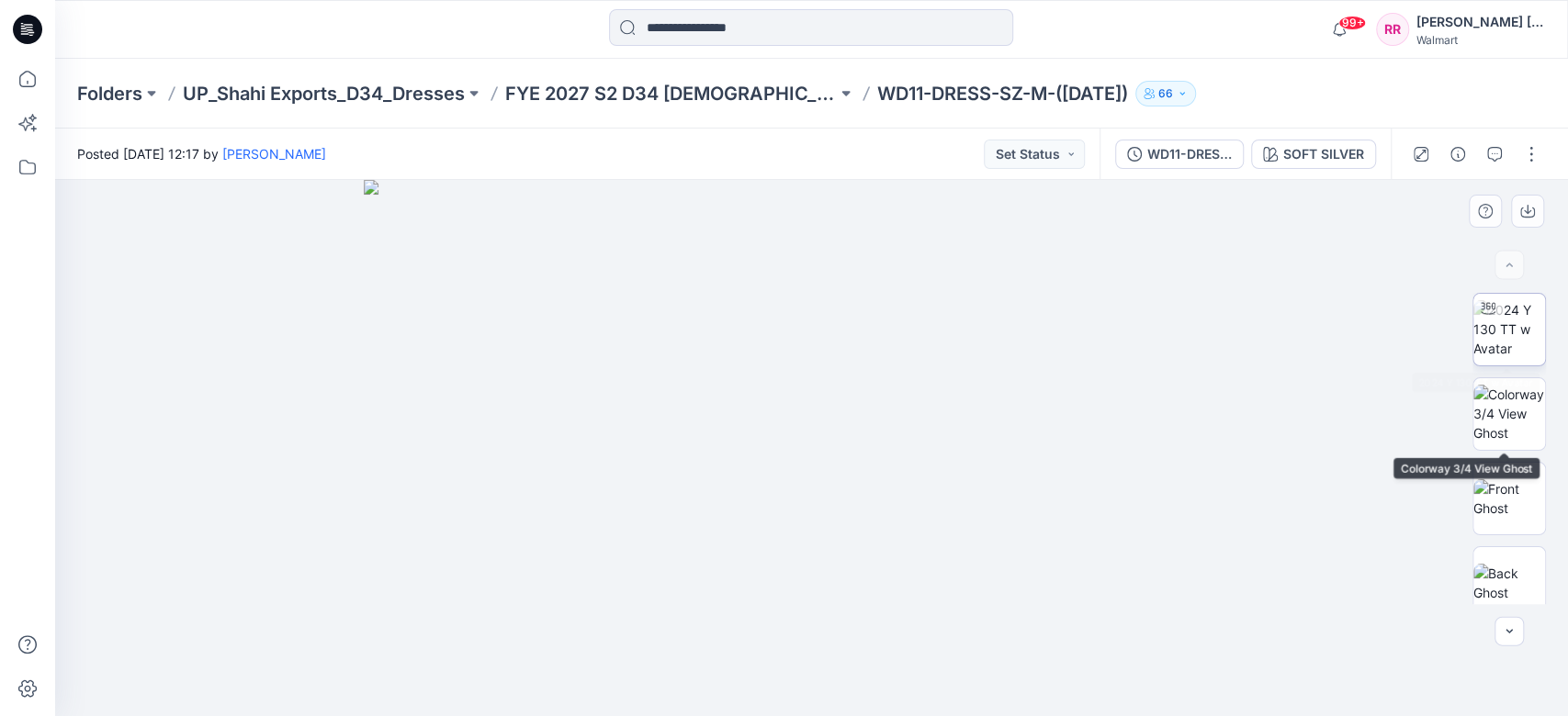
click at [1174, 336] on img at bounding box center [1509, 329] width 71 height 57
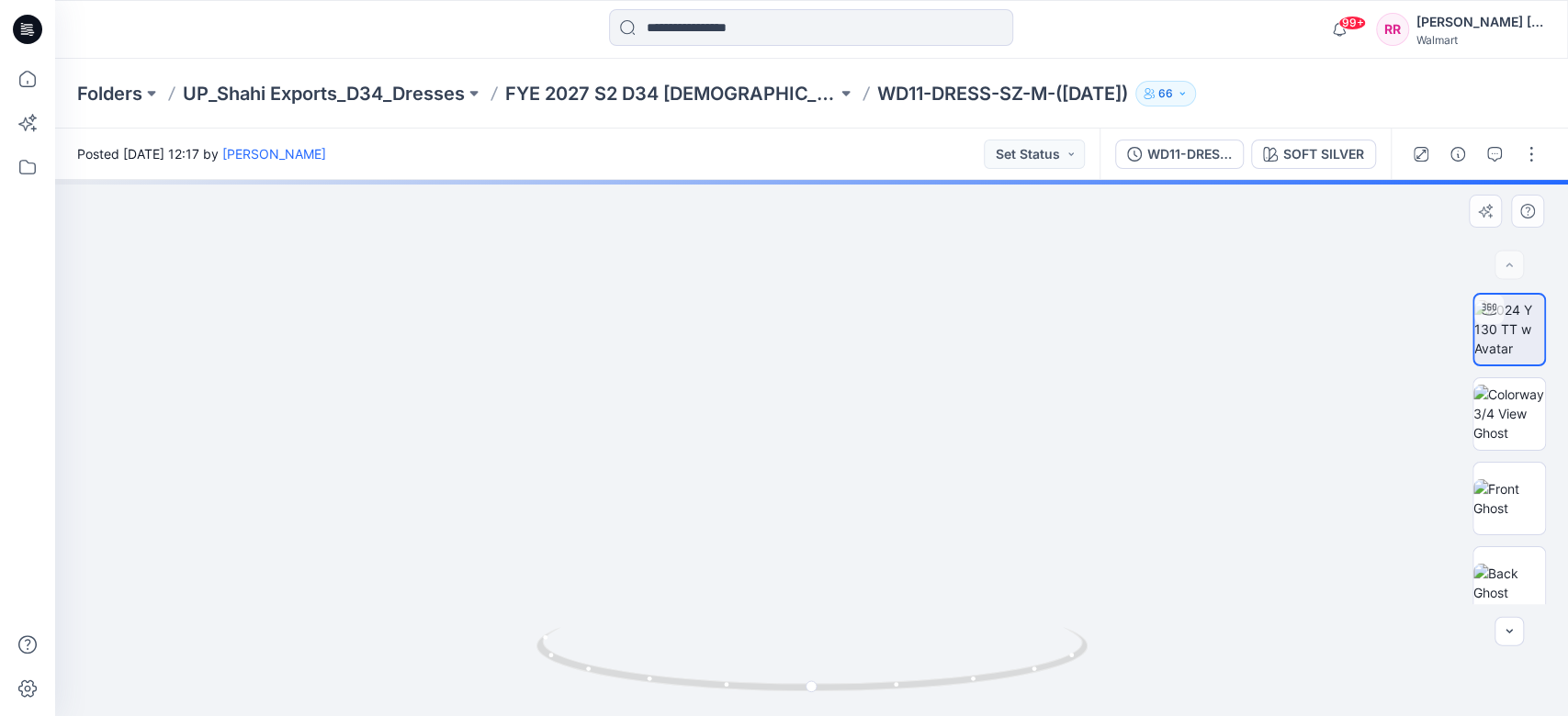
drag, startPoint x: 868, startPoint y: 521, endPoint x: 853, endPoint y: 379, distance: 142.8
click at [851, 382] on img at bounding box center [810, 250] width 1063 height 934
click at [1174, 165] on button "SOFT SILVER" at bounding box center [1313, 155] width 125 height 30
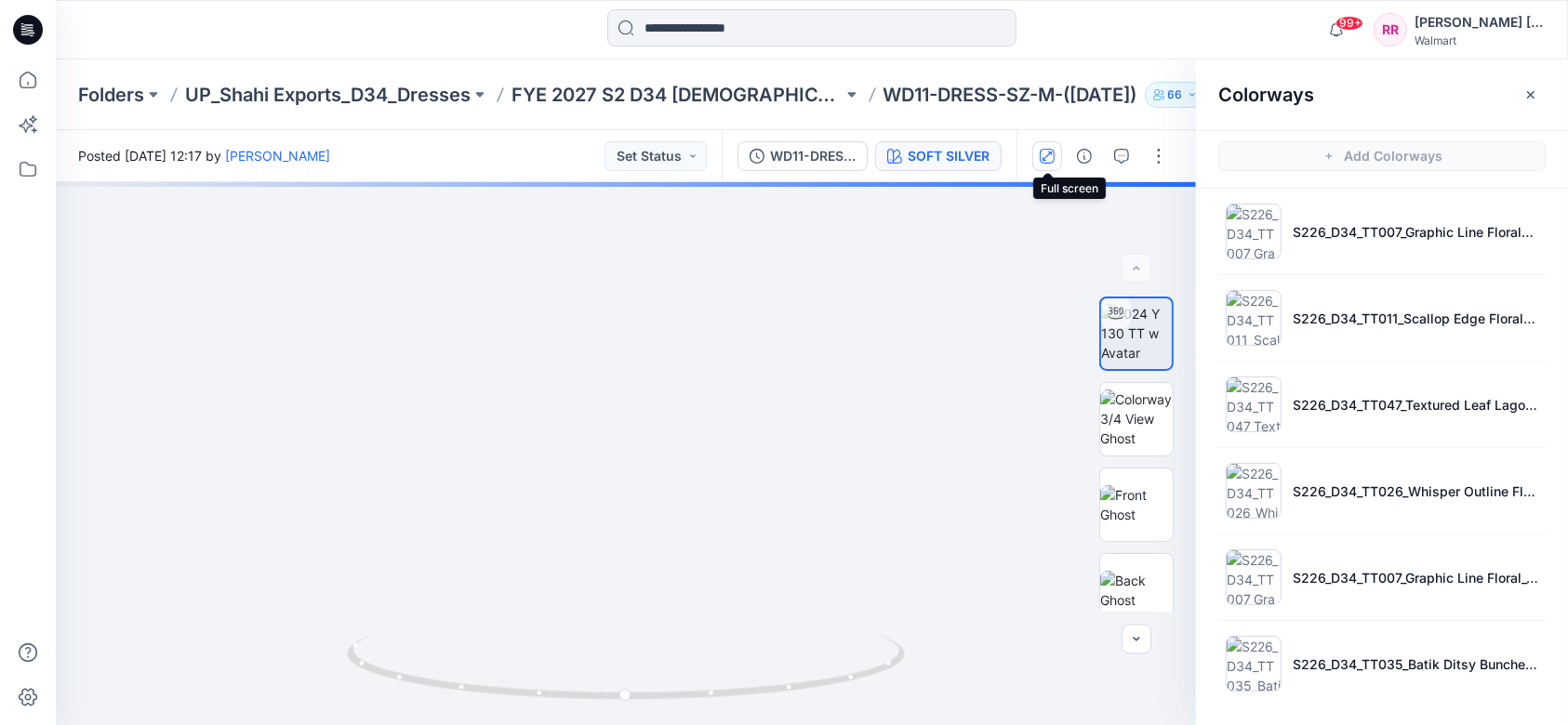
click at [1056, 158] on button "button" at bounding box center [1048, 157] width 30 height 30
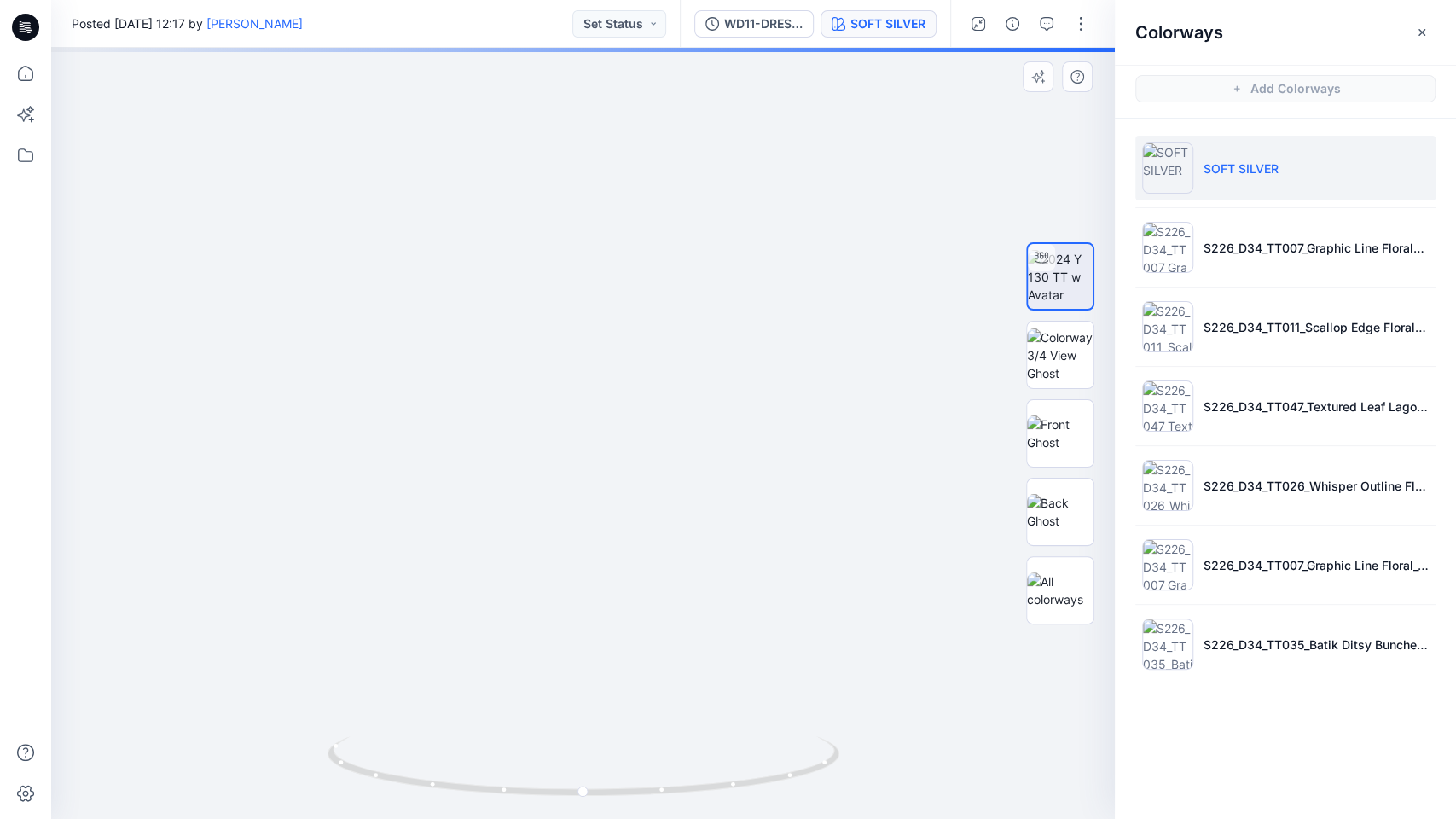
drag, startPoint x: 619, startPoint y: 481, endPoint x: 643, endPoint y: 454, distance: 36.1
click at [643, 454] on img at bounding box center [597, 250] width 1215 height 1137
drag, startPoint x: 906, startPoint y: 336, endPoint x: 894, endPoint y: 259, distance: 77.9
click at [894, 259] on img at bounding box center [582, 322] width 993 height 994
click at [306, 49] on div at bounding box center [582, 50] width 1064 height 4
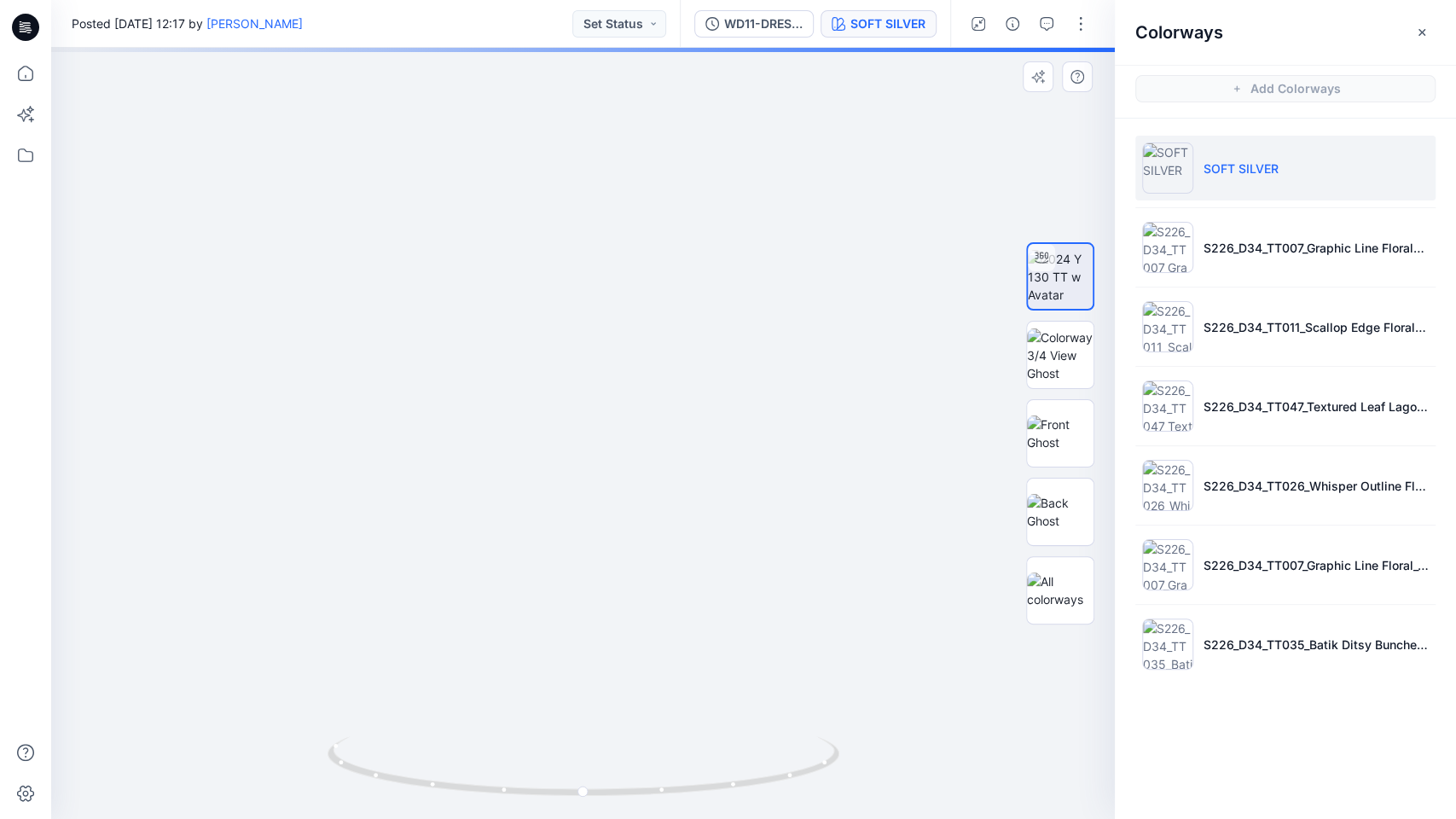
click at [305, 49] on div at bounding box center [582, 50] width 1064 height 4
drag, startPoint x: 305, startPoint y: 49, endPoint x: 691, endPoint y: 130, distance: 394.4
click at [688, 129] on div at bounding box center [582, 434] width 1064 height 771
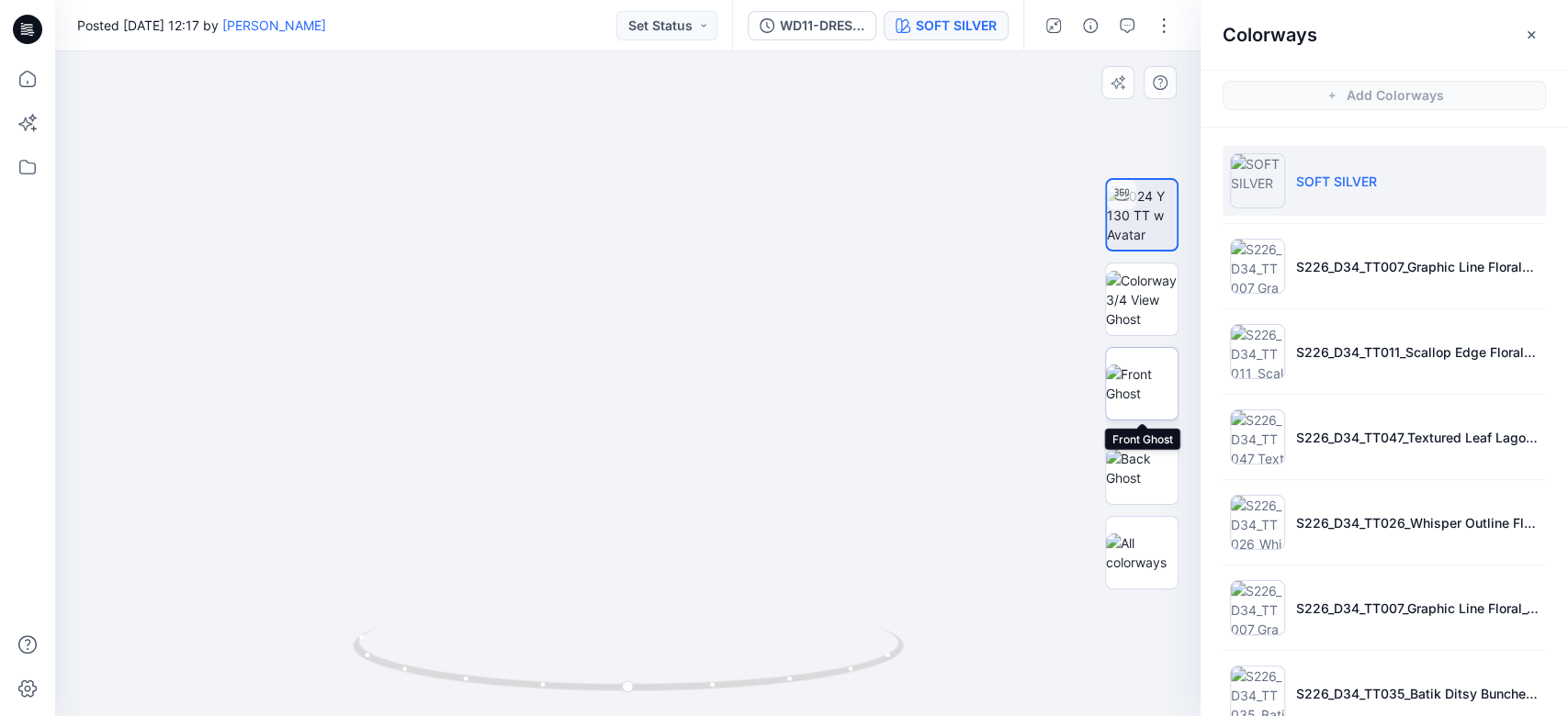
click at [1148, 371] on img at bounding box center [1141, 384] width 71 height 39
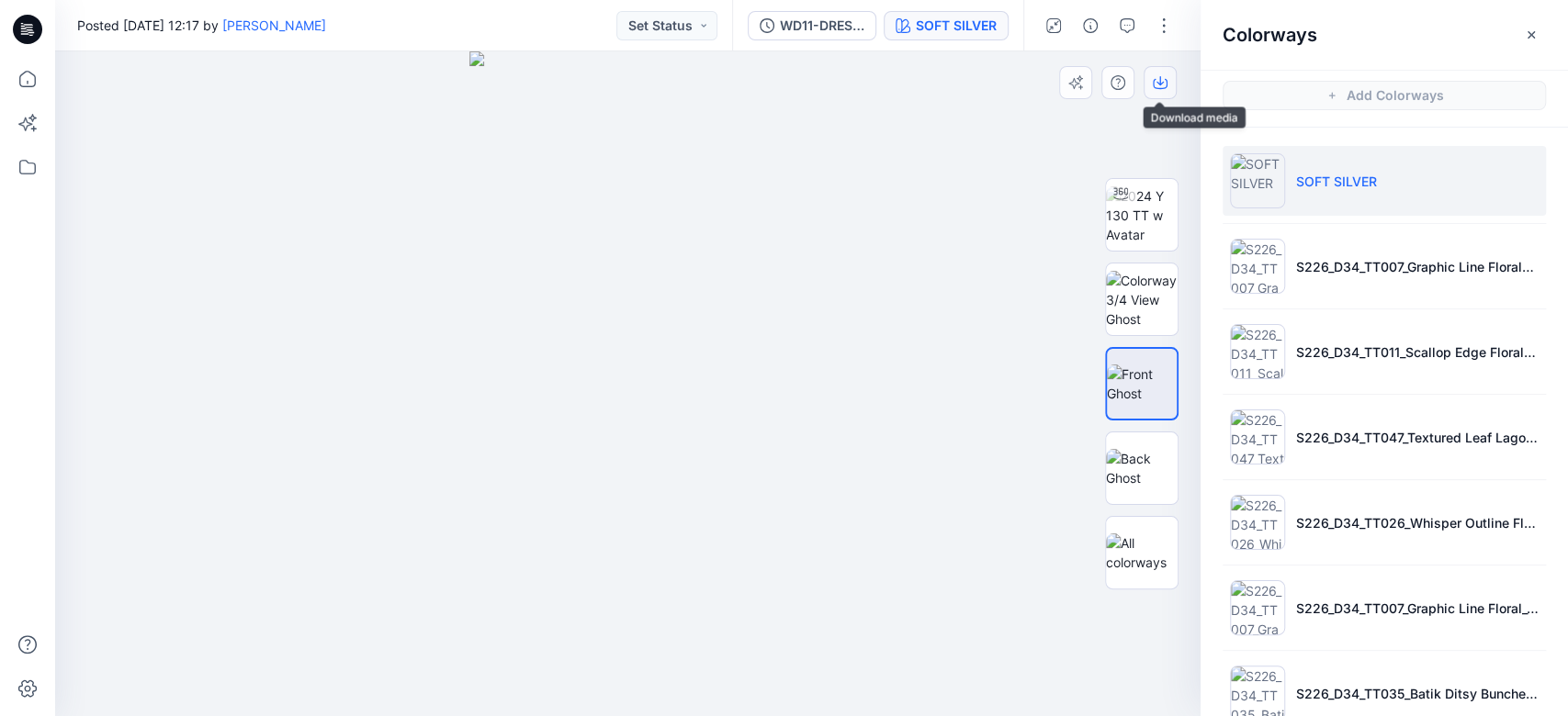
click at [1165, 82] on icon "button" at bounding box center [1160, 83] width 15 height 10
click at [1136, 465] on img at bounding box center [1141, 469] width 71 height 39
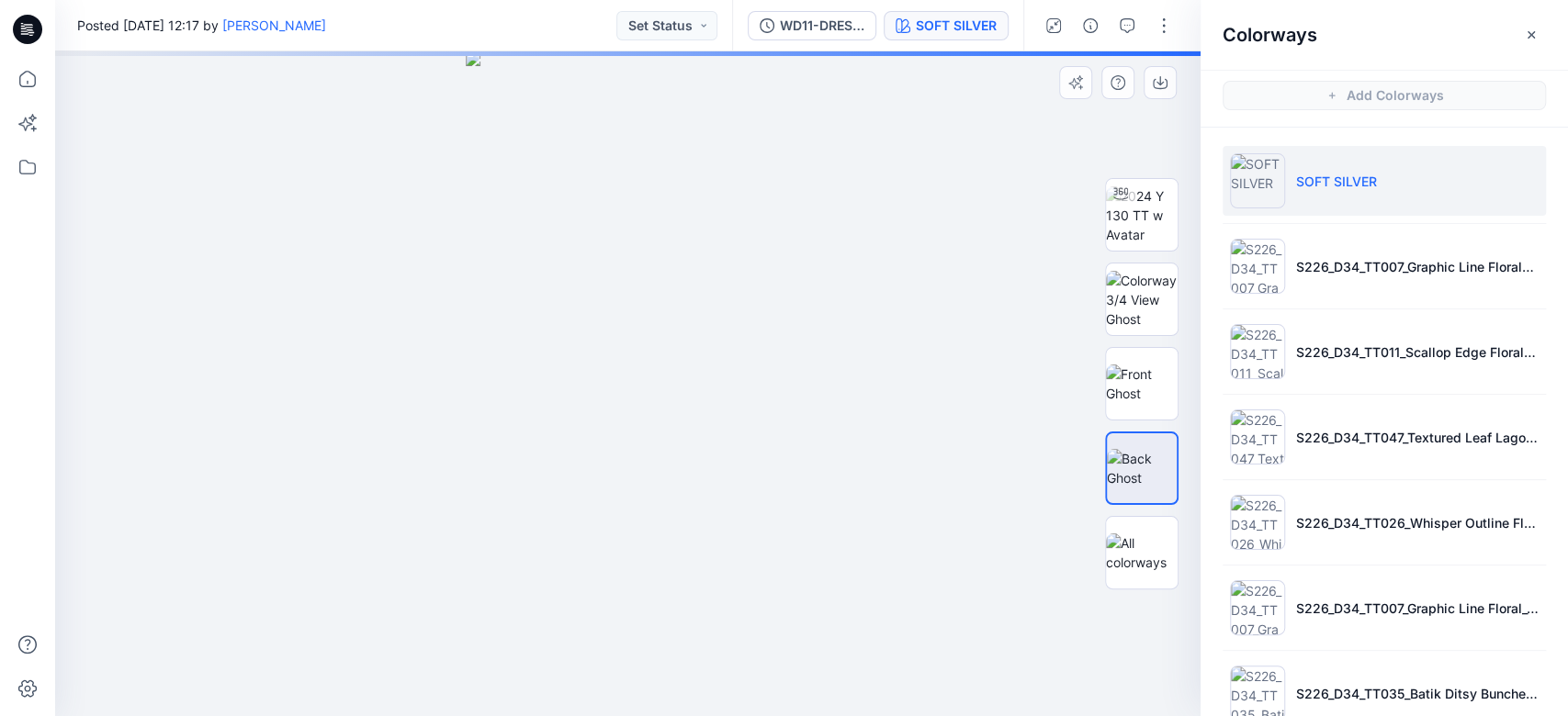
click at [881, 211] on div at bounding box center [627, 384] width 1146 height 665
click at [1167, 75] on button "button" at bounding box center [1160, 82] width 33 height 33
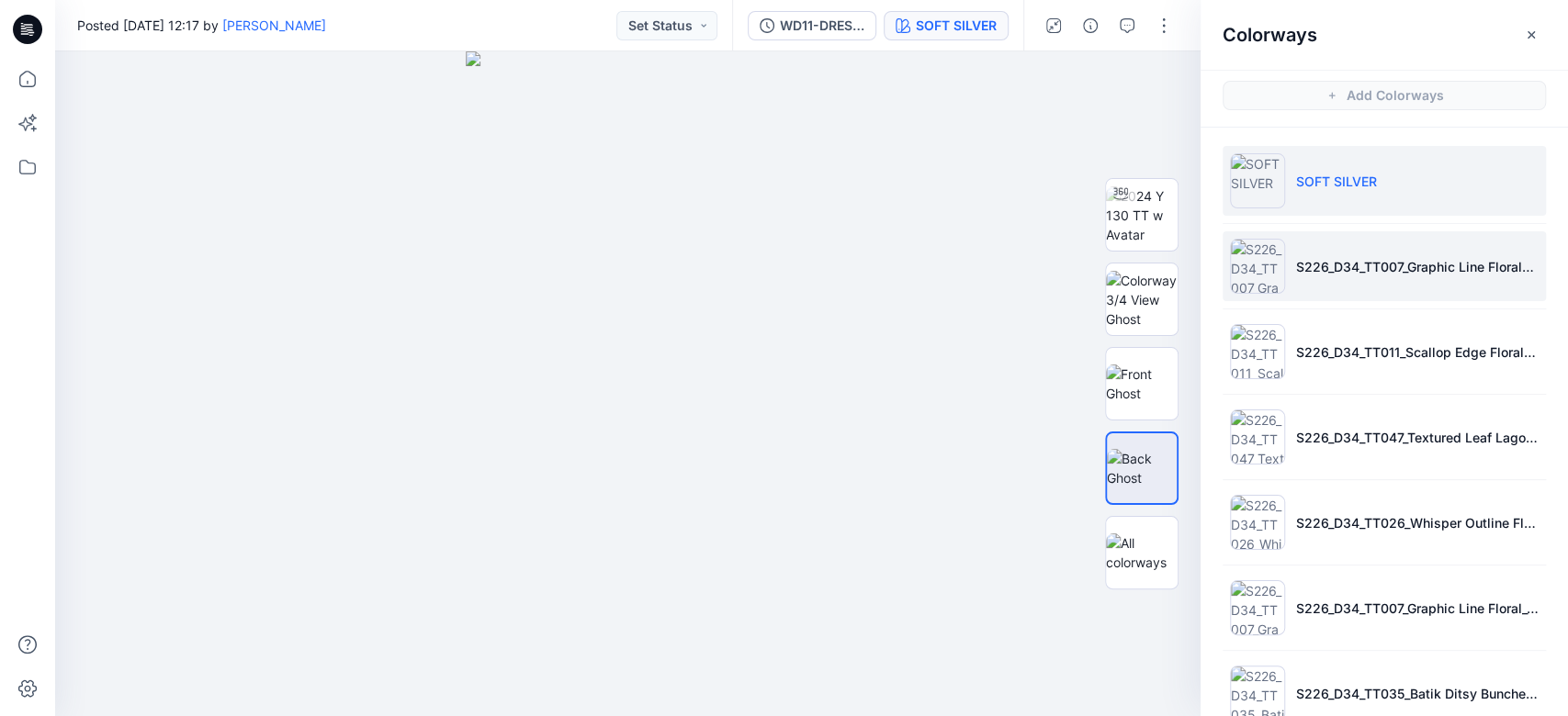
click at [1174, 280] on li "S226_D34_TT007_Graphic Line Floral_Blue Glory_32cm.tif" at bounding box center [1384, 266] width 323 height 69
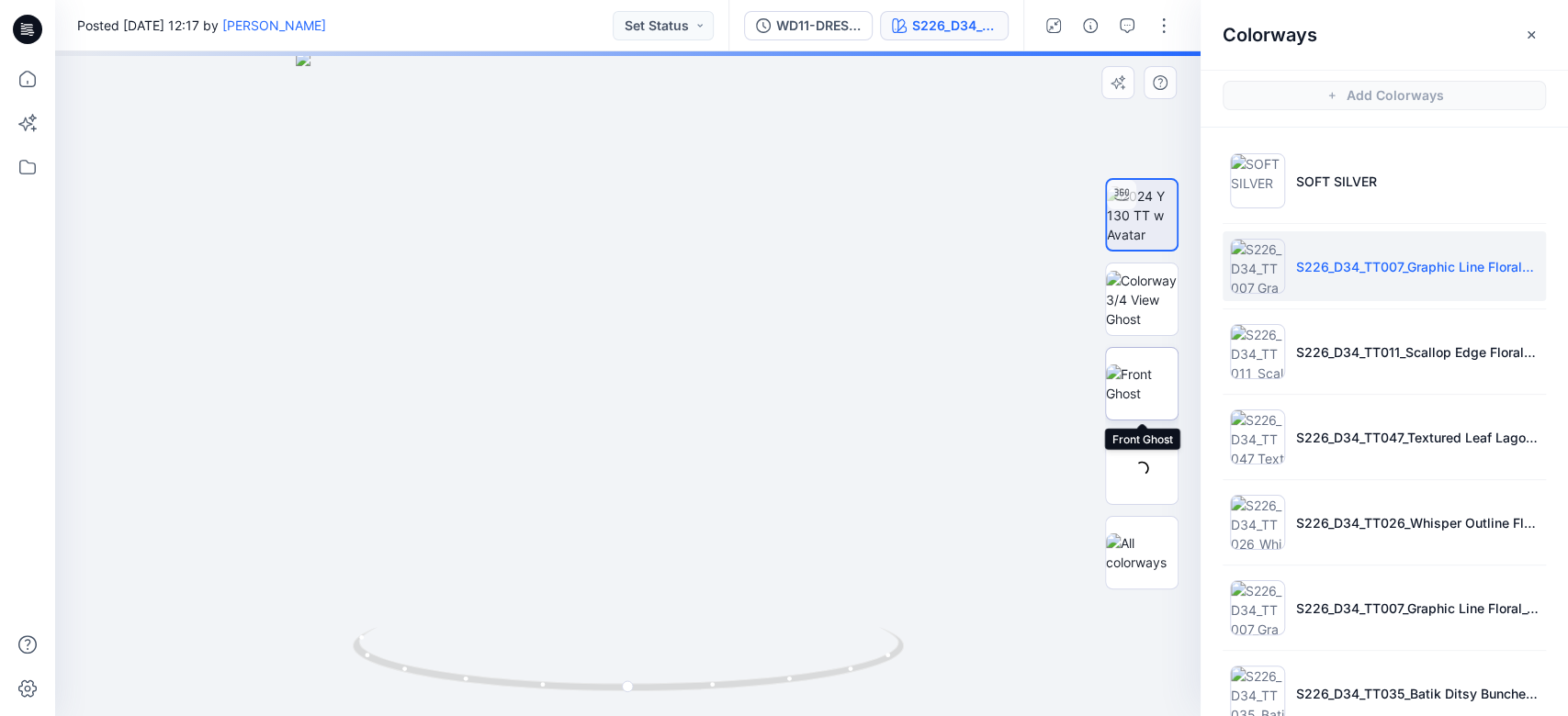
click at [1148, 389] on img at bounding box center [1141, 384] width 71 height 39
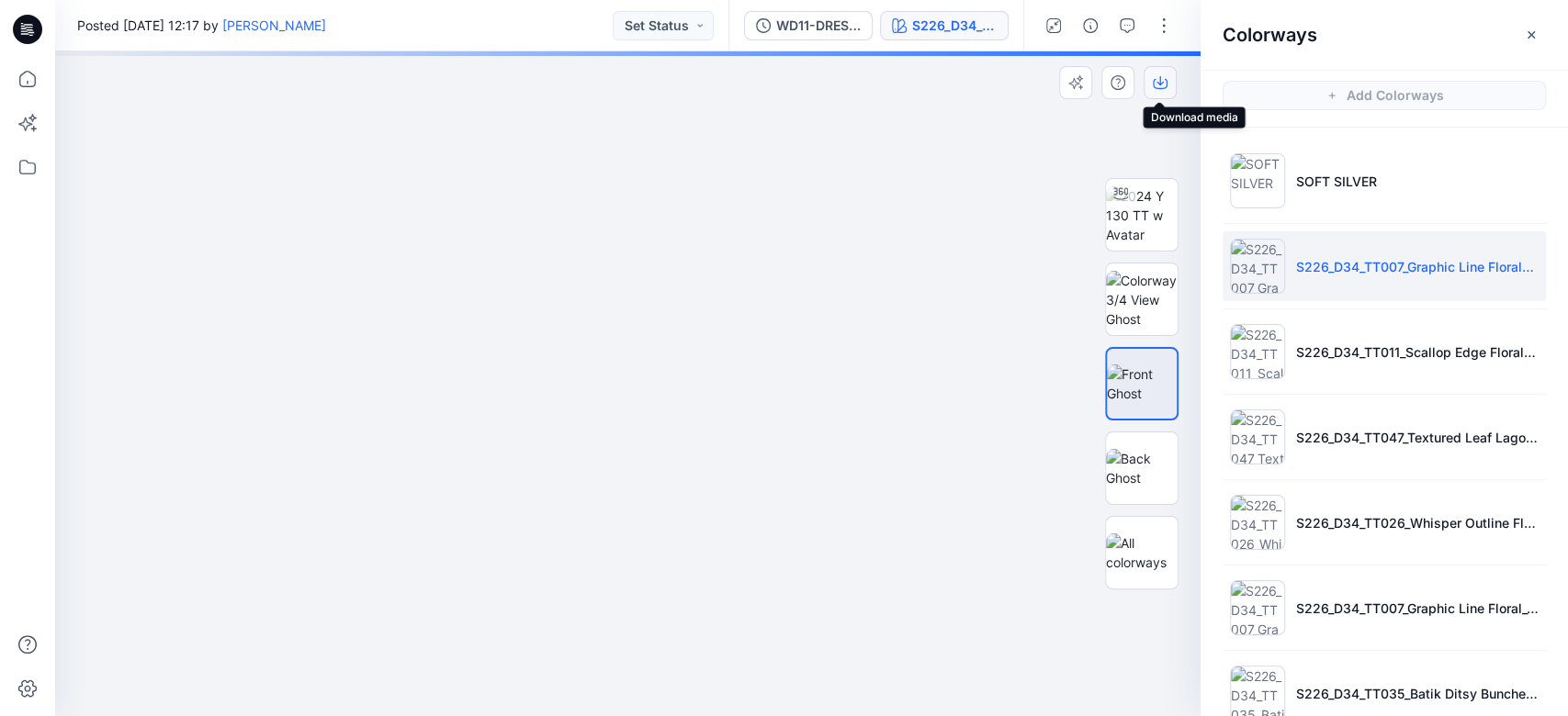
click at [1163, 89] on icon "button" at bounding box center [1160, 82] width 15 height 15
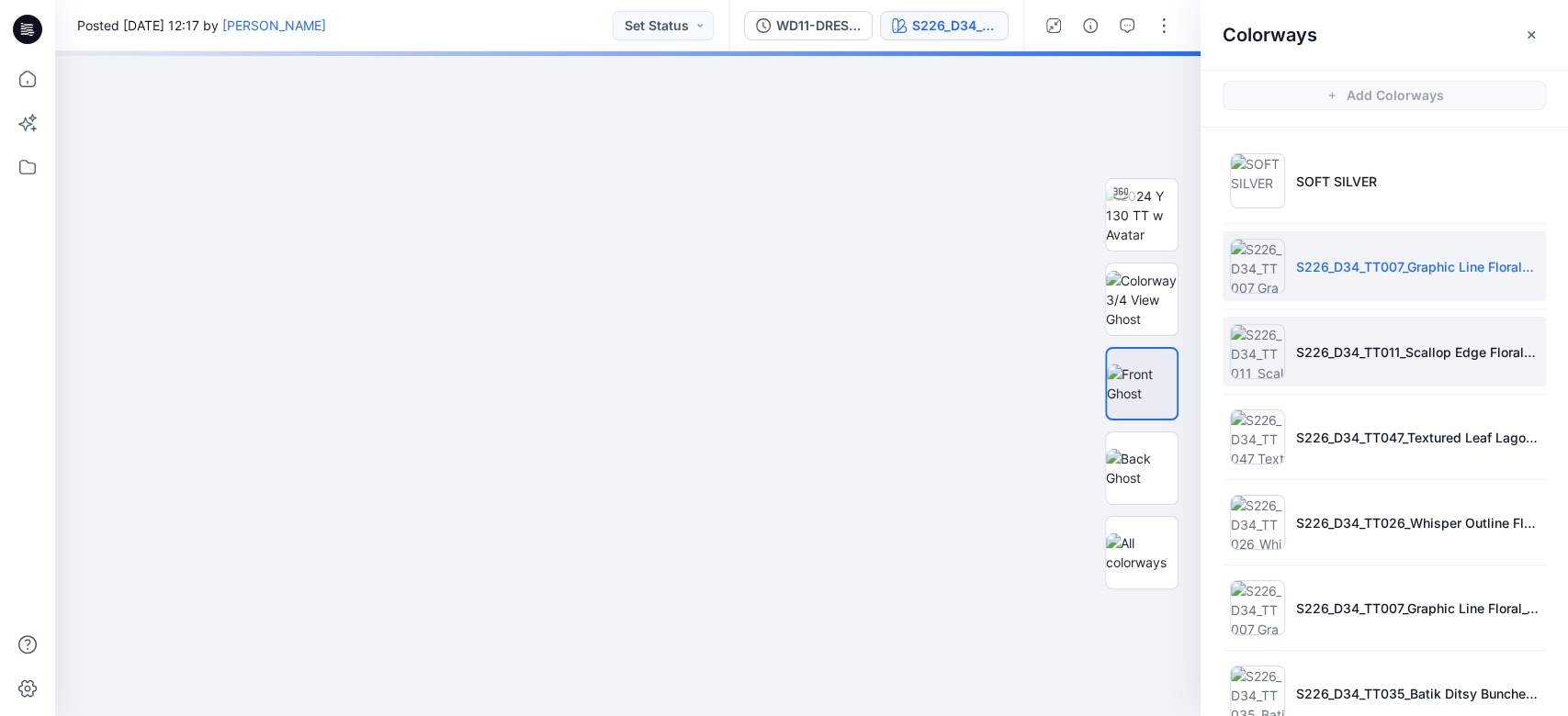
click at [1174, 345] on p "S226_D34_TT011_Scallop Edge Floral_Winter White_Blue Glory_21.33cm.tif" at bounding box center [1417, 352] width 243 height 19
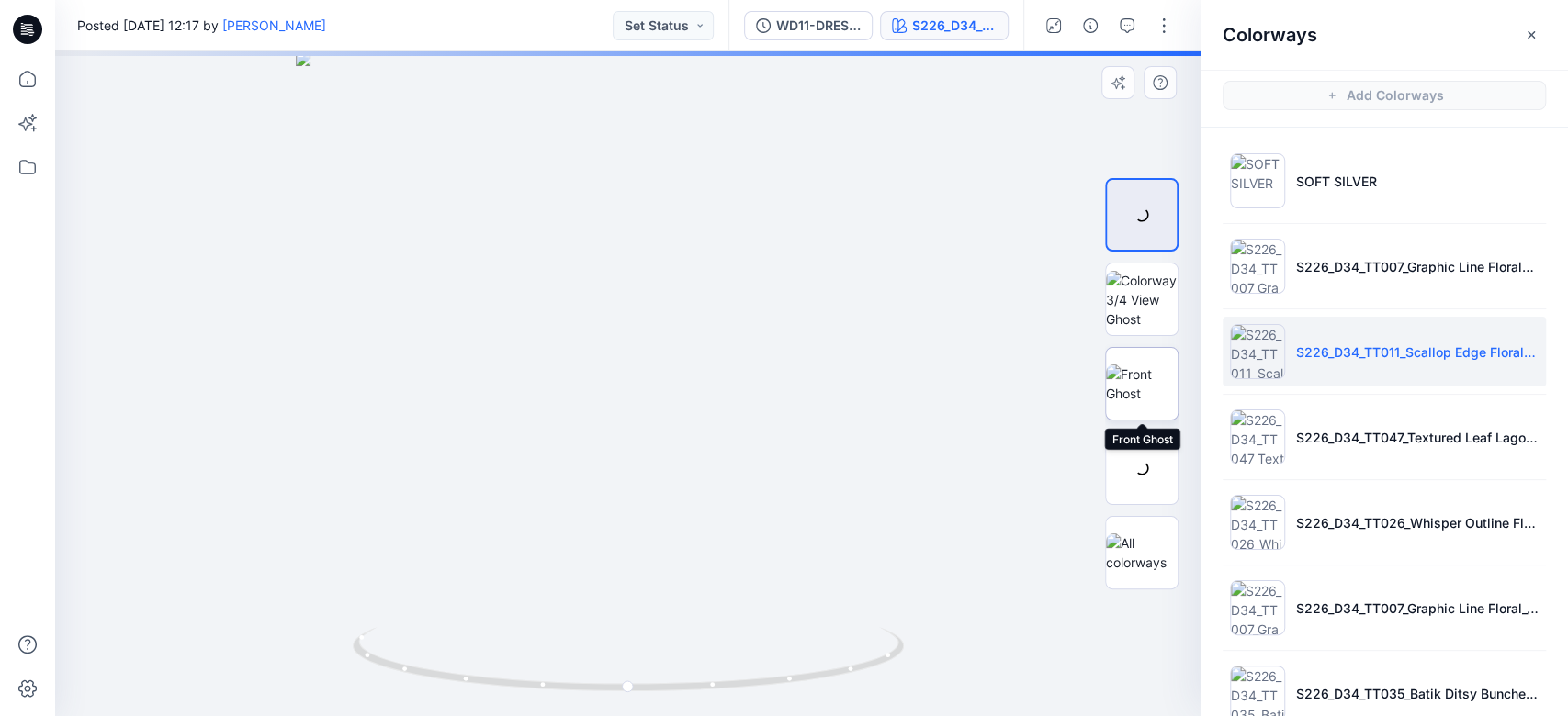
click at [1147, 388] on img at bounding box center [1141, 384] width 71 height 39
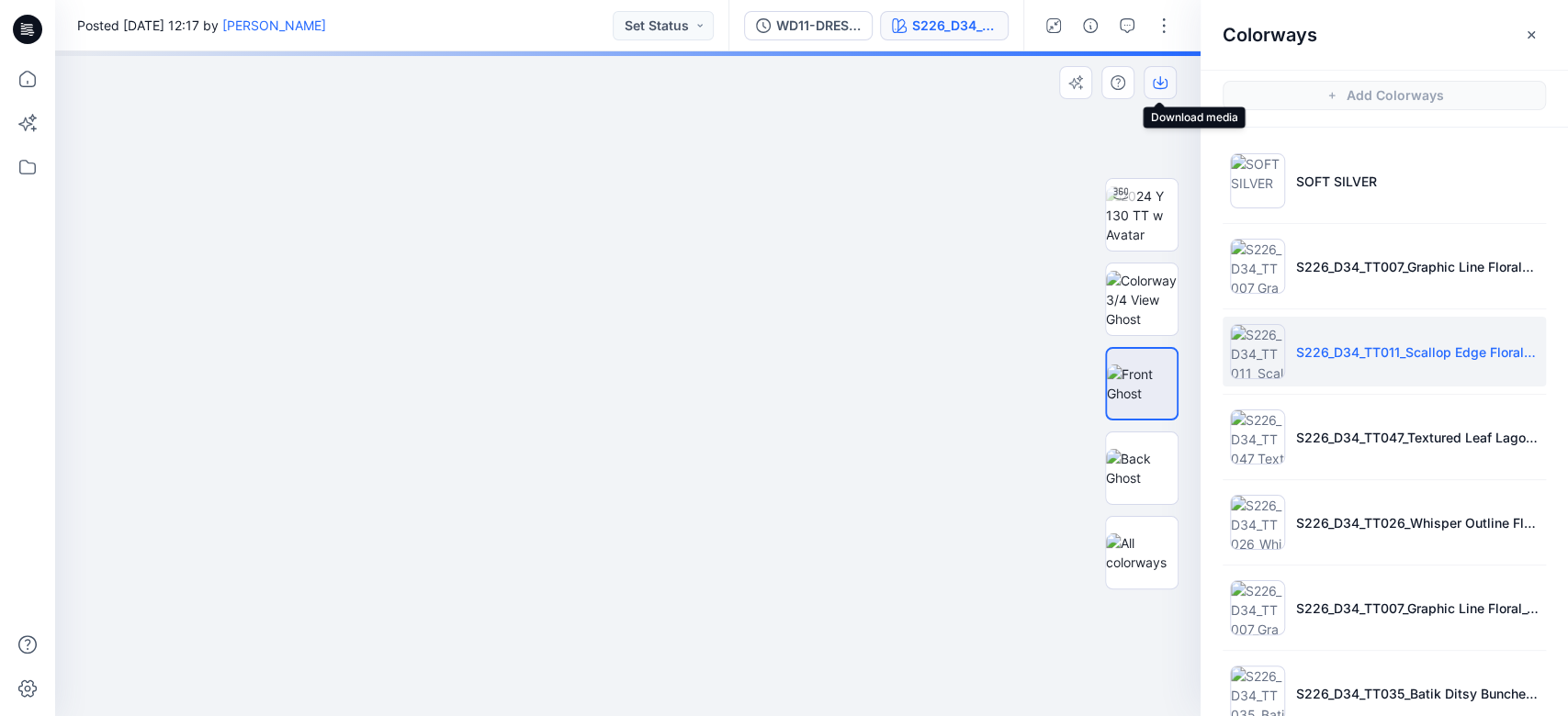
click at [1160, 84] on icon "button" at bounding box center [1160, 82] width 15 height 15
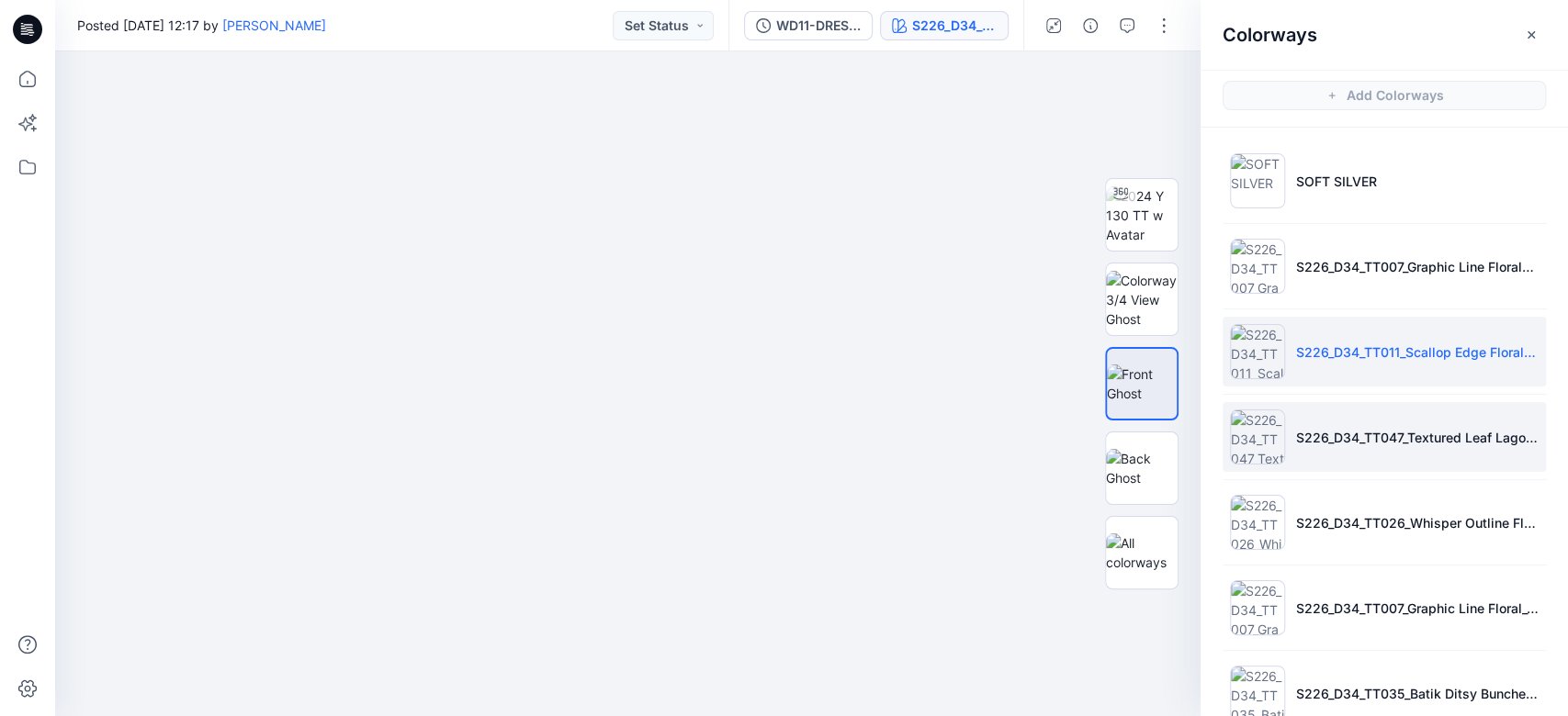
drag, startPoint x: 1320, startPoint y: 428, endPoint x: 1305, endPoint y: 425, distance: 15.3
click at [1174, 428] on p "S226_D34_TT047_Textured Leaf Lagoon_Green Notes_32cm.tif" at bounding box center [1417, 437] width 243 height 19
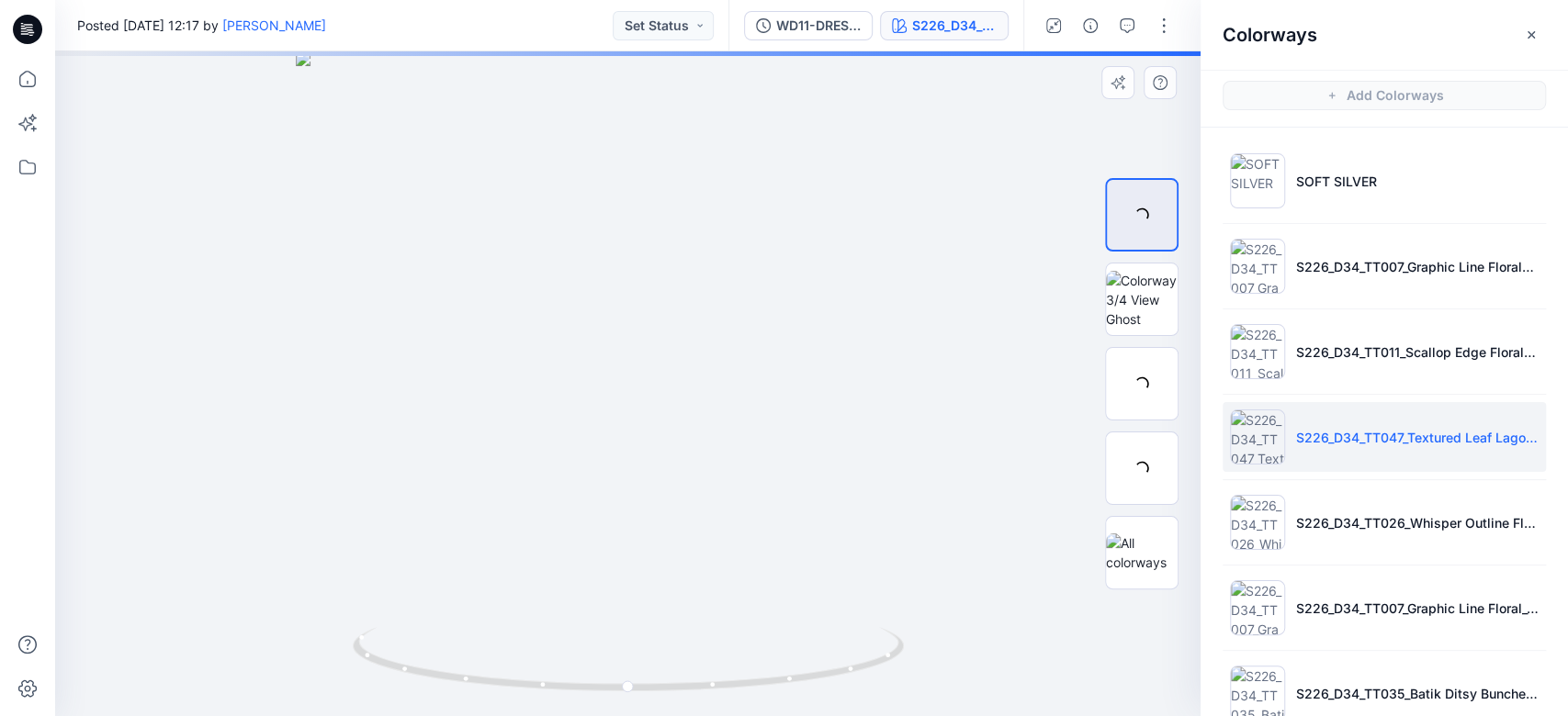
click at [845, 269] on img at bounding box center [628, 384] width 665 height 665
click at [1159, 384] on div at bounding box center [1141, 383] width 73 height 73
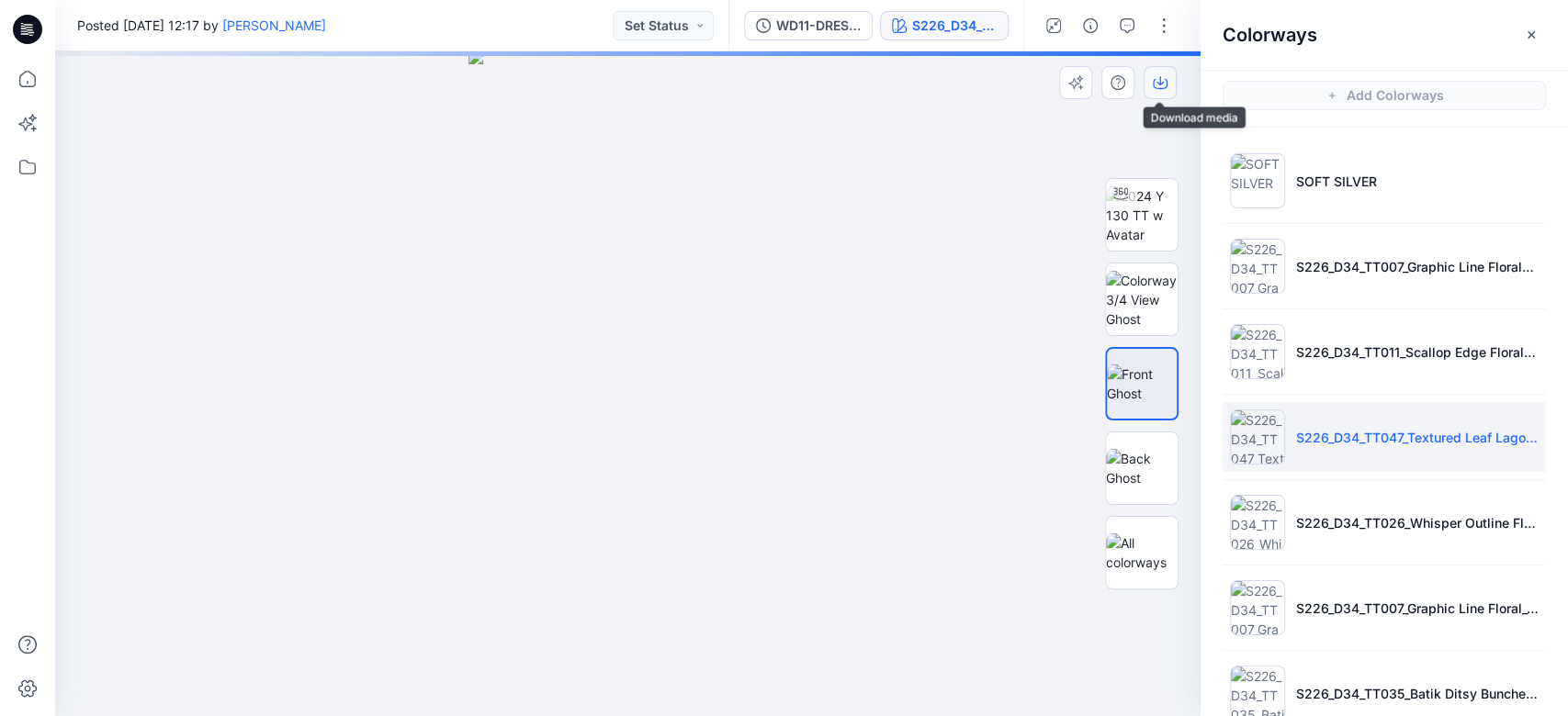
drag, startPoint x: 1161, startPoint y: 81, endPoint x: 1154, endPoint y: 88, distance: 9.9
click at [1161, 82] on icon "button" at bounding box center [1160, 82] width 15 height 15
click at [870, 421] on div at bounding box center [627, 384] width 1146 height 665
click at [1135, 466] on img at bounding box center [1141, 469] width 71 height 39
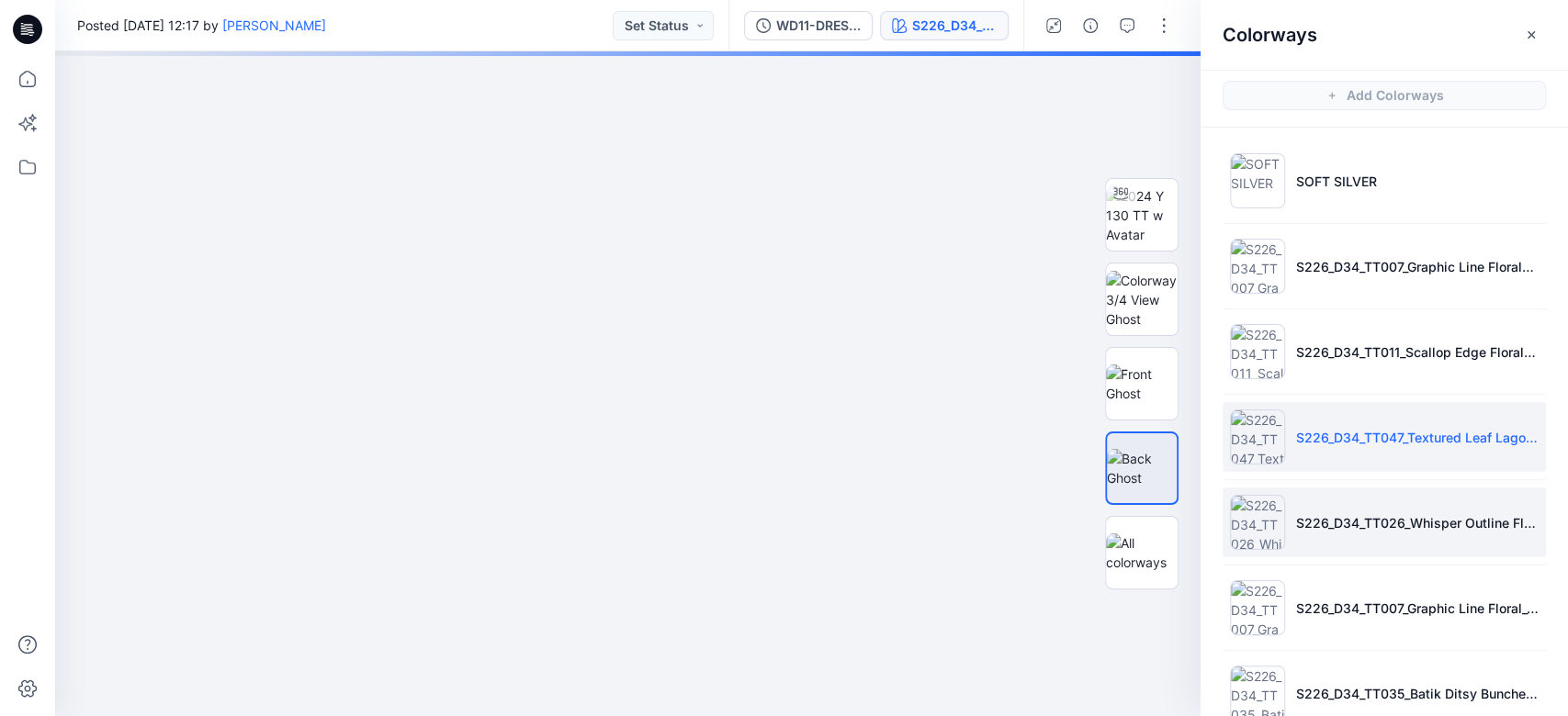
click at [1174, 493] on li "S226_D34_TT026_Whisper Outline Floral_Warm Chocolate_32cm.tif" at bounding box center [1384, 522] width 323 height 69
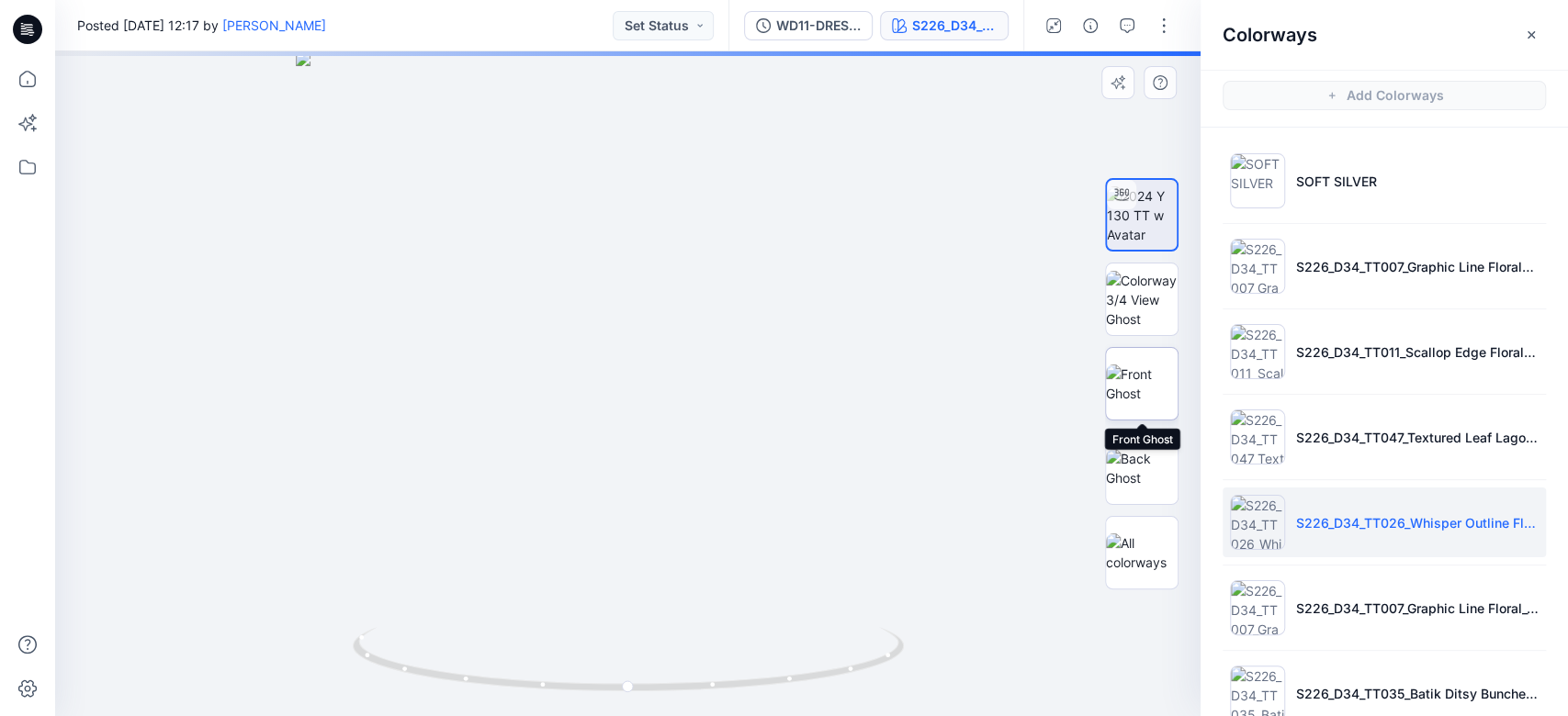
click at [1154, 375] on img at bounding box center [1141, 384] width 71 height 39
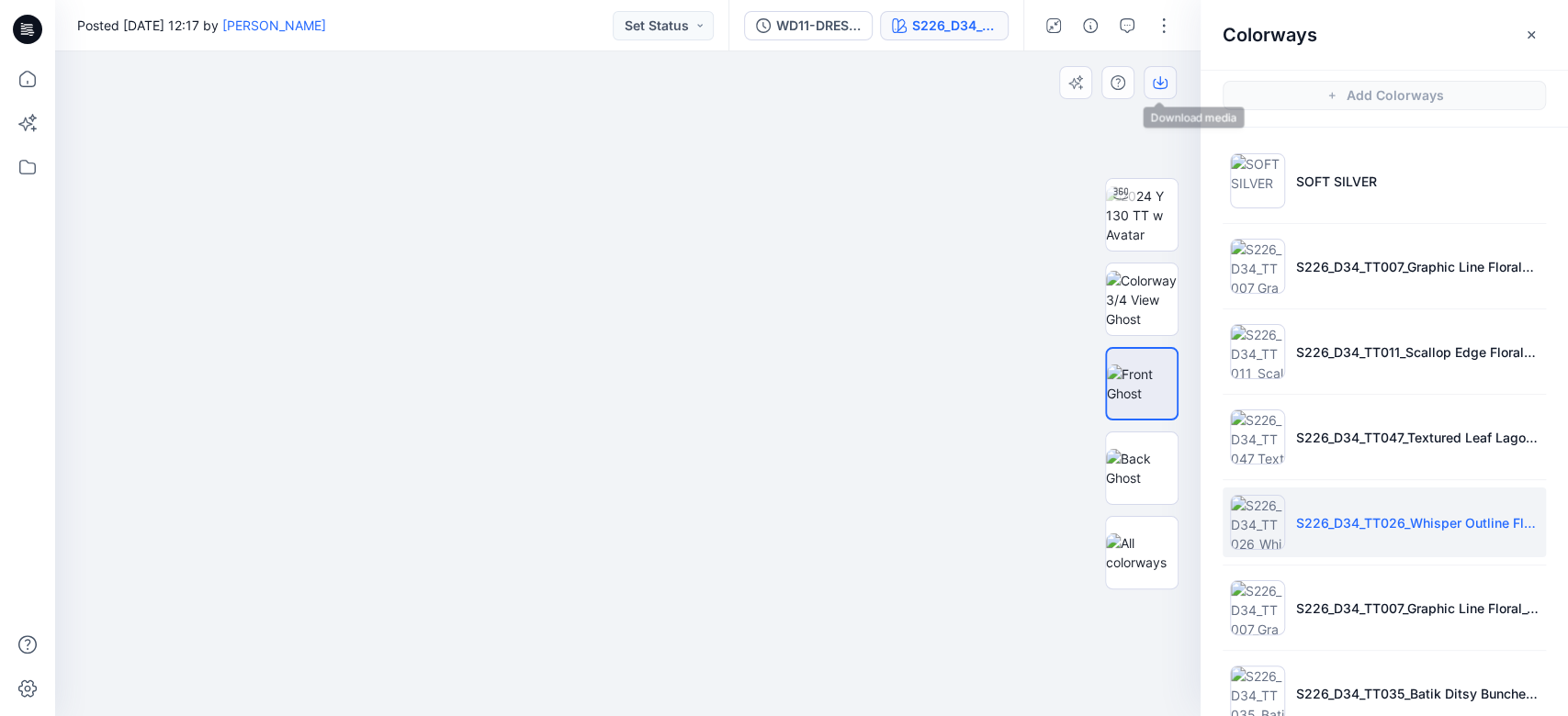
click at [1164, 77] on icon "button" at bounding box center [1160, 82] width 15 height 15
click at [914, 516] on div at bounding box center [627, 384] width 1146 height 665
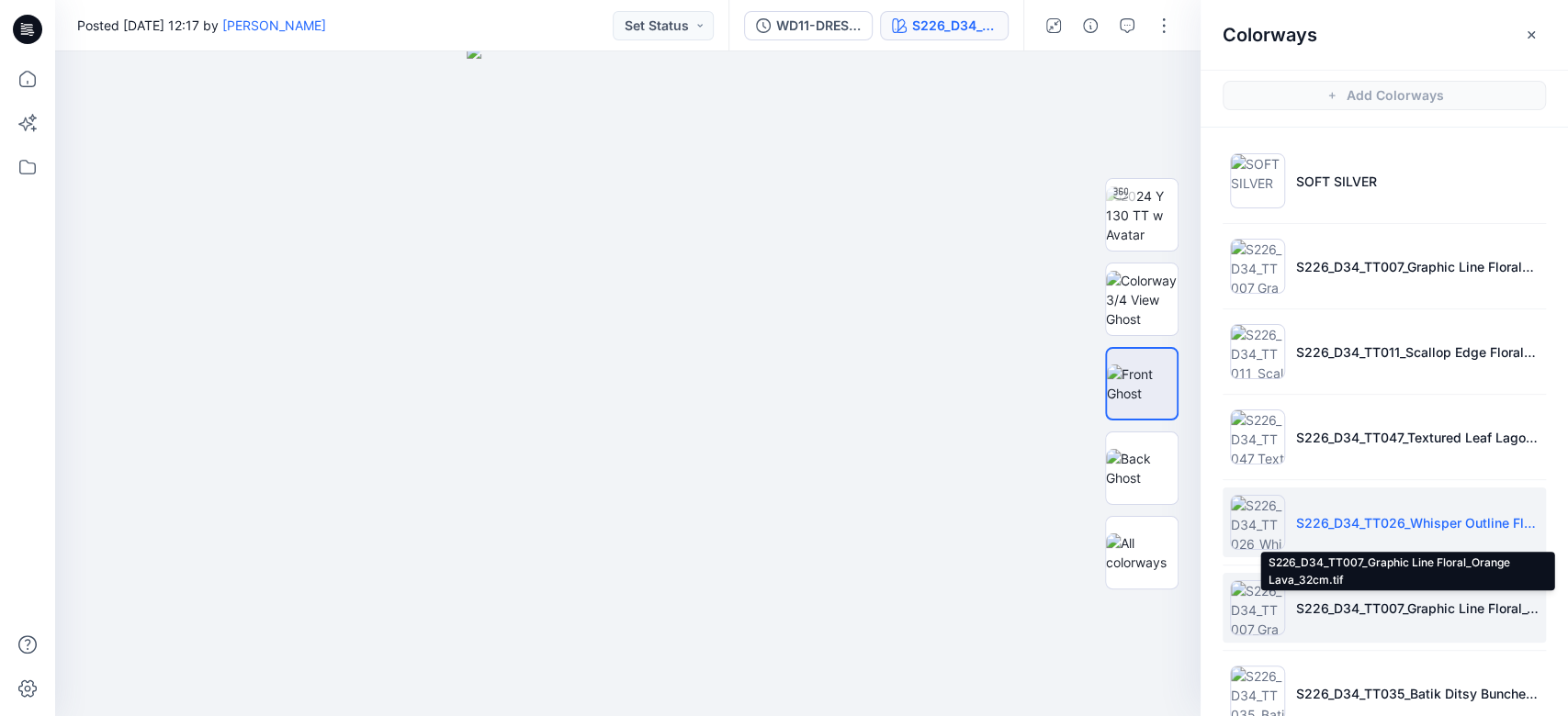
click at [1174, 536] on p "S226_D34_TT007_Graphic Line Floral_Orange Lava_32cm.tif" at bounding box center [1417, 609] width 243 height 19
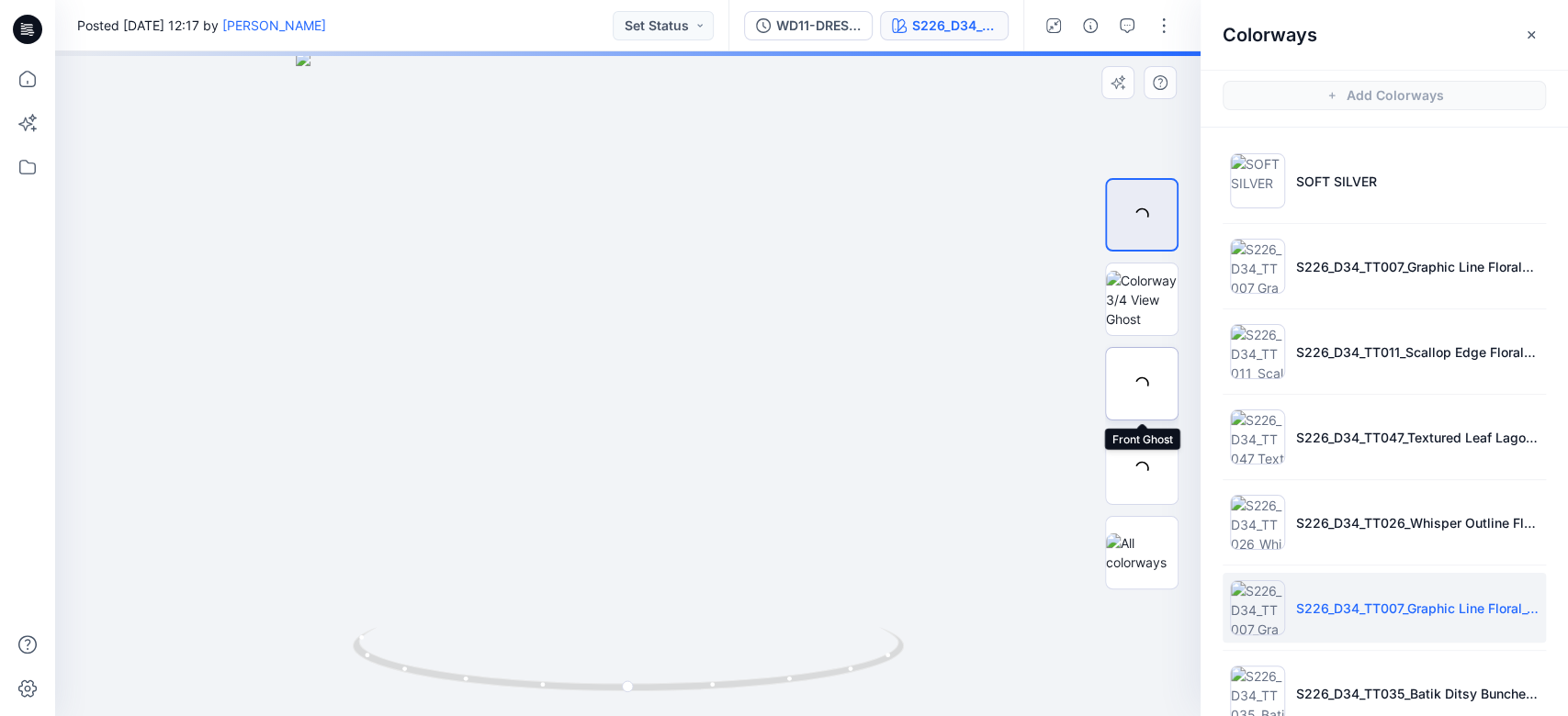
click at [1139, 384] on div at bounding box center [1141, 383] width 73 height 73
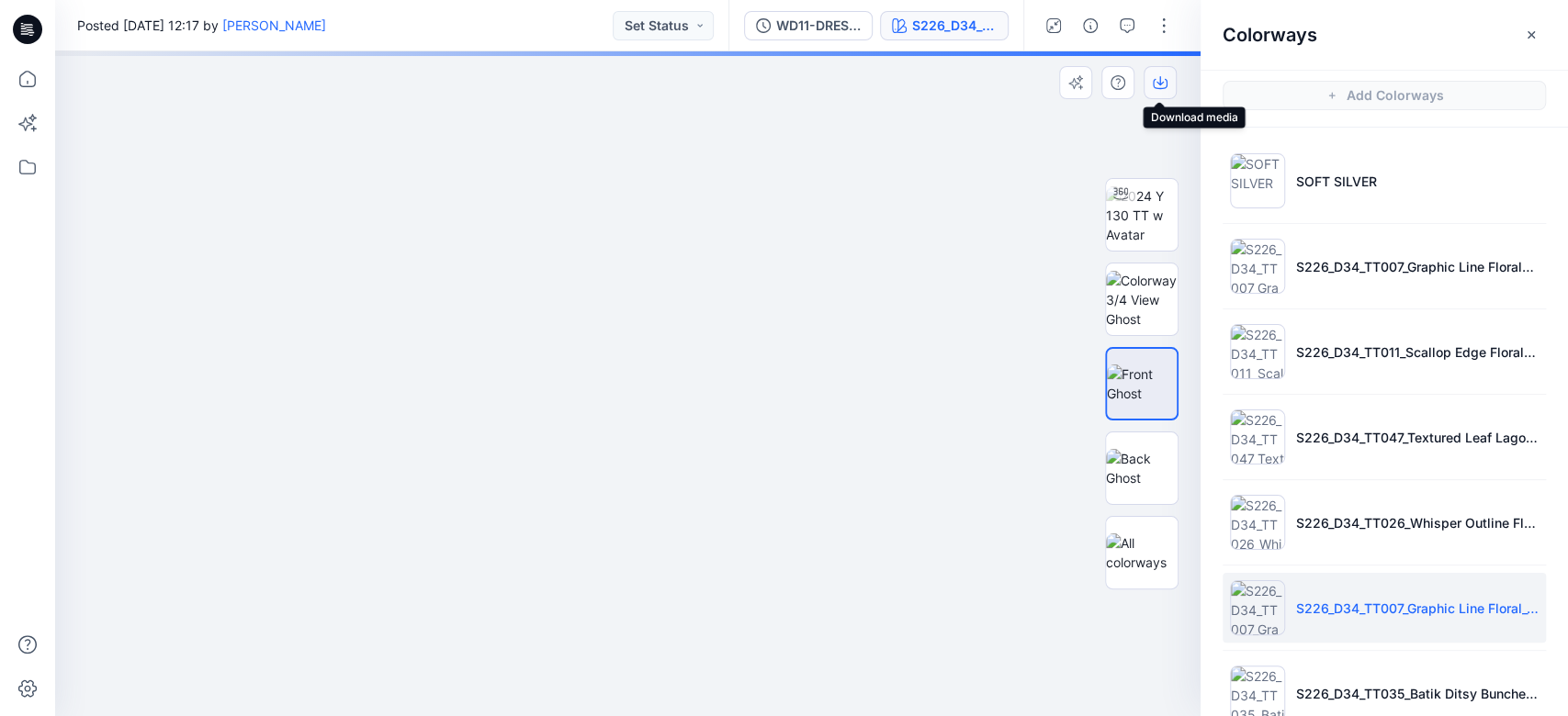
click at [1167, 90] on button "button" at bounding box center [1160, 82] width 33 height 33
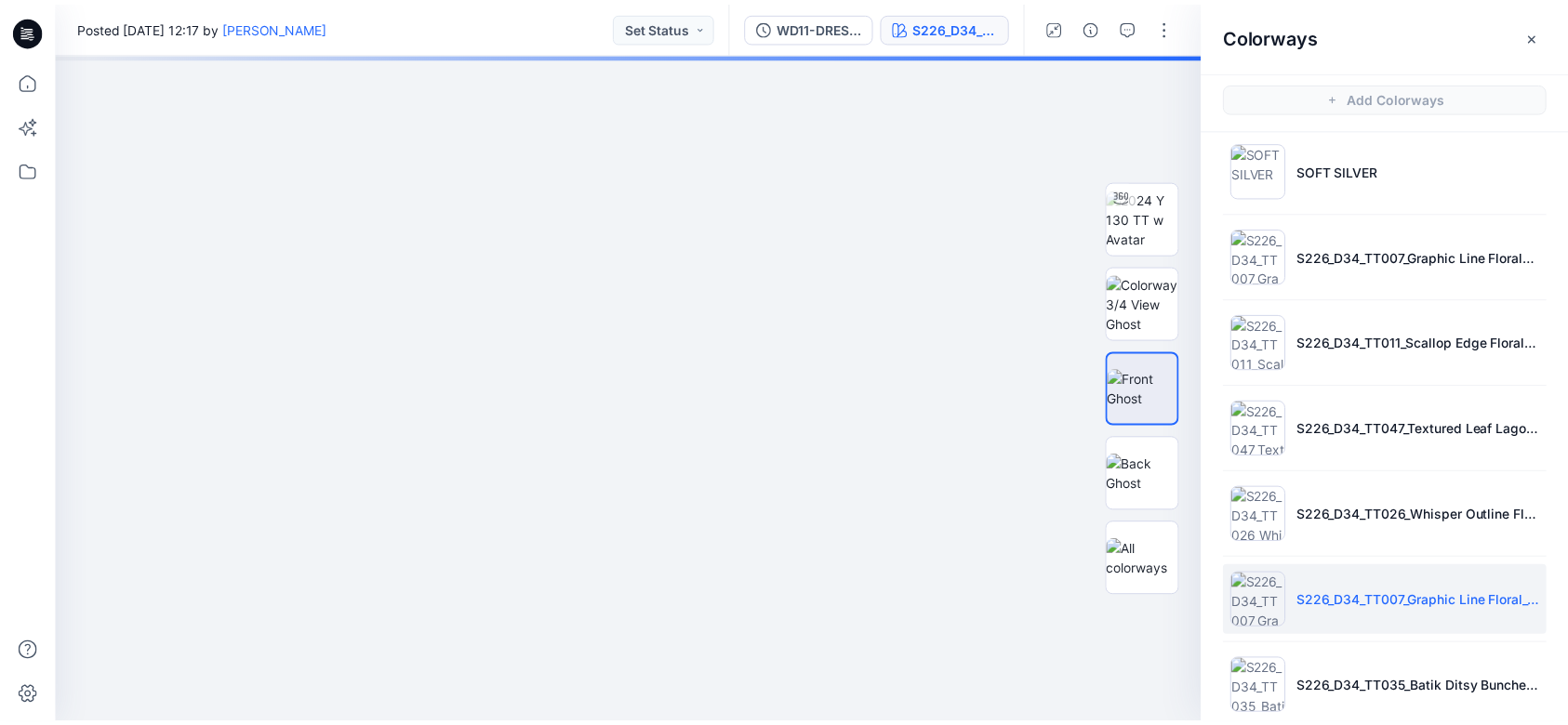
scroll to position [38, 0]
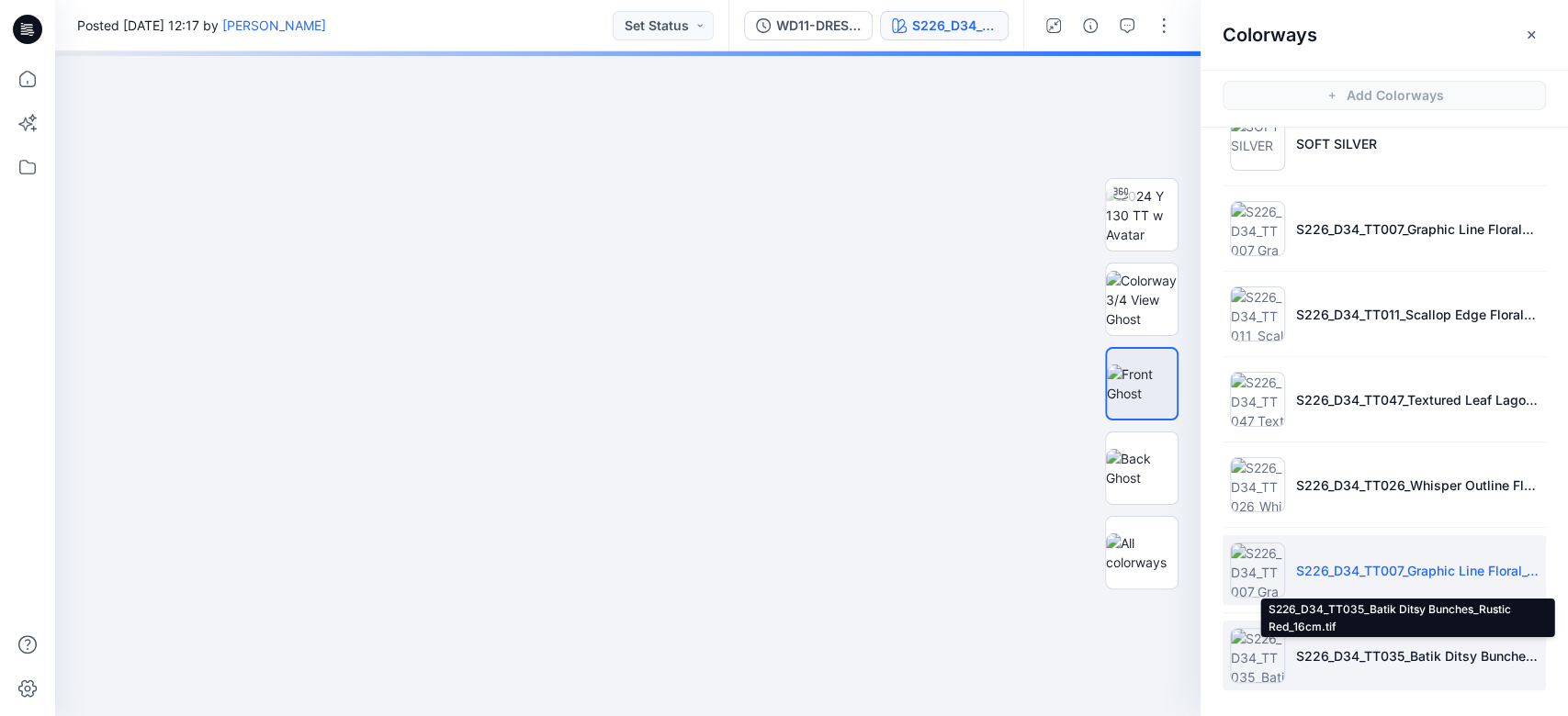
click at [1174, 536] on p "S226_D34_TT035_Batik Ditsy Bunches_Rustic Red_16cm.tif" at bounding box center [1417, 656] width 243 height 19
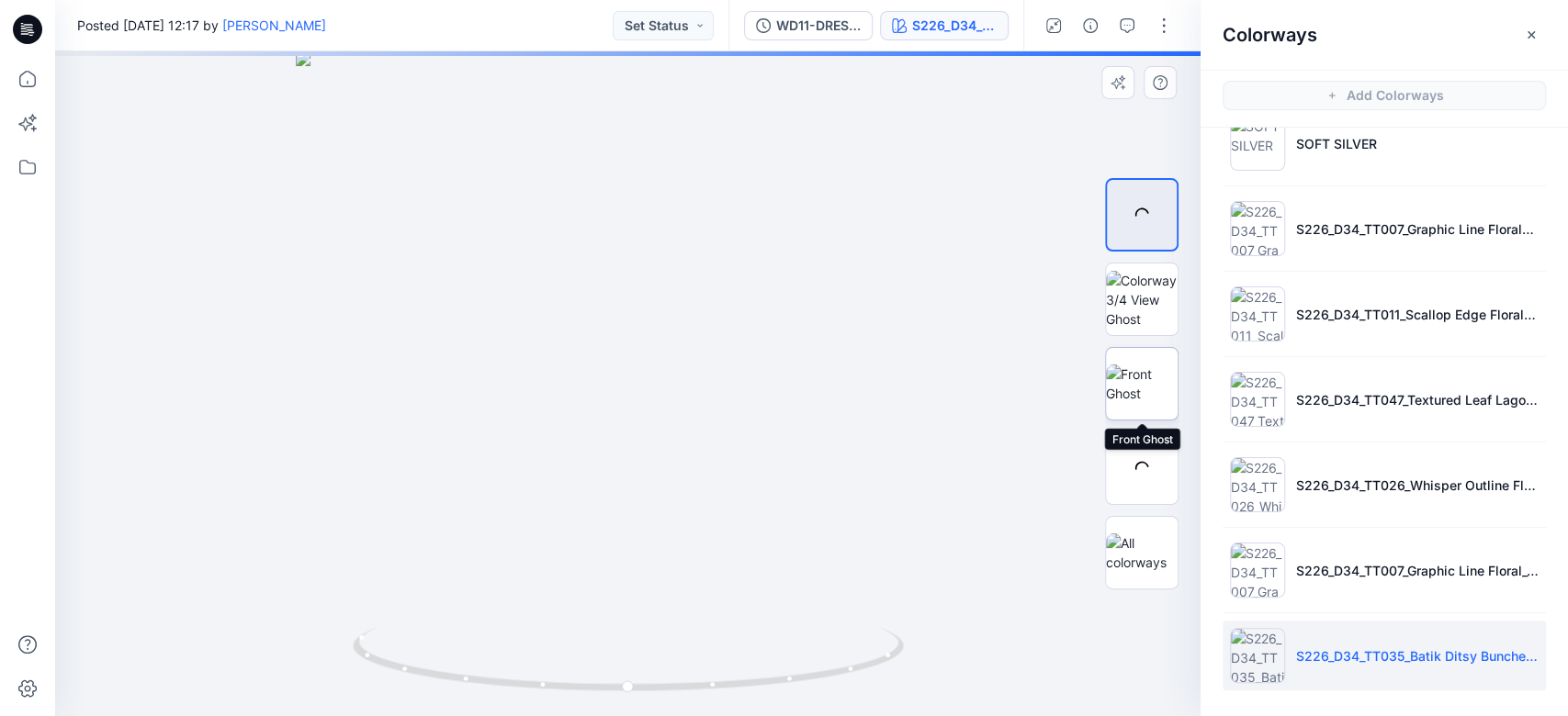
click at [1148, 373] on img at bounding box center [1141, 384] width 71 height 39
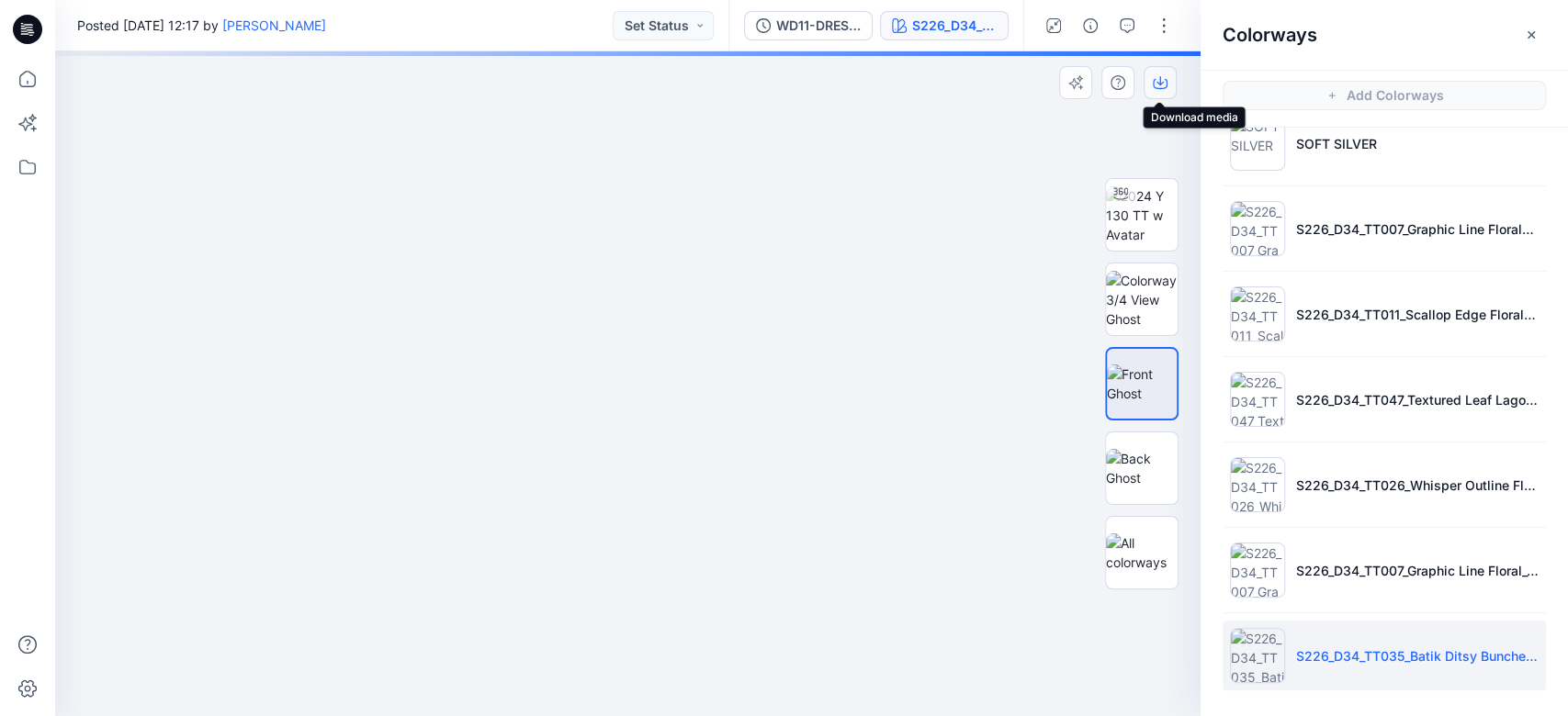
click at [1164, 85] on icon "button" at bounding box center [1160, 82] width 15 height 15
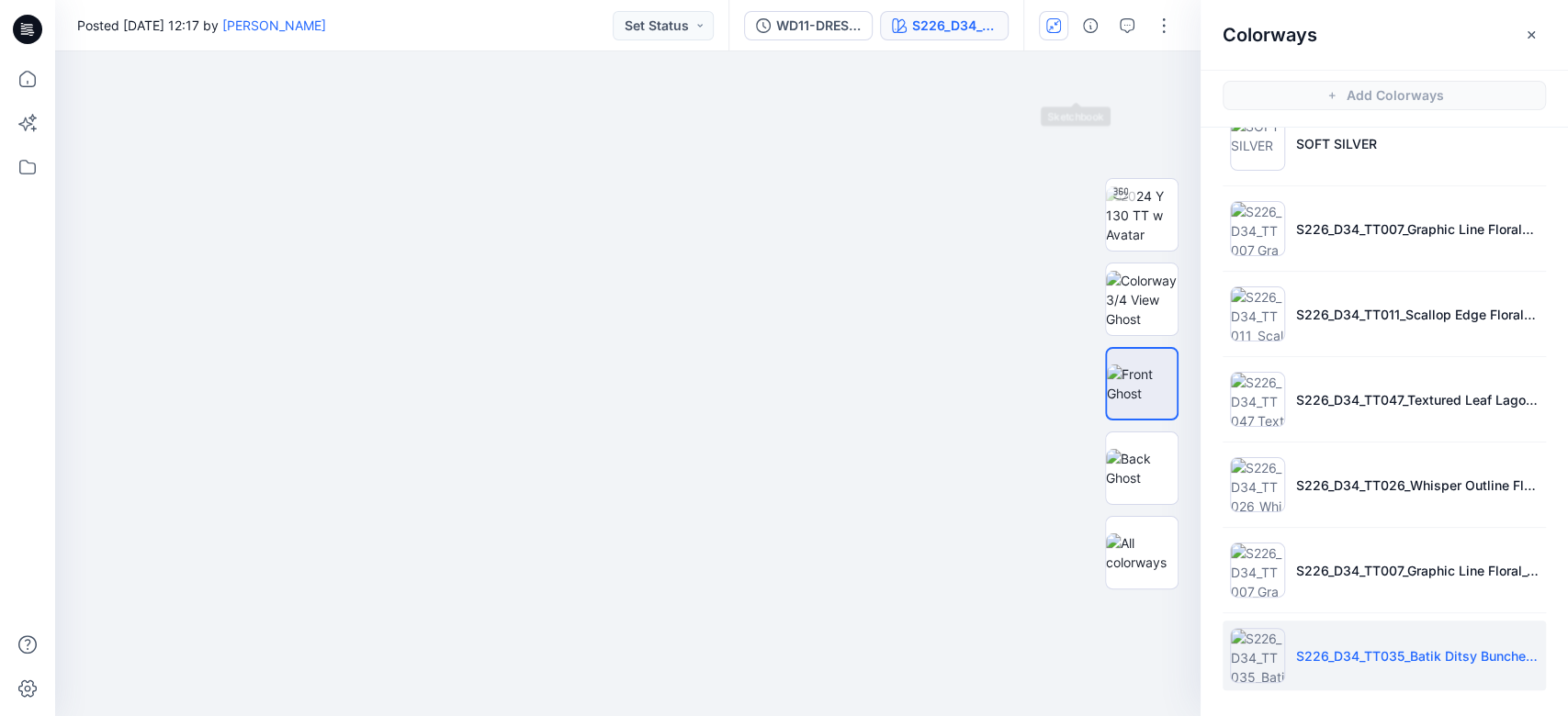
click at [1060, 40] on button "button" at bounding box center [1054, 26] width 30 height 30
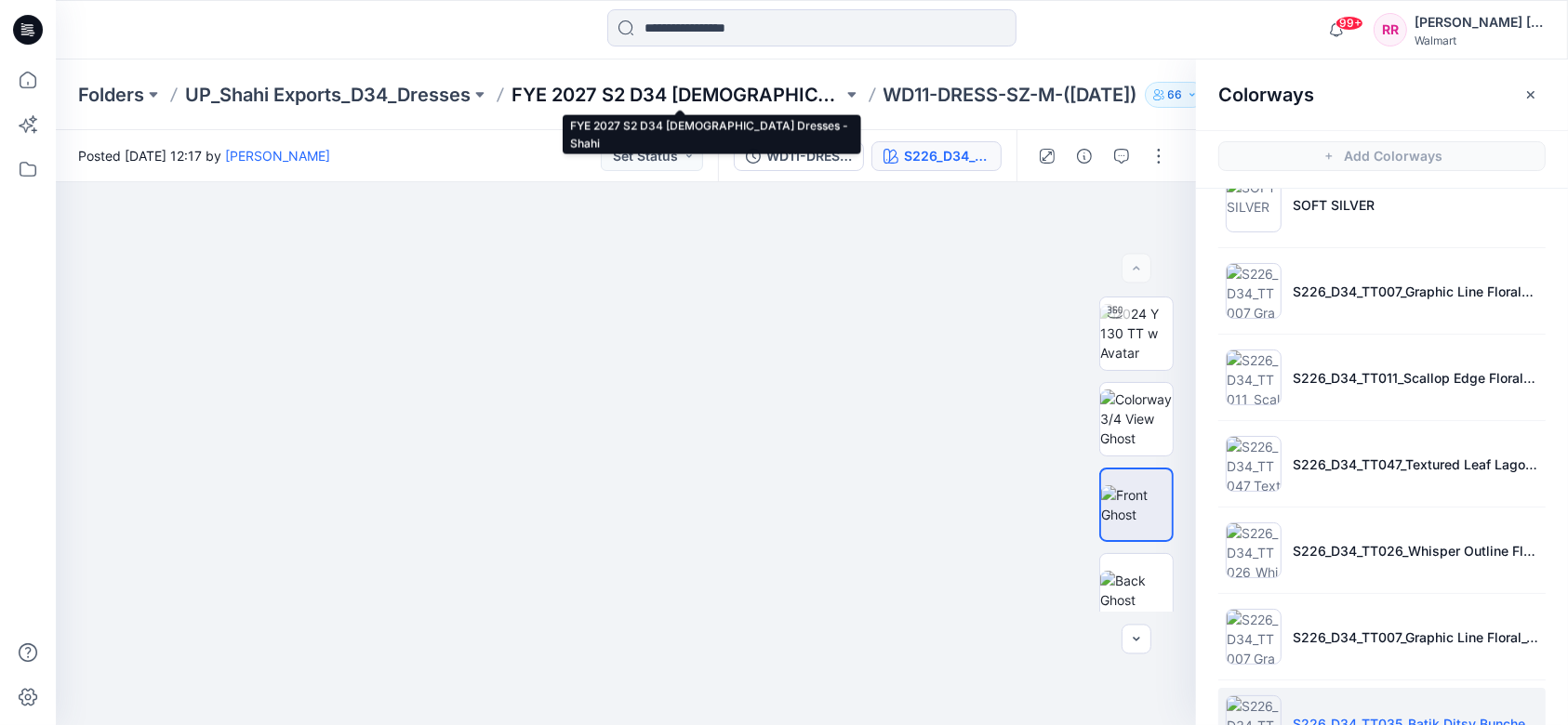
click at [632, 97] on p "FYE 2027 S2 D34 [DEMOGRAPHIC_DATA] Dresses - Shahi" at bounding box center [676, 95] width 331 height 26
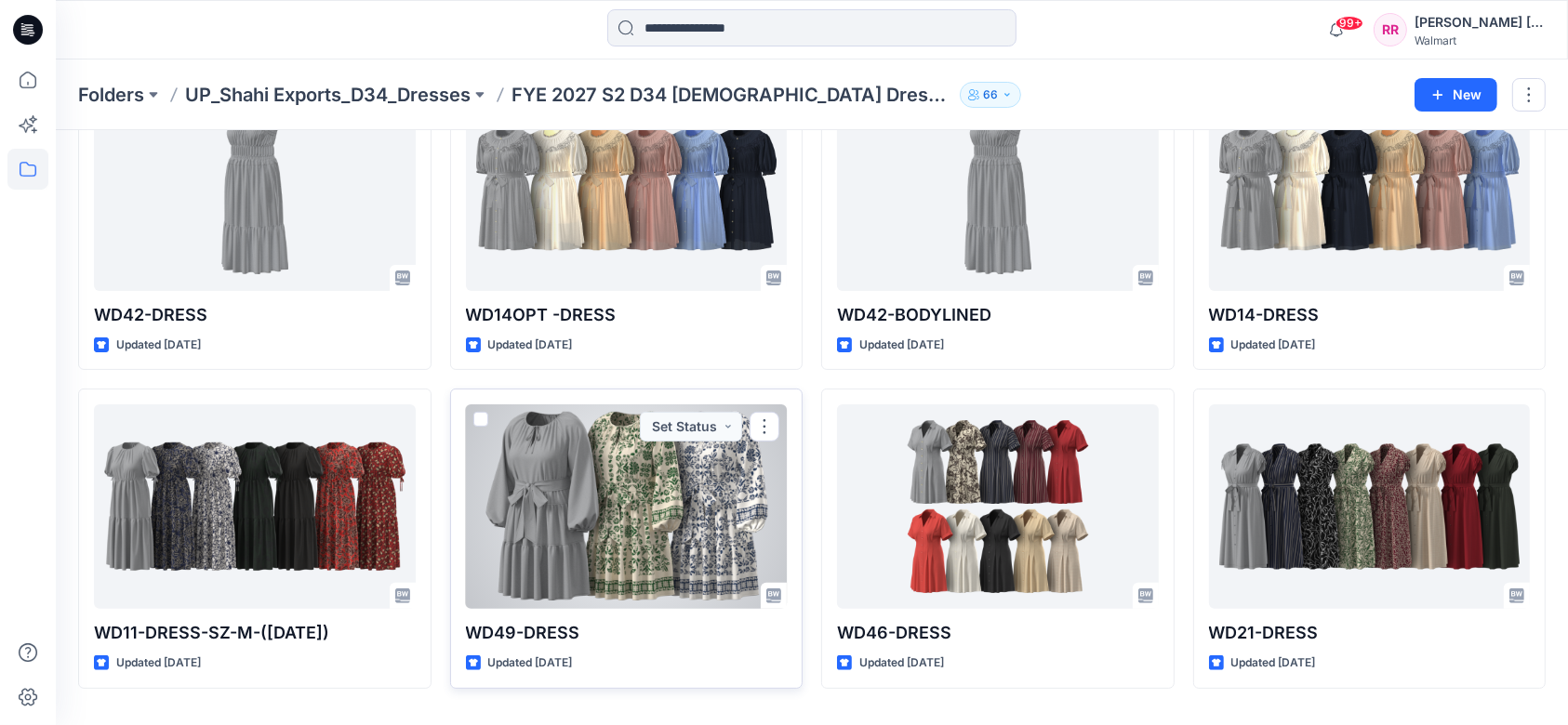
scroll to position [496, 0]
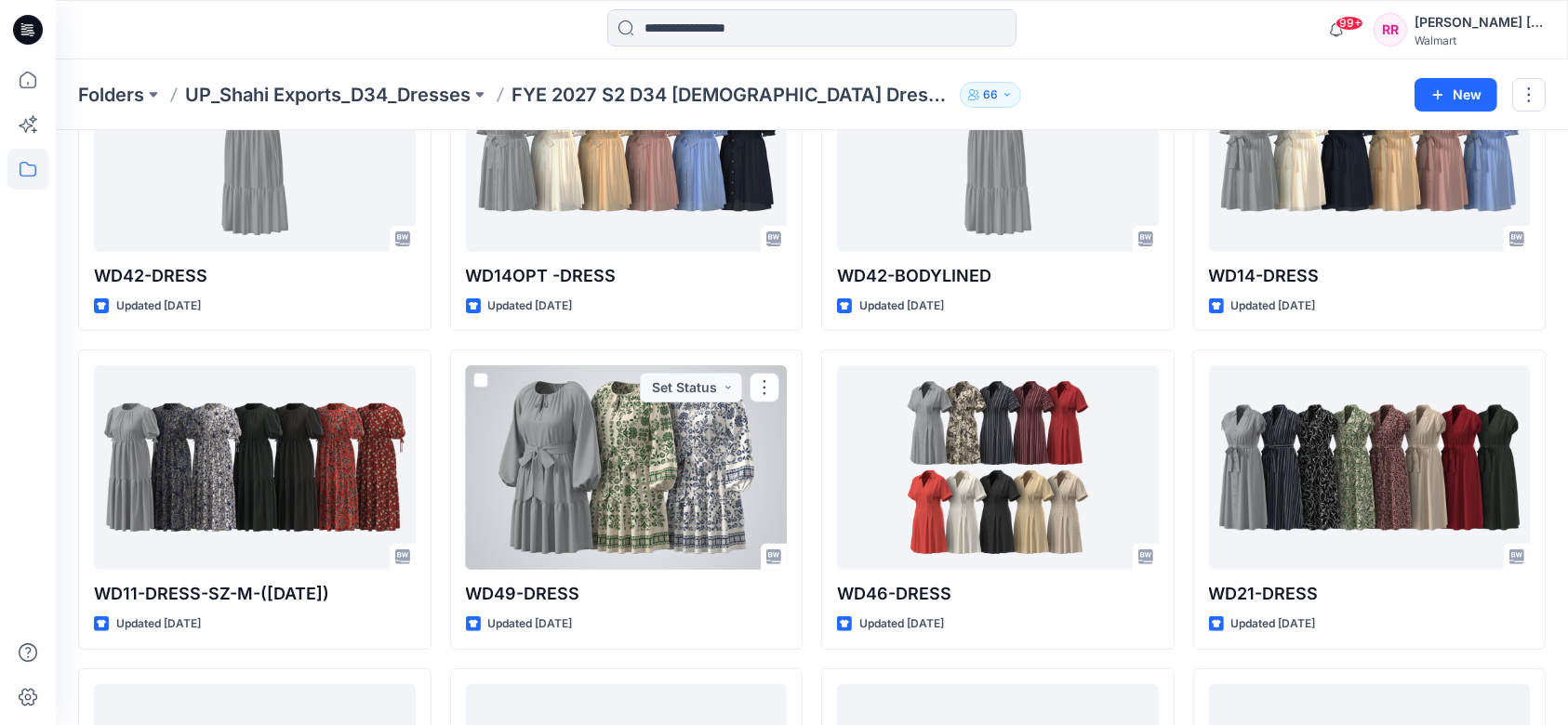
click at [658, 462] on div at bounding box center [626, 468] width 322 height 204
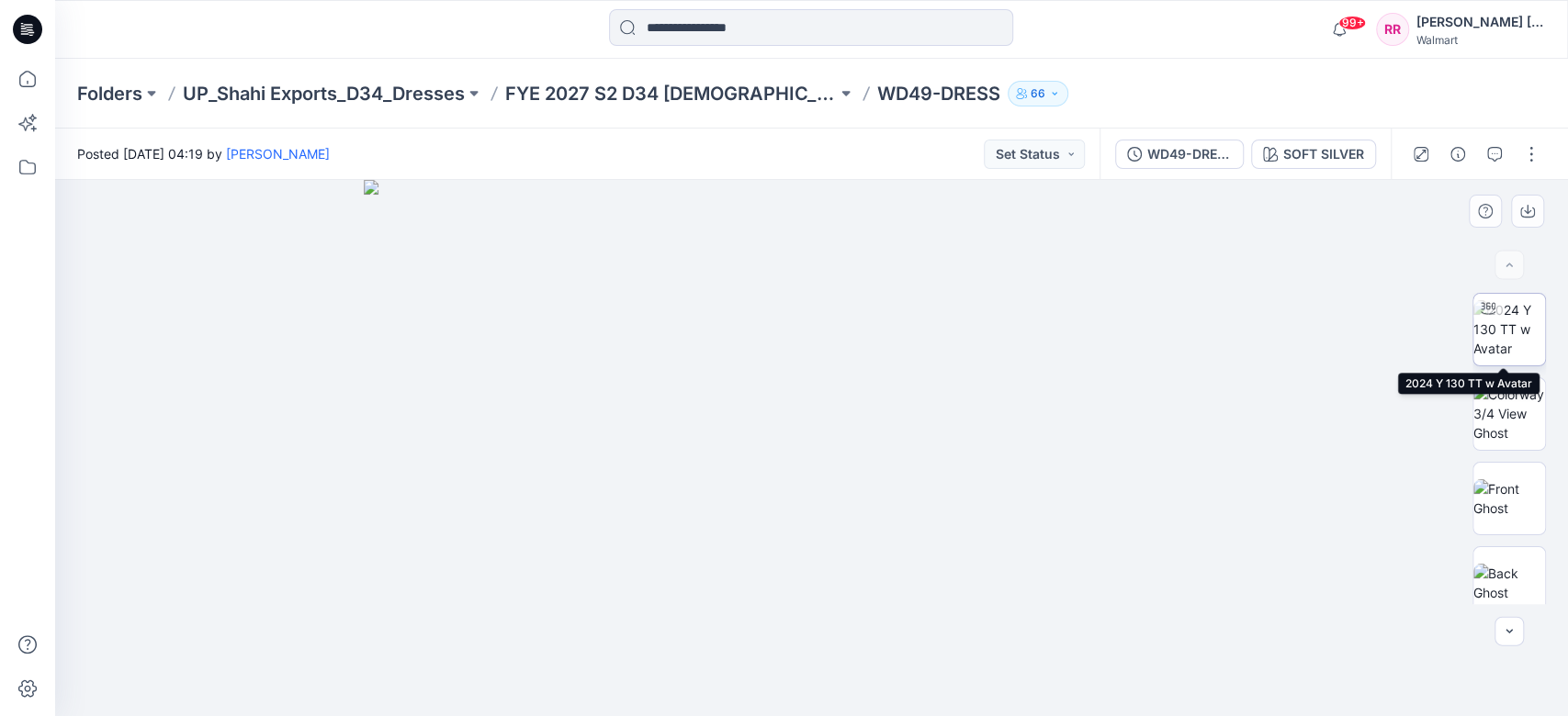
click at [1174, 347] on img at bounding box center [1509, 329] width 71 height 57
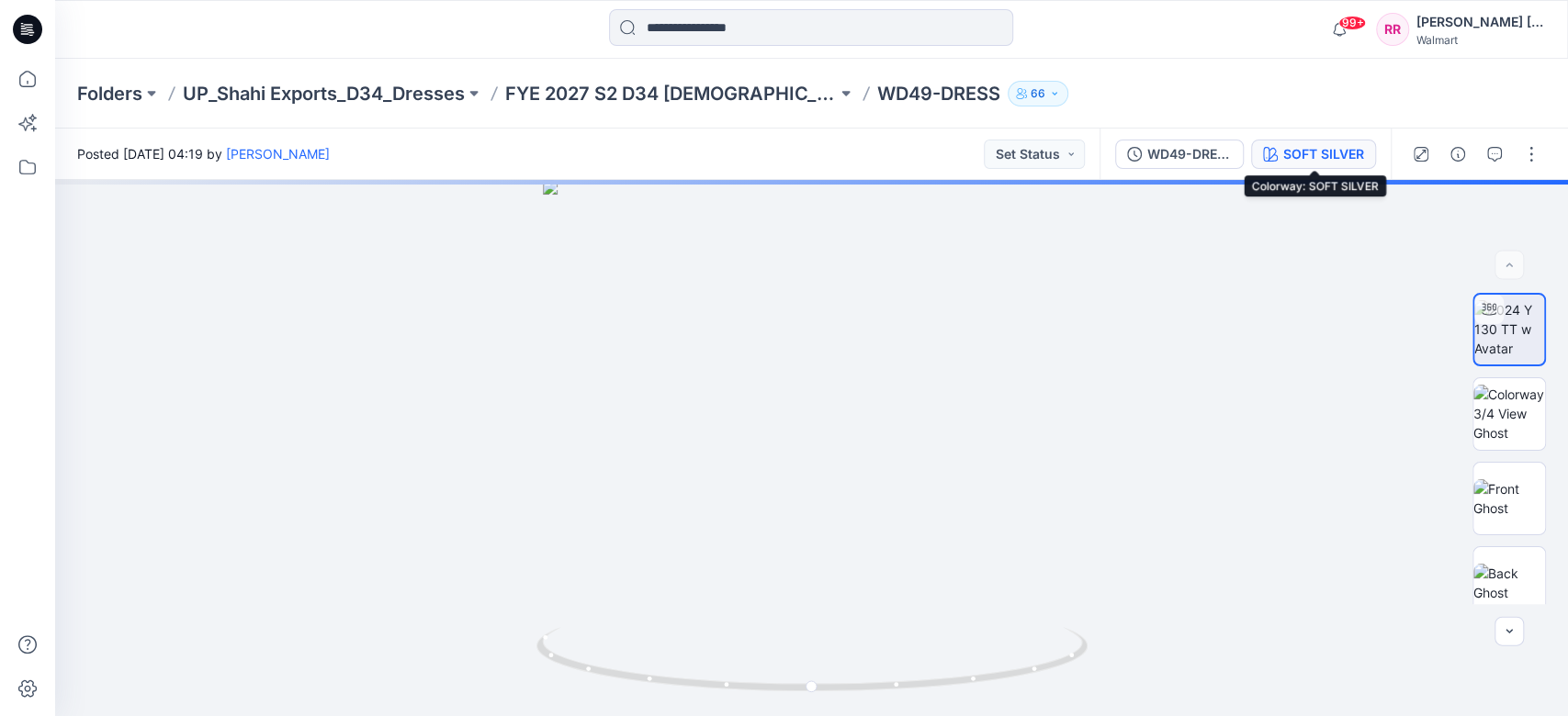
click at [1174, 146] on div "SOFT SILVER" at bounding box center [1323, 155] width 81 height 20
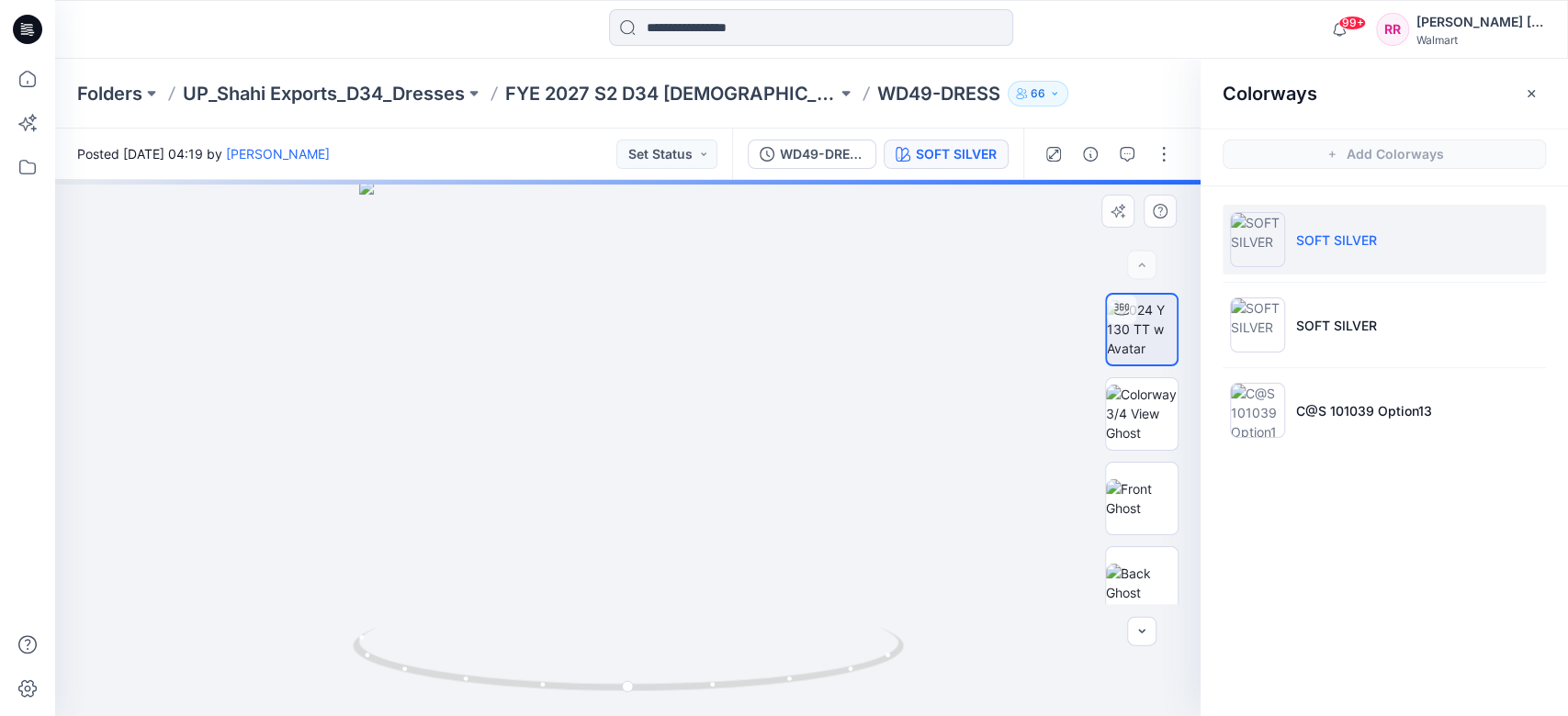
click at [851, 441] on div at bounding box center [627, 447] width 1146 height 536
click at [1060, 152] on button "button" at bounding box center [1054, 155] width 30 height 30
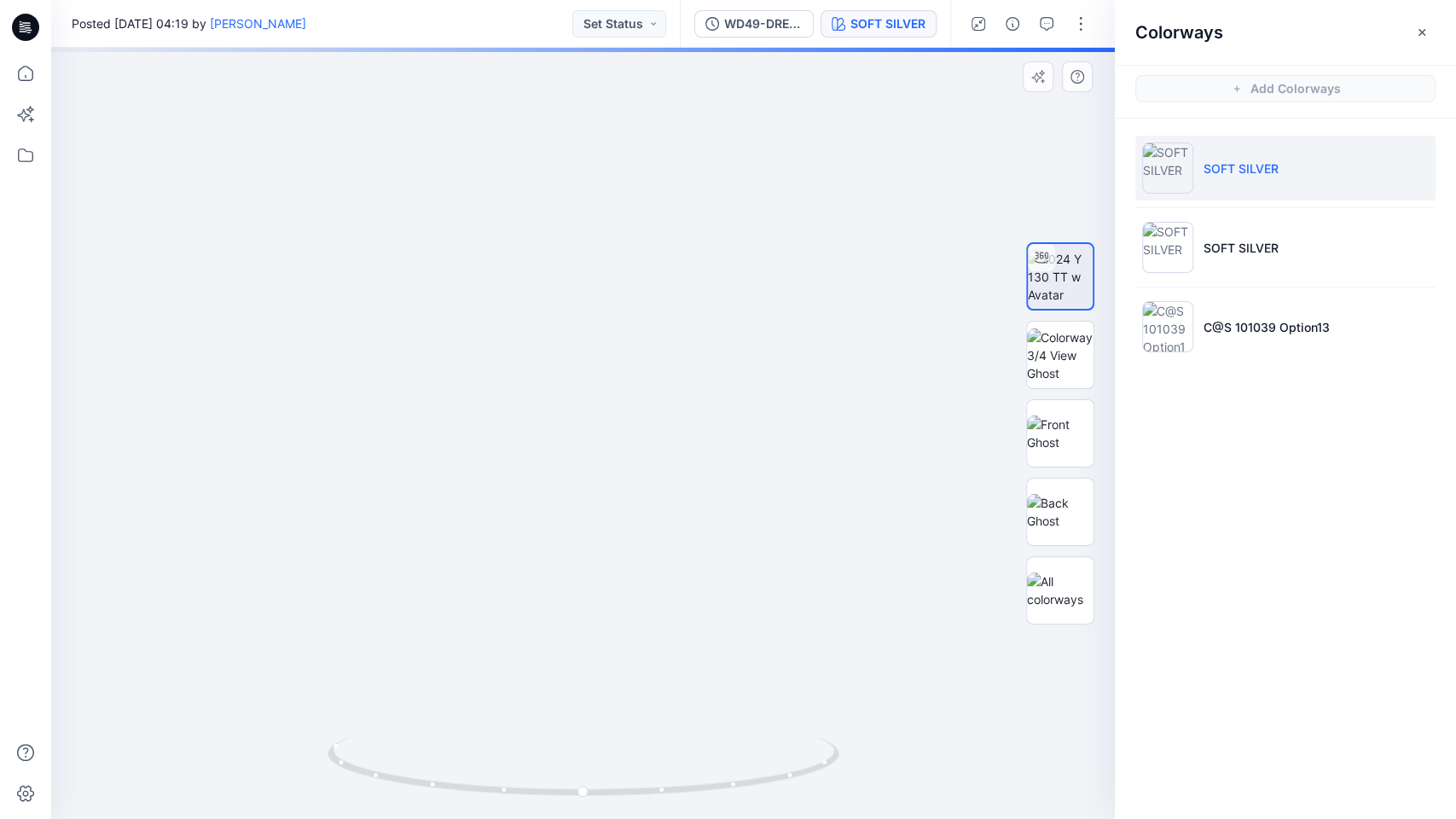
drag, startPoint x: 732, startPoint y: 469, endPoint x: 753, endPoint y: 296, distance: 174.3
click at [753, 296] on img at bounding box center [603, 236] width 1215 height 1166
drag, startPoint x: 740, startPoint y: 361, endPoint x: 741, endPoint y: 256, distance: 105.0
click at [741, 256] on img at bounding box center [582, 322] width 993 height 994
click at [716, 498] on img at bounding box center [582, 322] width 993 height 994
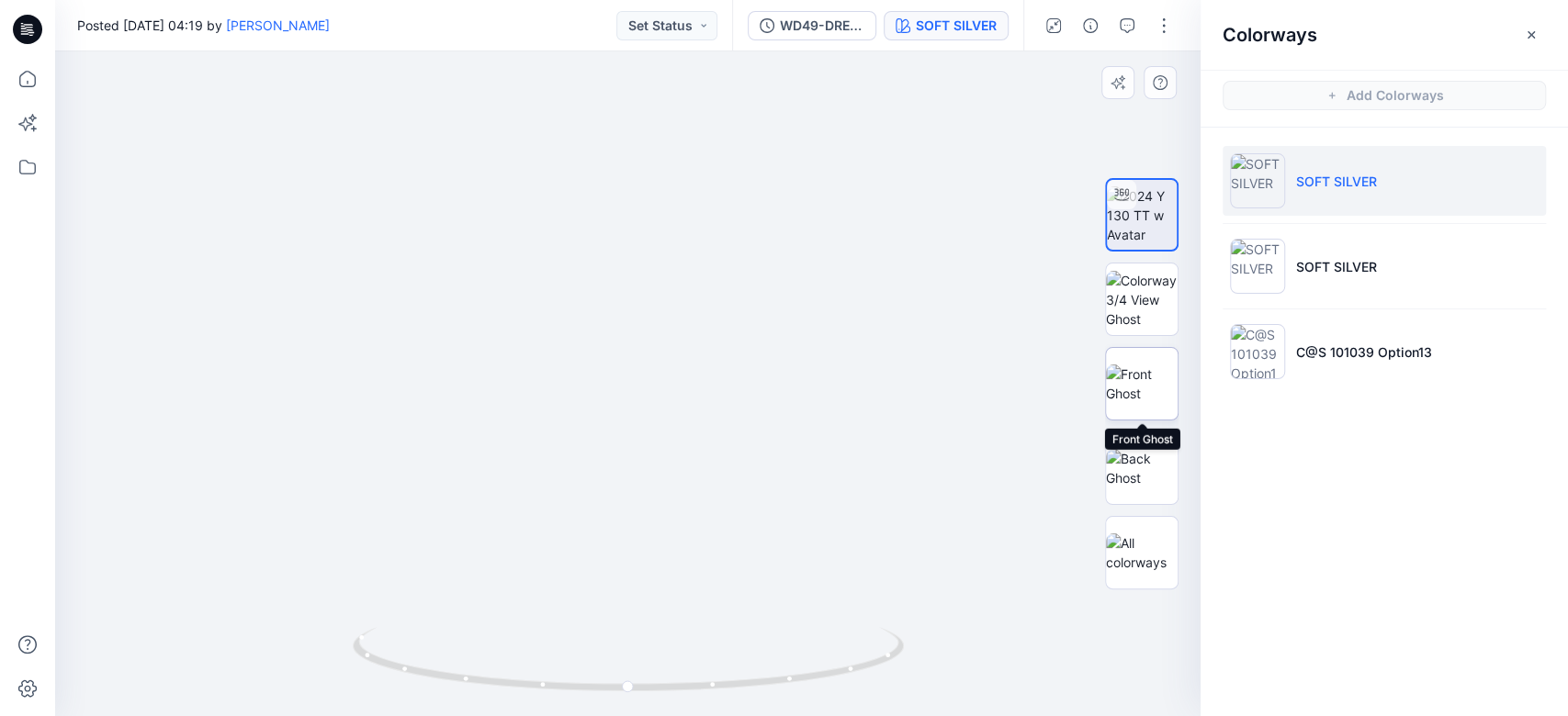
click at [1162, 383] on img at bounding box center [1141, 384] width 71 height 39
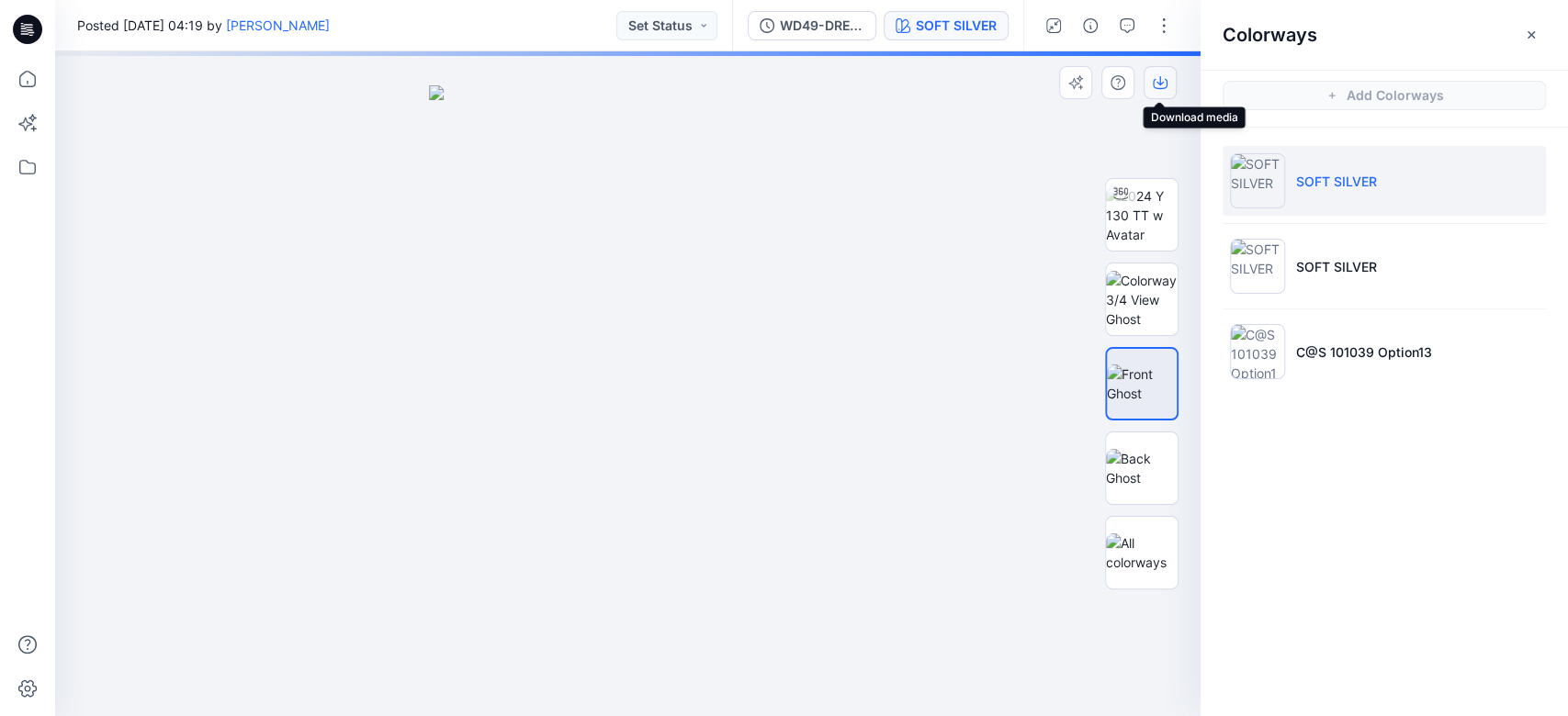
click at [1165, 90] on button "button" at bounding box center [1160, 82] width 33 height 33
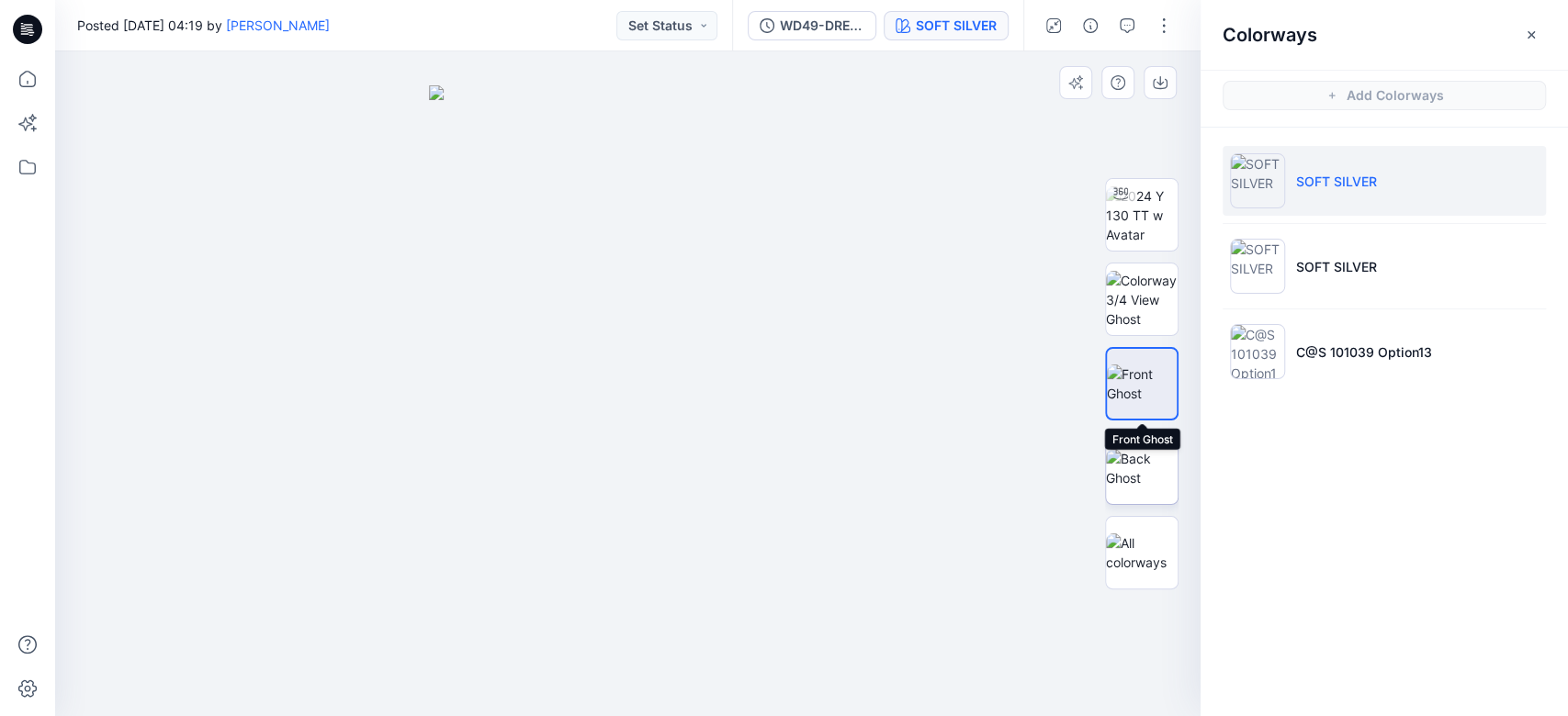
click at [1147, 449] on img at bounding box center [1141, 469] width 71 height 39
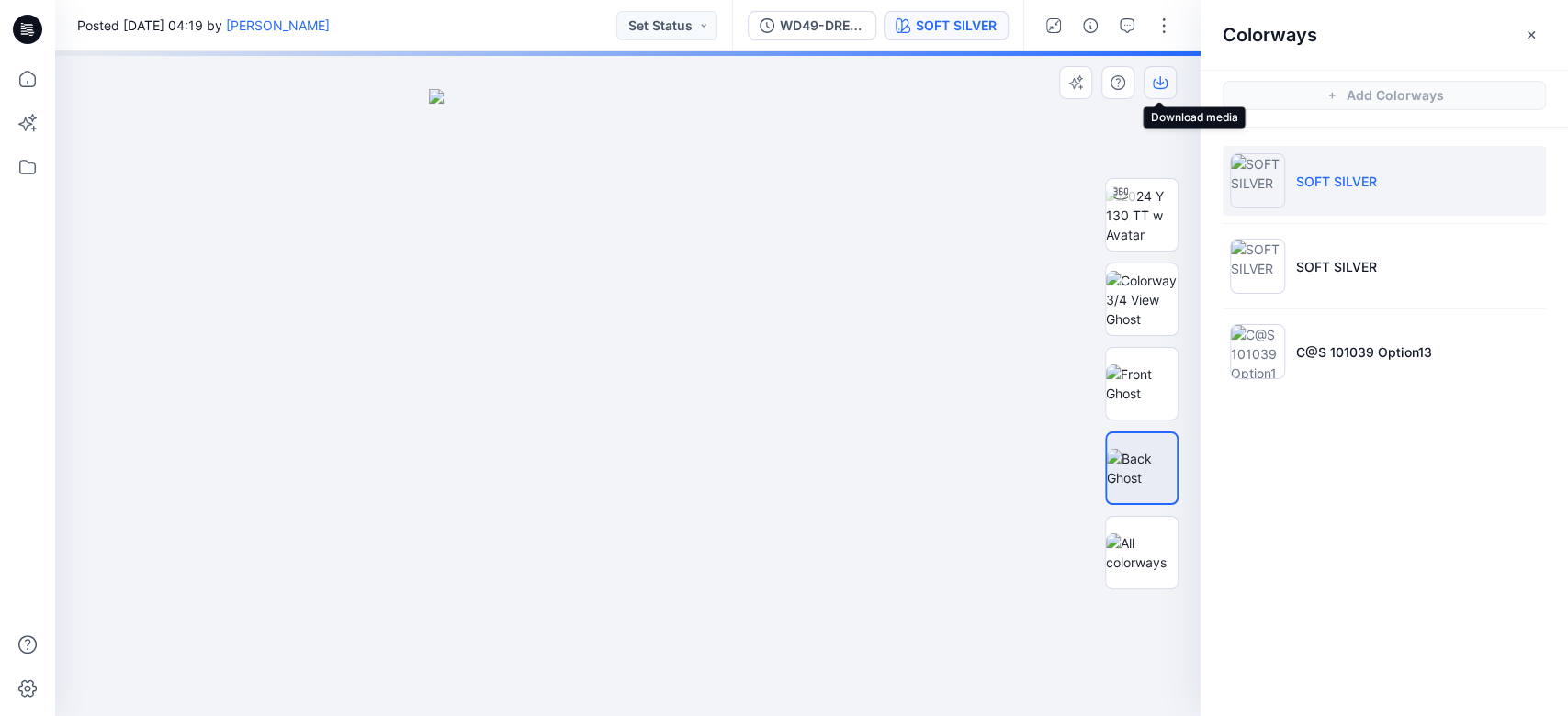
click at [1160, 79] on icon "button" at bounding box center [1160, 82] width 15 height 15
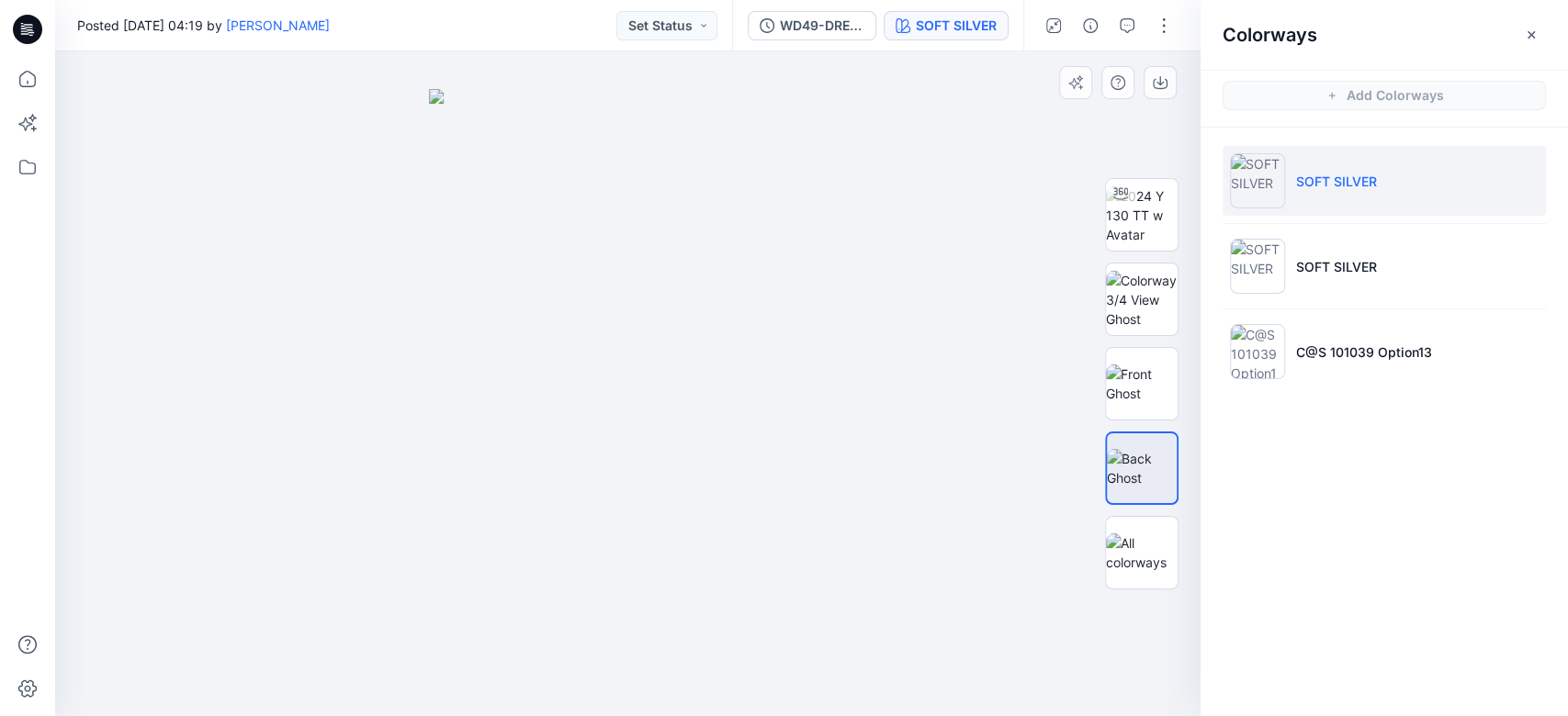
click at [885, 379] on div at bounding box center [627, 384] width 1146 height 665
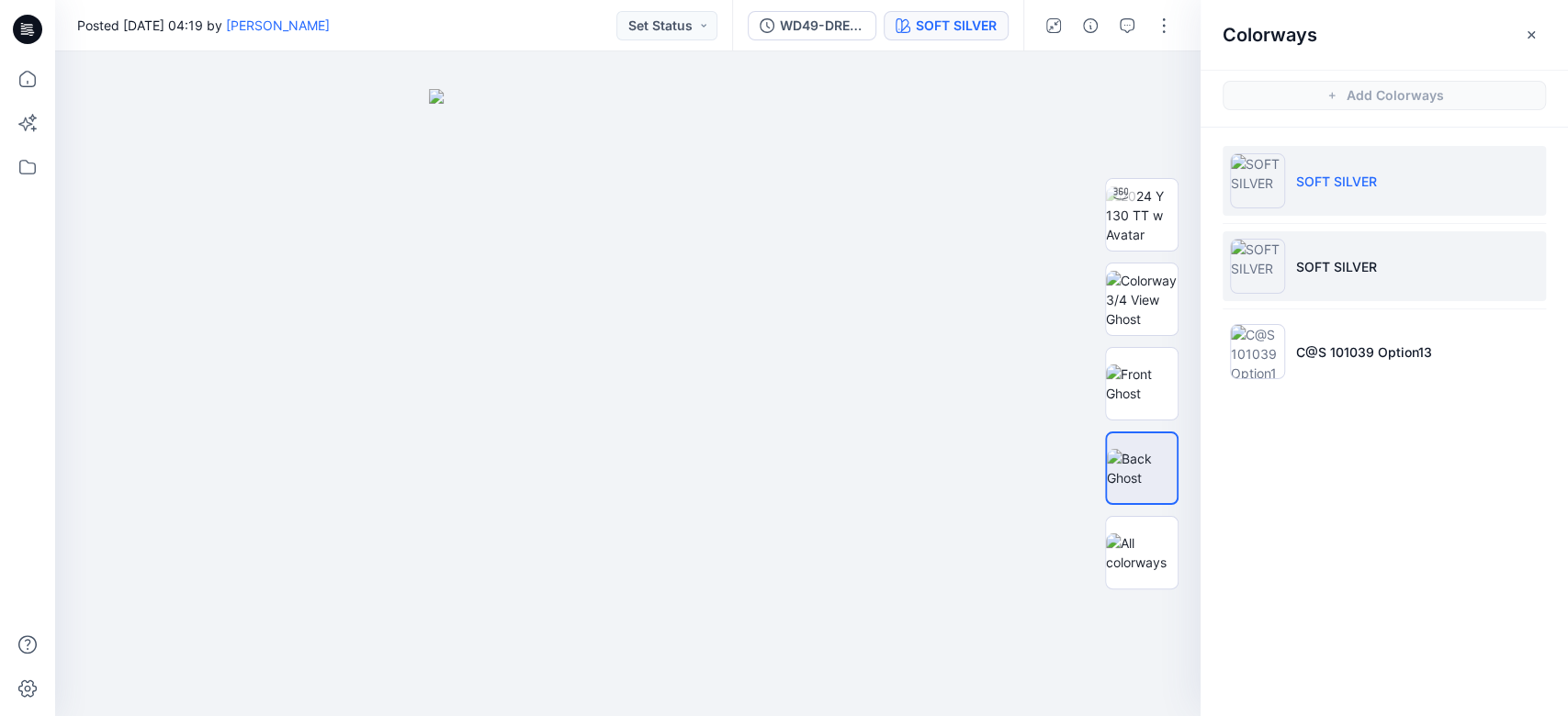
click at [1174, 284] on li "SOFT SILVER" at bounding box center [1384, 266] width 323 height 69
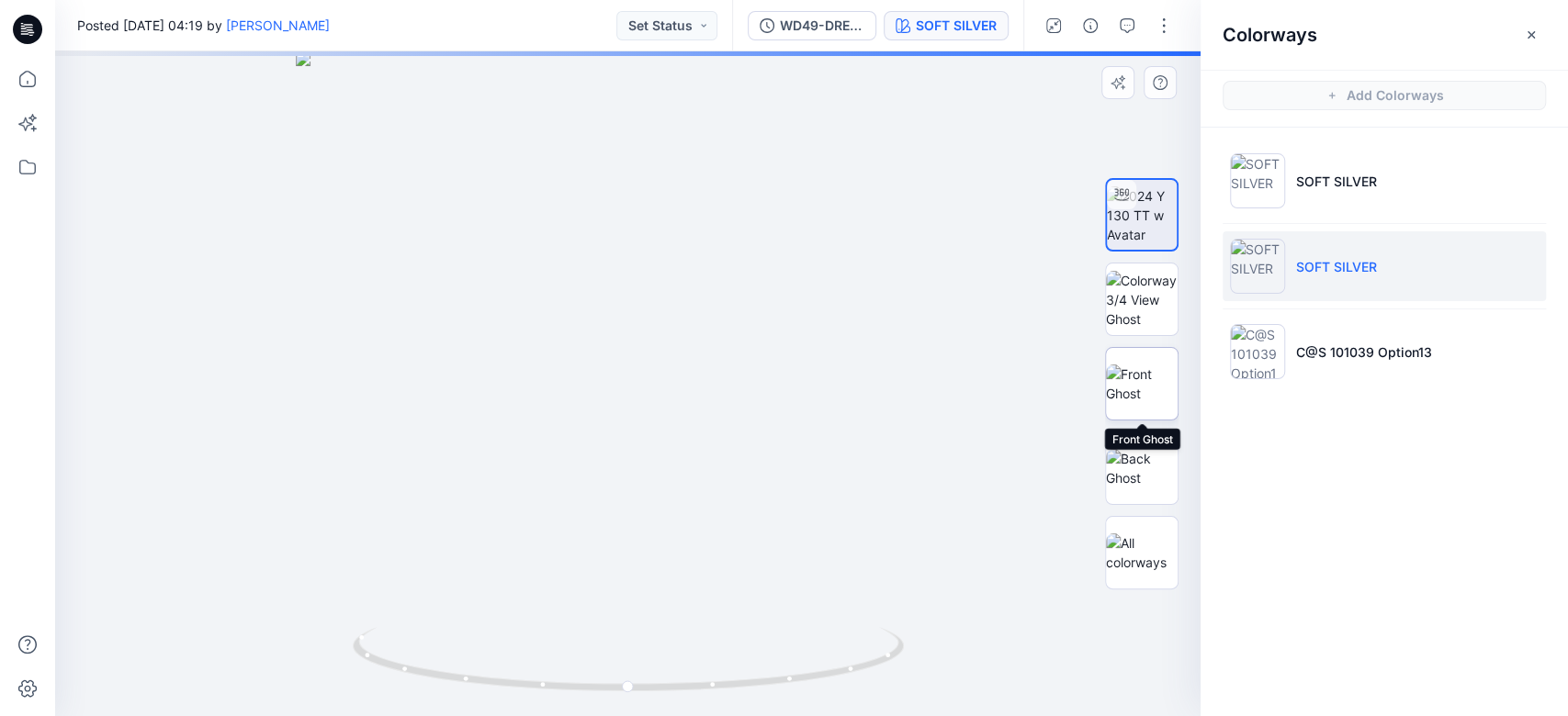
click at [1148, 373] on img at bounding box center [1141, 384] width 71 height 39
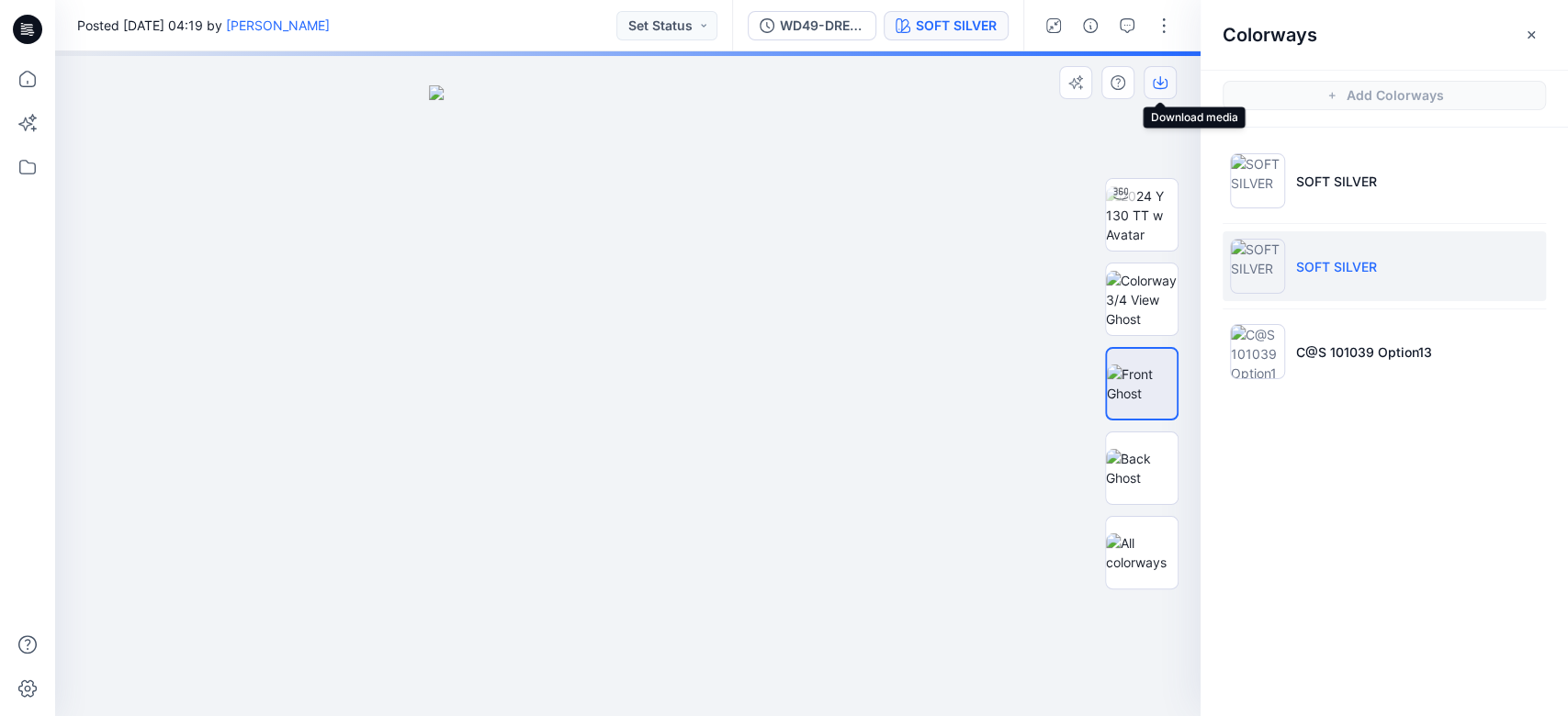
click at [1154, 87] on icon "button" at bounding box center [1160, 83] width 15 height 10
click at [1135, 458] on img at bounding box center [1141, 469] width 71 height 39
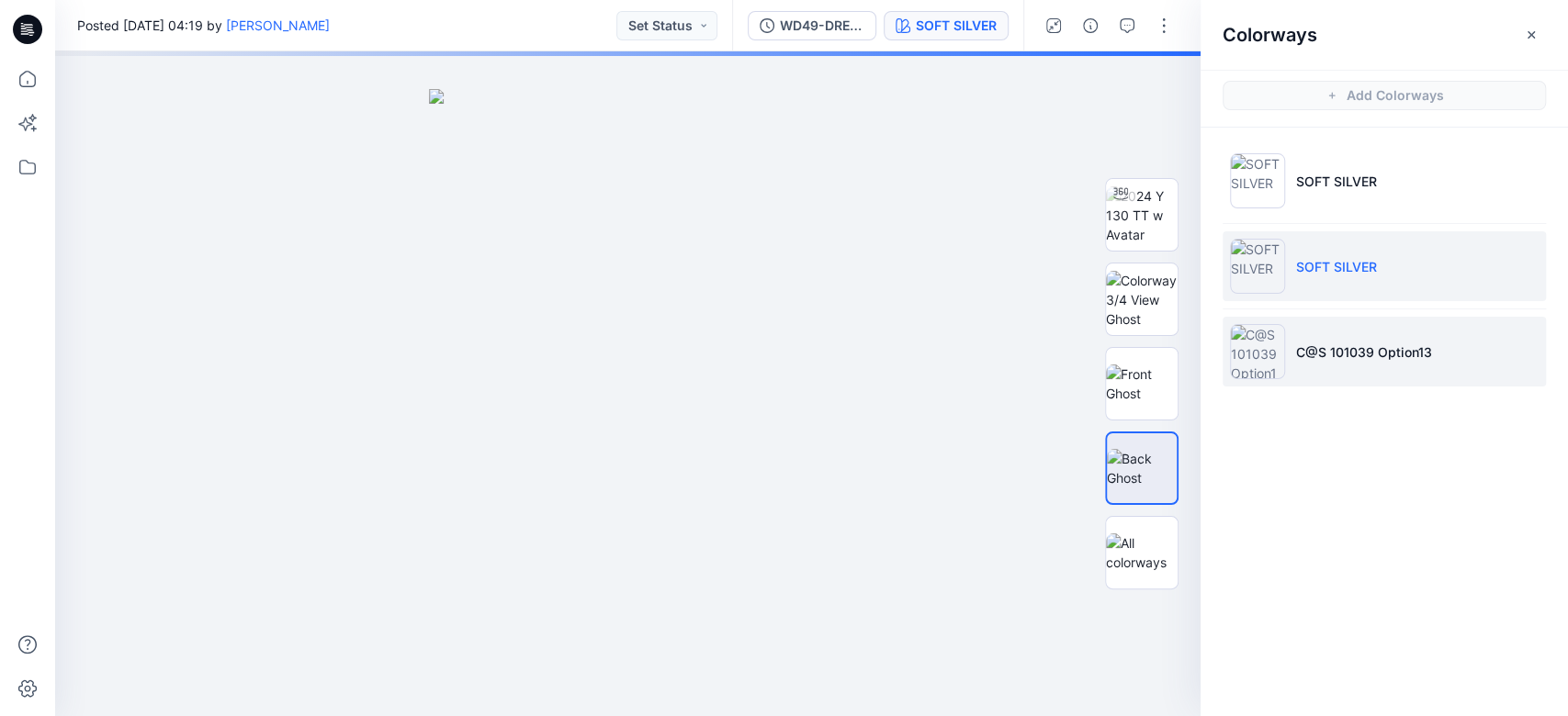
click at [1174, 352] on p "C@S 101039 Option13" at bounding box center [1363, 352] width 136 height 19
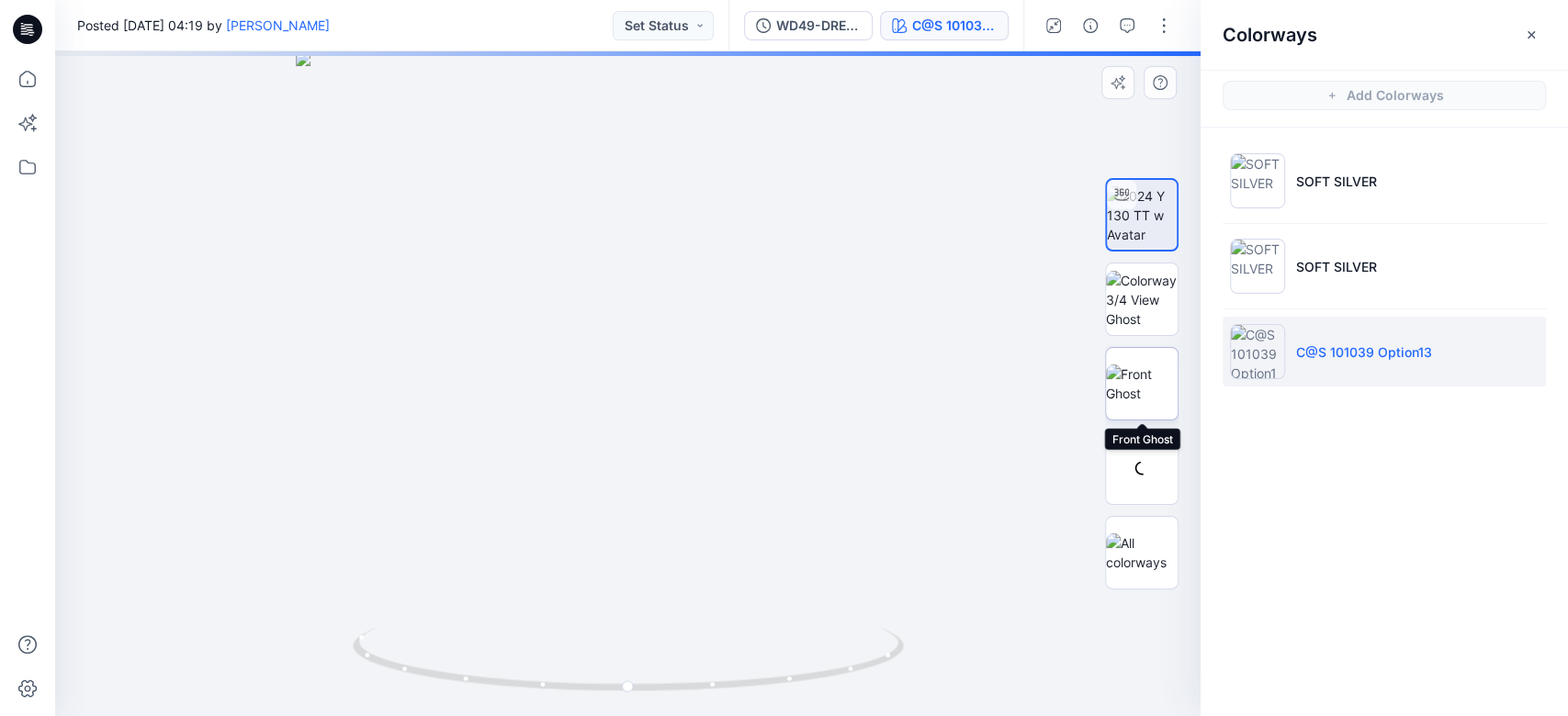
click at [1156, 388] on img at bounding box center [1141, 384] width 71 height 39
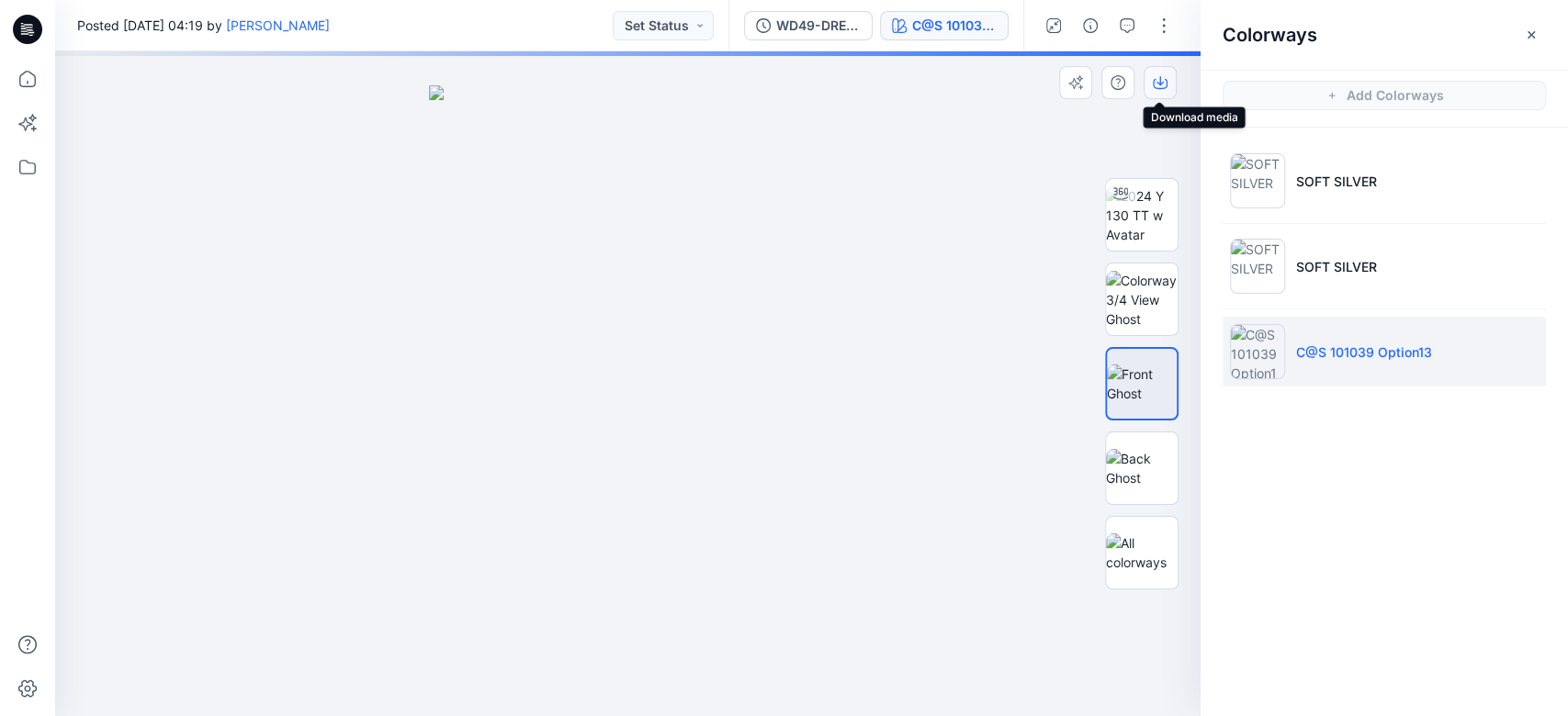
click at [1162, 84] on icon "button" at bounding box center [1160, 82] width 15 height 15
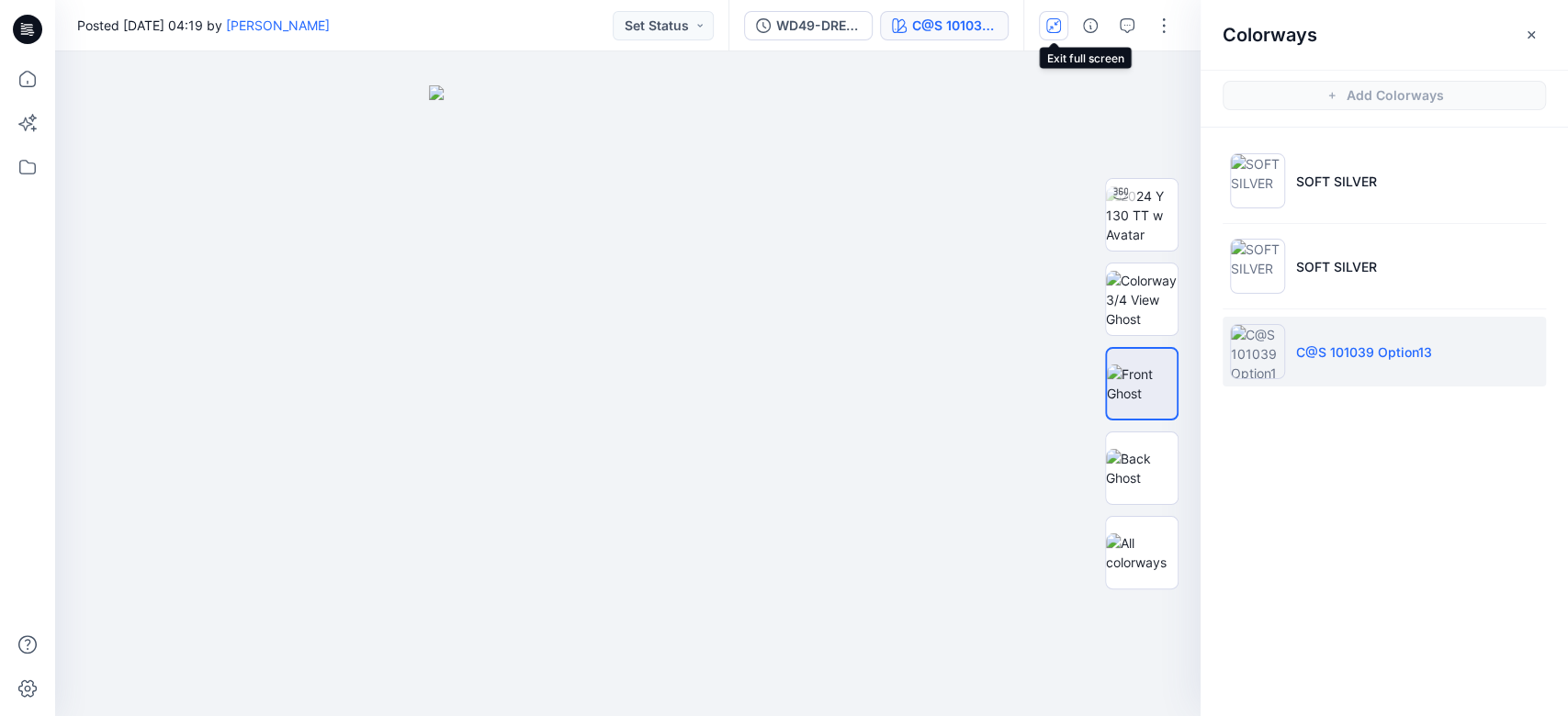
click at [1052, 31] on icon "button" at bounding box center [1053, 26] width 15 height 15
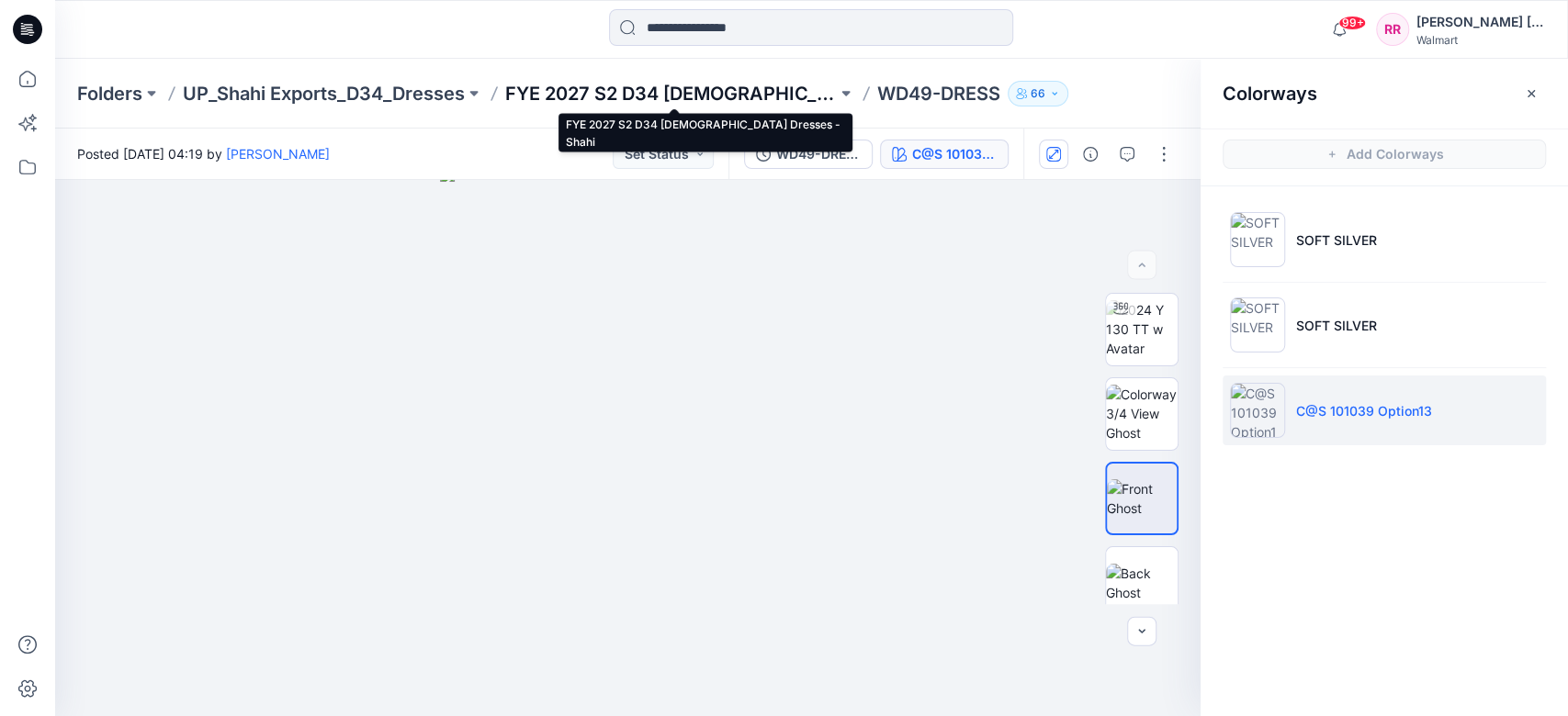
click at [562, 88] on p "FYE 2027 S2 D34 [DEMOGRAPHIC_DATA] Dresses - Shahi" at bounding box center [671, 94] width 332 height 26
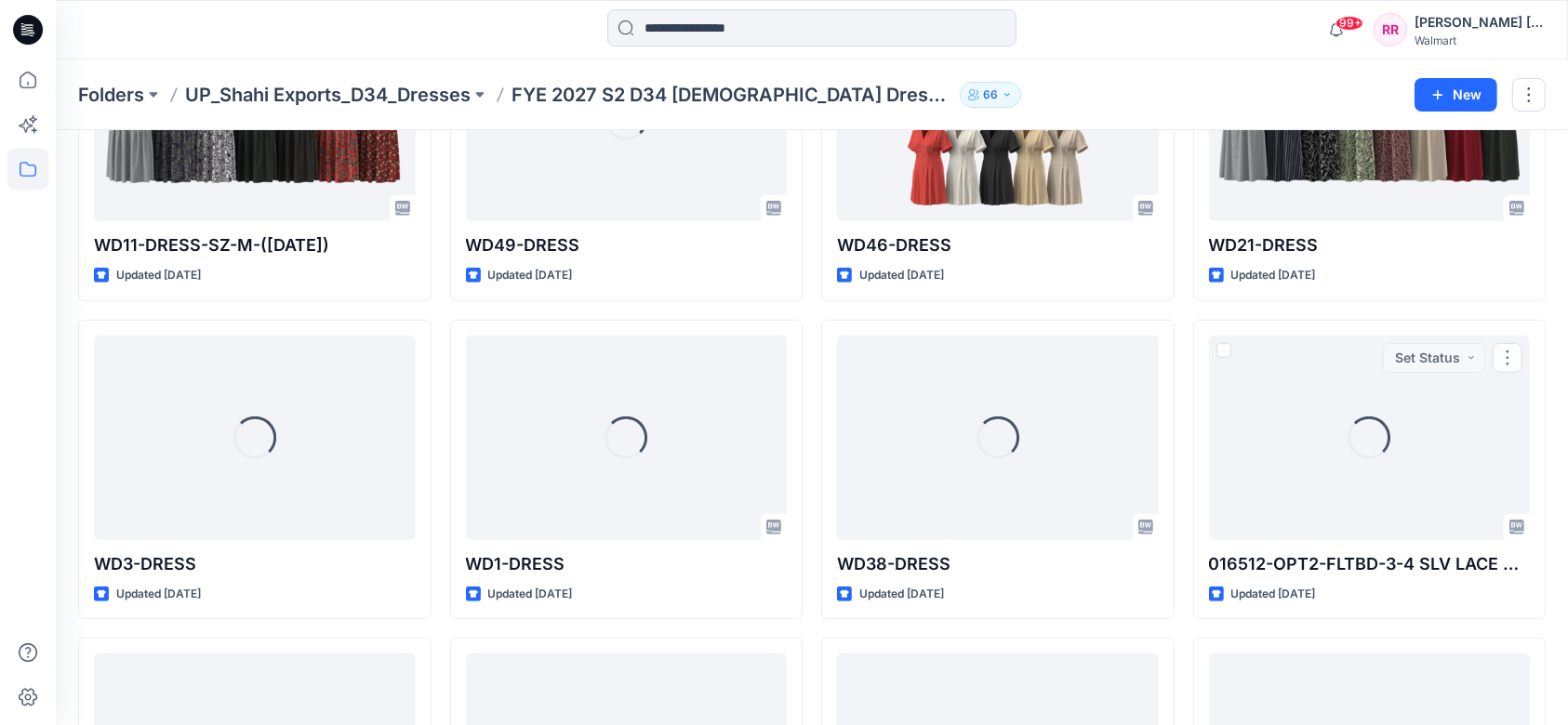
scroll to position [1004, 0]
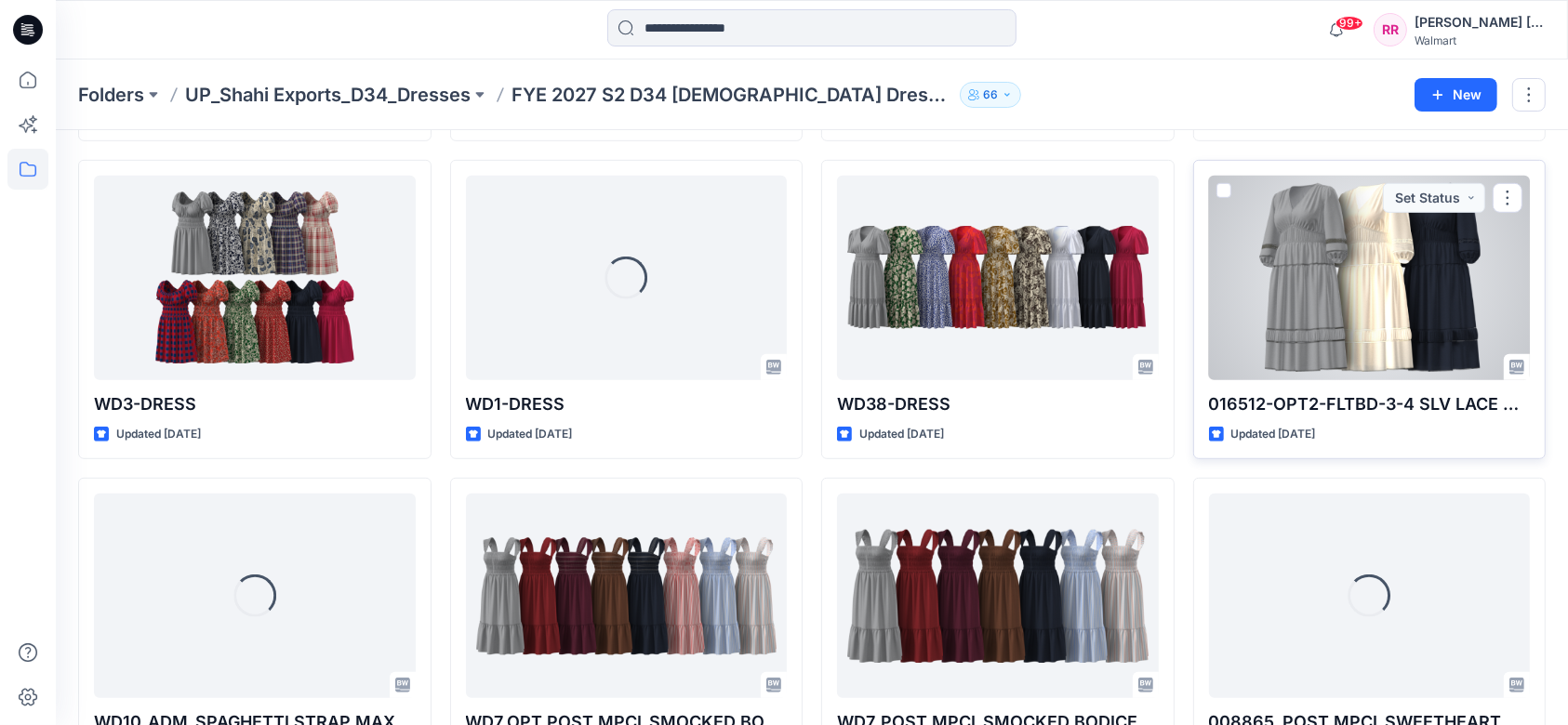
click at [1189, 312] on div at bounding box center [1369, 278] width 322 height 204
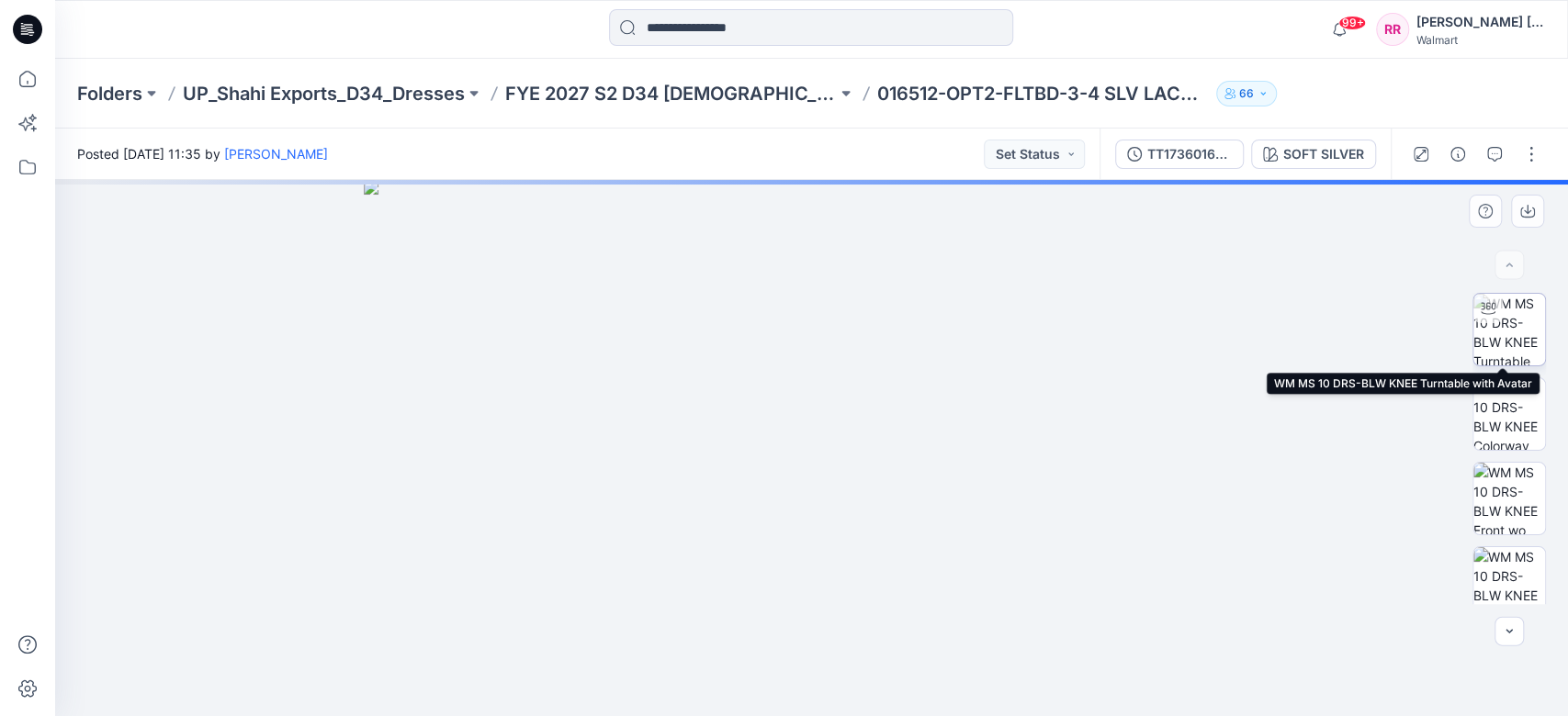
click at [1174, 314] on img at bounding box center [1509, 329] width 71 height 71
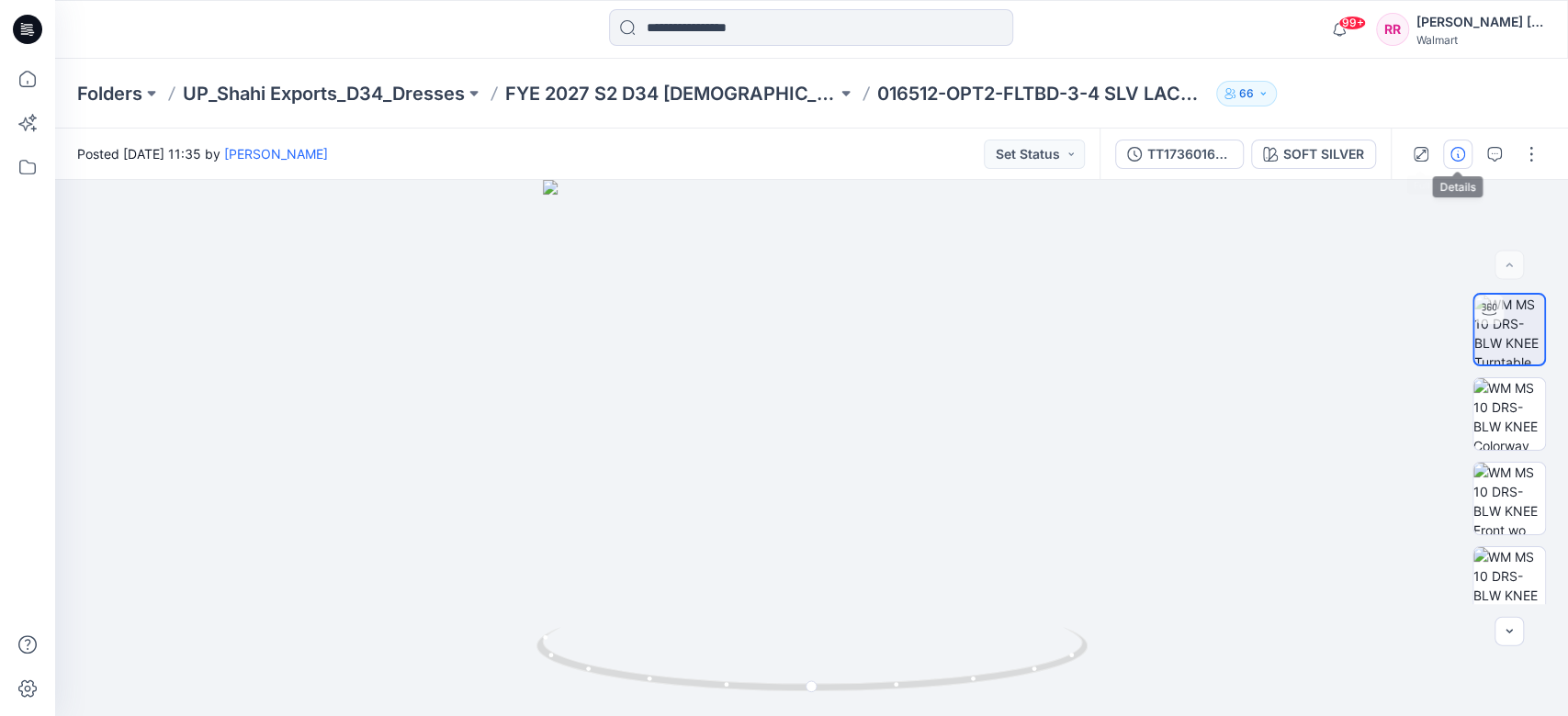
click at [1174, 150] on button "button" at bounding box center [1458, 155] width 30 height 30
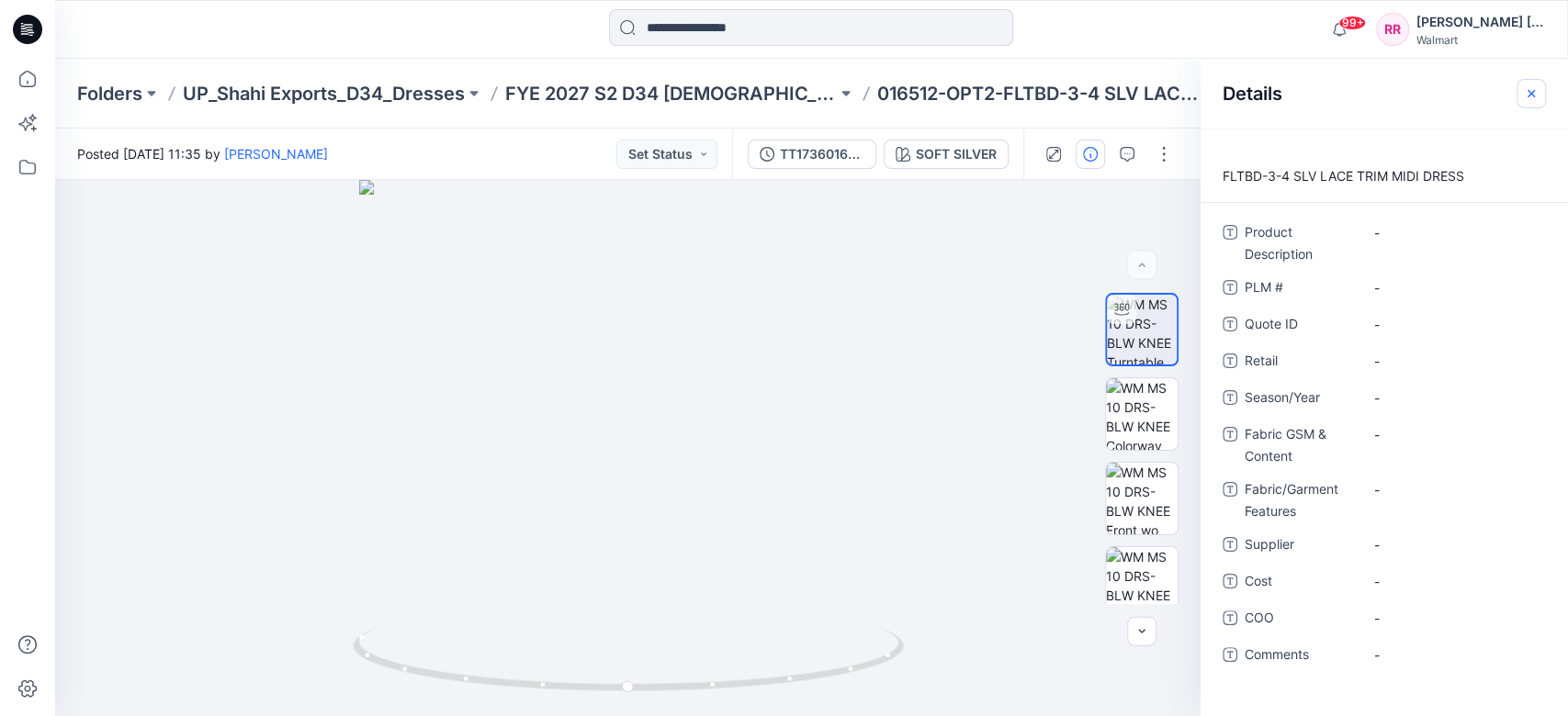
drag, startPoint x: 1542, startPoint y: 90, endPoint x: 1496, endPoint y: 110, distance: 50.2
click at [1174, 90] on button "button" at bounding box center [1531, 94] width 30 height 30
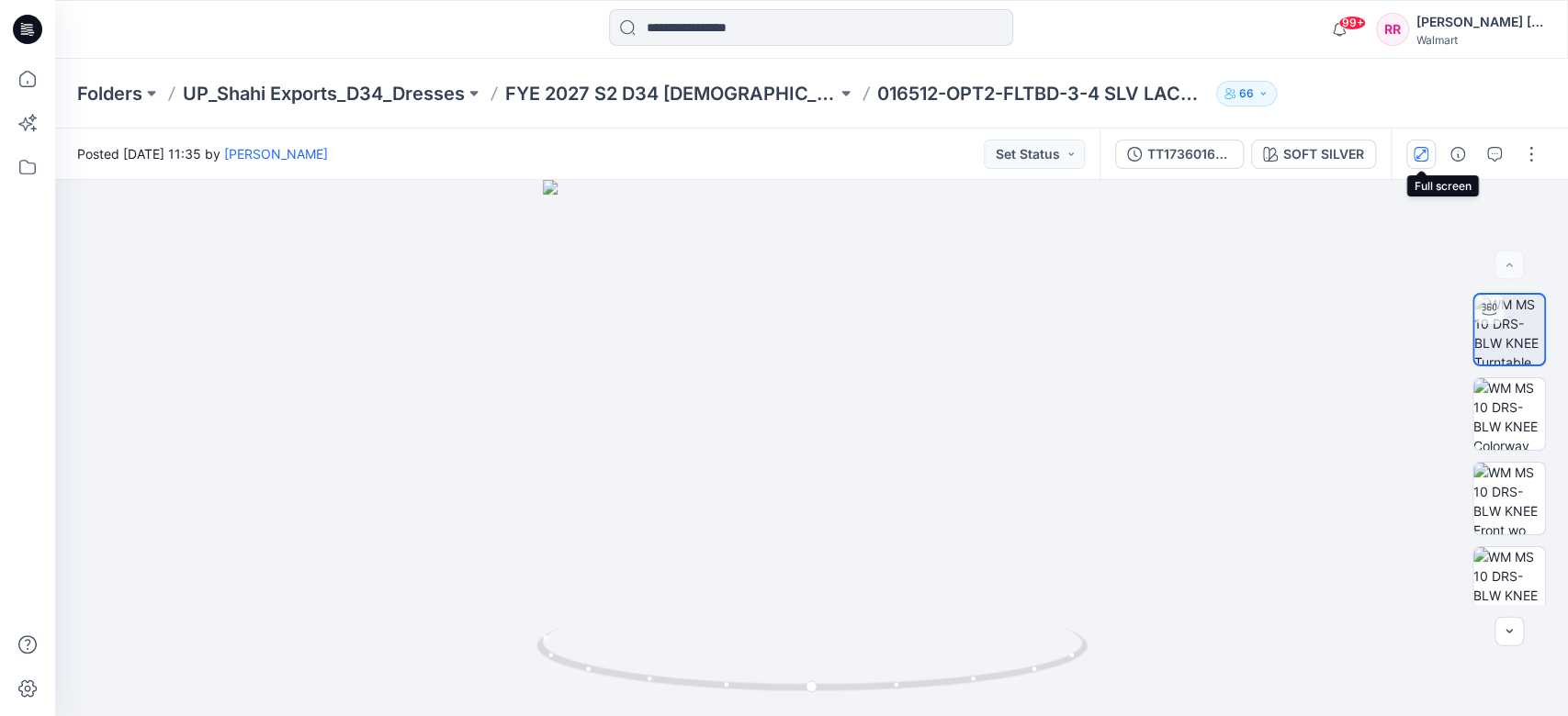
click at [1174, 150] on icon "button" at bounding box center [1421, 155] width 15 height 15
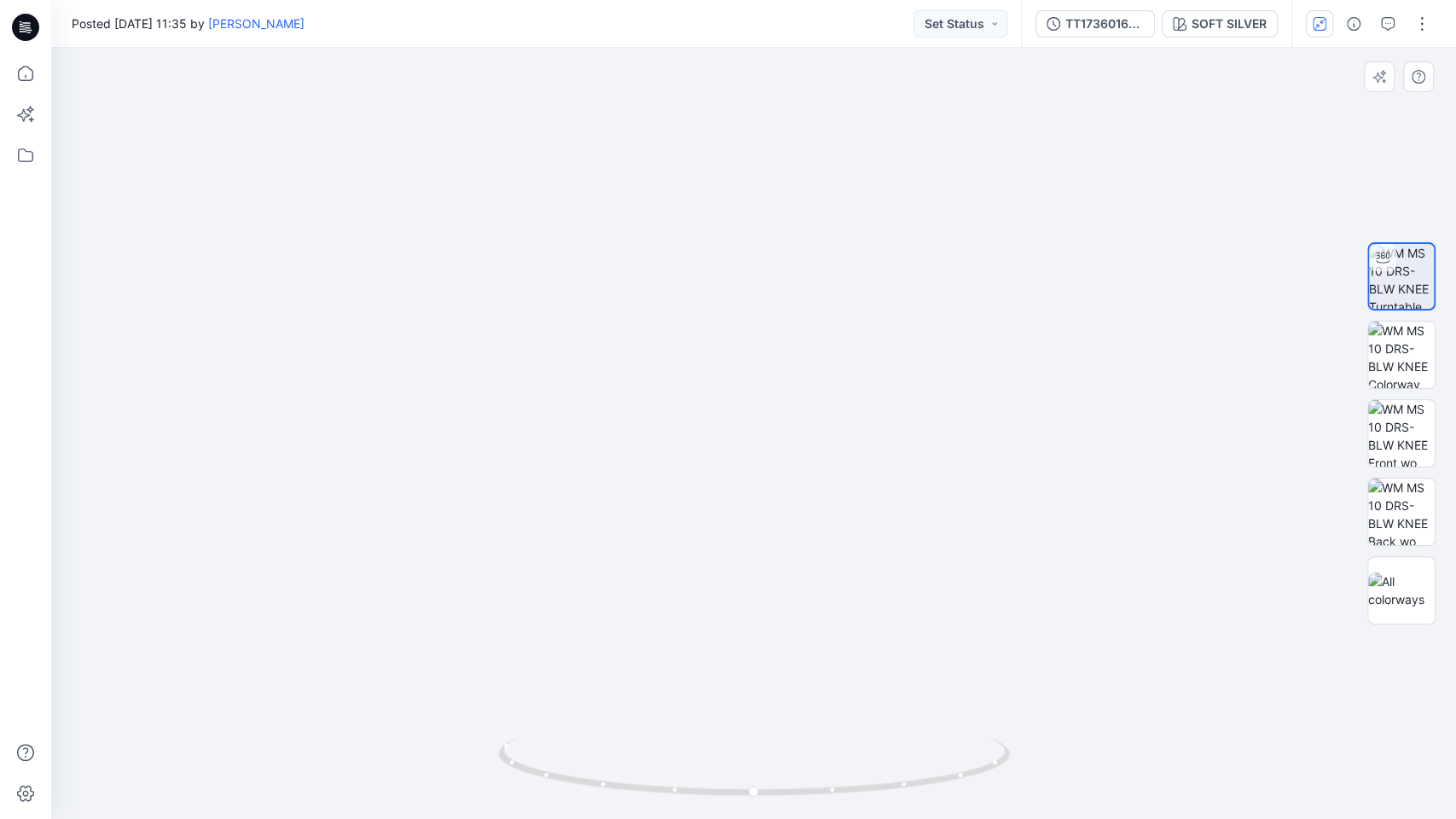
drag, startPoint x: 783, startPoint y: 428, endPoint x: 778, endPoint y: 403, distance: 25.5
click at [778, 403] on img at bounding box center [754, 407] width 826 height 824
click at [749, 13] on div "Posted [DATE] 11:35 by [PERSON_NAME] Set Status" at bounding box center [535, 23] width 969 height 47
click at [1090, 21] on icon "button" at bounding box center [1319, 24] width 14 height 14
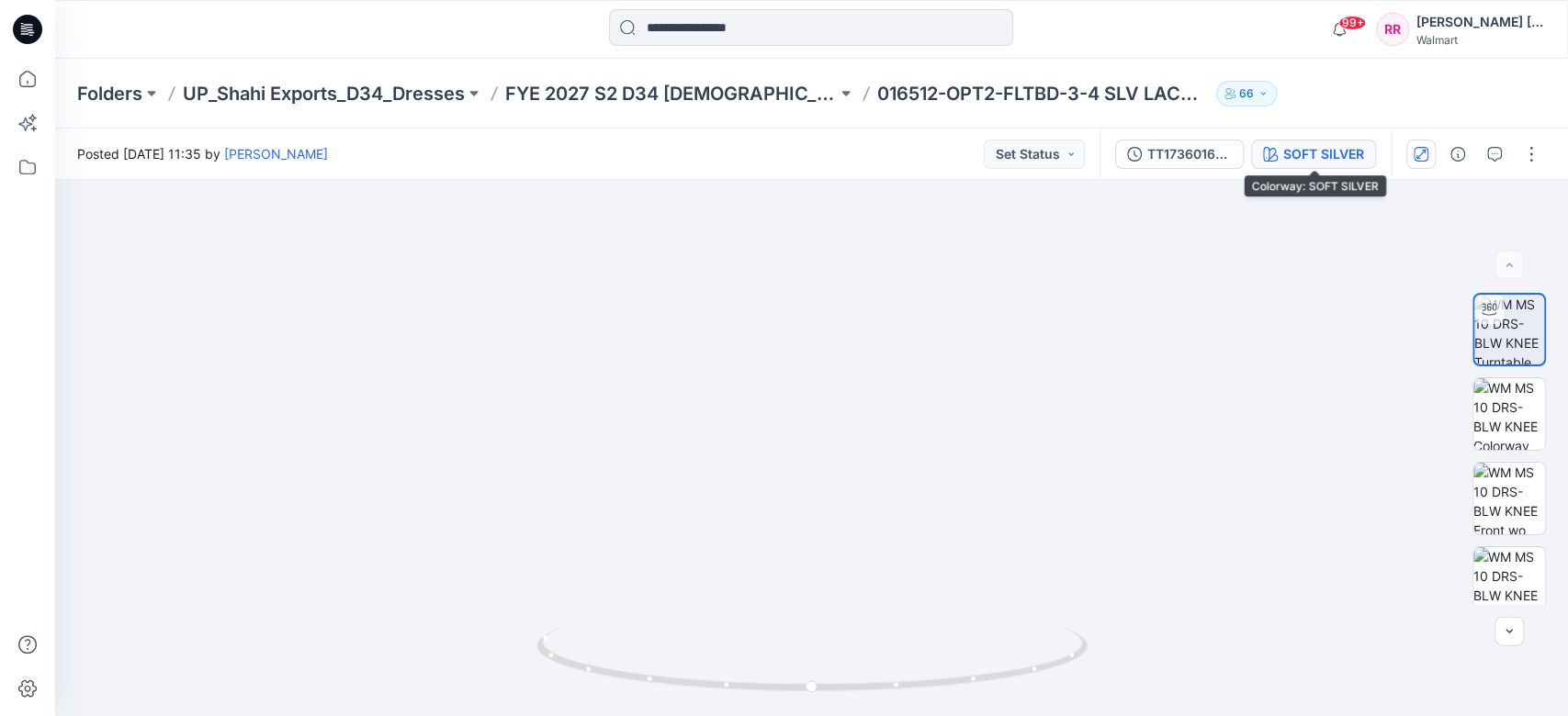
click at [1174, 158] on div "SOFT SILVER" at bounding box center [1323, 155] width 81 height 20
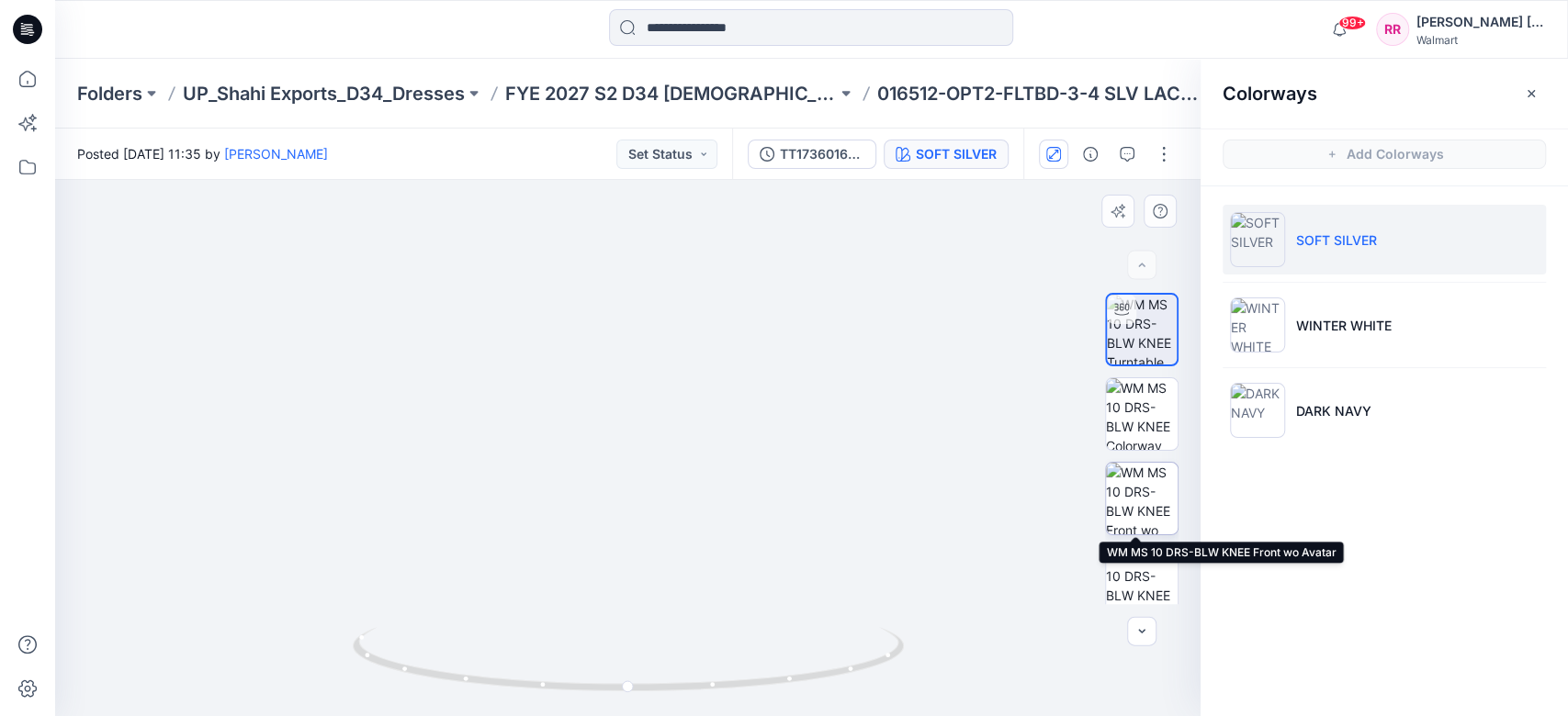
click at [1147, 495] on img at bounding box center [1141, 498] width 71 height 71
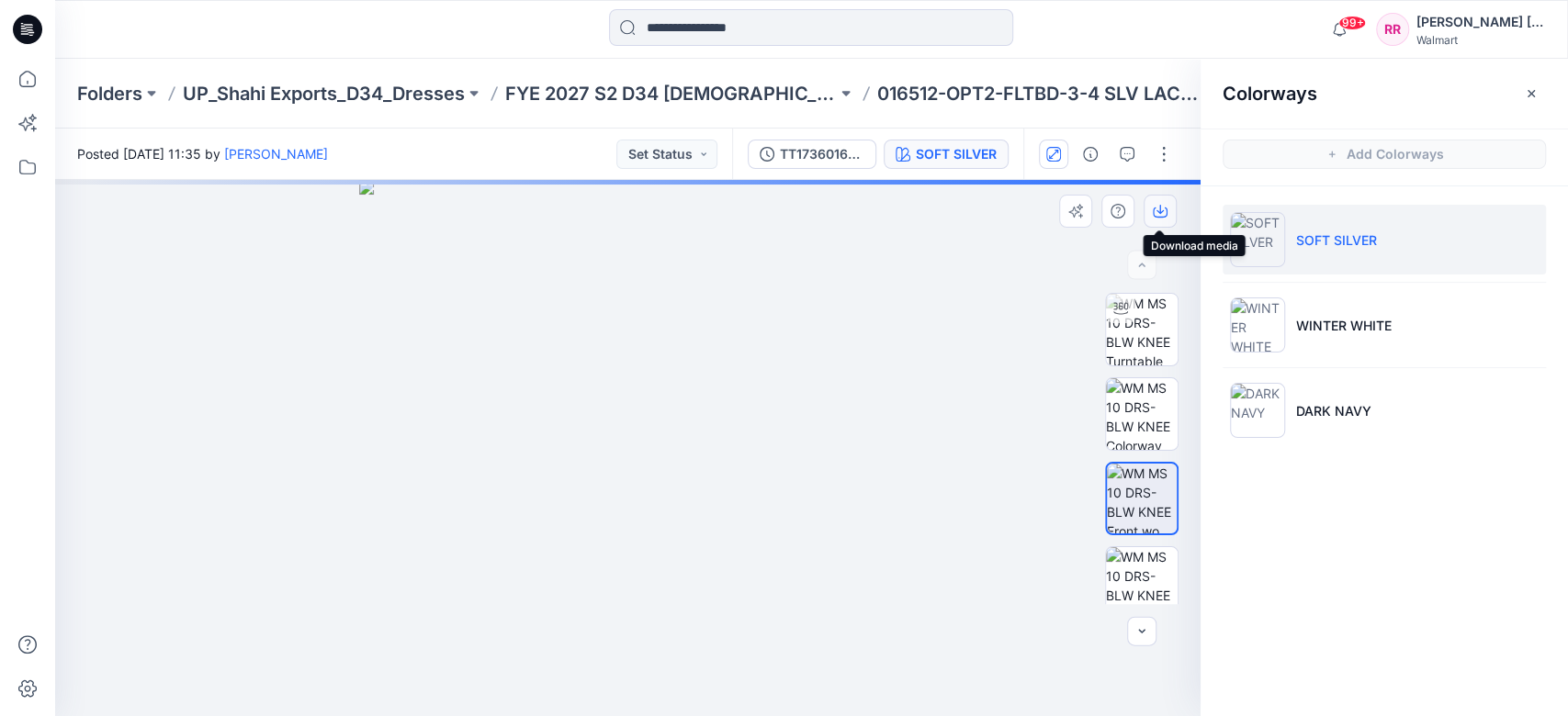
click at [1164, 208] on icon "button" at bounding box center [1160, 212] width 15 height 10
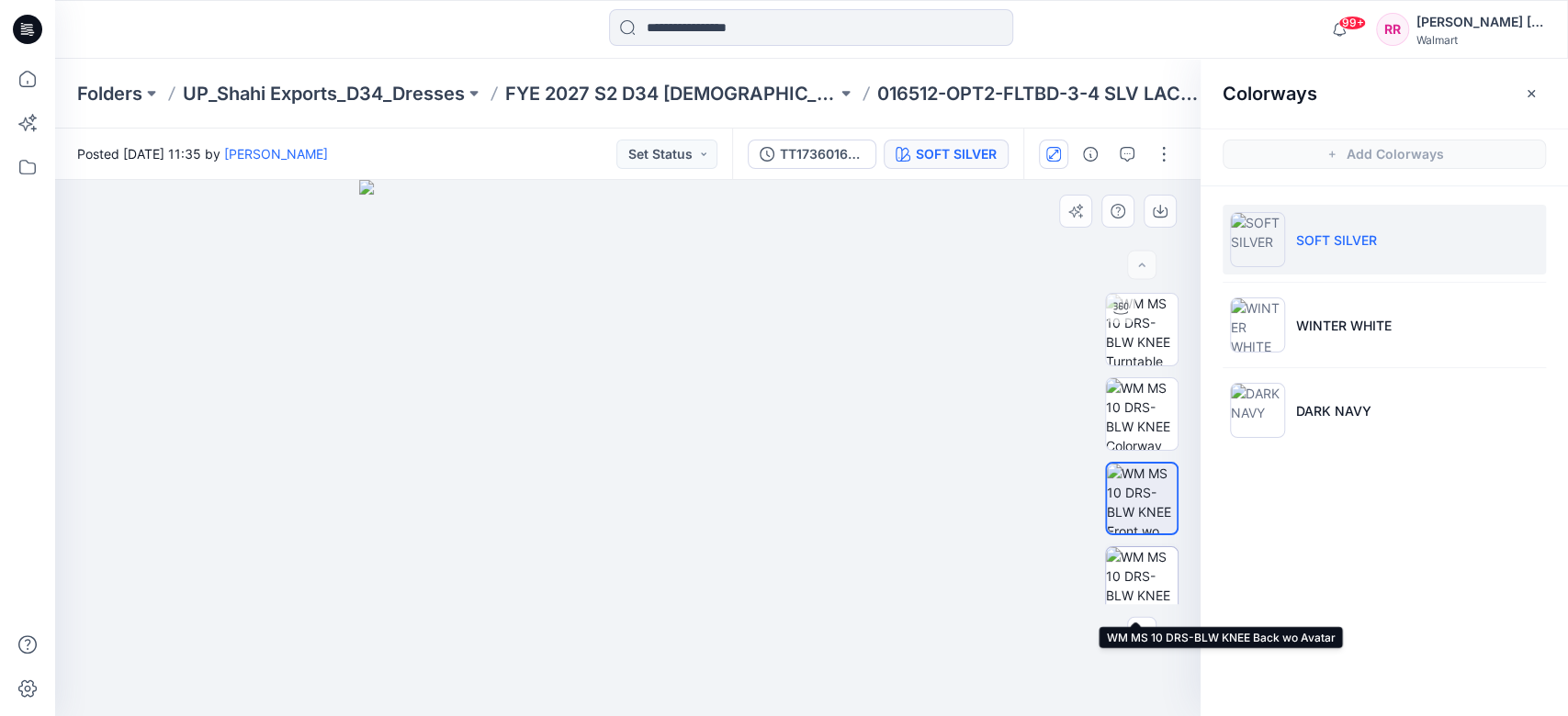
click at [1140, 536] on img at bounding box center [1141, 583] width 71 height 71
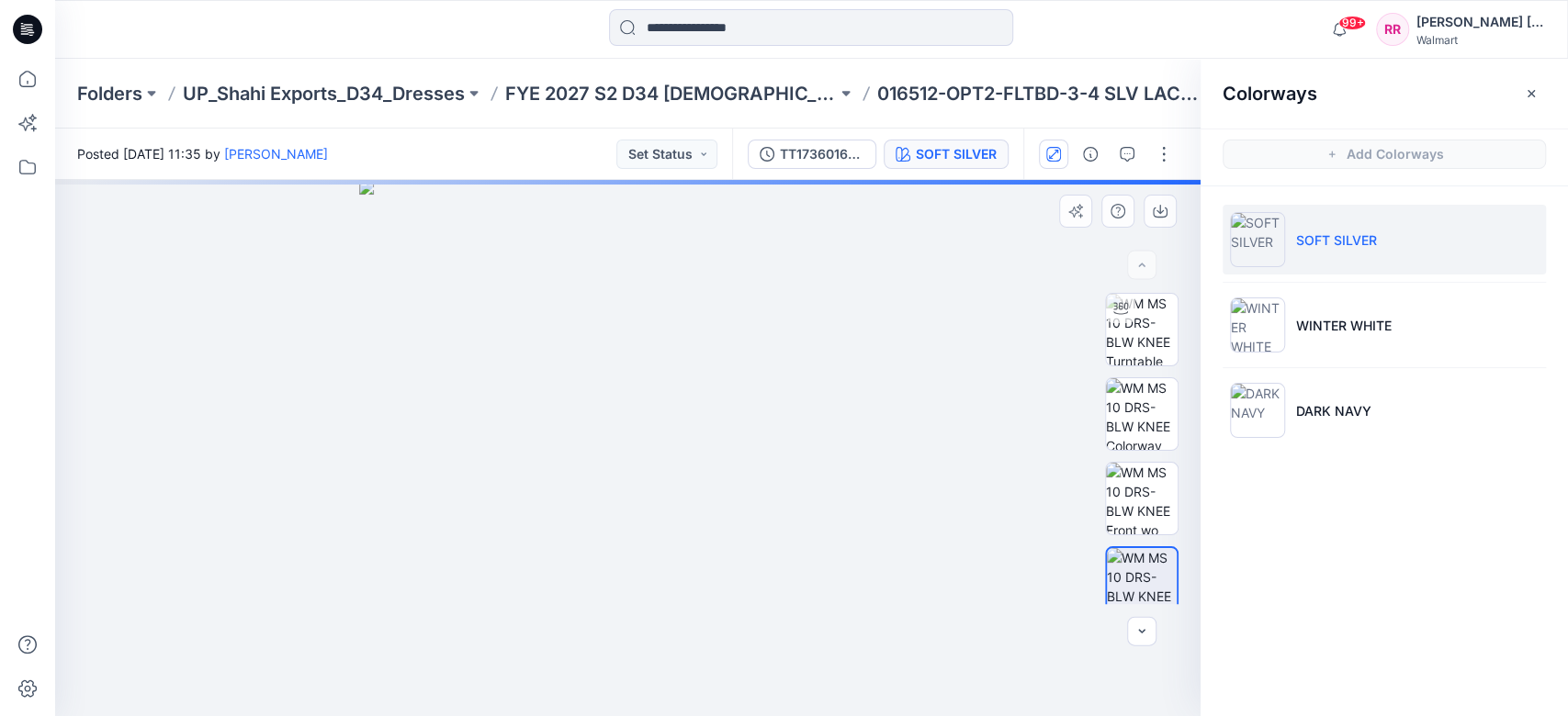
drag, startPoint x: 884, startPoint y: 295, endPoint x: 915, endPoint y: 283, distance: 33.2
click at [884, 295] on img at bounding box center [627, 447] width 536 height 536
click at [1160, 213] on icon "button" at bounding box center [1160, 209] width 7 height 9
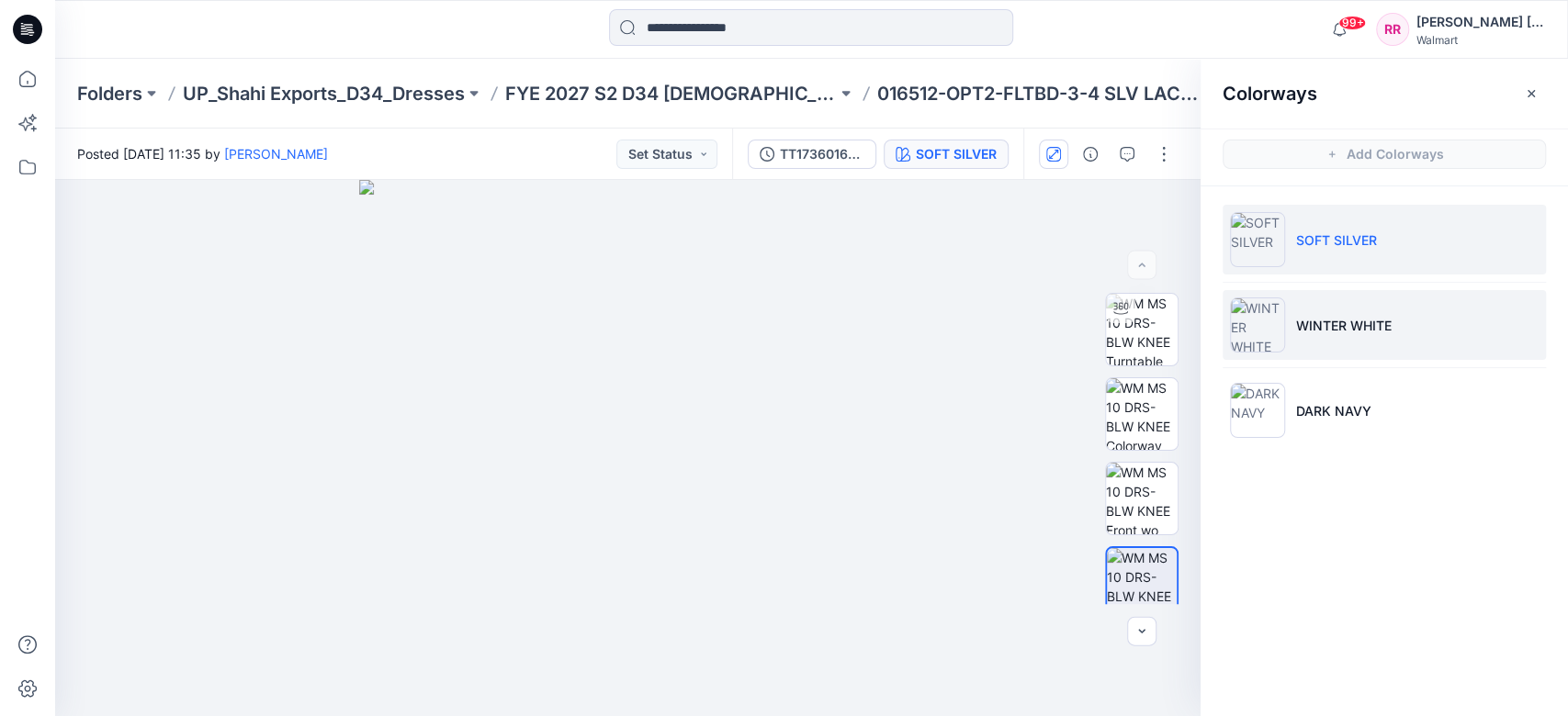
click at [1174, 318] on p "WINTER WHITE" at bounding box center [1343, 325] width 95 height 19
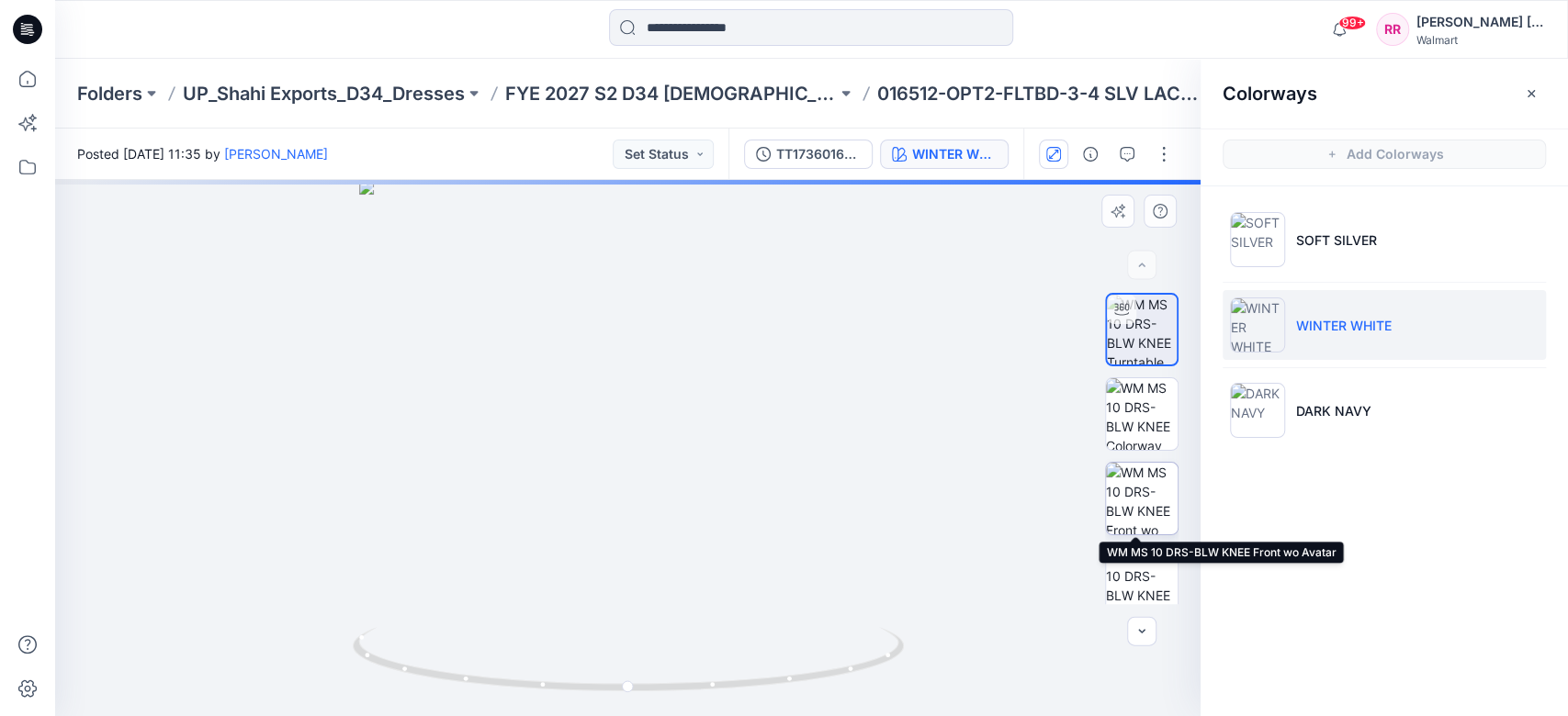
click at [1140, 500] on img at bounding box center [1141, 498] width 71 height 71
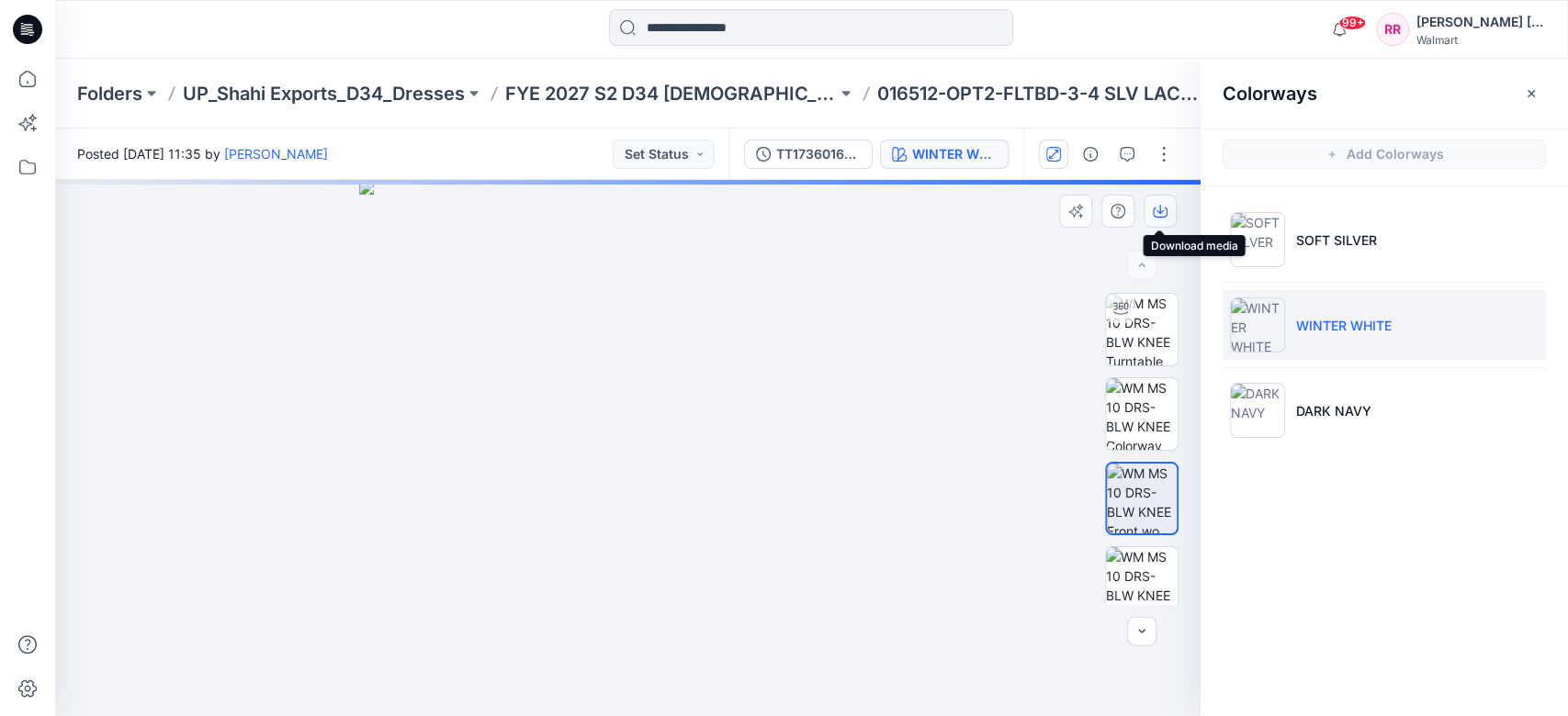
click at [1162, 211] on icon "button" at bounding box center [1160, 211] width 15 height 15
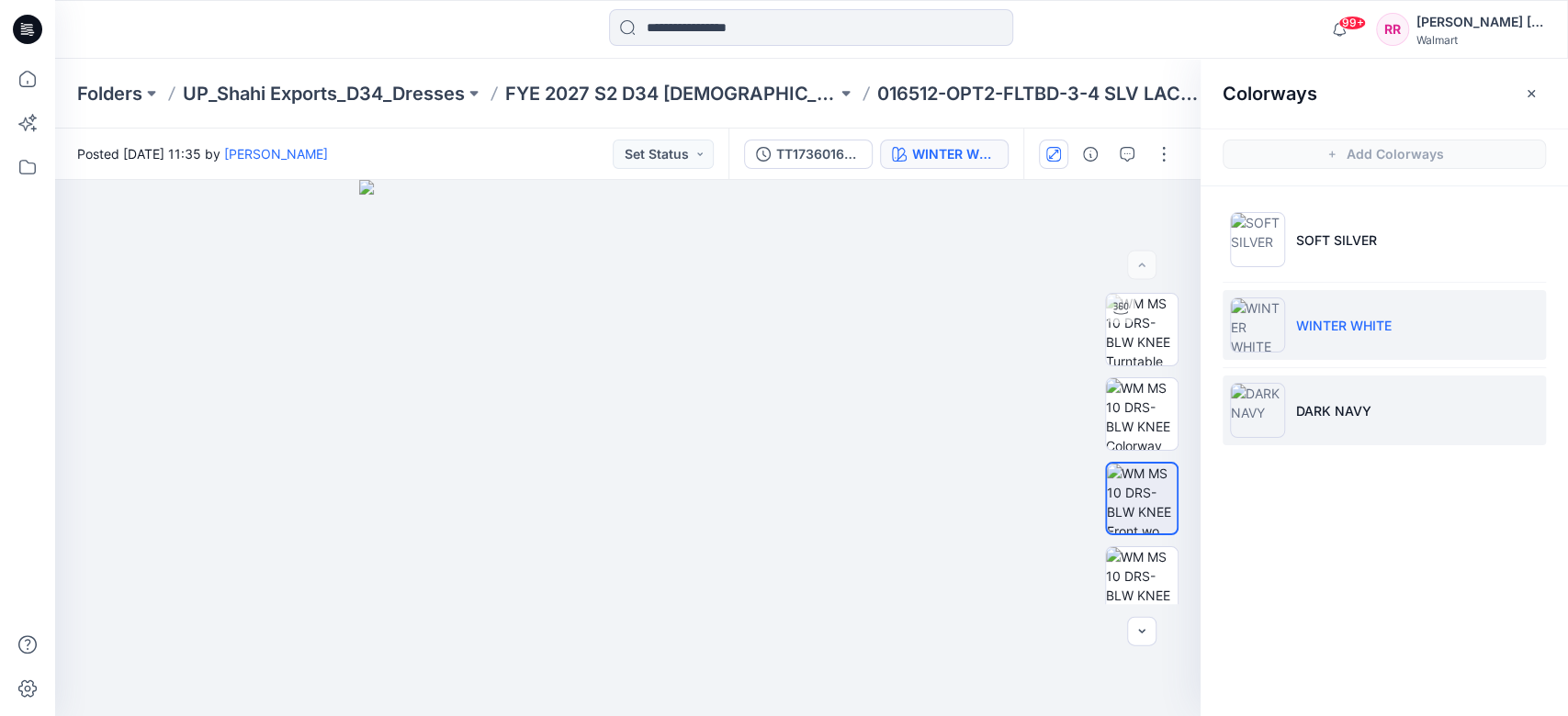
drag, startPoint x: 1286, startPoint y: 428, endPoint x: 1278, endPoint y: 434, distance: 10.0
click at [1174, 428] on li "DARK NAVY" at bounding box center [1384, 410] width 323 height 69
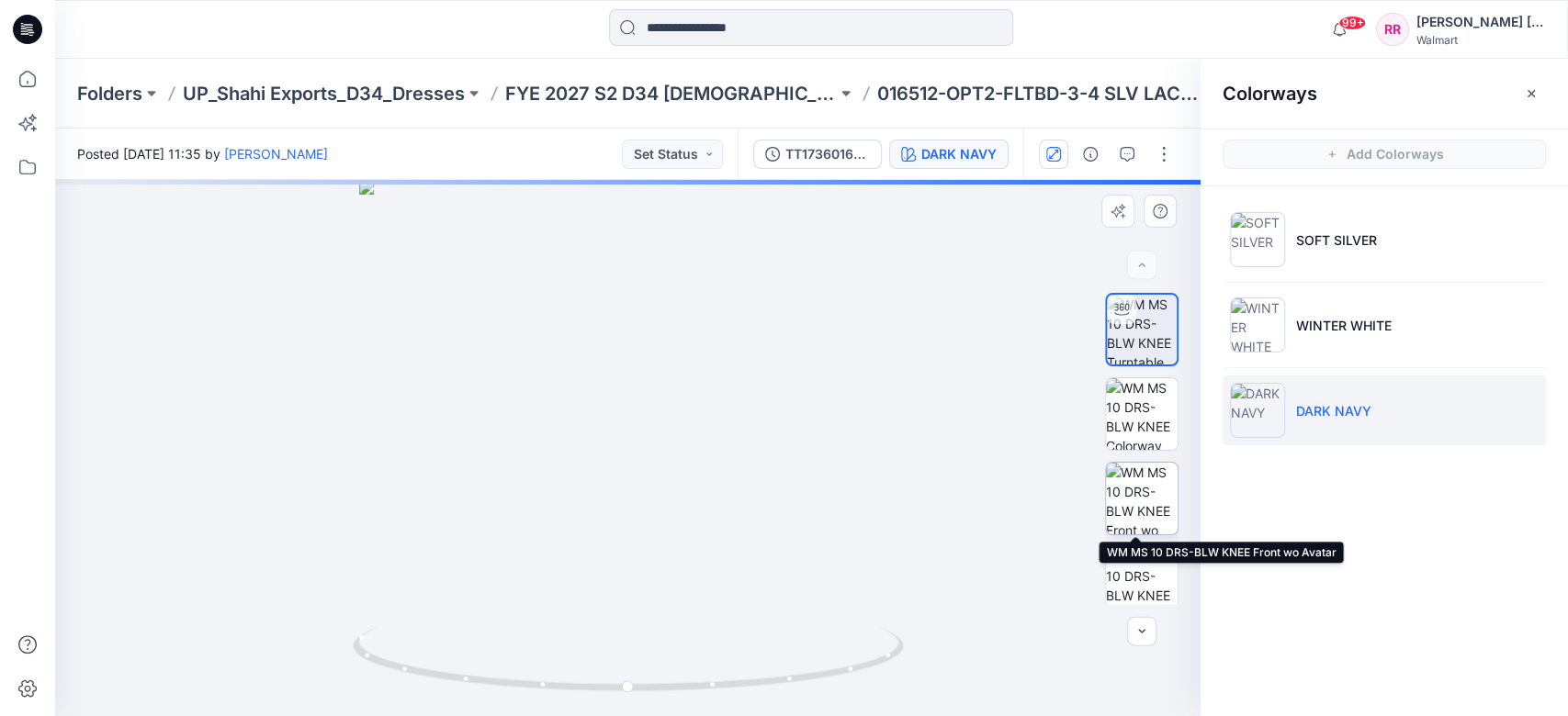
click at [1140, 502] on img at bounding box center [1141, 498] width 71 height 71
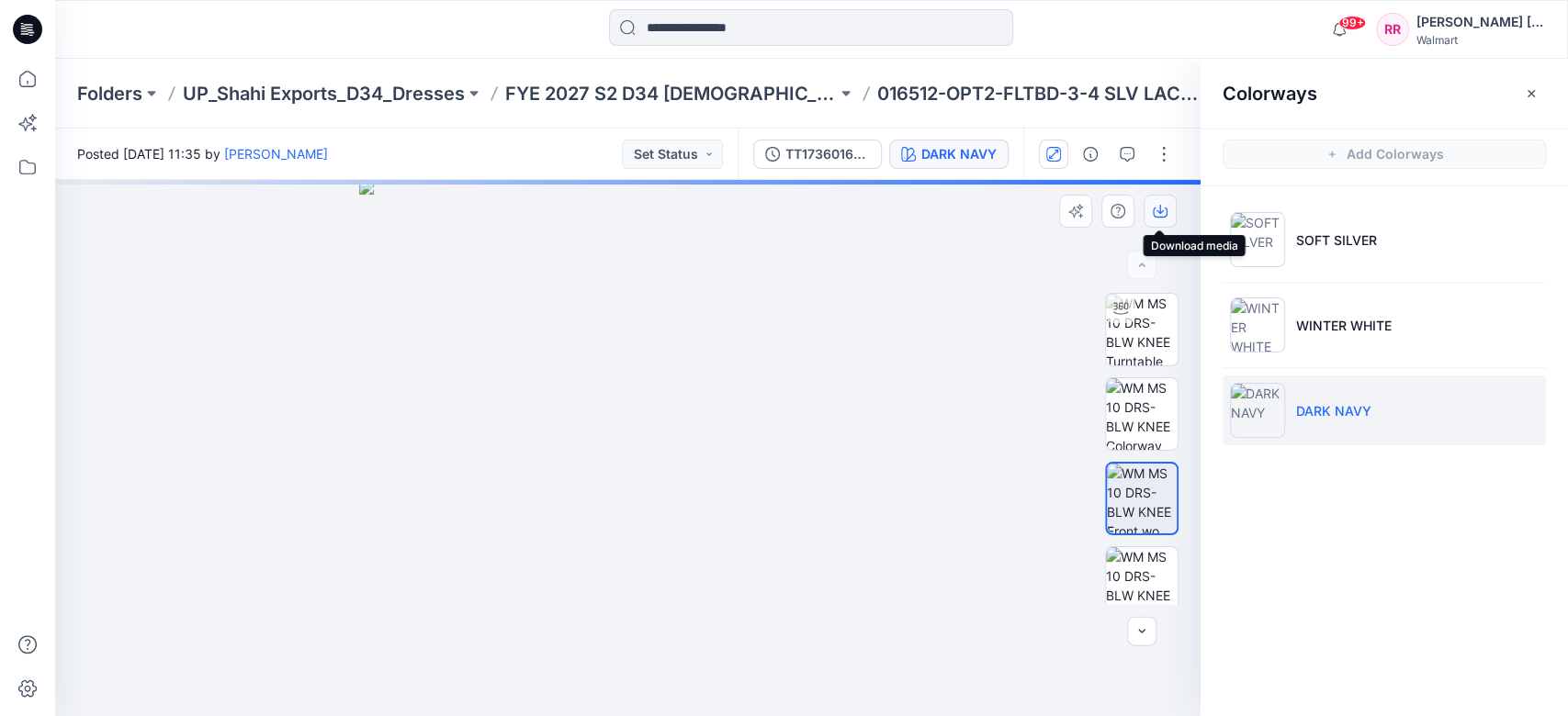
click at [1158, 217] on icon "button" at bounding box center [1160, 212] width 15 height 10
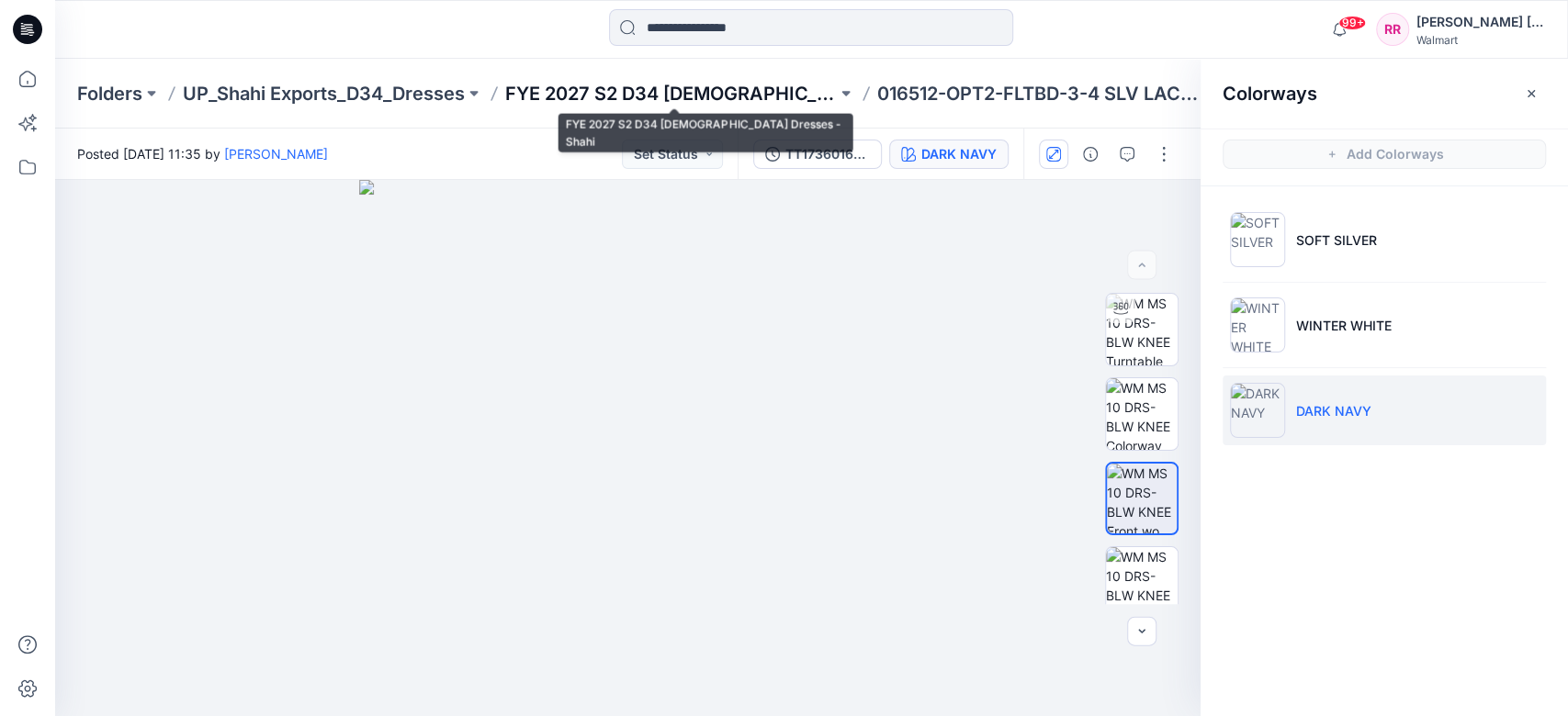
click at [640, 90] on p "FYE 2027 S2 D34 [DEMOGRAPHIC_DATA] Dresses - Shahi" at bounding box center [671, 94] width 332 height 26
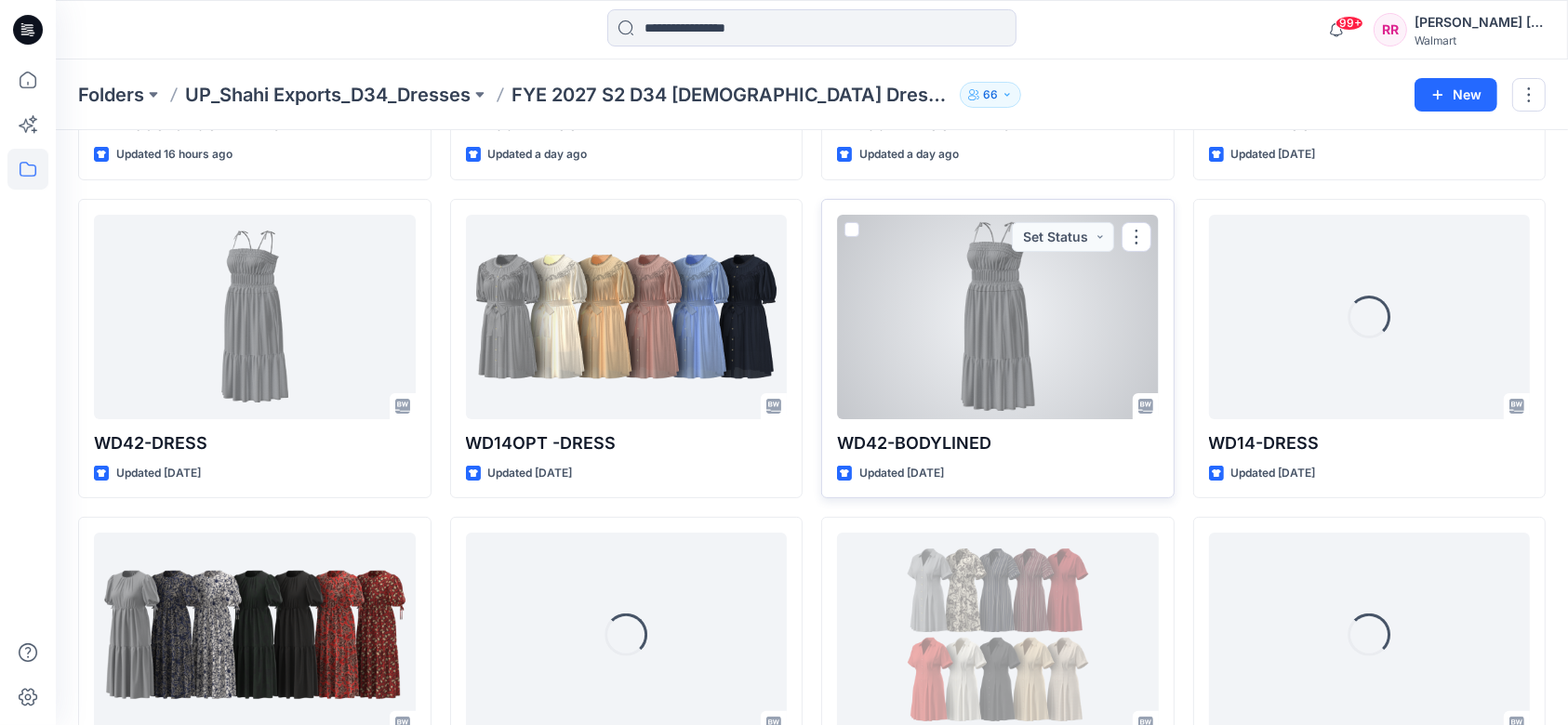
scroll to position [619, 0]
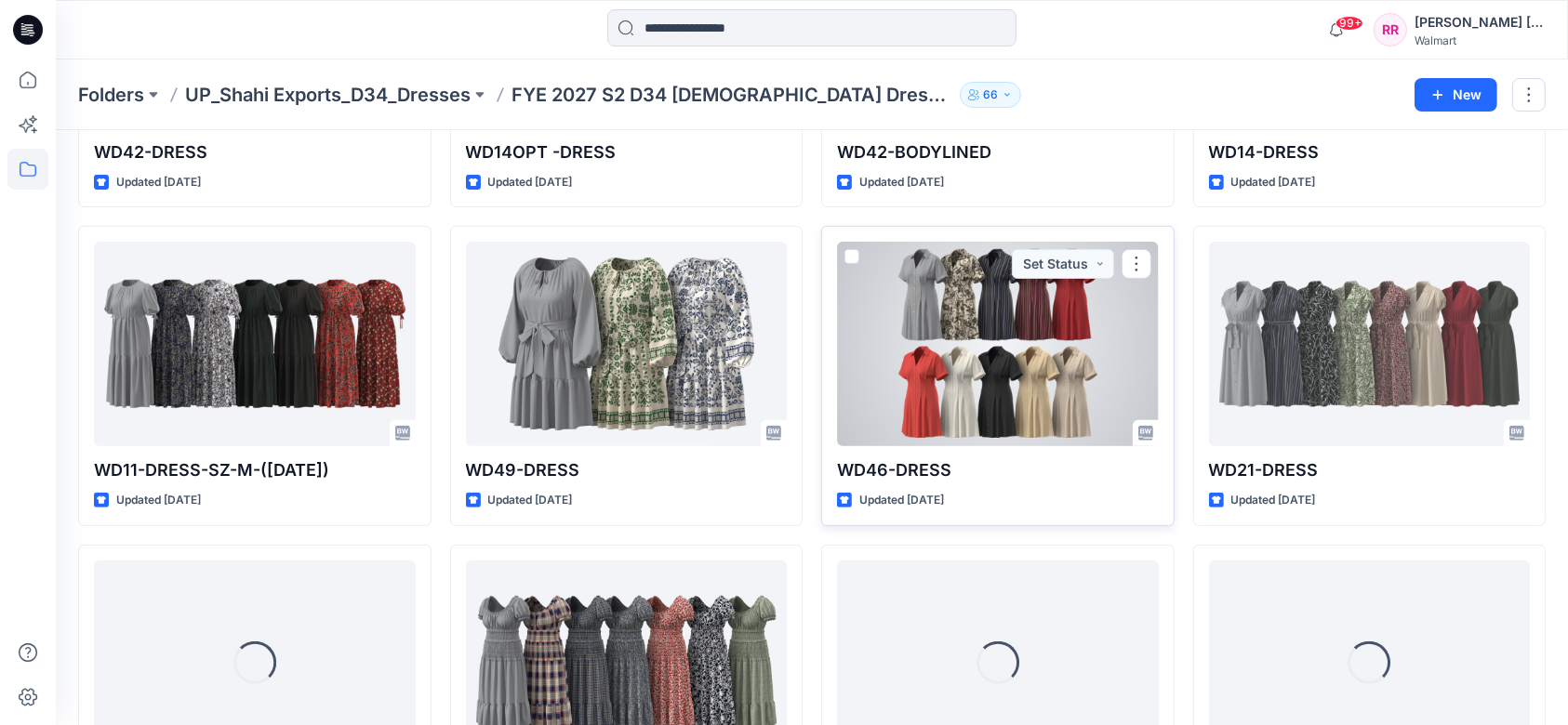
click at [979, 387] on div at bounding box center [997, 344] width 322 height 204
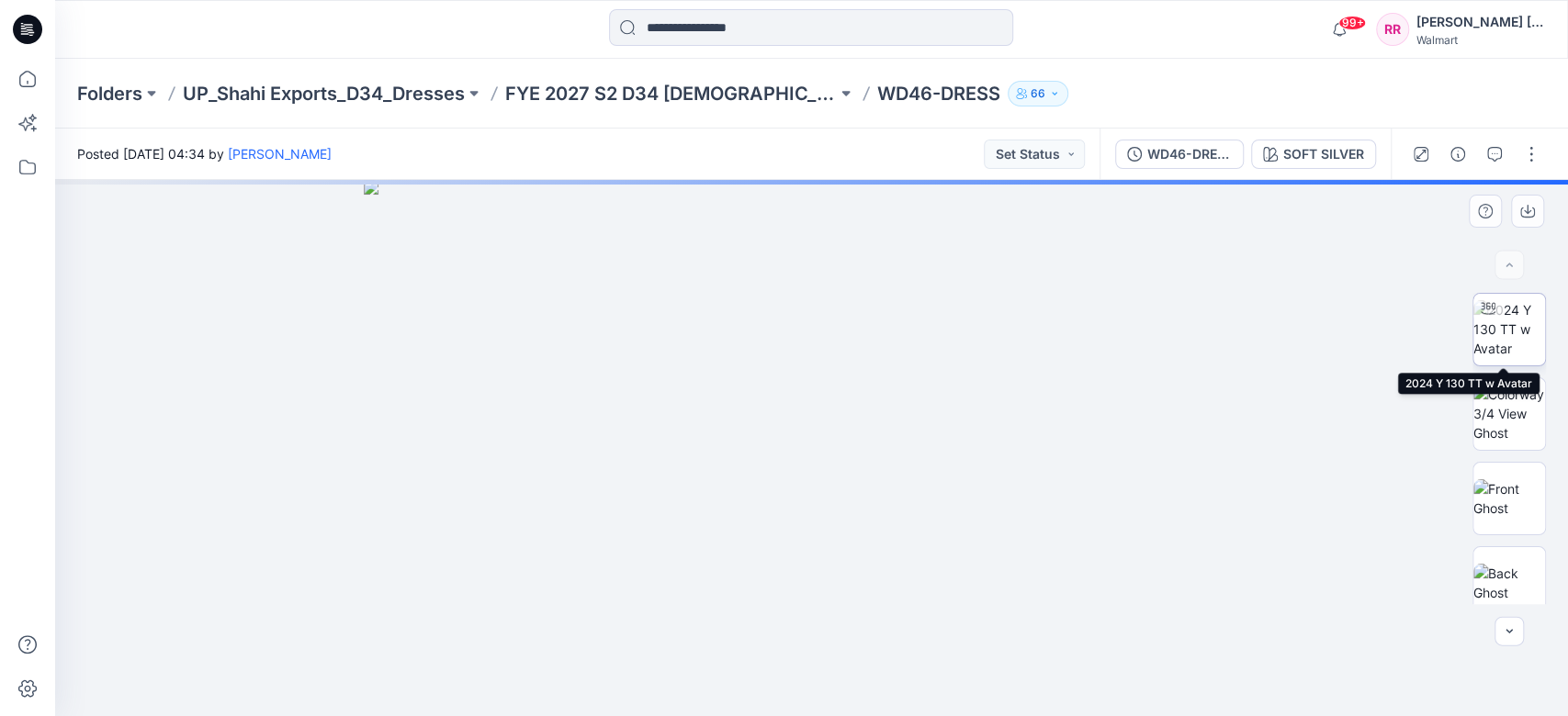
click at [1174, 349] on img at bounding box center [1509, 329] width 71 height 57
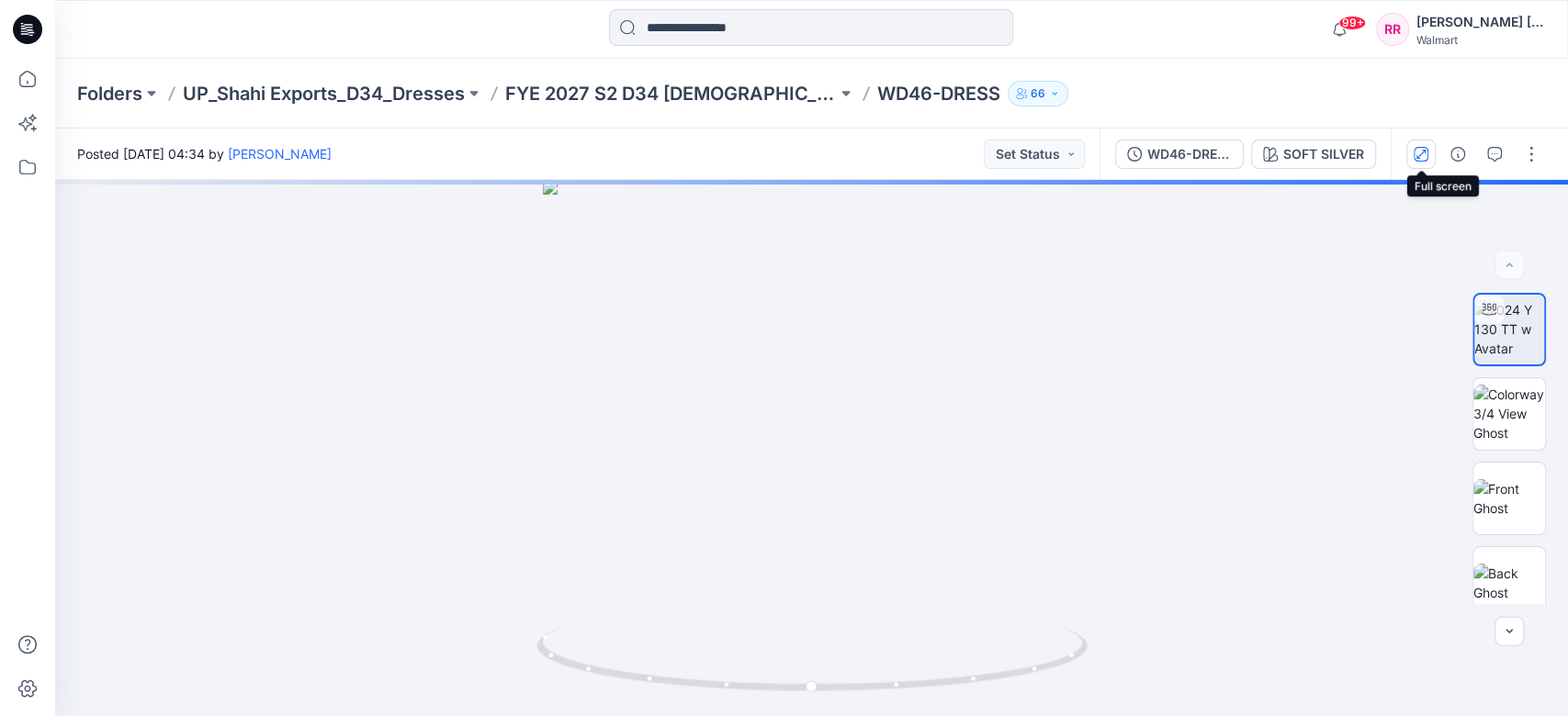
click at [1174, 155] on icon "button" at bounding box center [1421, 155] width 15 height 15
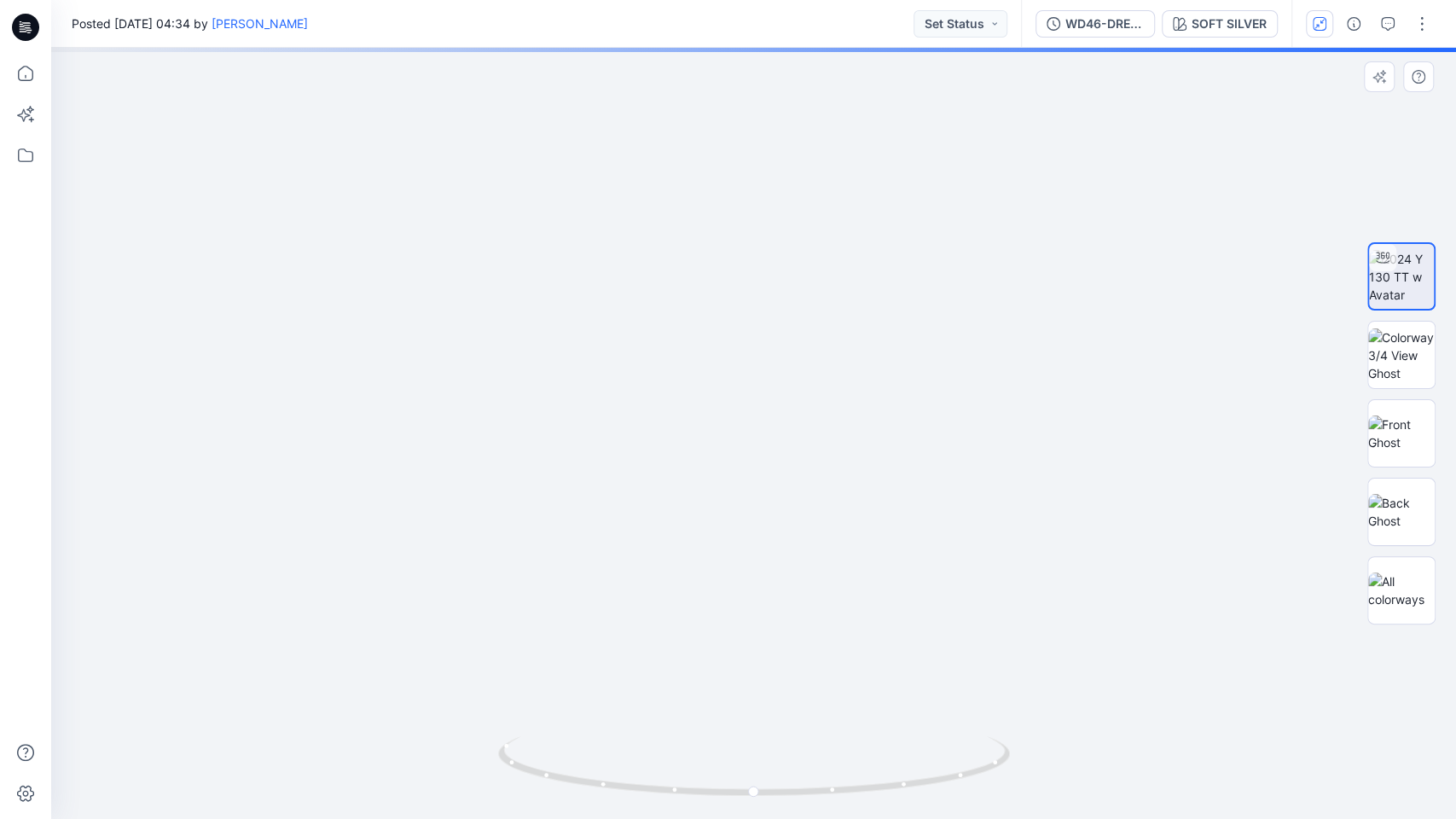
drag, startPoint x: 793, startPoint y: 529, endPoint x: 790, endPoint y: 382, distance: 147.0
click at [786, 323] on img at bounding box center [753, 322] width 993 height 994
drag, startPoint x: 808, startPoint y: 318, endPoint x: 807, endPoint y: 294, distance: 24.0
click at [807, 294] on img at bounding box center [753, 322] width 993 height 994
click at [1054, 498] on img at bounding box center [753, 322] width 993 height 994
